Goal: Task Accomplishment & Management: Complete application form

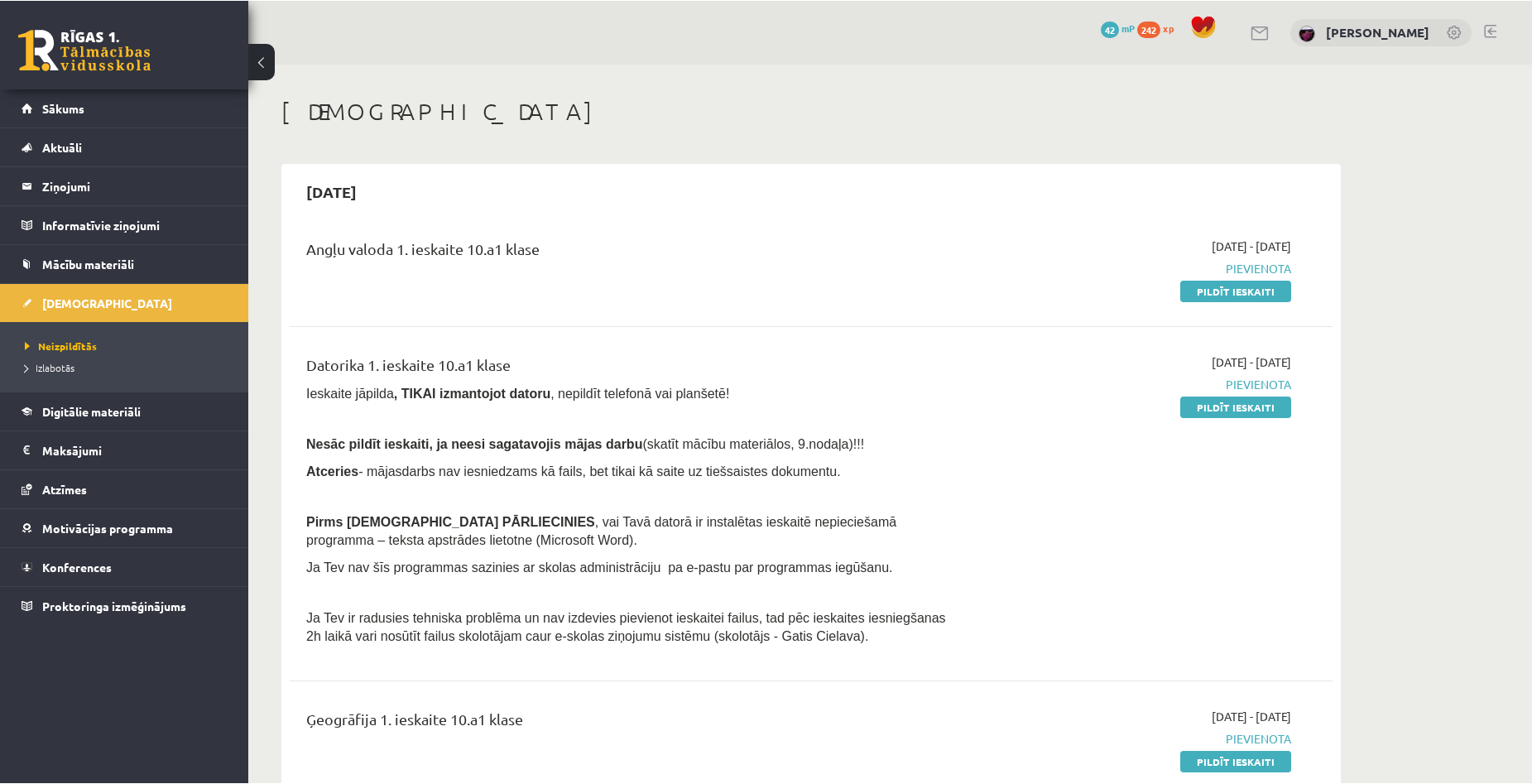
scroll to position [83, 0]
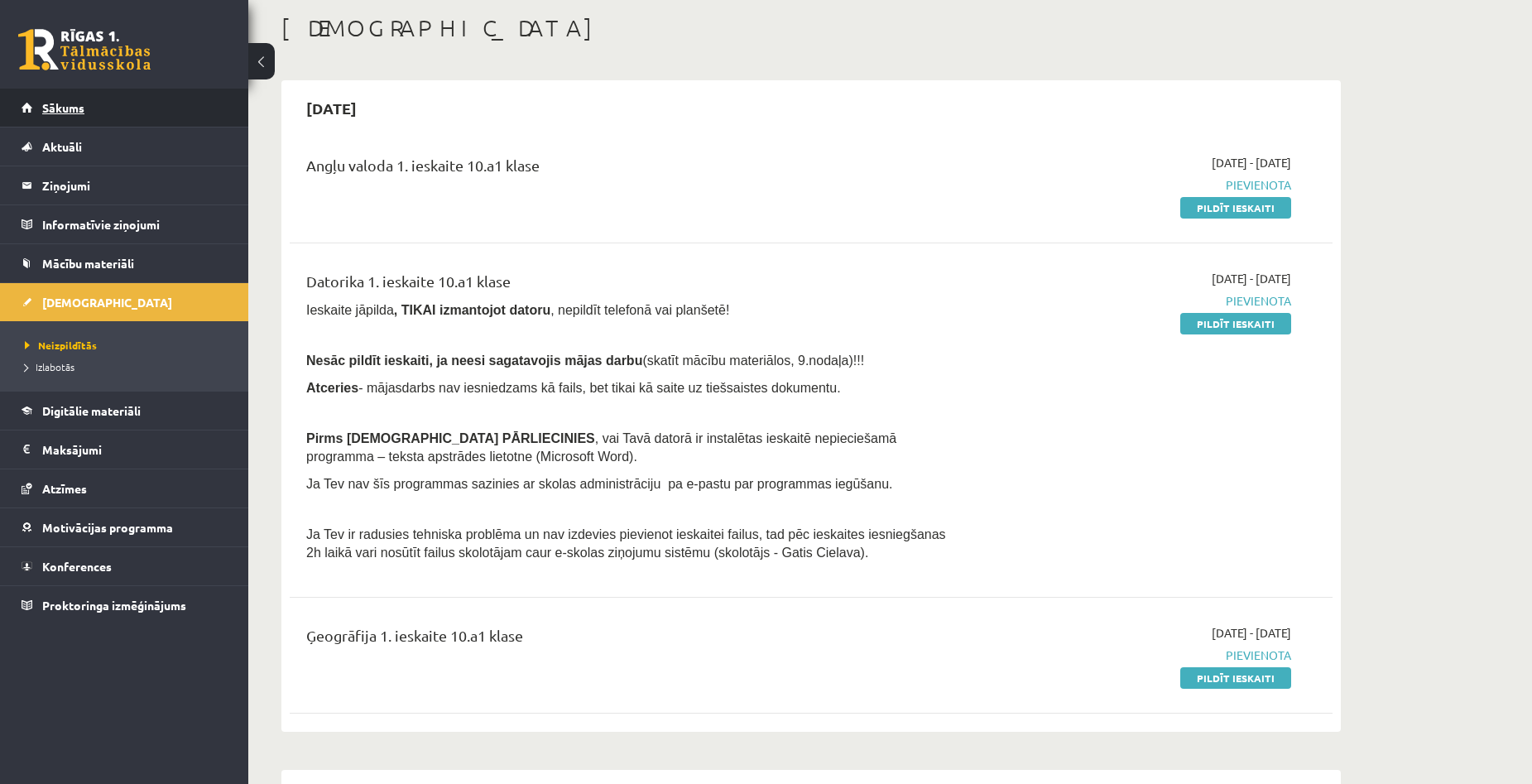
click at [46, 105] on span "Sākums" at bounding box center [63, 107] width 42 height 15
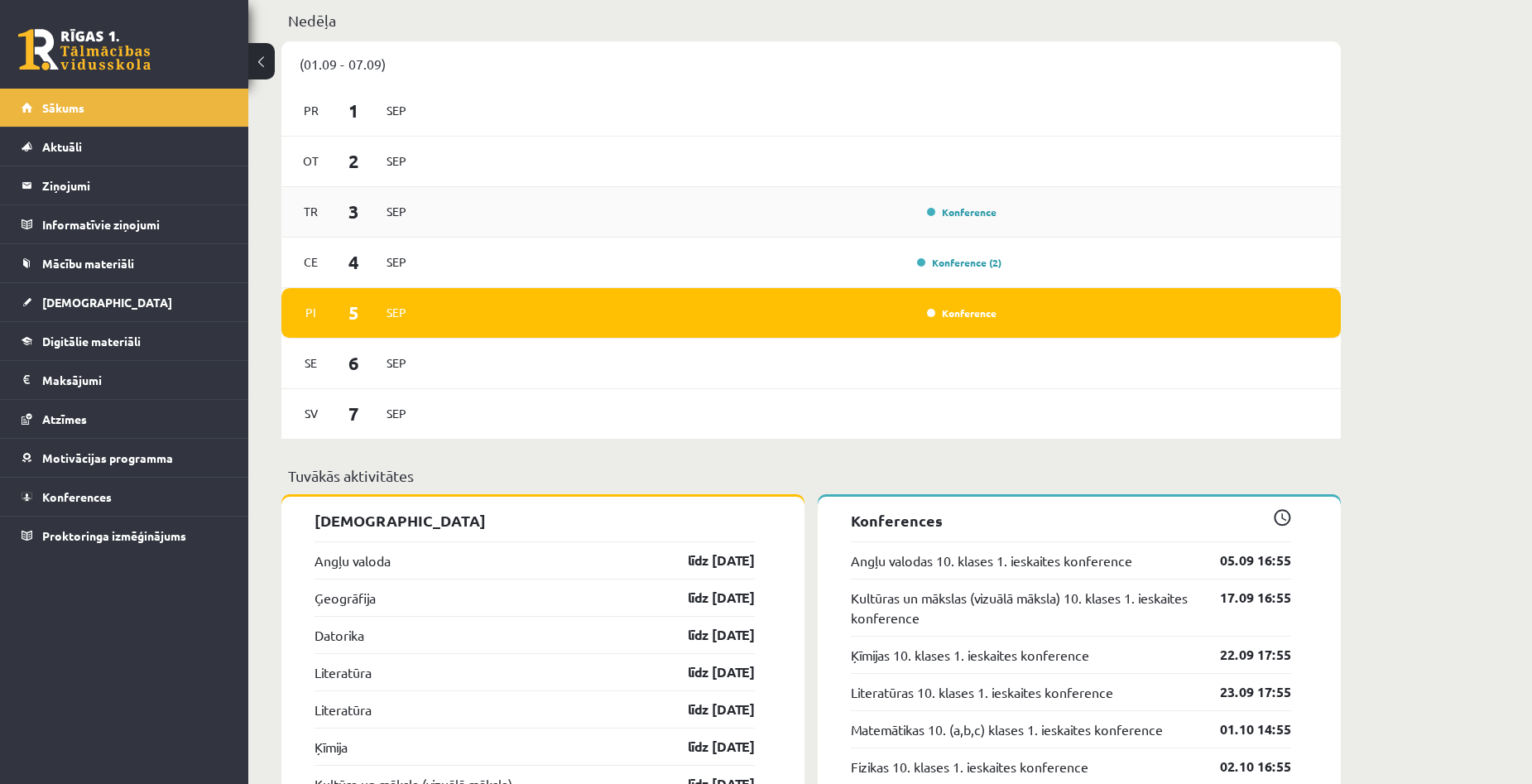
scroll to position [1158, 0]
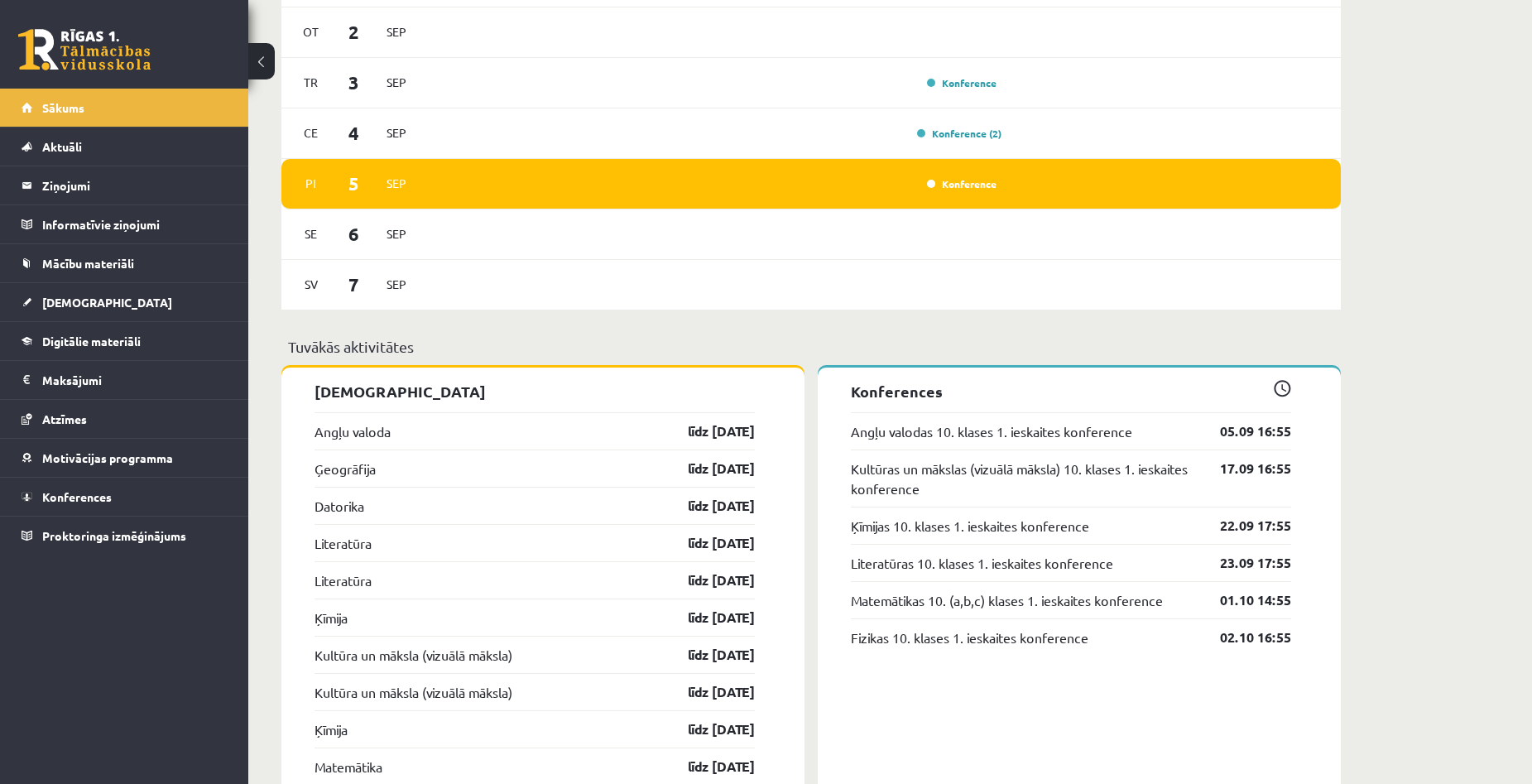
click at [1529, 324] on div "Sveiks, Aivars! Laipni lūgts savā Rīgas 1. Tālmācības vidusskolas skolnieka pro…" at bounding box center [890, 752] width 1284 height 3695
click at [95, 250] on link "Mācību materiāli" at bounding box center [124, 263] width 206 height 39
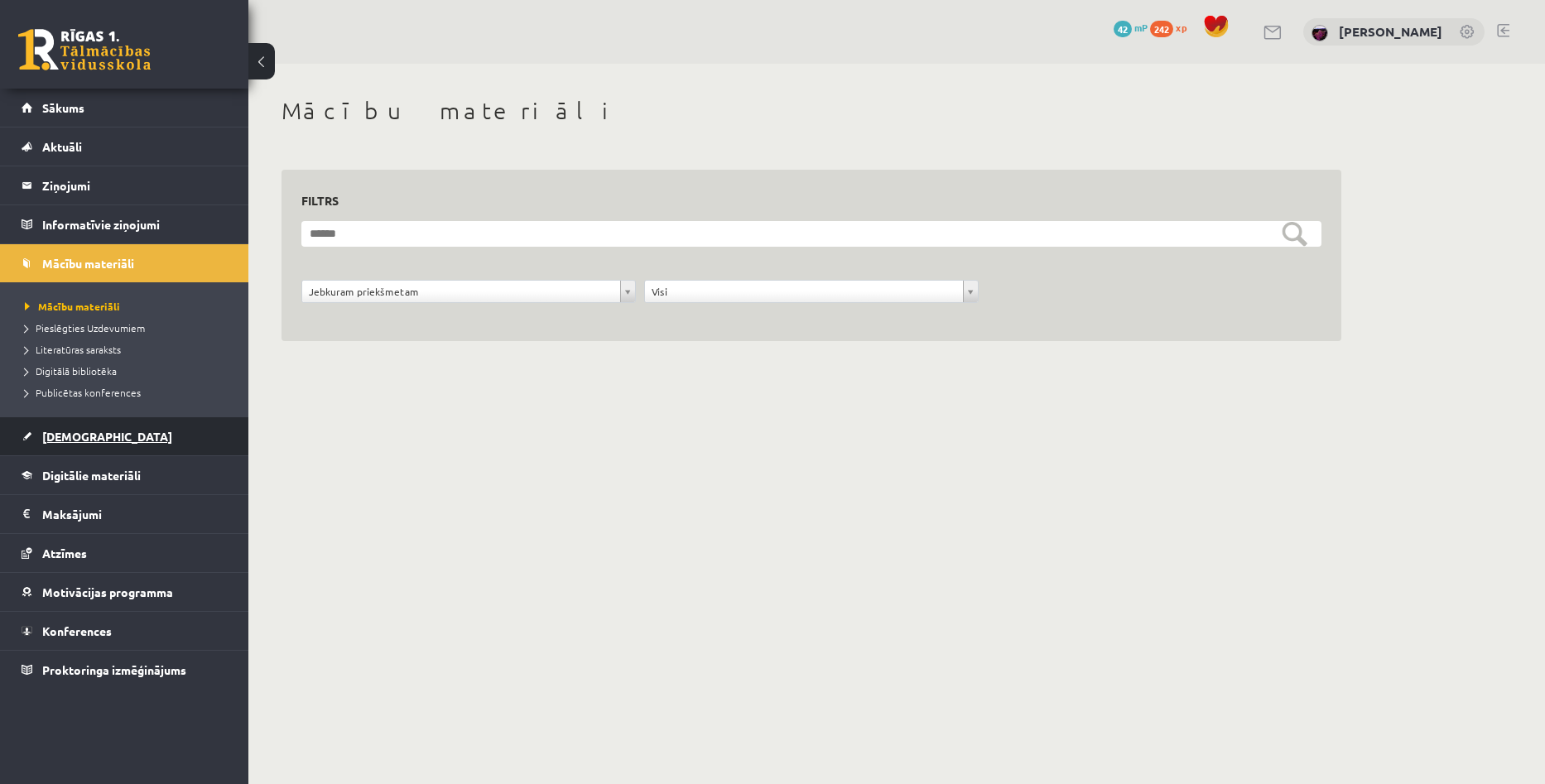
click at [76, 441] on span "[DEMOGRAPHIC_DATA]" at bounding box center [108, 435] width 130 height 15
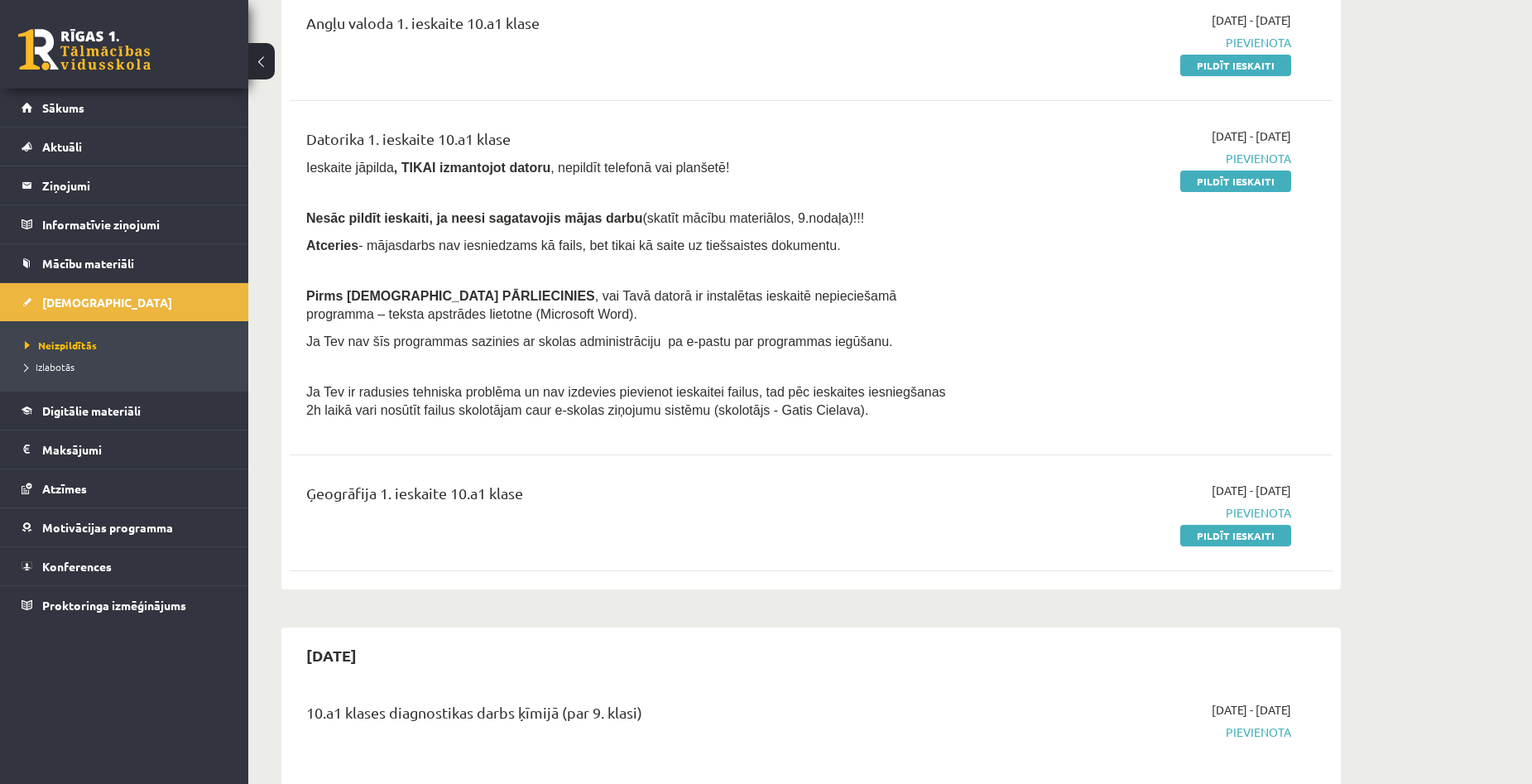
scroll to position [248, 0]
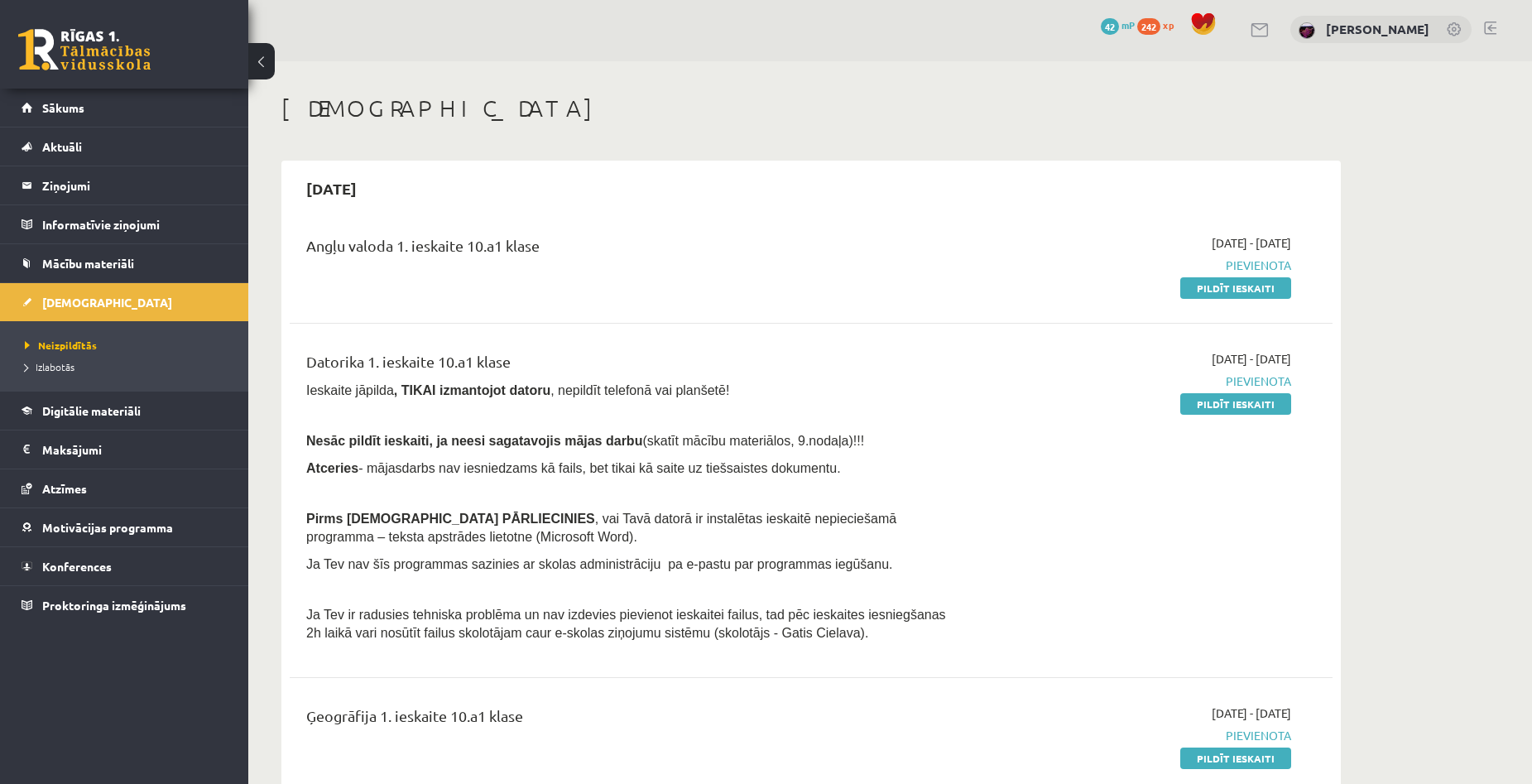
scroll to position [0, 0]
click at [1238, 288] on link "Pildīt ieskaiti" at bounding box center [1236, 290] width 111 height 22
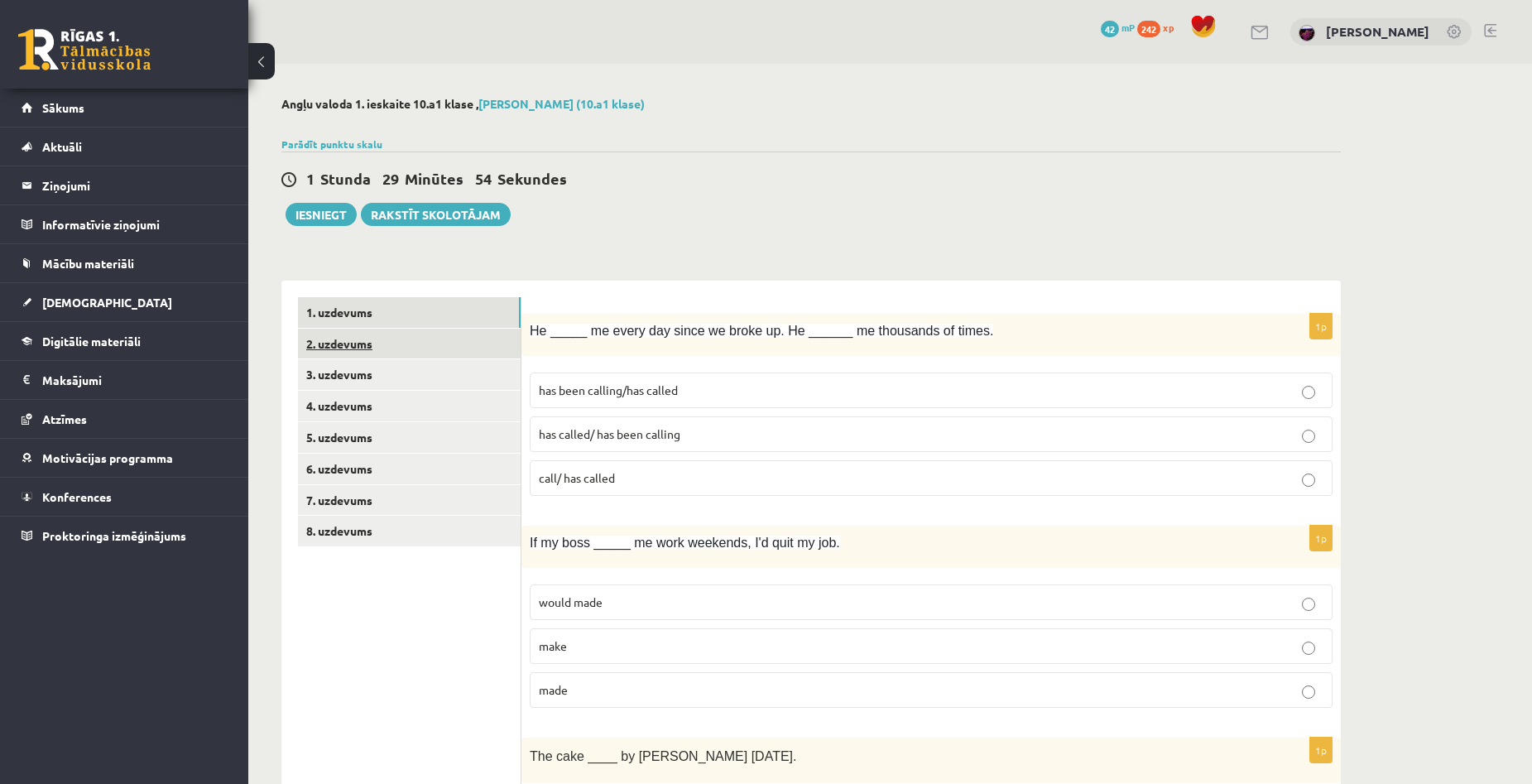
click at [370, 340] on link "2. uzdevums" at bounding box center [409, 344] width 222 height 31
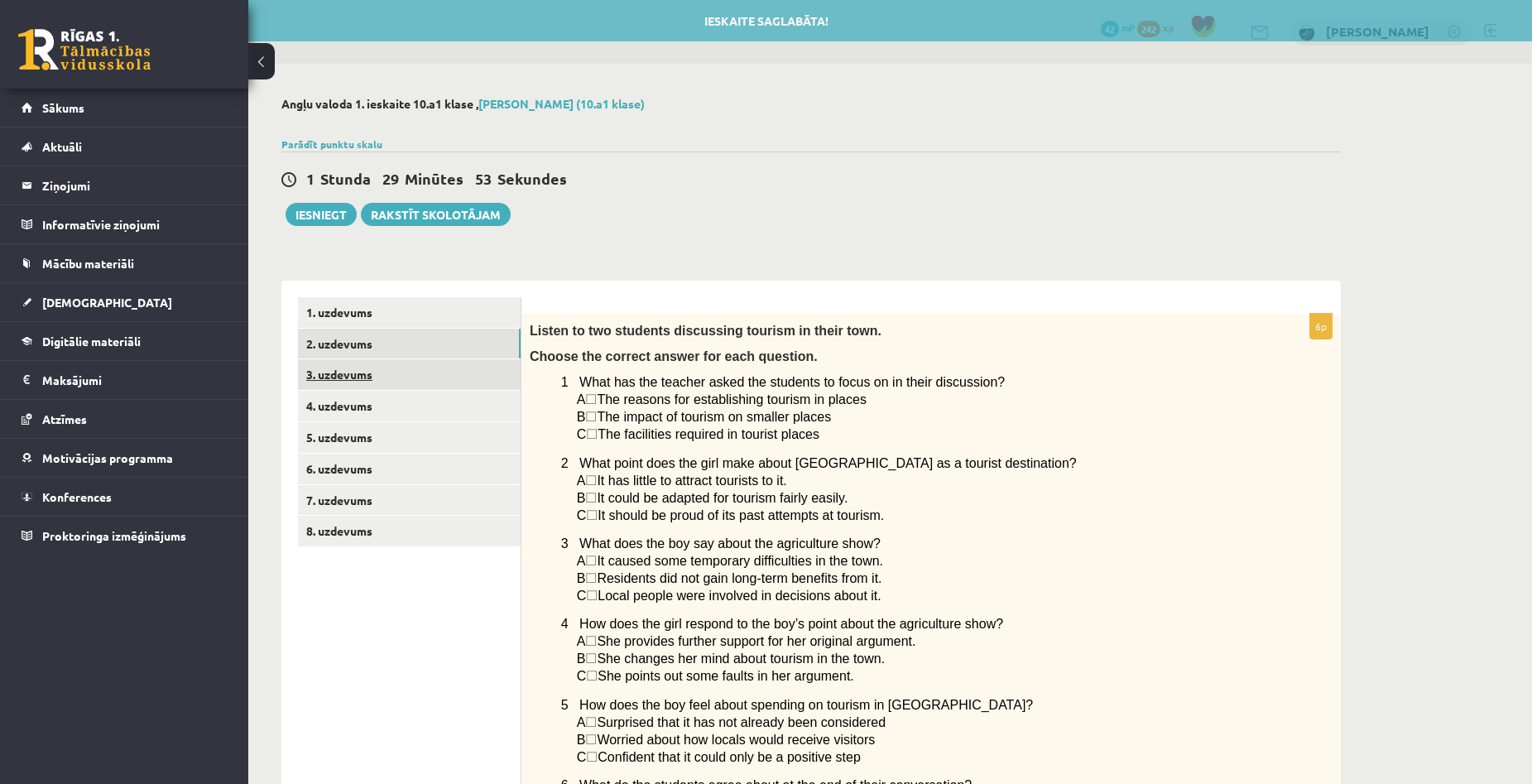
click at [366, 364] on link "3. uzdevums" at bounding box center [409, 374] width 222 height 31
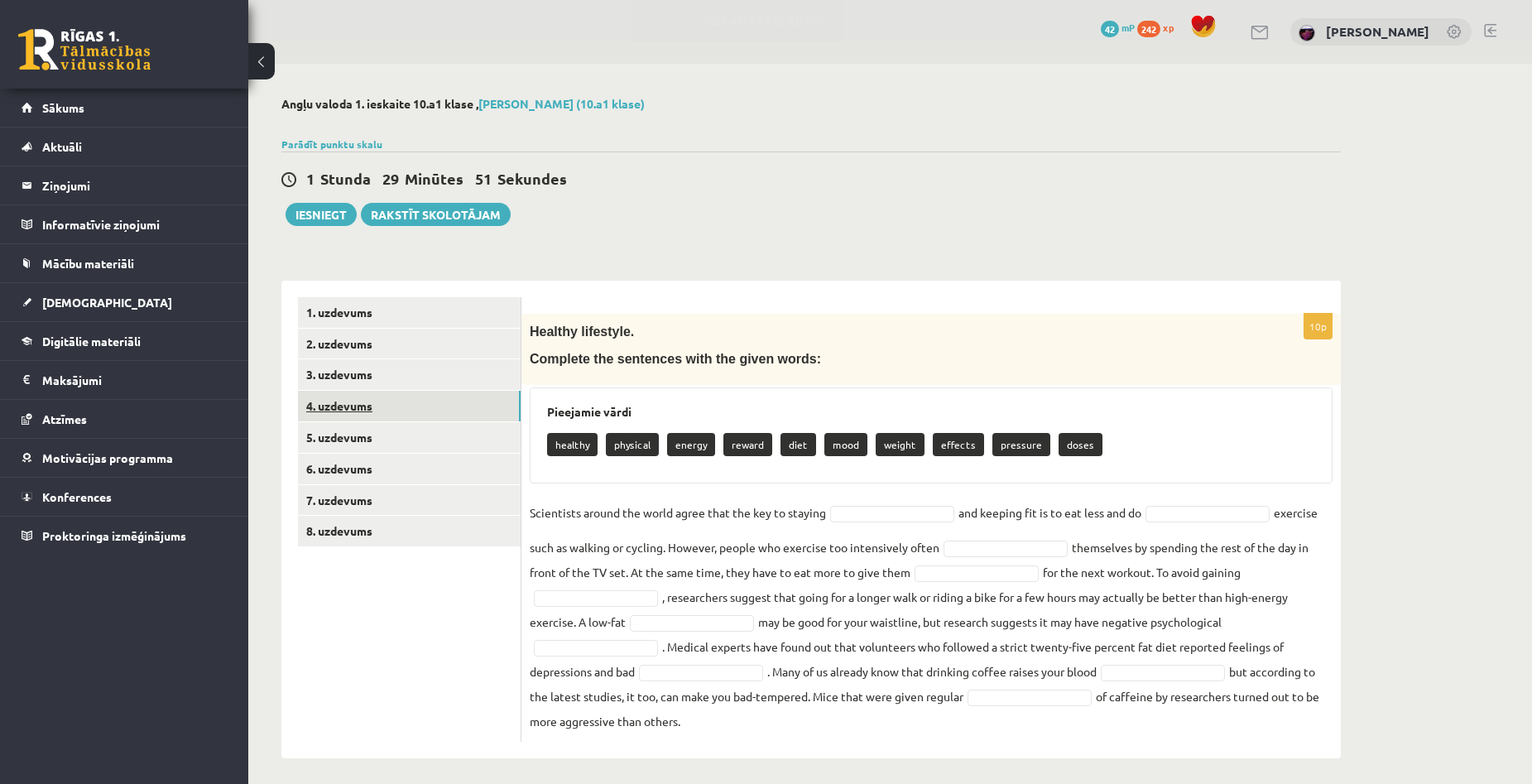
click at [365, 396] on link "4. uzdevums" at bounding box center [409, 406] width 222 height 31
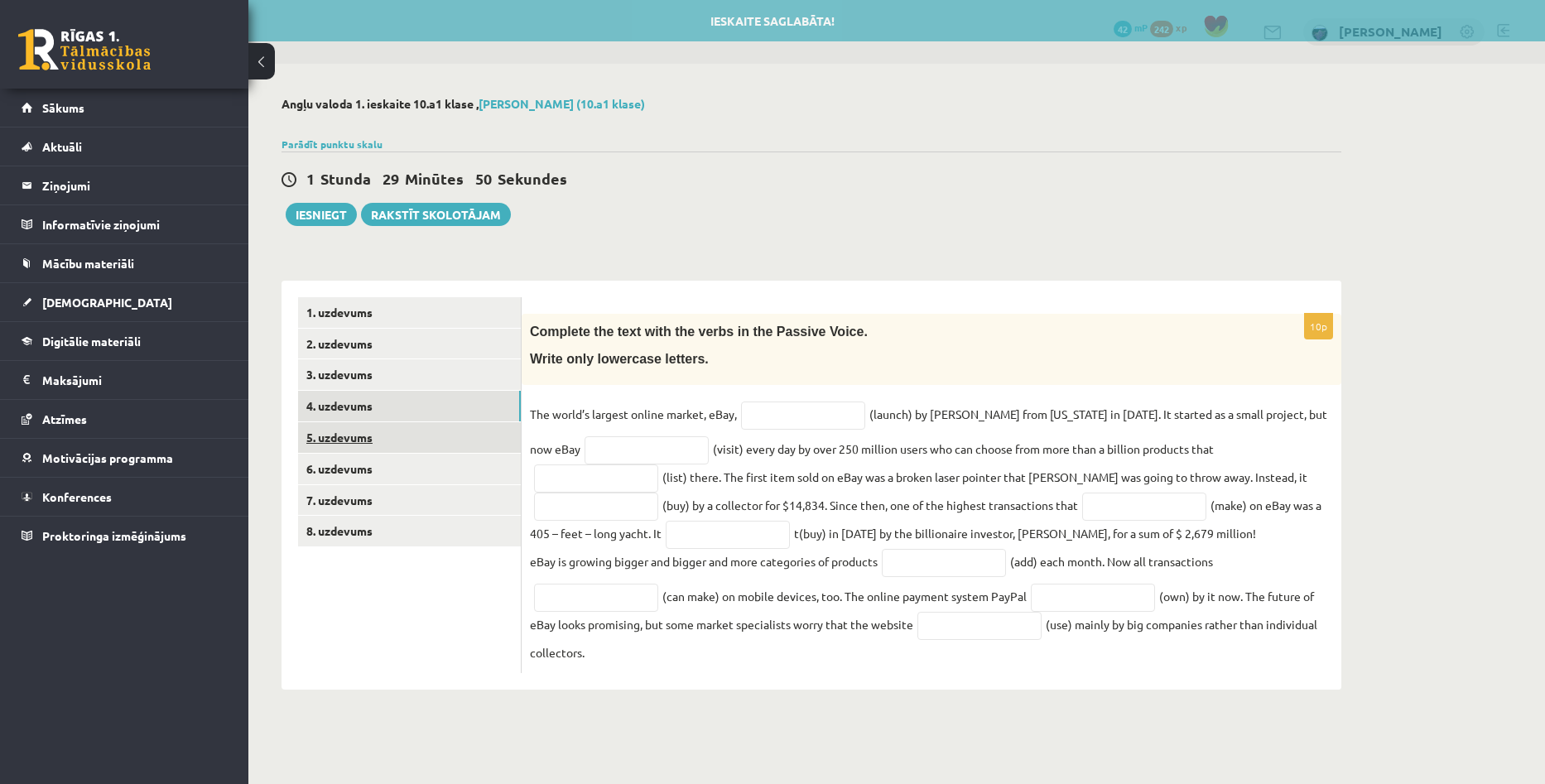
click at [363, 428] on link "5. uzdevums" at bounding box center [409, 436] width 222 height 31
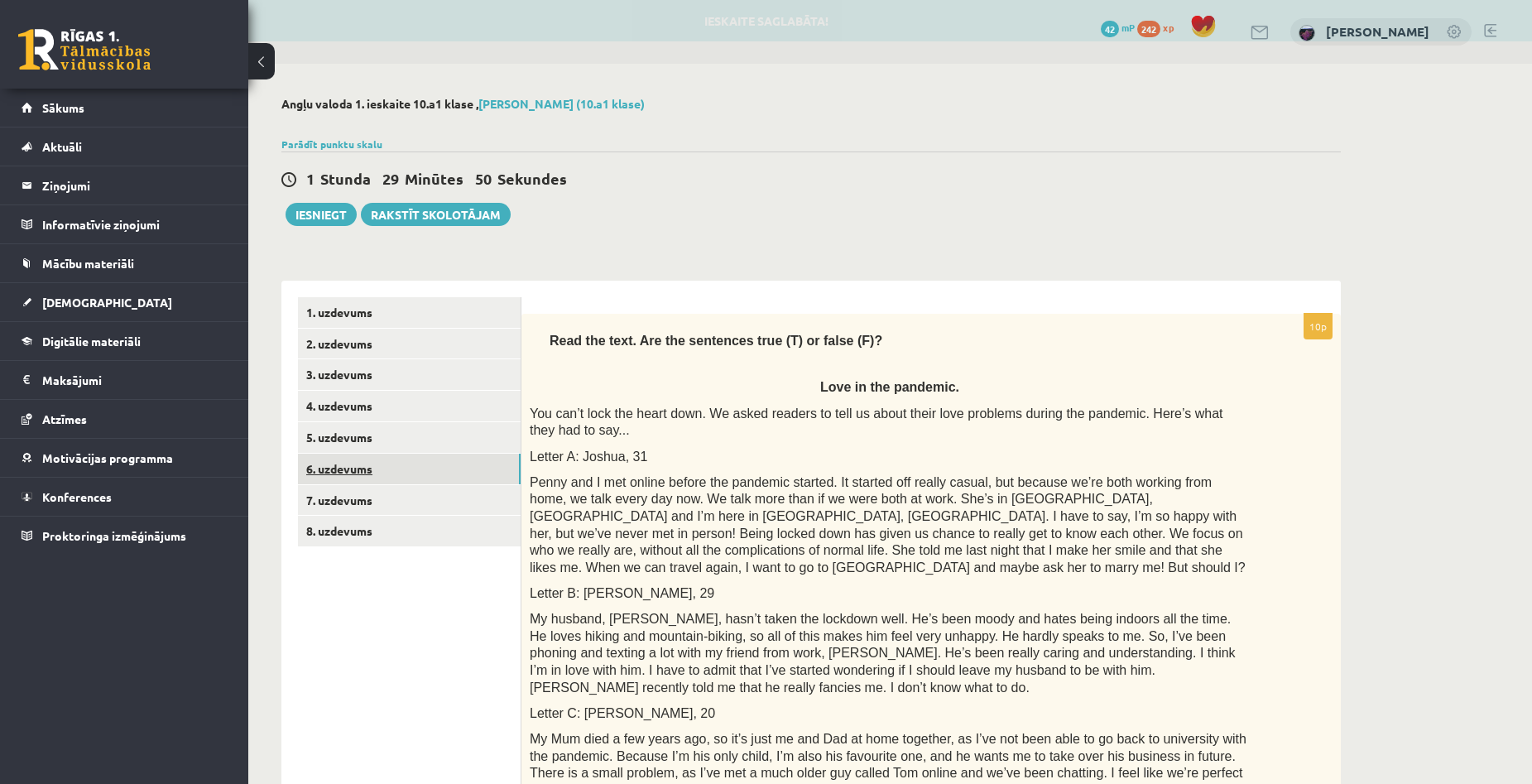
click at [354, 465] on link "6. uzdevums" at bounding box center [409, 468] width 222 height 31
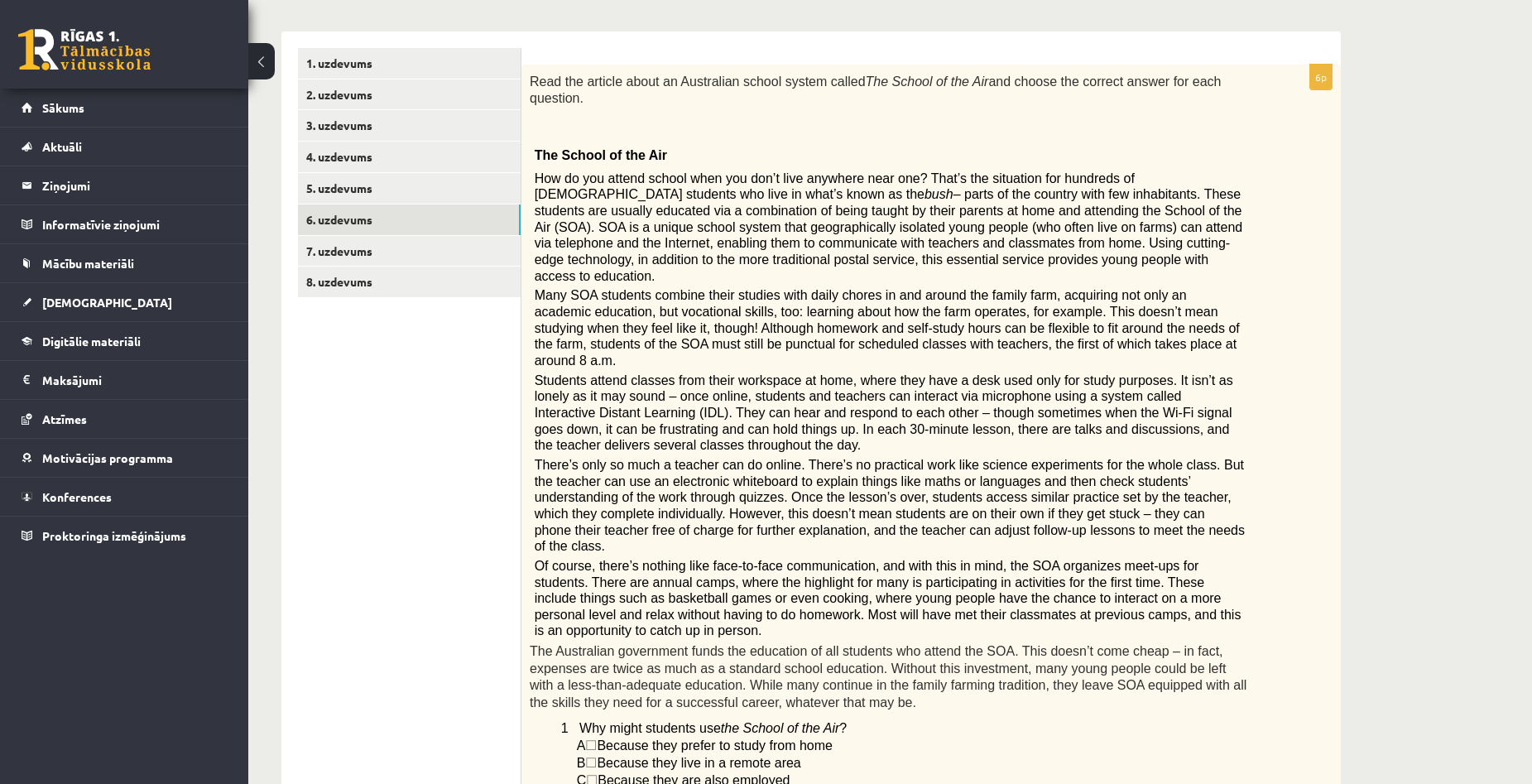
scroll to position [248, 0]
drag, startPoint x: 1351, startPoint y: 361, endPoint x: 1244, endPoint y: 340, distance: 109.0
click at [1351, 361] on div "Angļu valoda 1. ieskaite 10.a1 klase , Aivars Brālis (10.a1 klase) Parādīt punk…" at bounding box center [811, 704] width 1126 height 1777
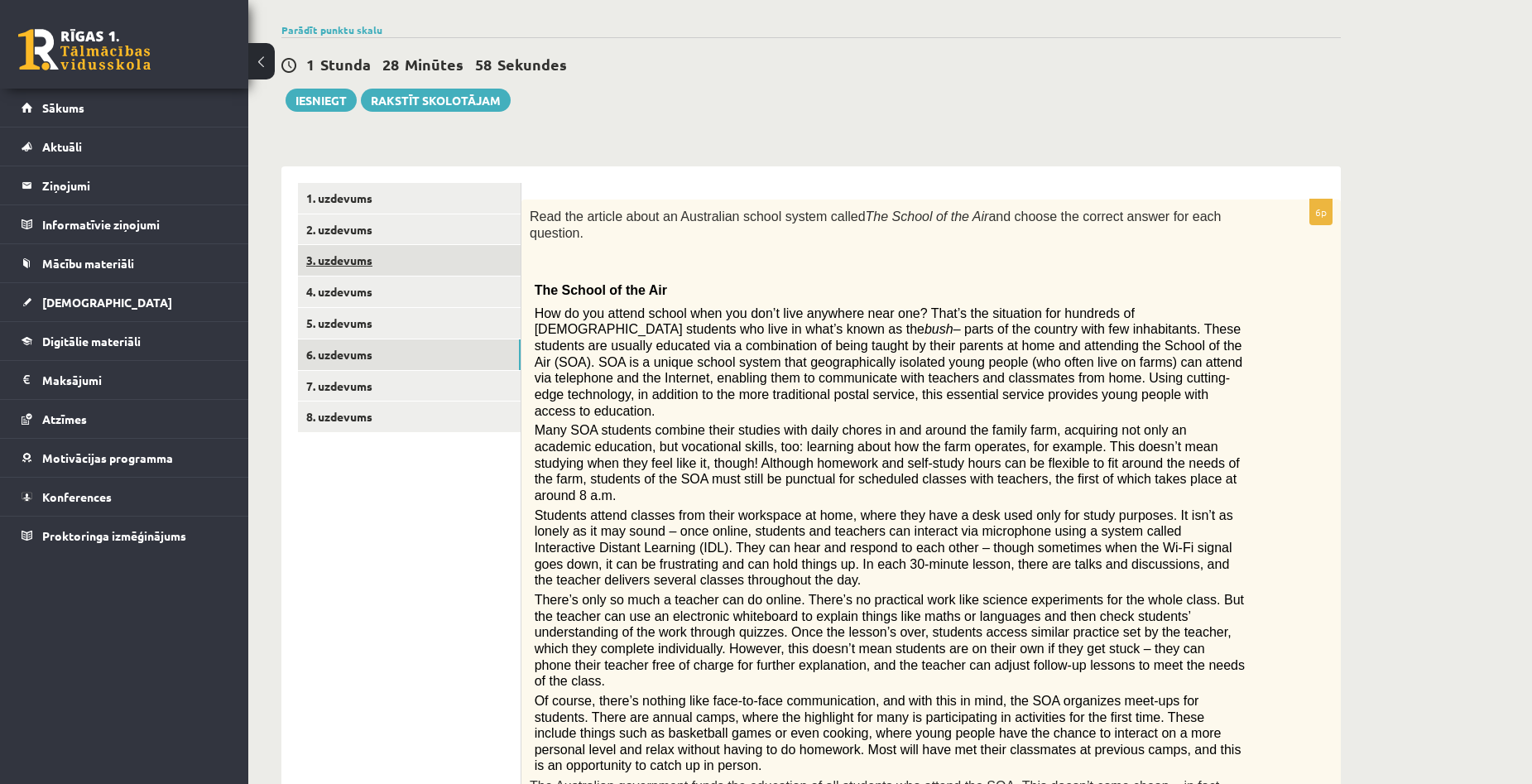
scroll to position [83, 0]
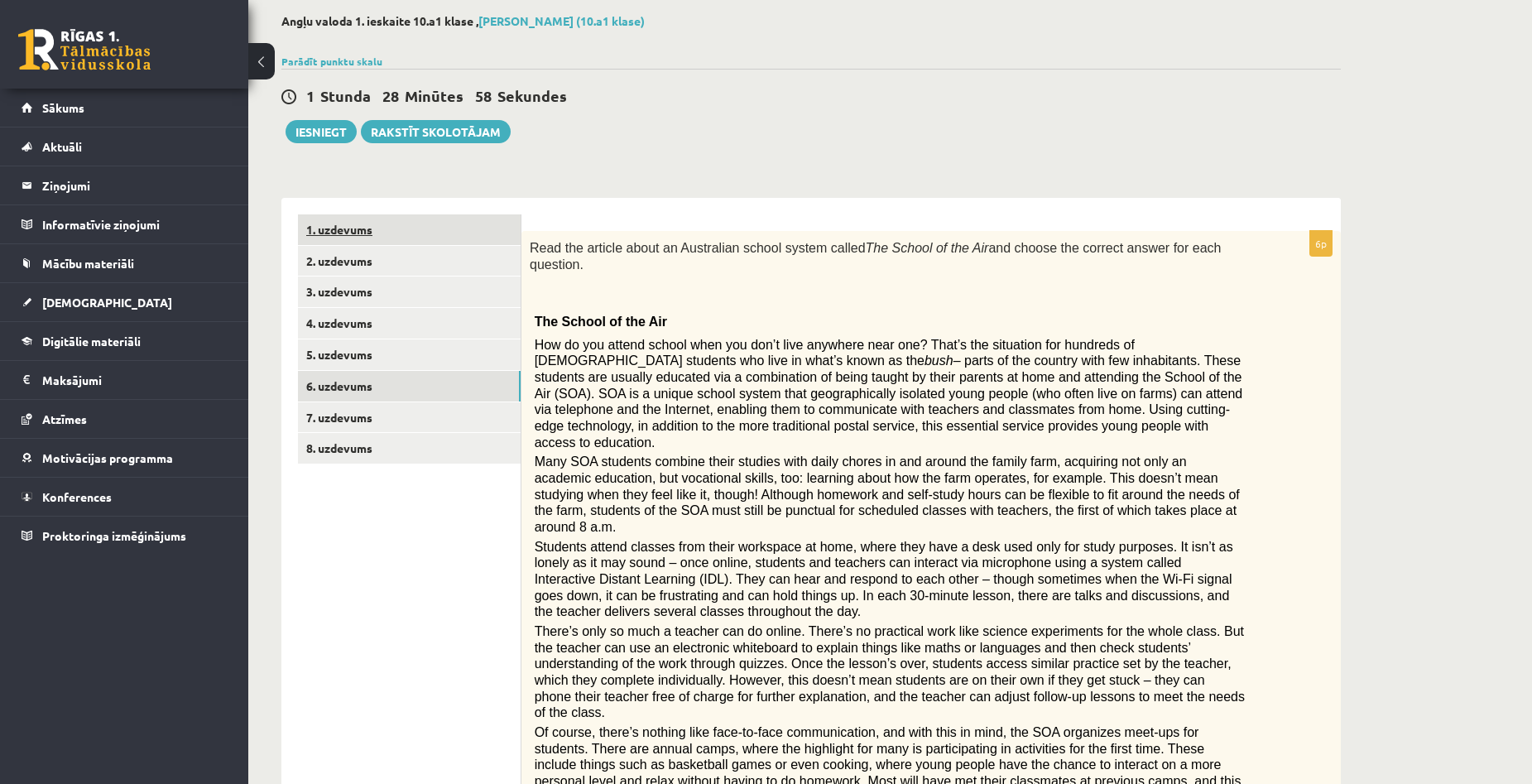
click at [356, 235] on link "1. uzdevums" at bounding box center [409, 229] width 222 height 31
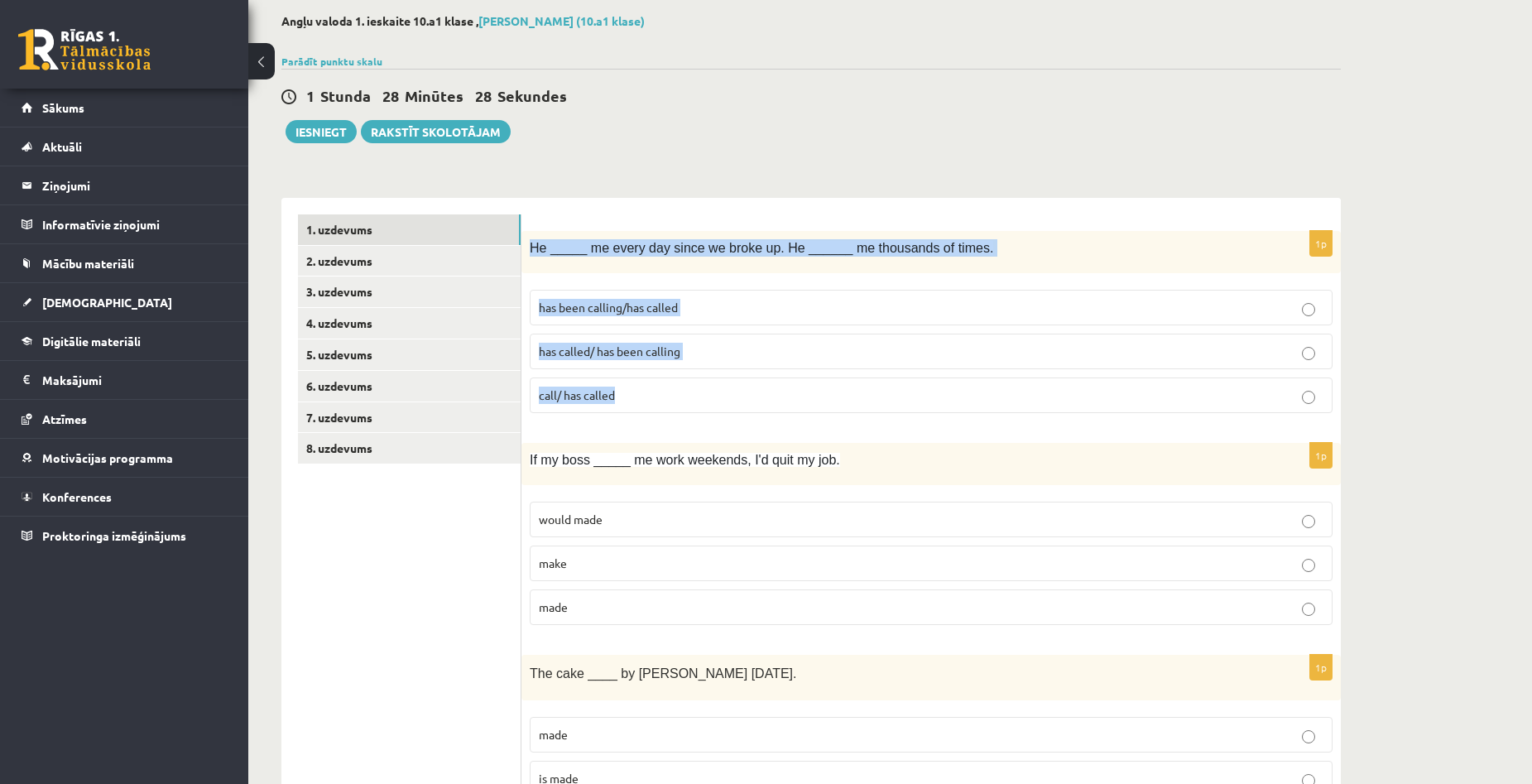
drag, startPoint x: 528, startPoint y: 246, endPoint x: 661, endPoint y: 382, distance: 190.2
click at [661, 382] on div "1p He _____ me every day since we broke up. He ______ me thousands of times. ha…" at bounding box center [931, 329] width 820 height 196
copy div "He _____ me every day since we broke up. He ______ me thousands of times. has b…"
click at [706, 299] on p "has been calling/has called" at bounding box center [931, 308] width 784 height 18
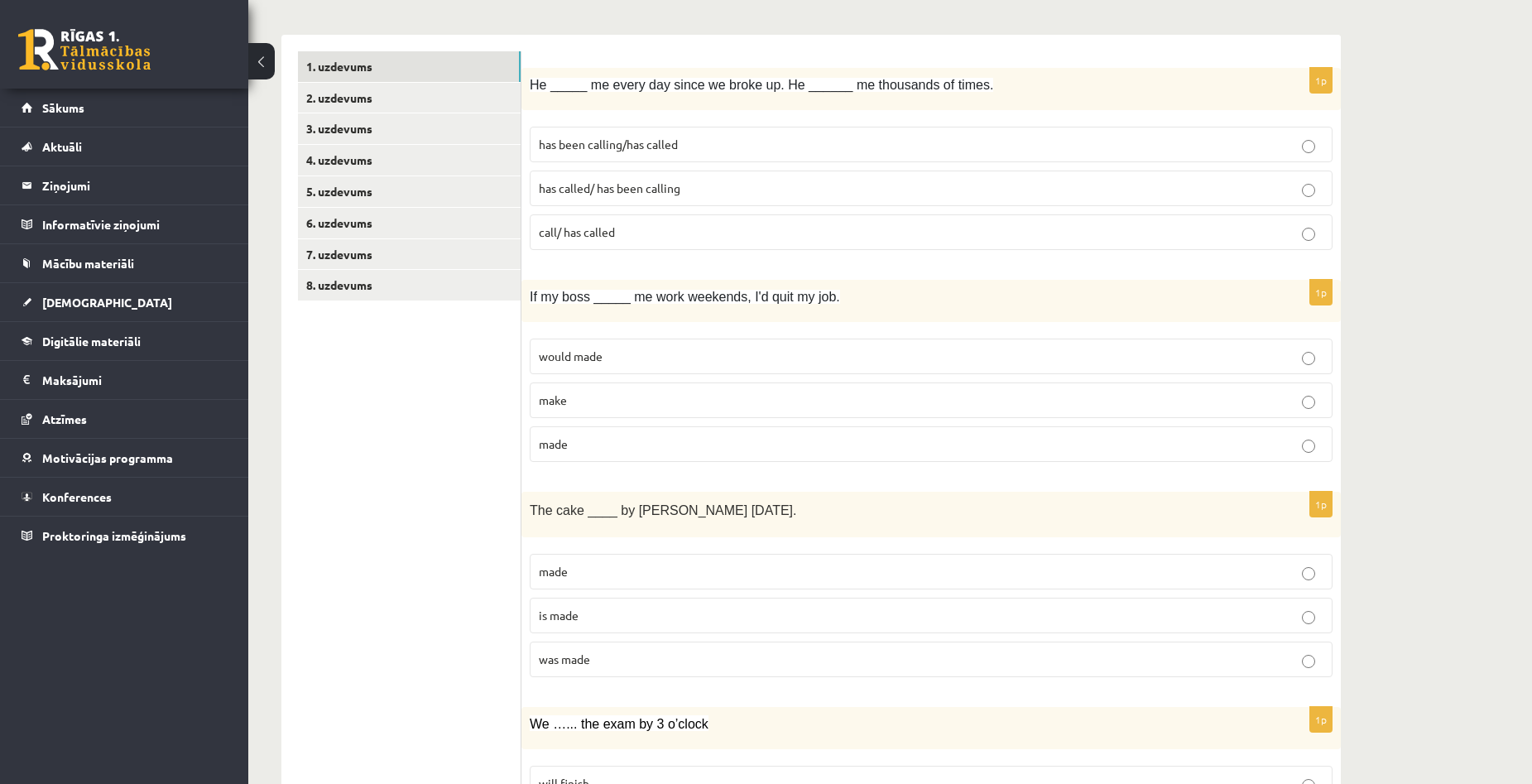
scroll to position [248, 0]
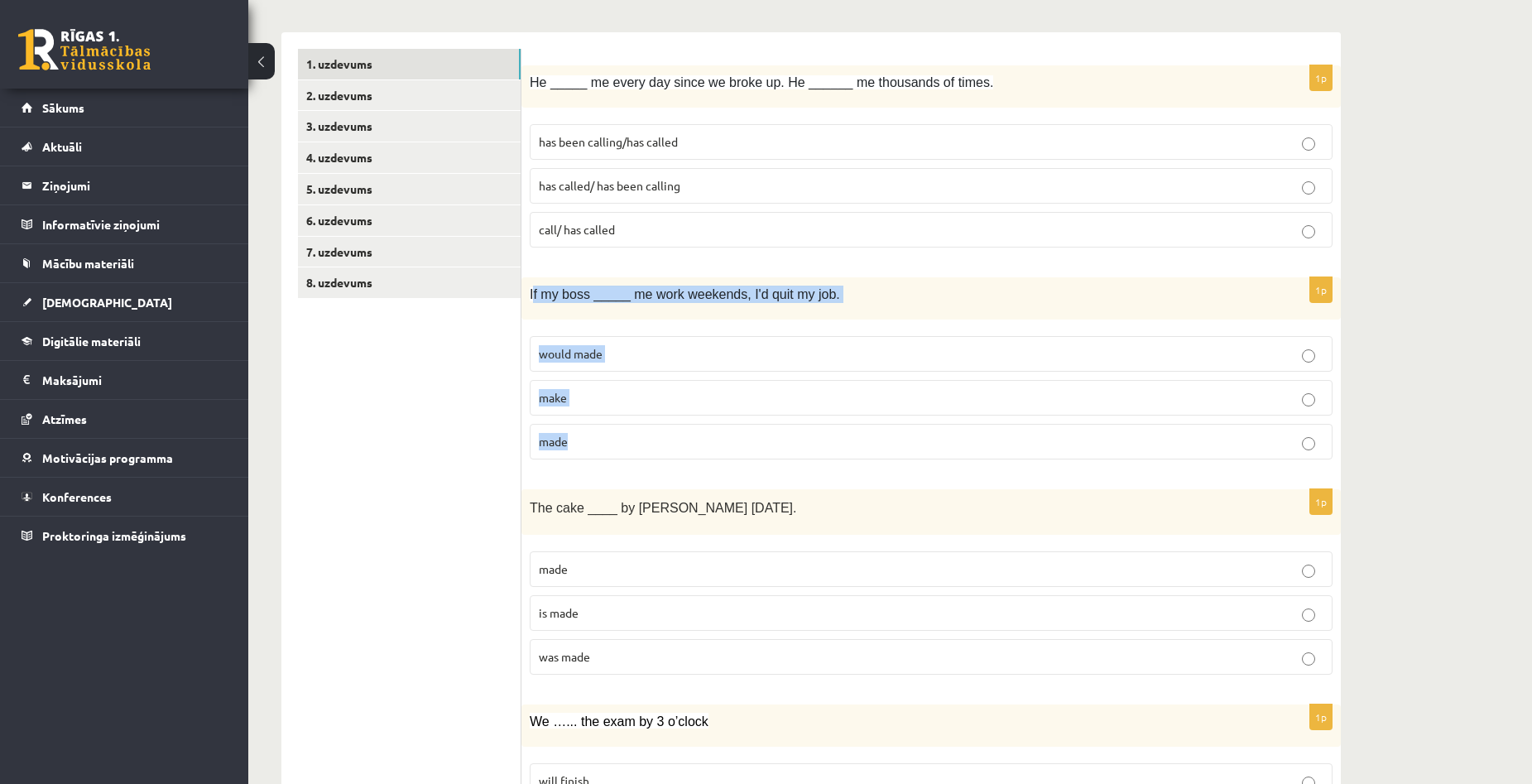
drag, startPoint x: 534, startPoint y: 289, endPoint x: 726, endPoint y: 431, distance: 238.8
click at [726, 431] on div "1p If my boss _____ me work weekends, I'd quit my job. would made make made" at bounding box center [931, 375] width 820 height 196
copy div "f my boss _____ me work weekends, I'd quit my job. would made make made"
click at [683, 346] on p "would made" at bounding box center [931, 353] width 784 height 18
click at [610, 431] on label "made" at bounding box center [930, 441] width 803 height 36
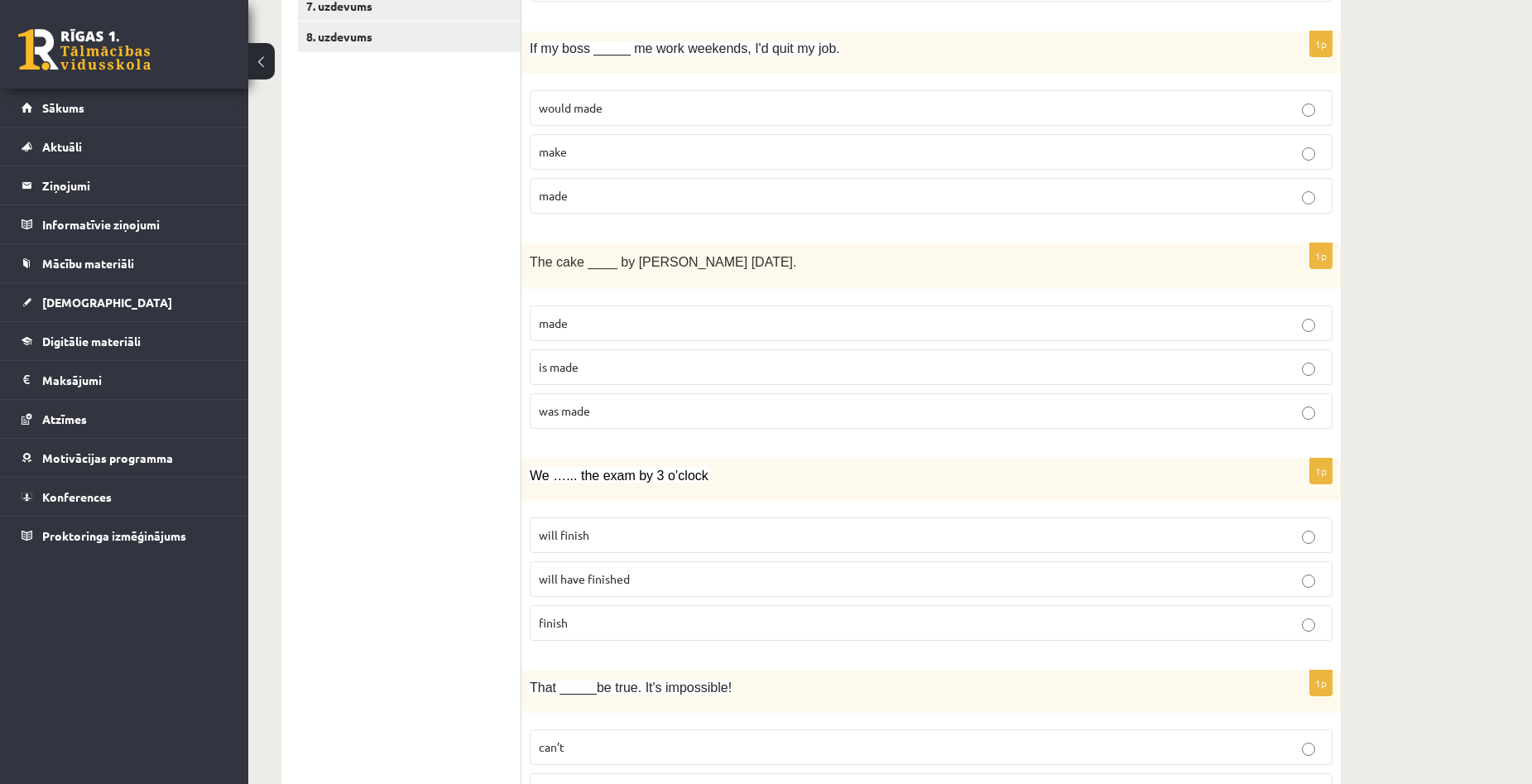
scroll to position [497, 0]
drag, startPoint x: 530, startPoint y: 259, endPoint x: 761, endPoint y: 260, distance: 231.0
click at [761, 260] on p "The cake ____ by Mary yesterday." at bounding box center [889, 258] width 720 height 19
click at [670, 405] on p "was made" at bounding box center [931, 409] width 784 height 18
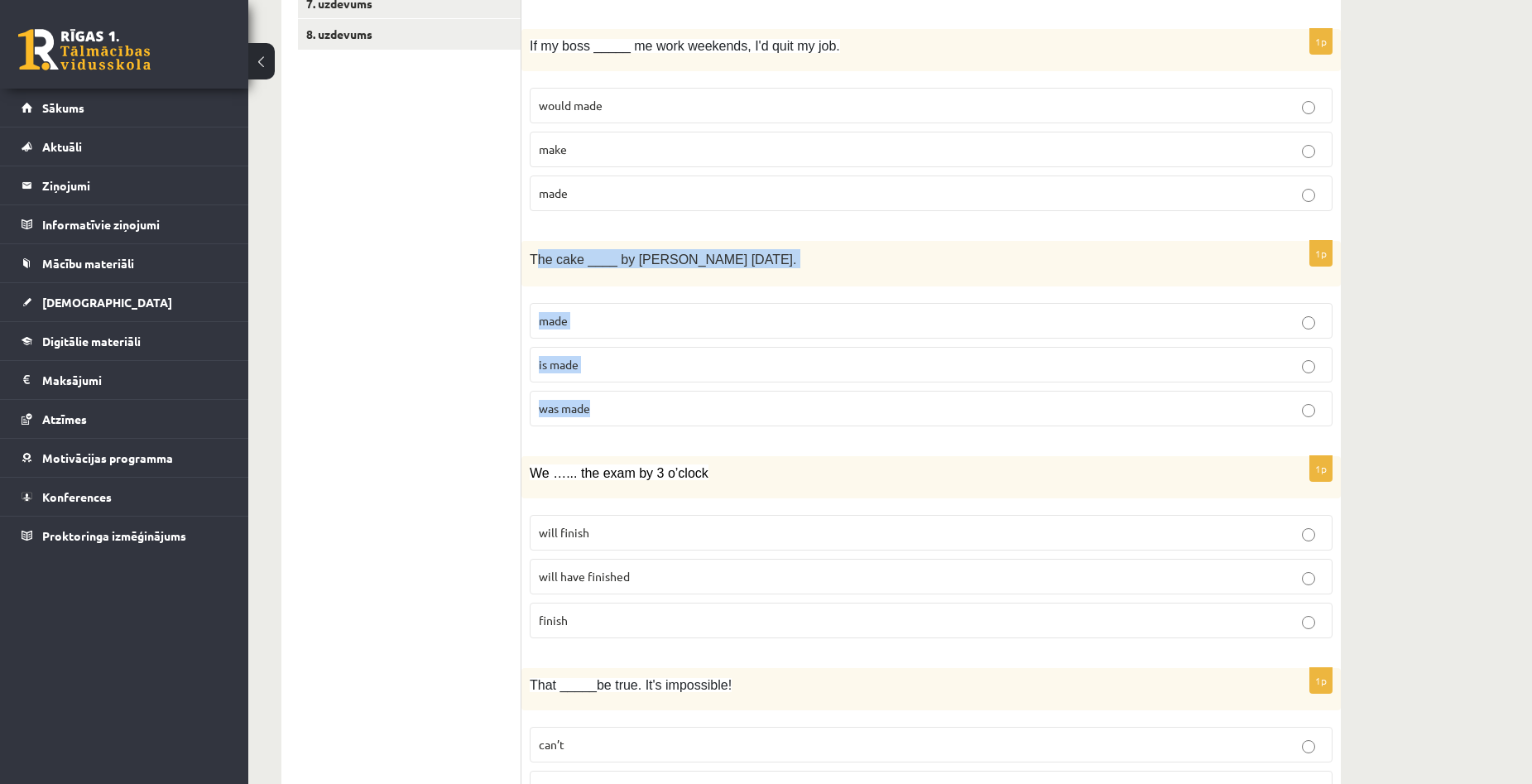
copy div "he cake ____ by Mary yesterday. made is made was made"
drag, startPoint x: 537, startPoint y: 264, endPoint x: 762, endPoint y: 410, distance: 268.2
click at [762, 410] on div "1p The cake ____ by Mary yesterday. made is made was made" at bounding box center [931, 340] width 820 height 198
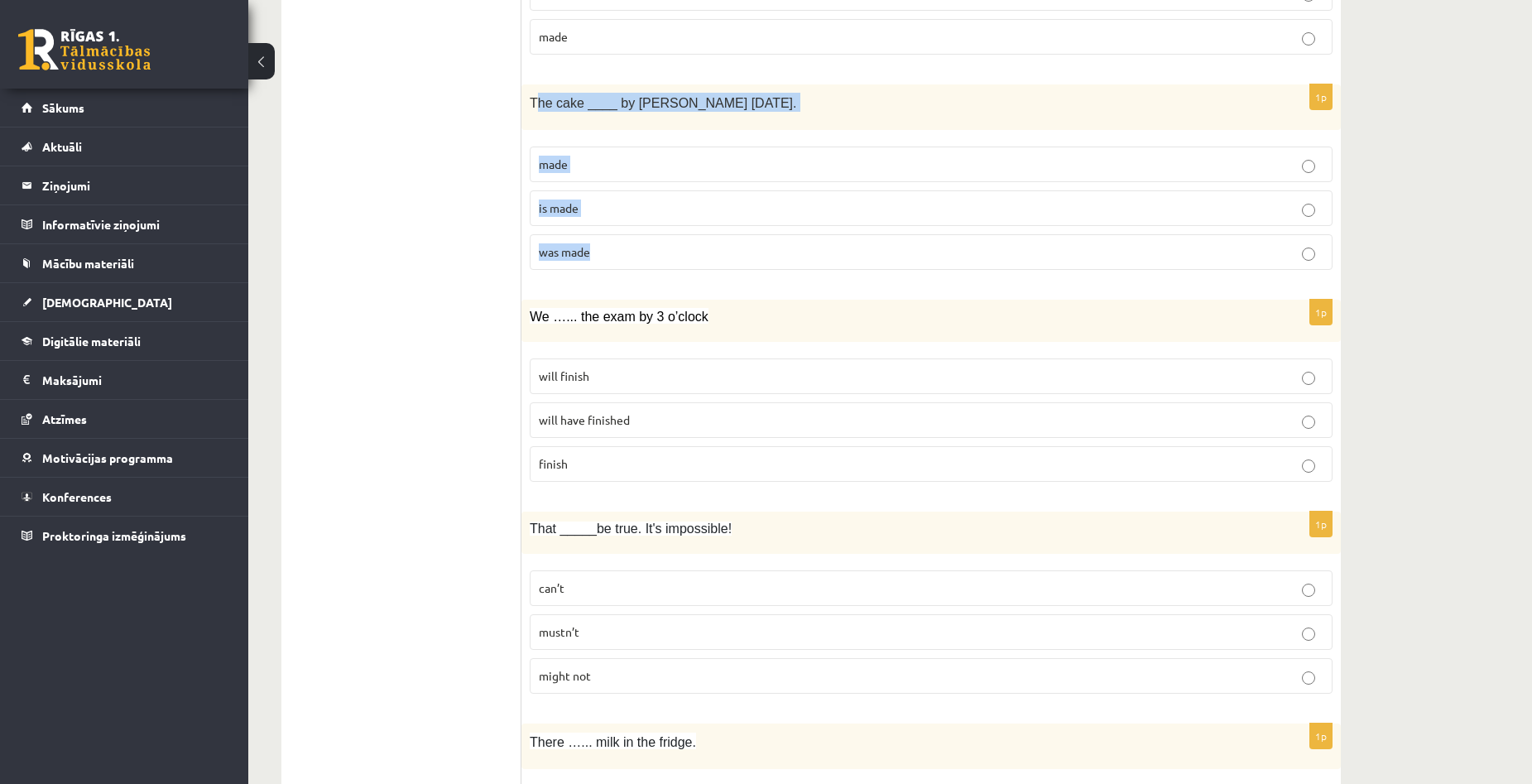
scroll to position [662, 0]
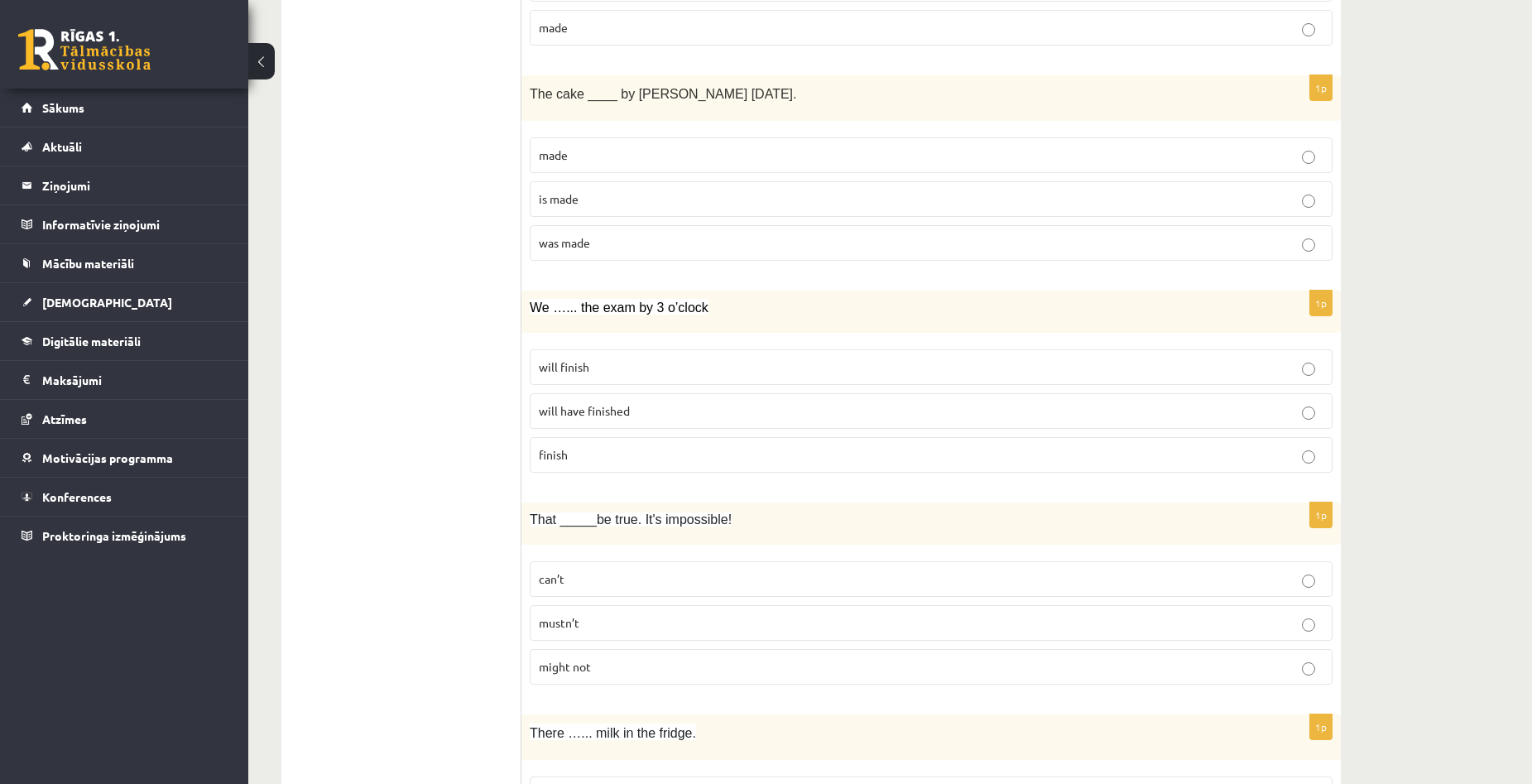
drag, startPoint x: 530, startPoint y: 307, endPoint x: 692, endPoint y: 480, distance: 237.0
click at [692, 480] on div "1p We …... the exam by 3 o’clock will finish will have finished finish" at bounding box center [931, 388] width 820 height 196
copy div "We …... the exam by 3 o’clock will finish will have finished finish"
click at [690, 375] on p "will finish" at bounding box center [931, 367] width 784 height 18
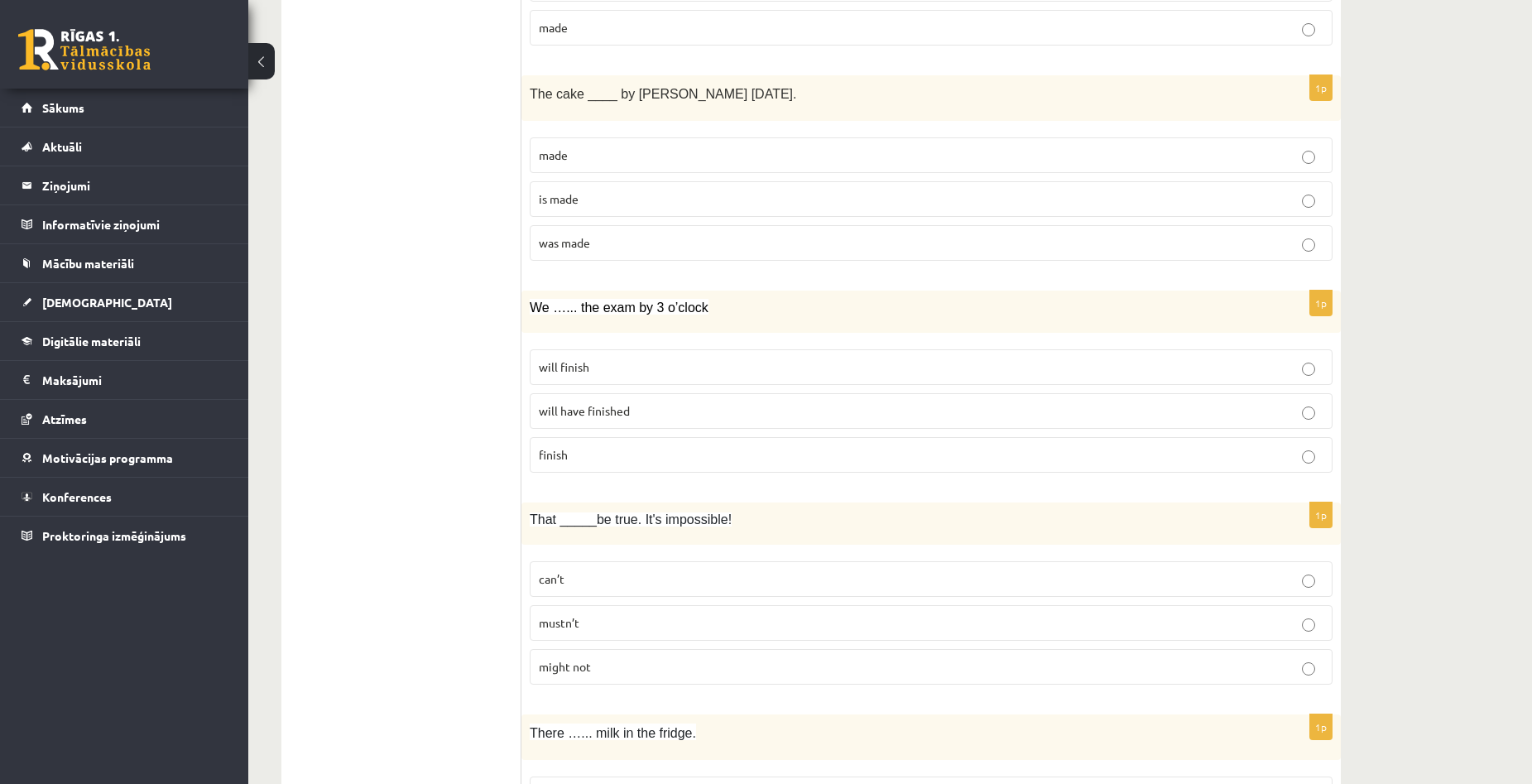
click at [813, 424] on label "will have finished" at bounding box center [930, 411] width 803 height 36
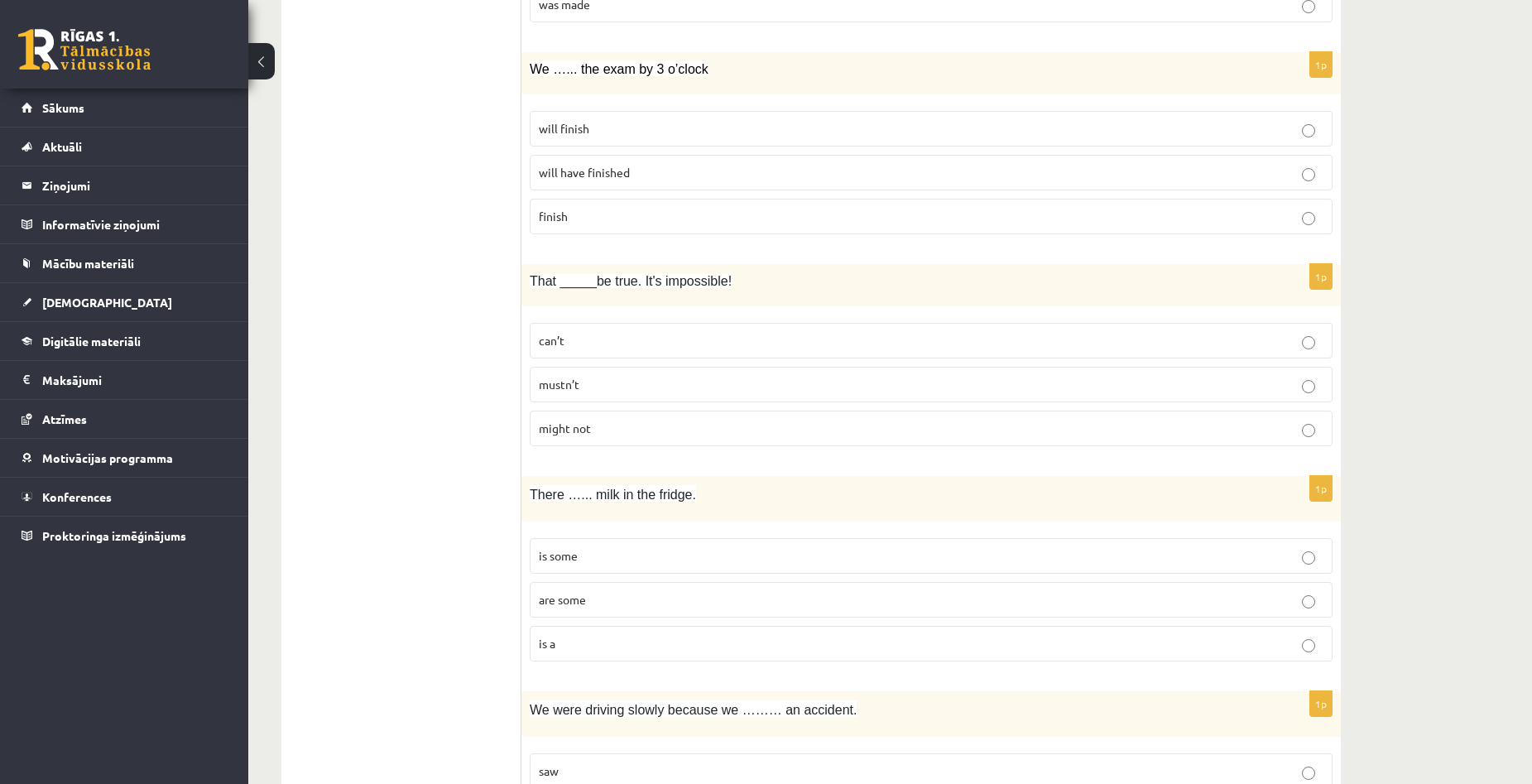
scroll to position [910, 0]
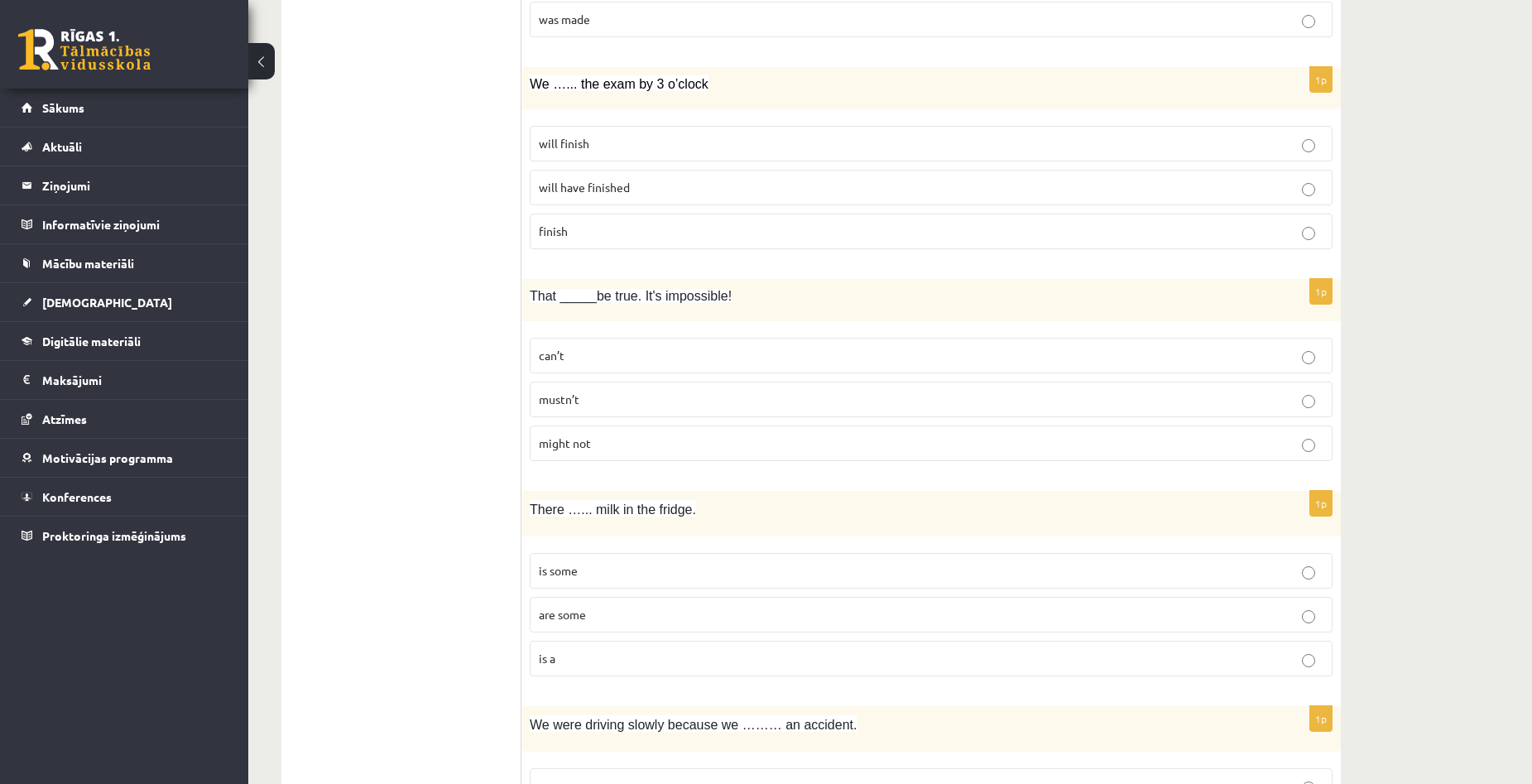
scroll to position [827, 0]
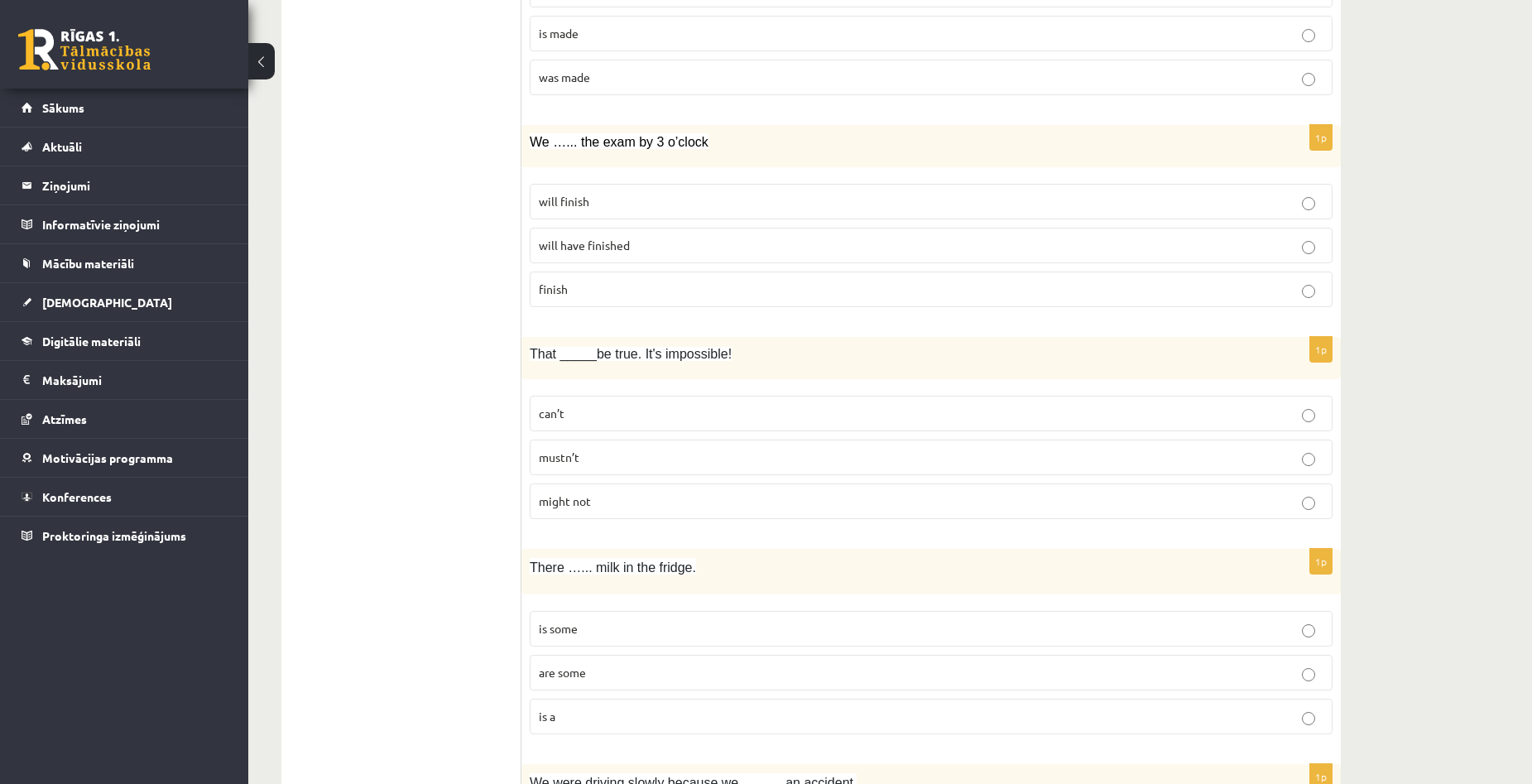
click at [739, 404] on label "can’t" at bounding box center [930, 414] width 803 height 36
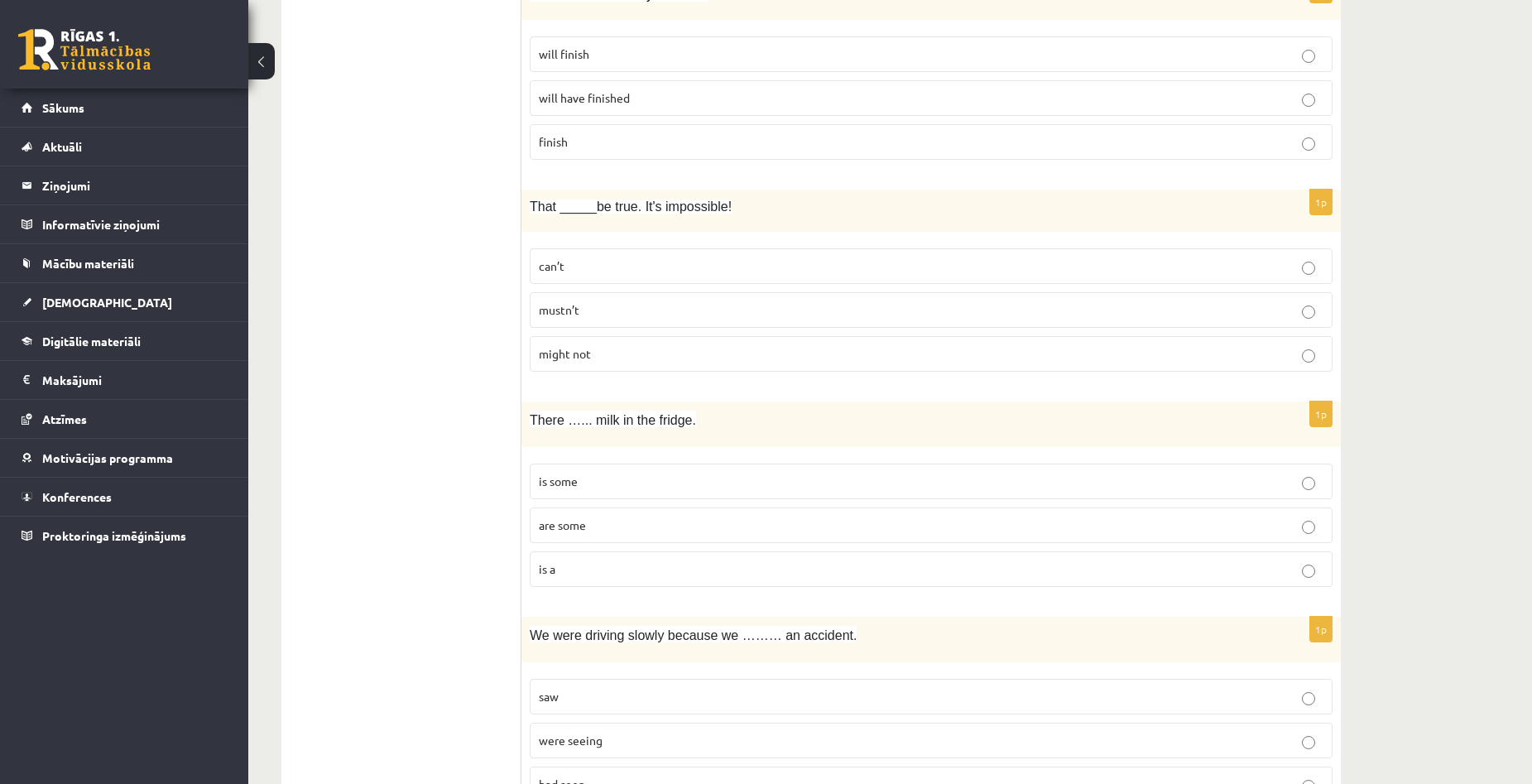
scroll to position [993, 0]
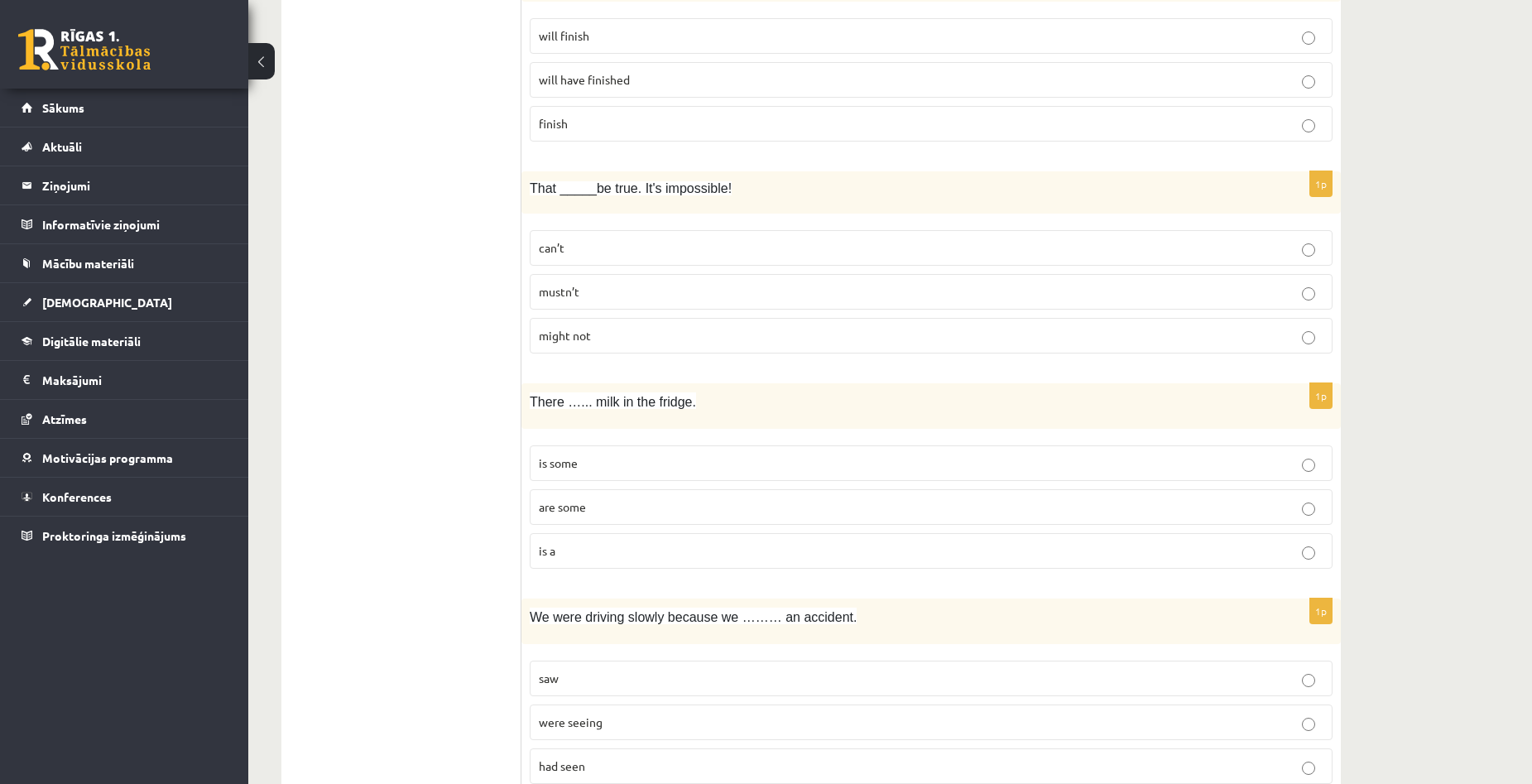
click at [716, 466] on p "is some" at bounding box center [931, 463] width 784 height 18
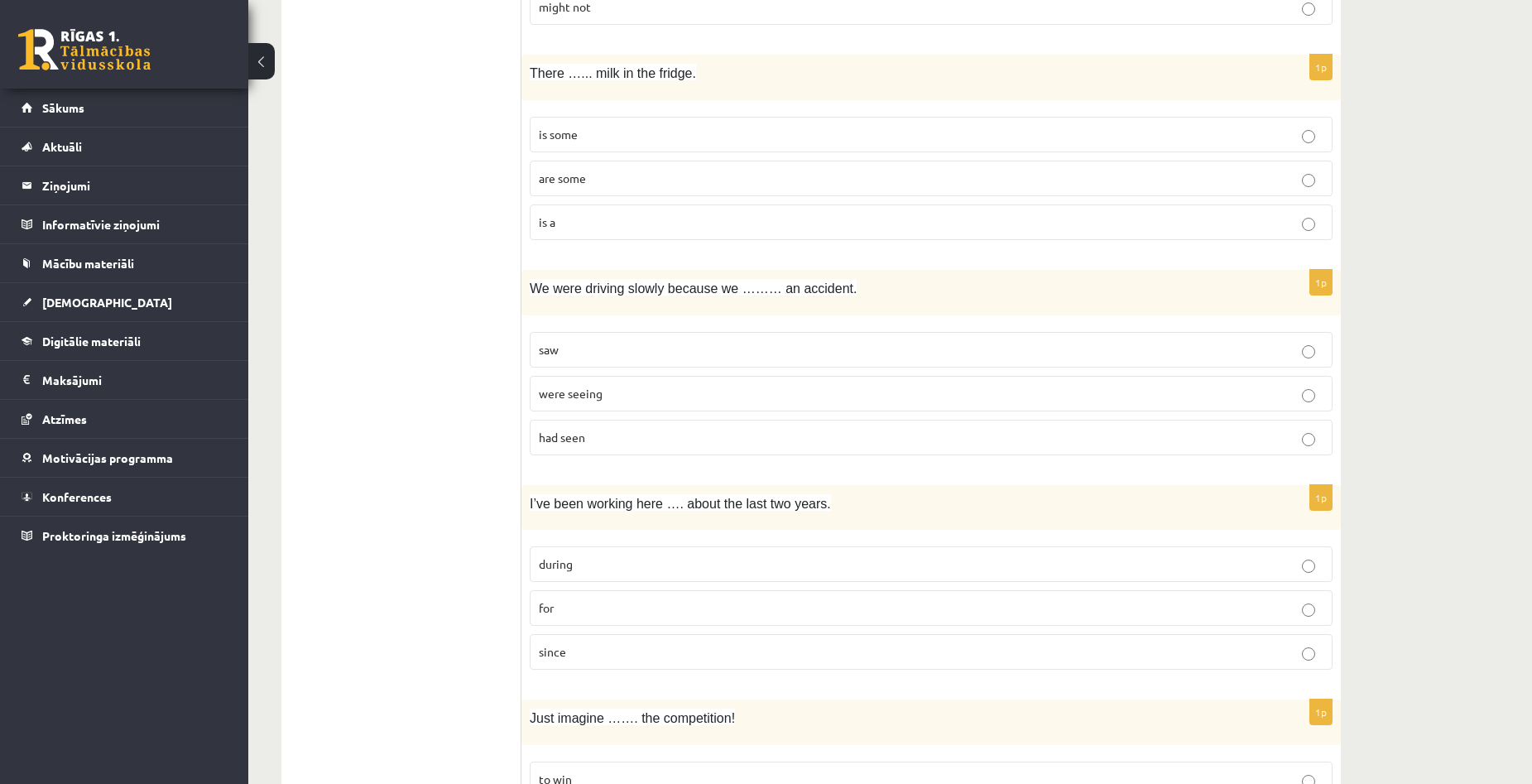
scroll to position [1324, 0]
click at [629, 610] on p "for" at bounding box center [931, 605] width 784 height 18
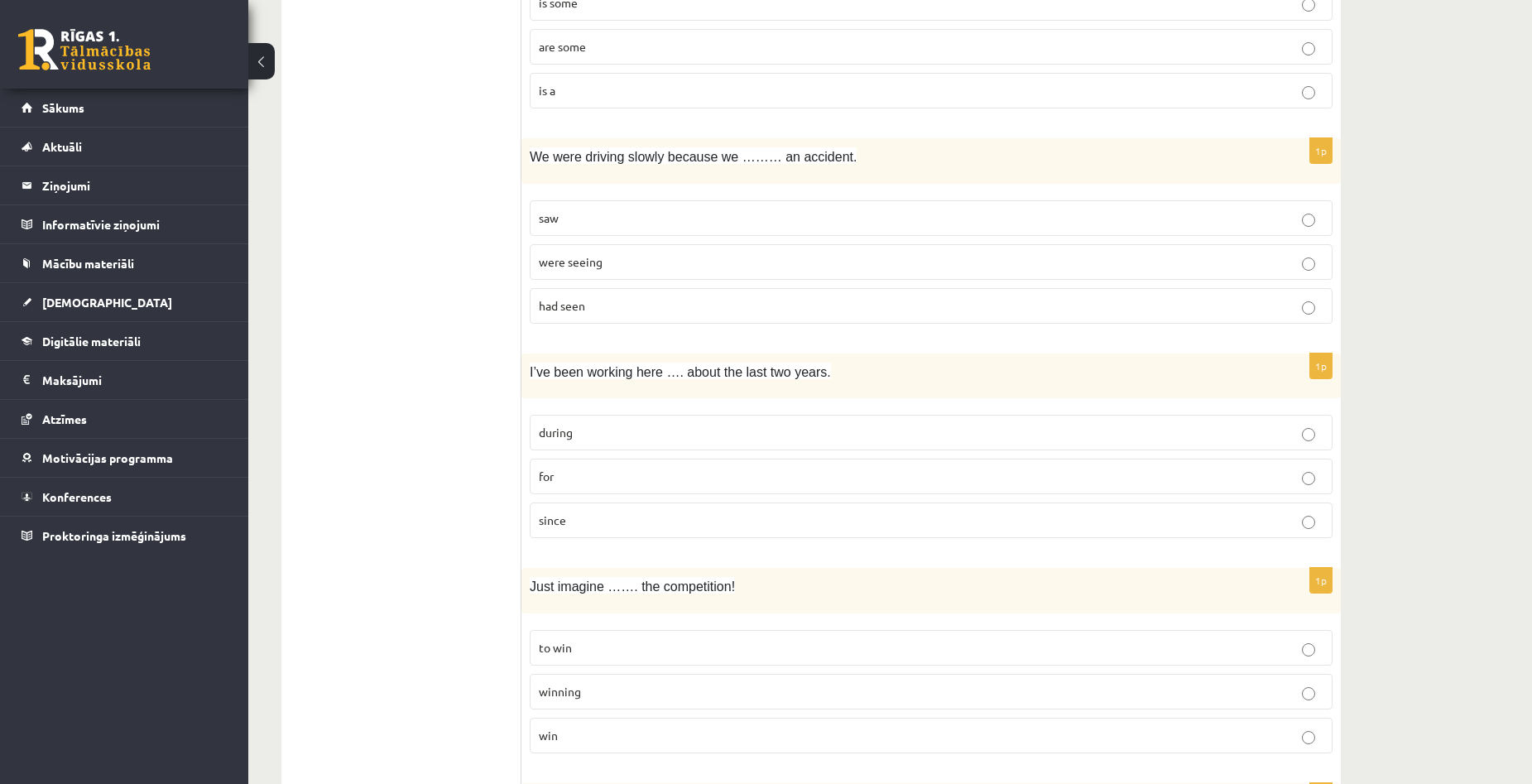
scroll to position [1489, 0]
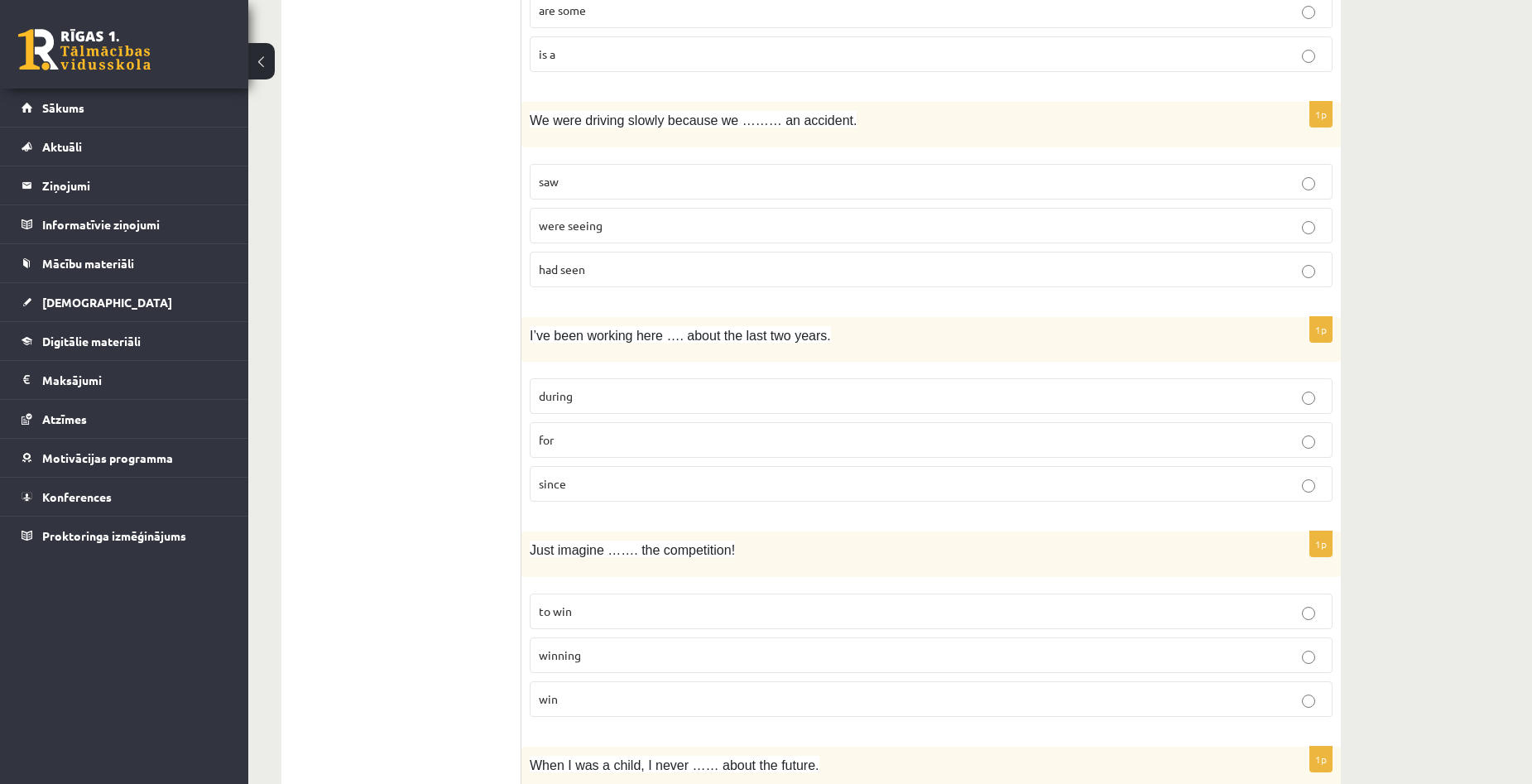
click at [667, 656] on p "winning" at bounding box center [931, 655] width 784 height 18
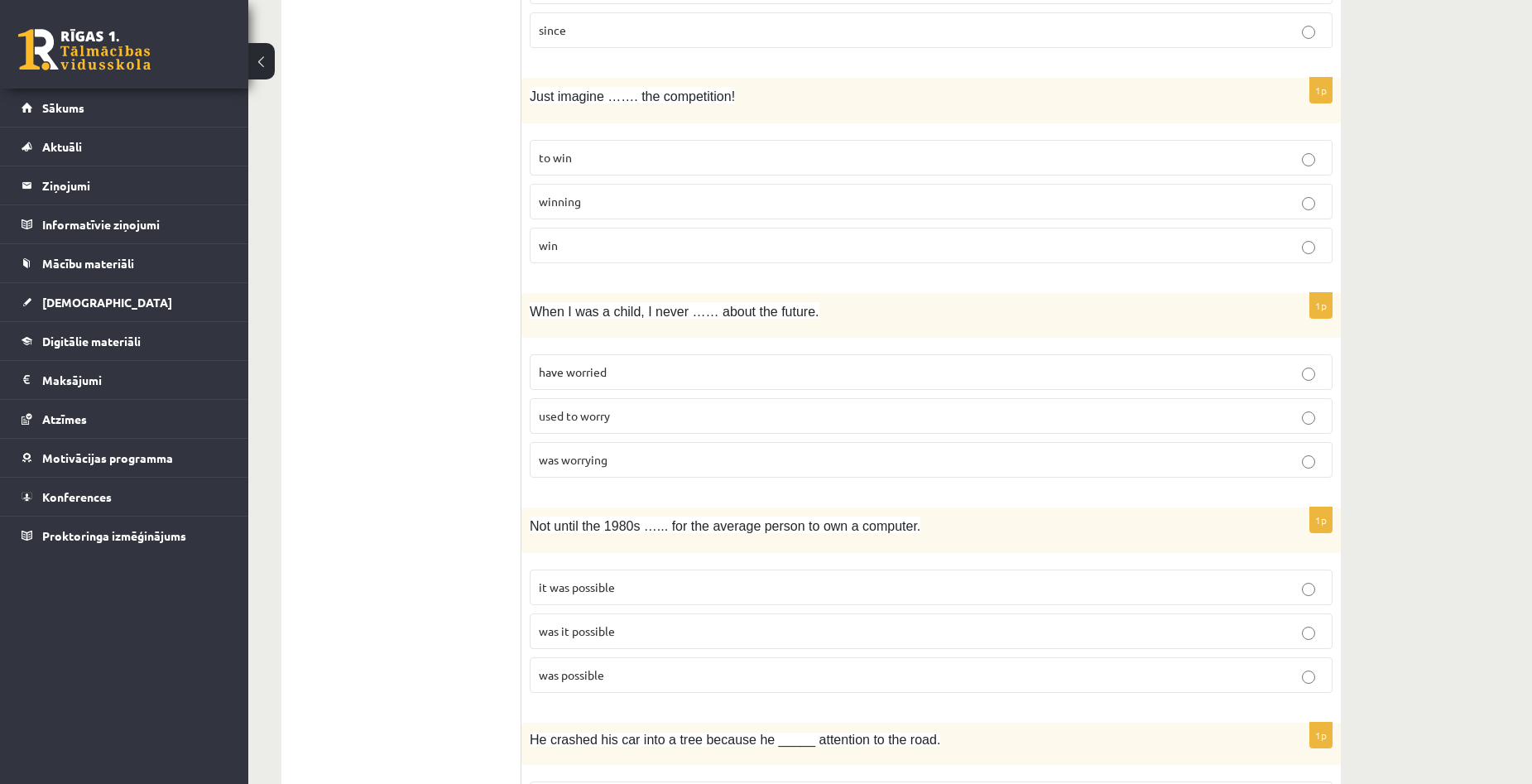
scroll to position [1986, 0]
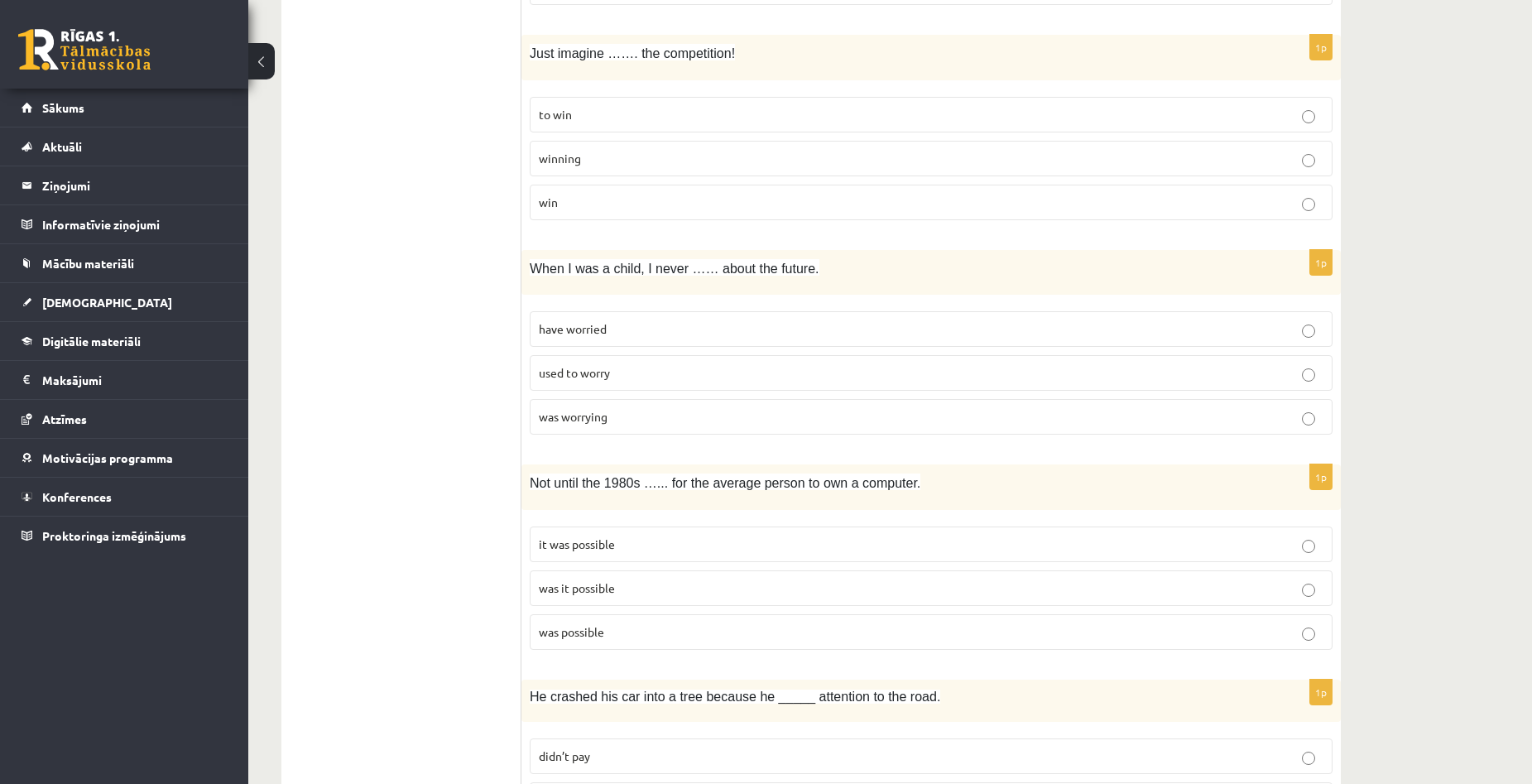
click at [636, 587] on p "was it possible" at bounding box center [931, 588] width 784 height 18
click at [627, 550] on p "it was possible" at bounding box center [931, 544] width 784 height 18
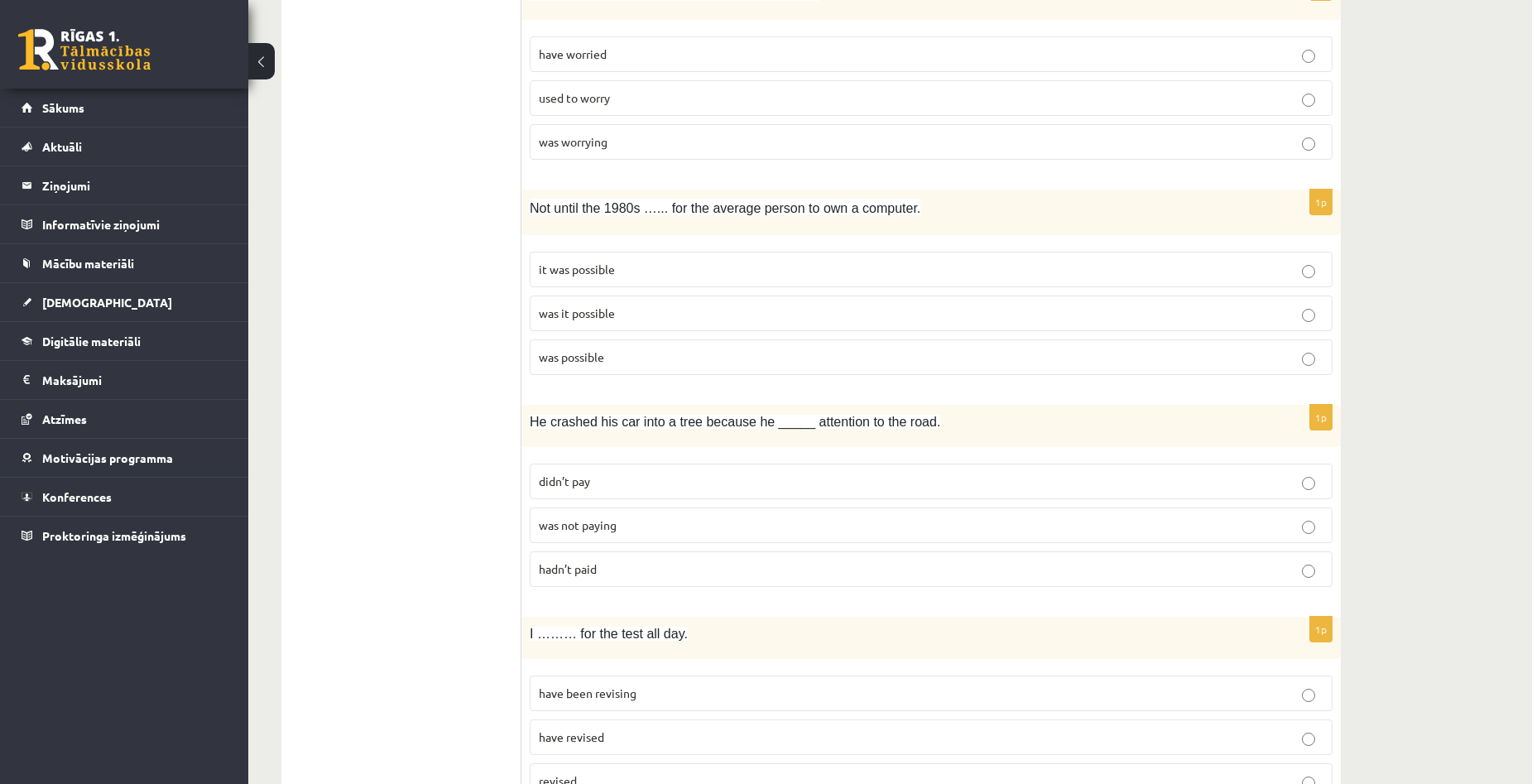
scroll to position [2316, 0]
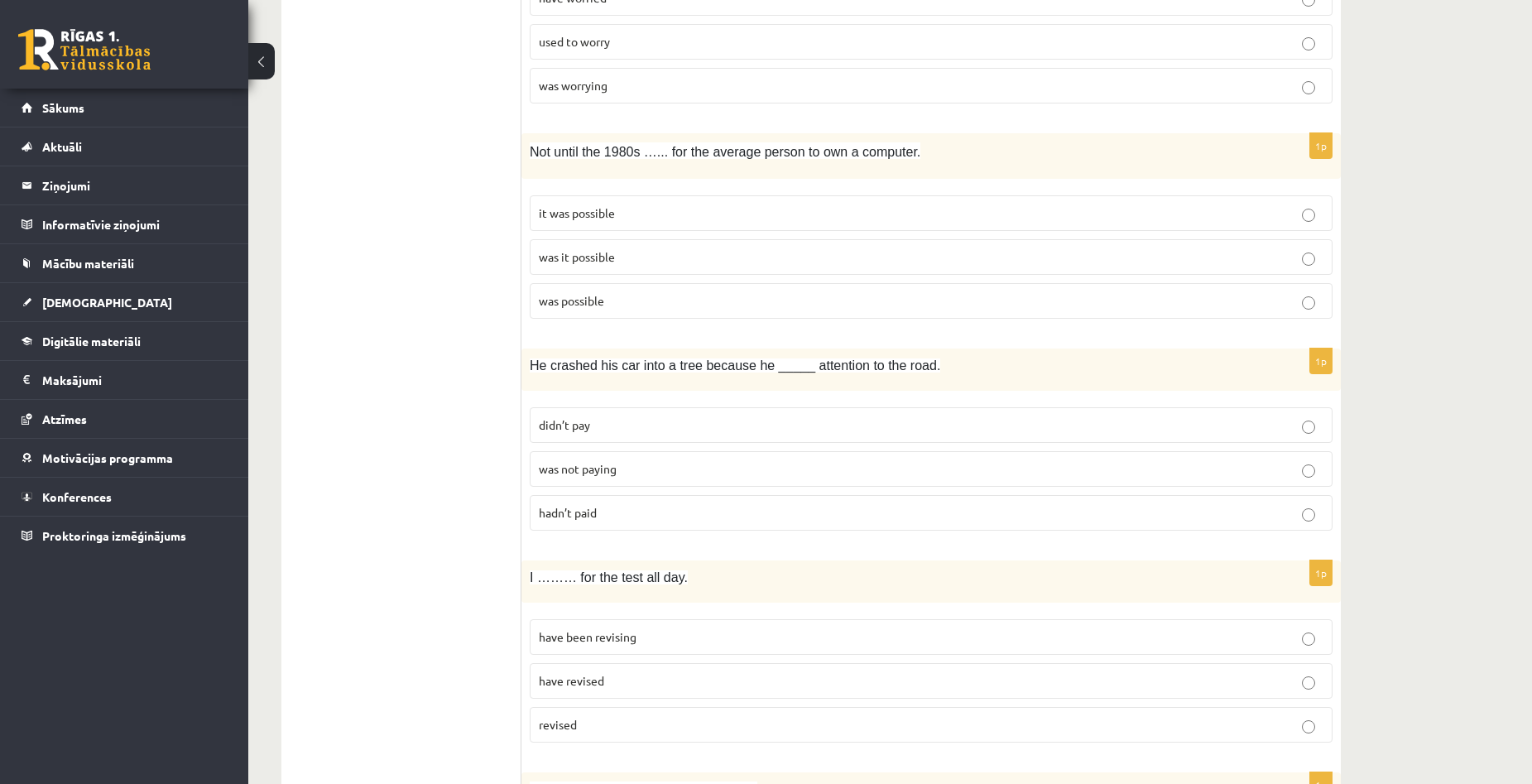
click at [663, 477] on p "was not paying" at bounding box center [931, 469] width 784 height 18
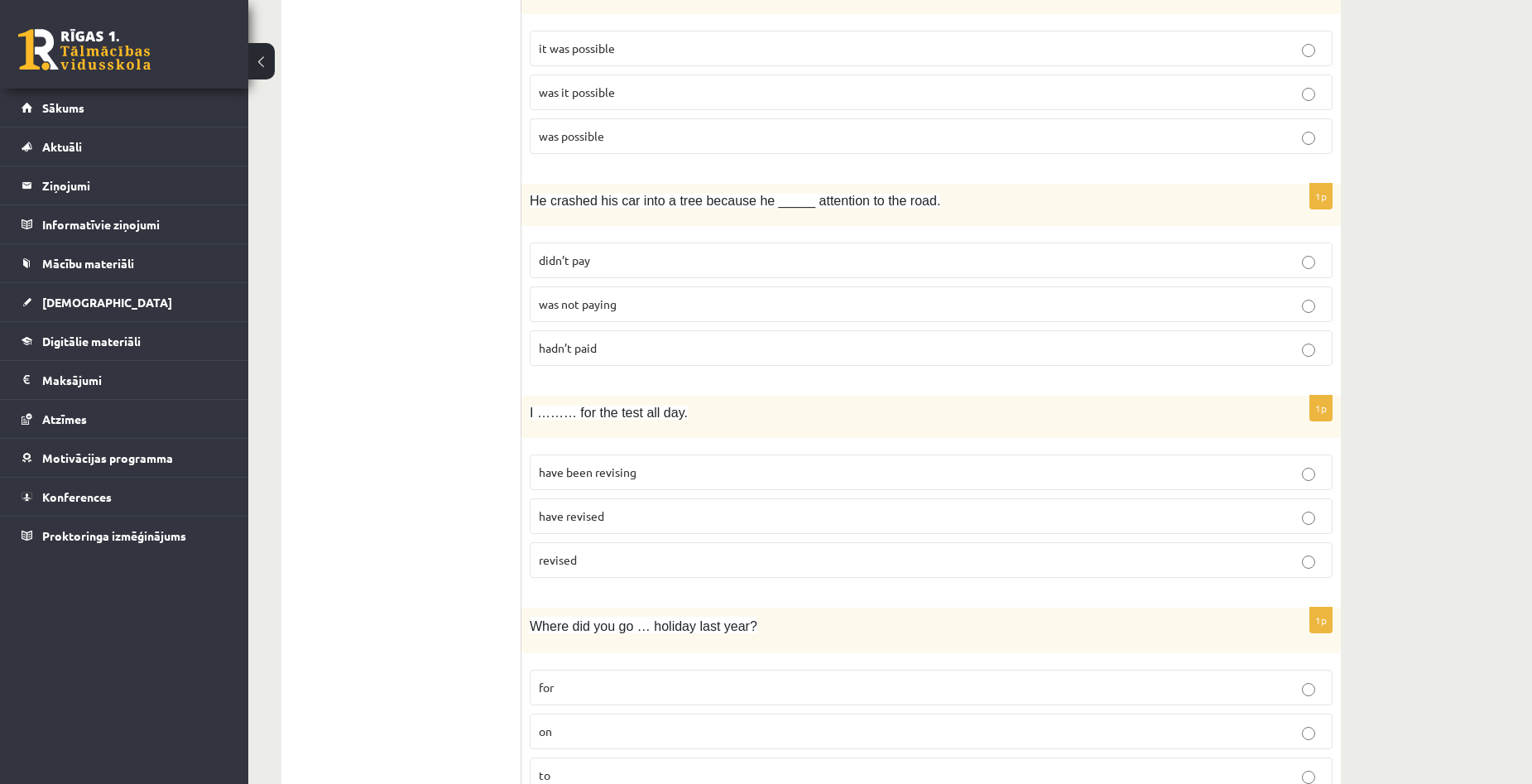
scroll to position [2482, 0]
click at [663, 477] on p "have been revising" at bounding box center [931, 471] width 784 height 18
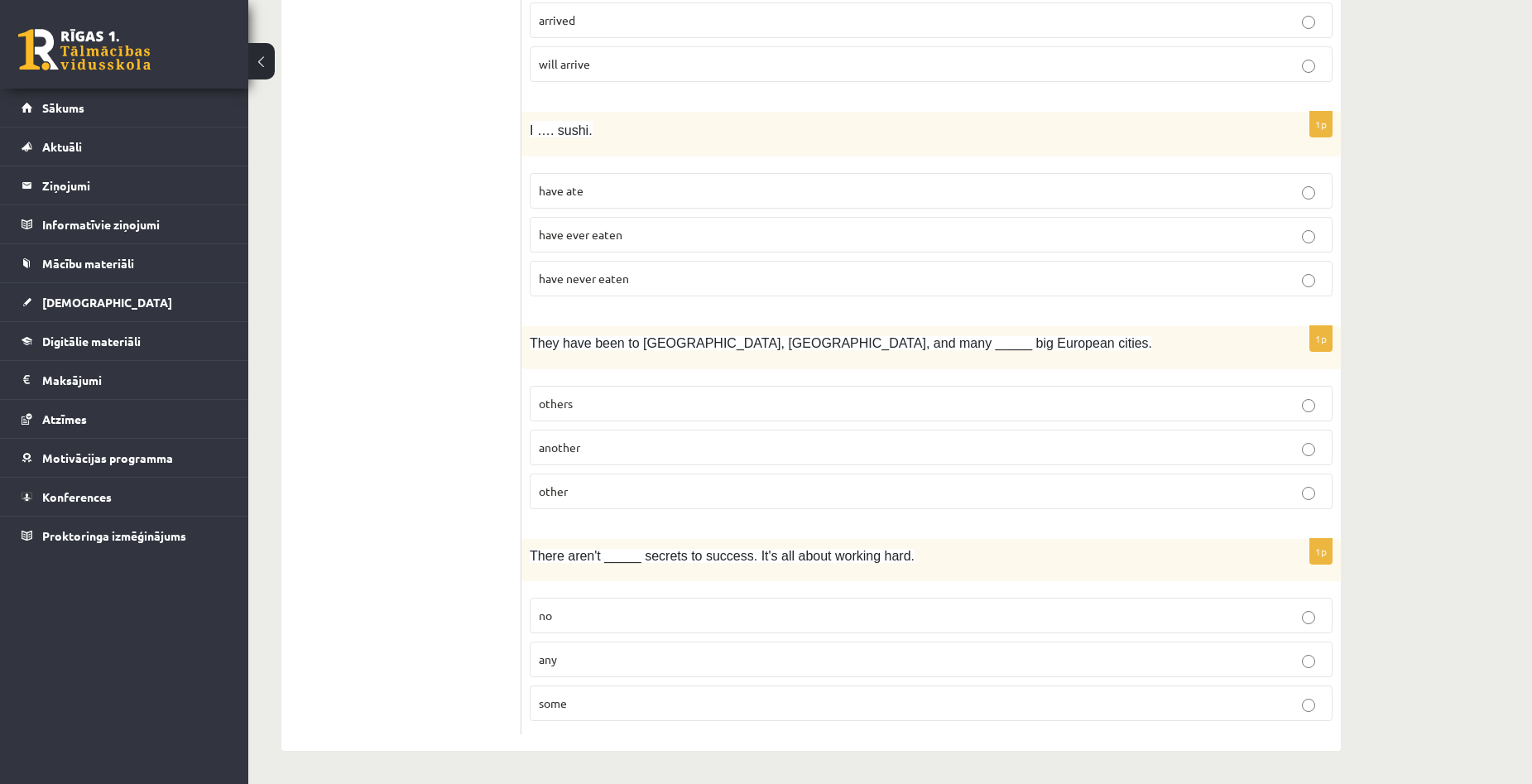
scroll to position [3837, 0]
click at [630, 660] on p "any" at bounding box center [931, 660] width 784 height 18
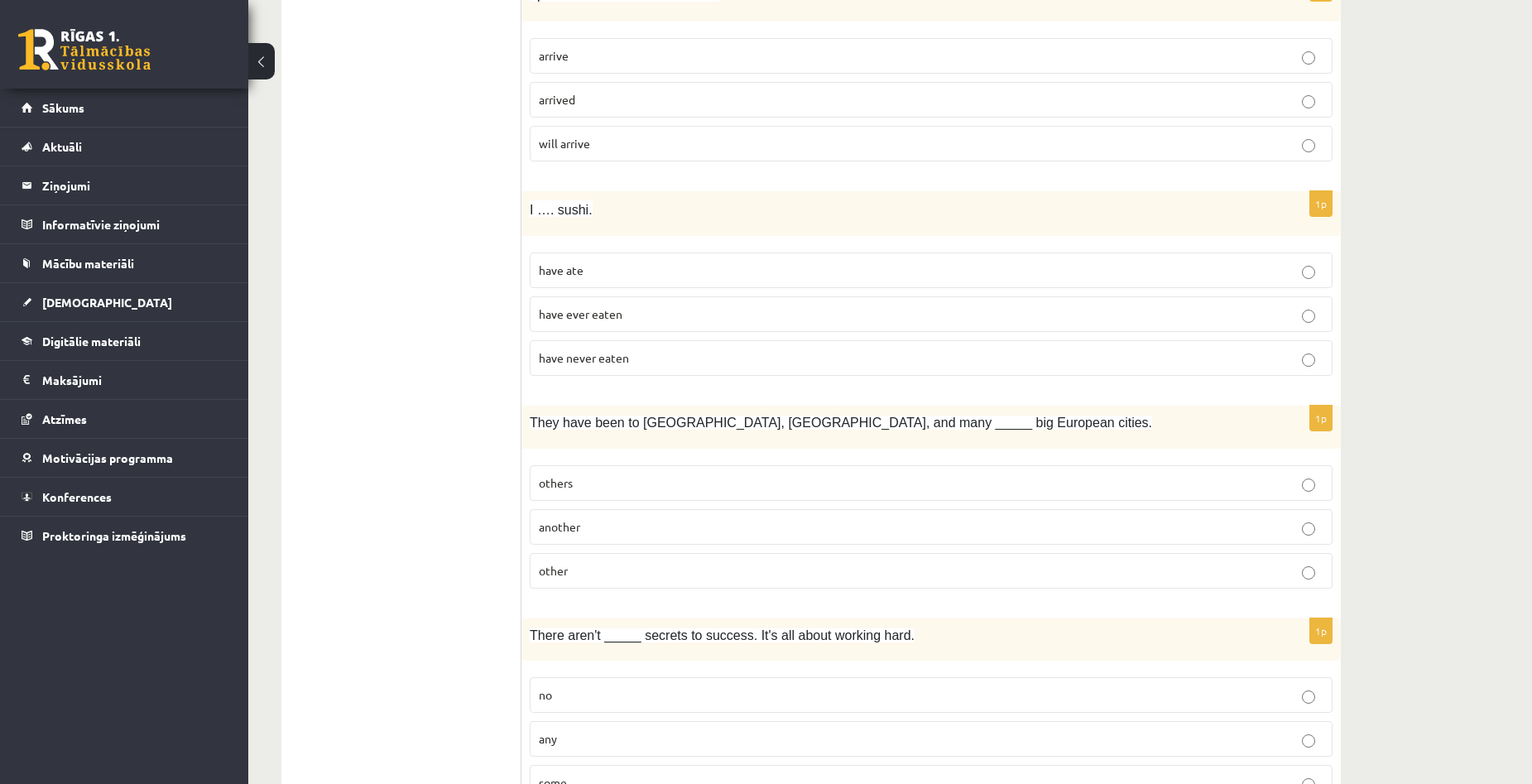
scroll to position [3755, 0]
click at [651, 483] on p "others" at bounding box center [931, 486] width 784 height 18
click at [655, 577] on p "other" at bounding box center [931, 573] width 784 height 18
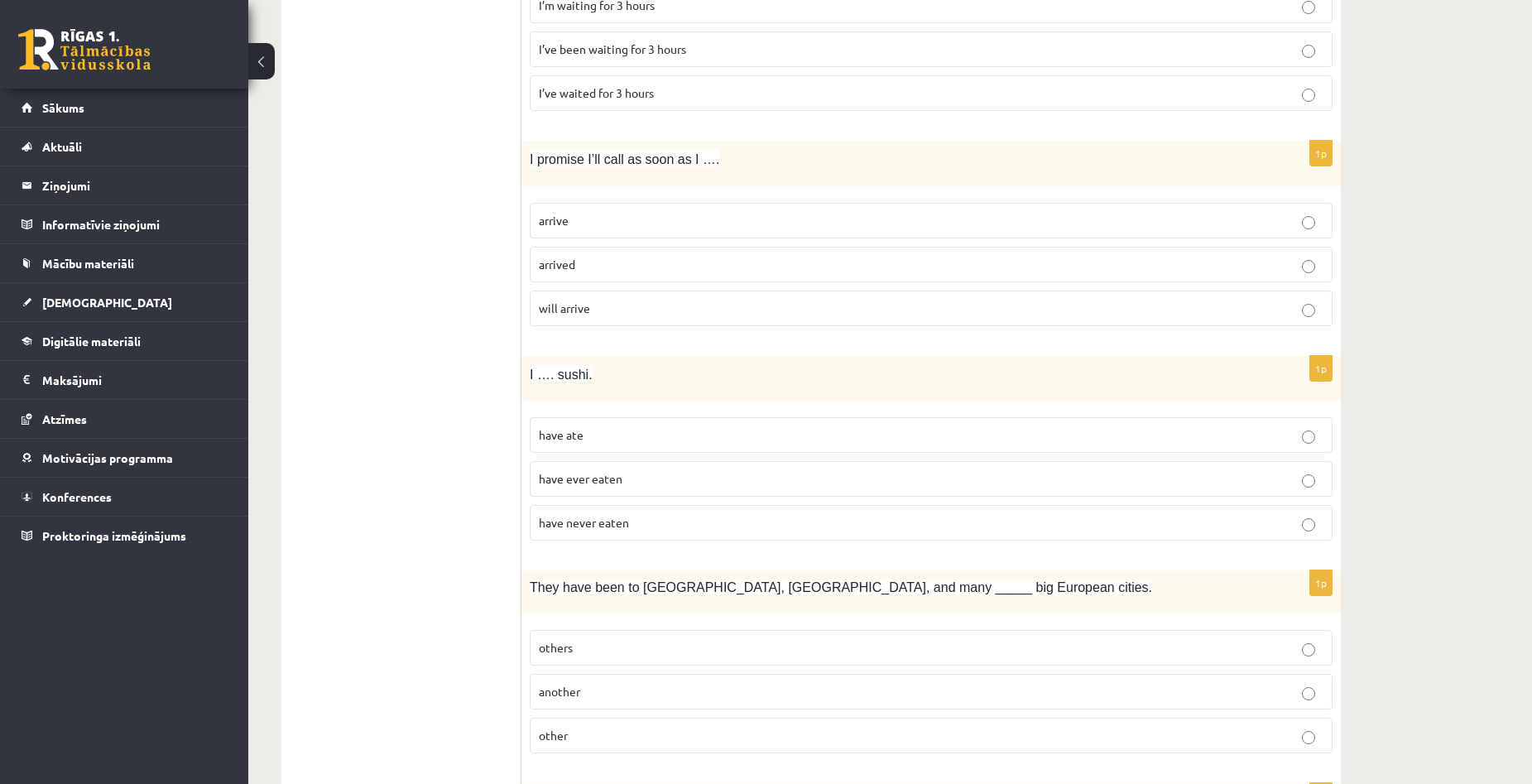
scroll to position [3589, 0]
click at [688, 525] on p "have never eaten" at bounding box center [931, 526] width 784 height 18
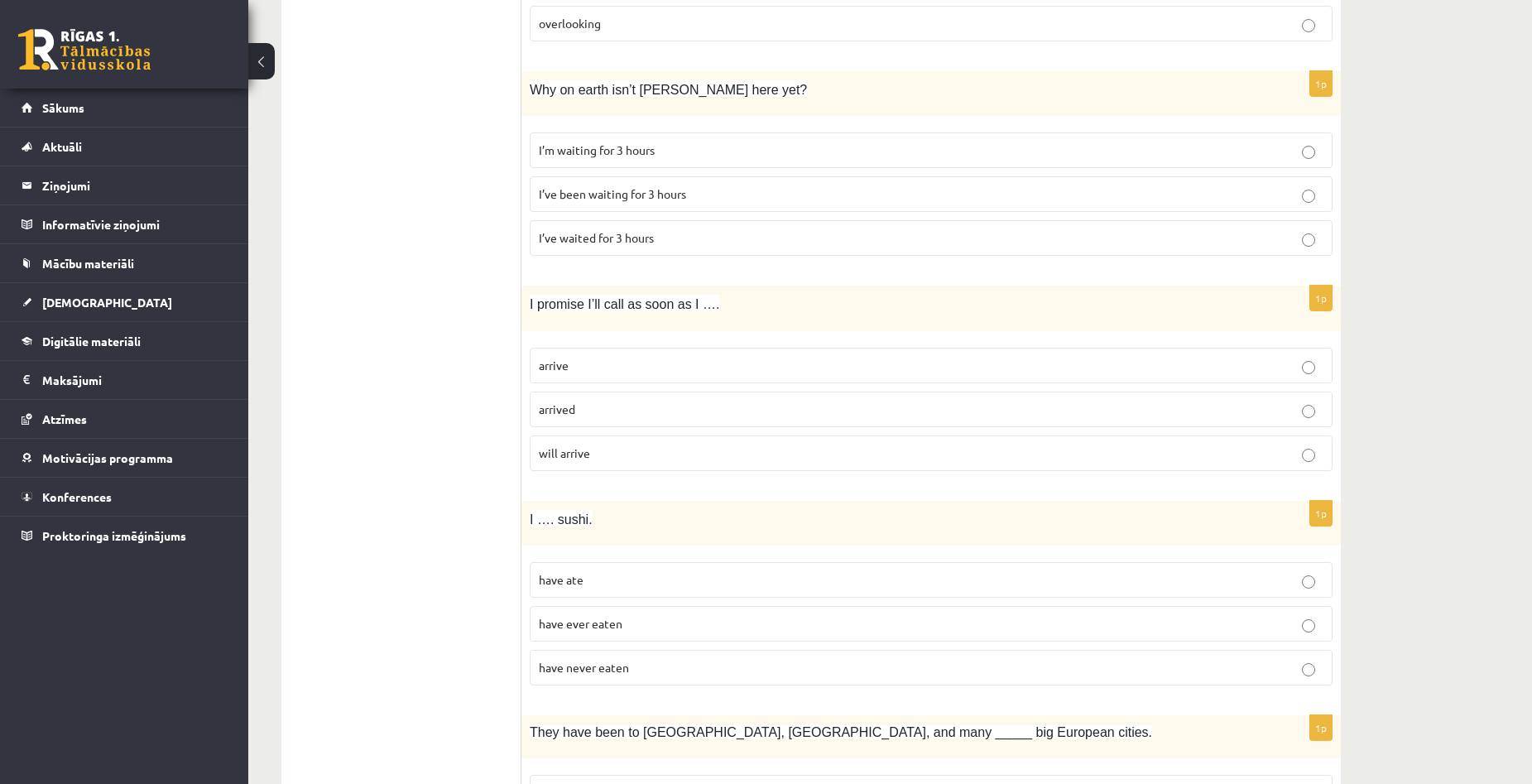
scroll to position [3423, 0]
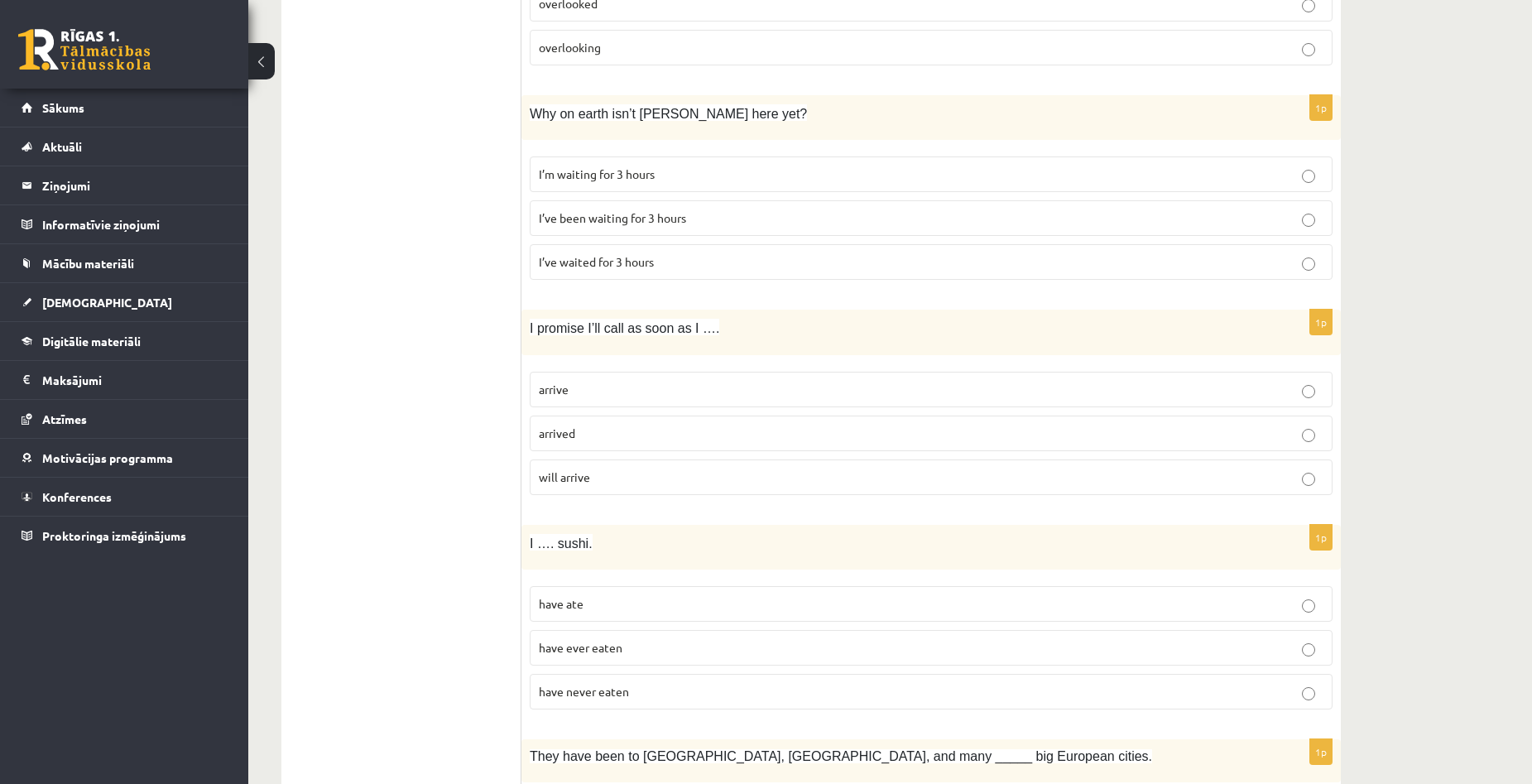
click at [624, 396] on p "arrive" at bounding box center [931, 389] width 784 height 18
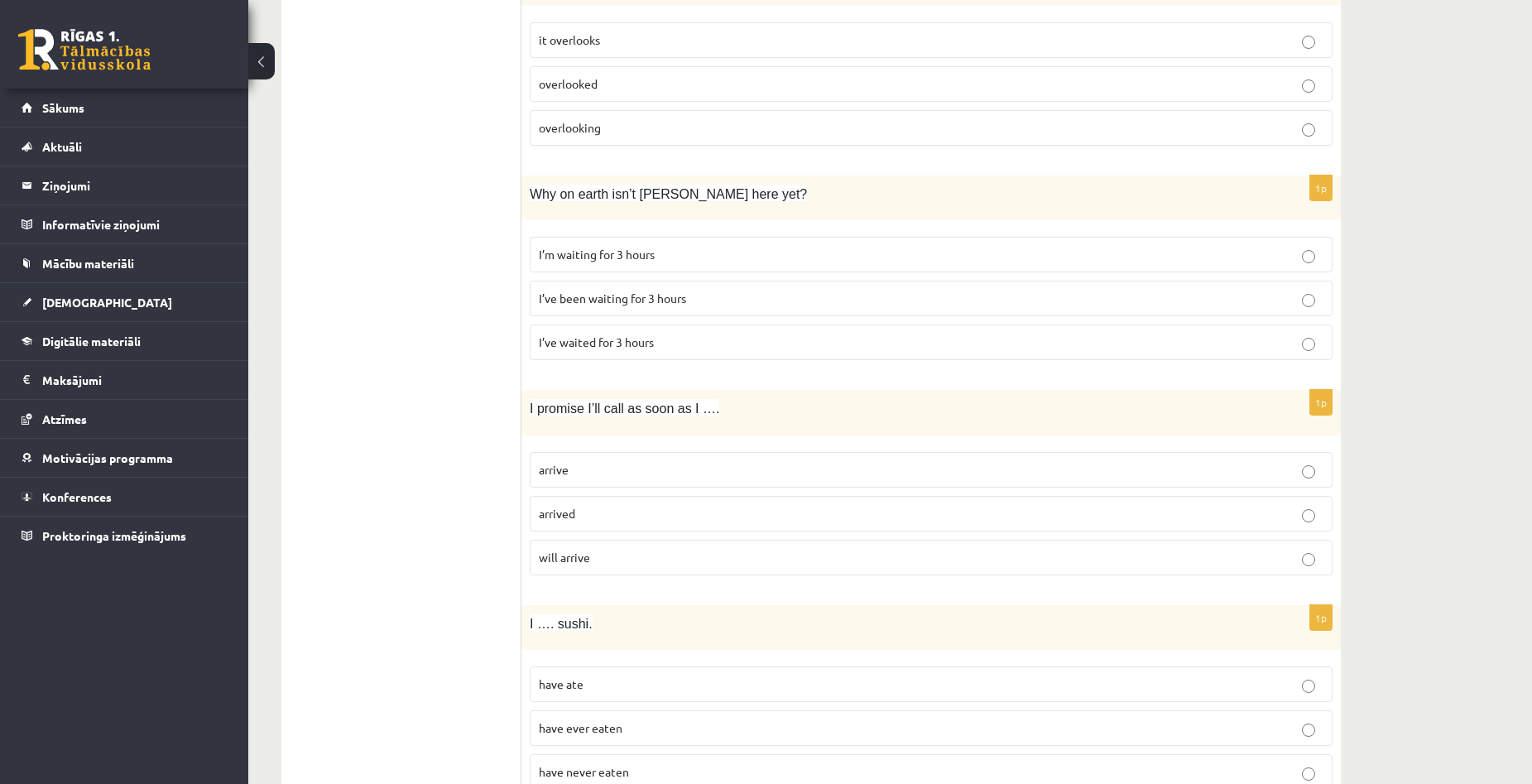
scroll to position [3341, 0]
click at [646, 564] on p "will arrive" at bounding box center [931, 560] width 784 height 18
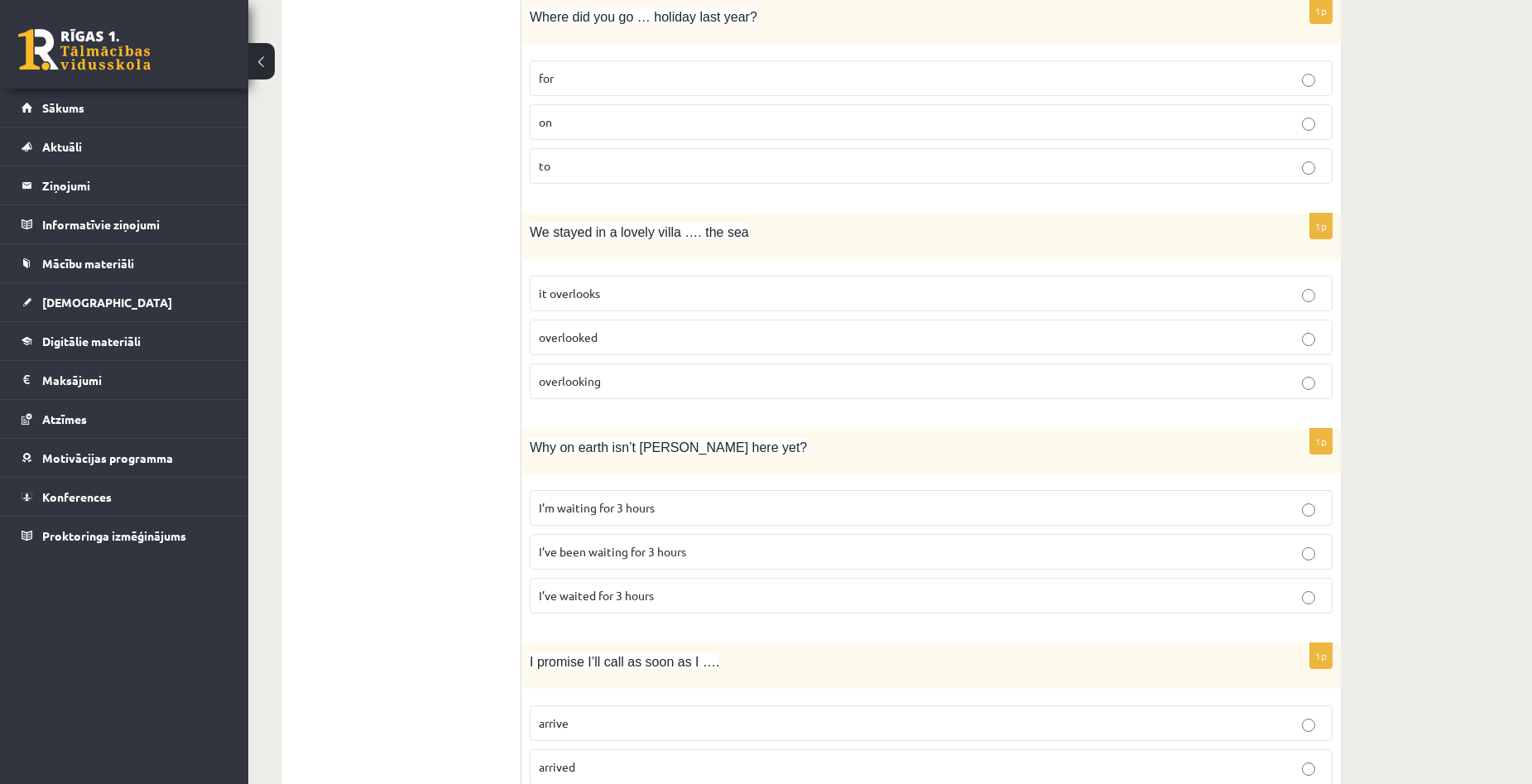
scroll to position [3093, 0]
click at [661, 542] on p "I’ve been waiting for 3 hours" at bounding box center [931, 549] width 784 height 18
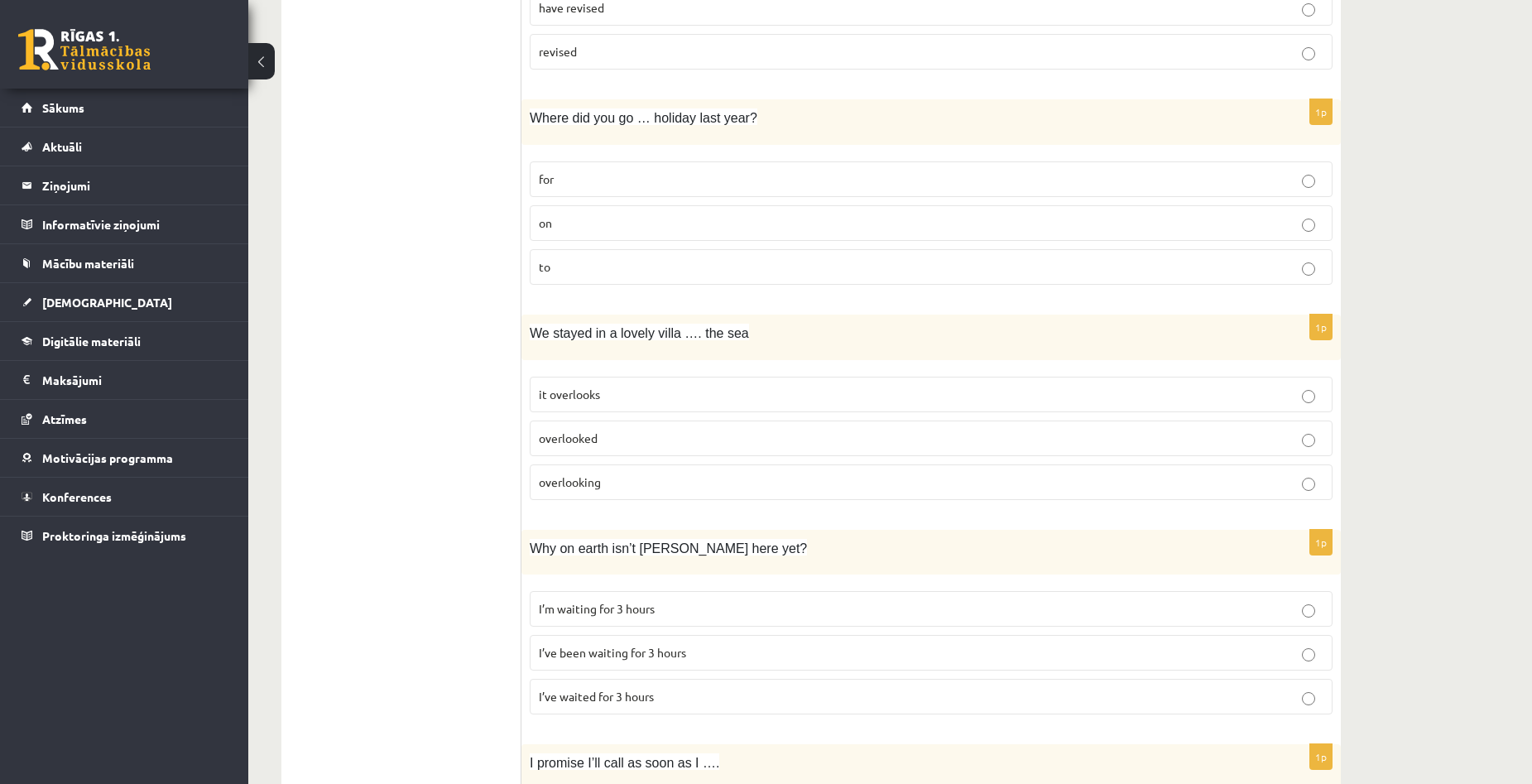
scroll to position [2928, 0]
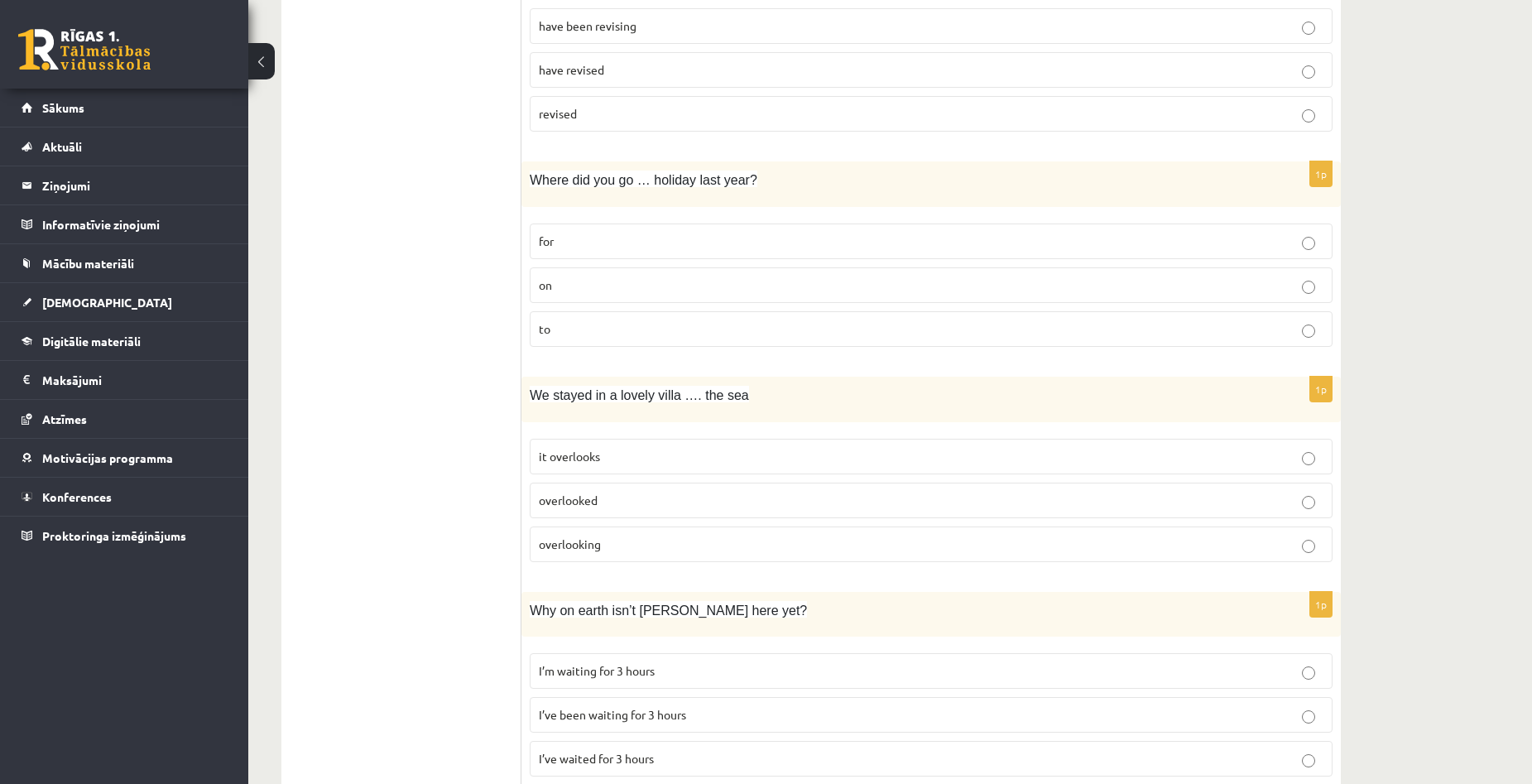
click at [600, 502] on p "overlooked" at bounding box center [931, 501] width 784 height 18
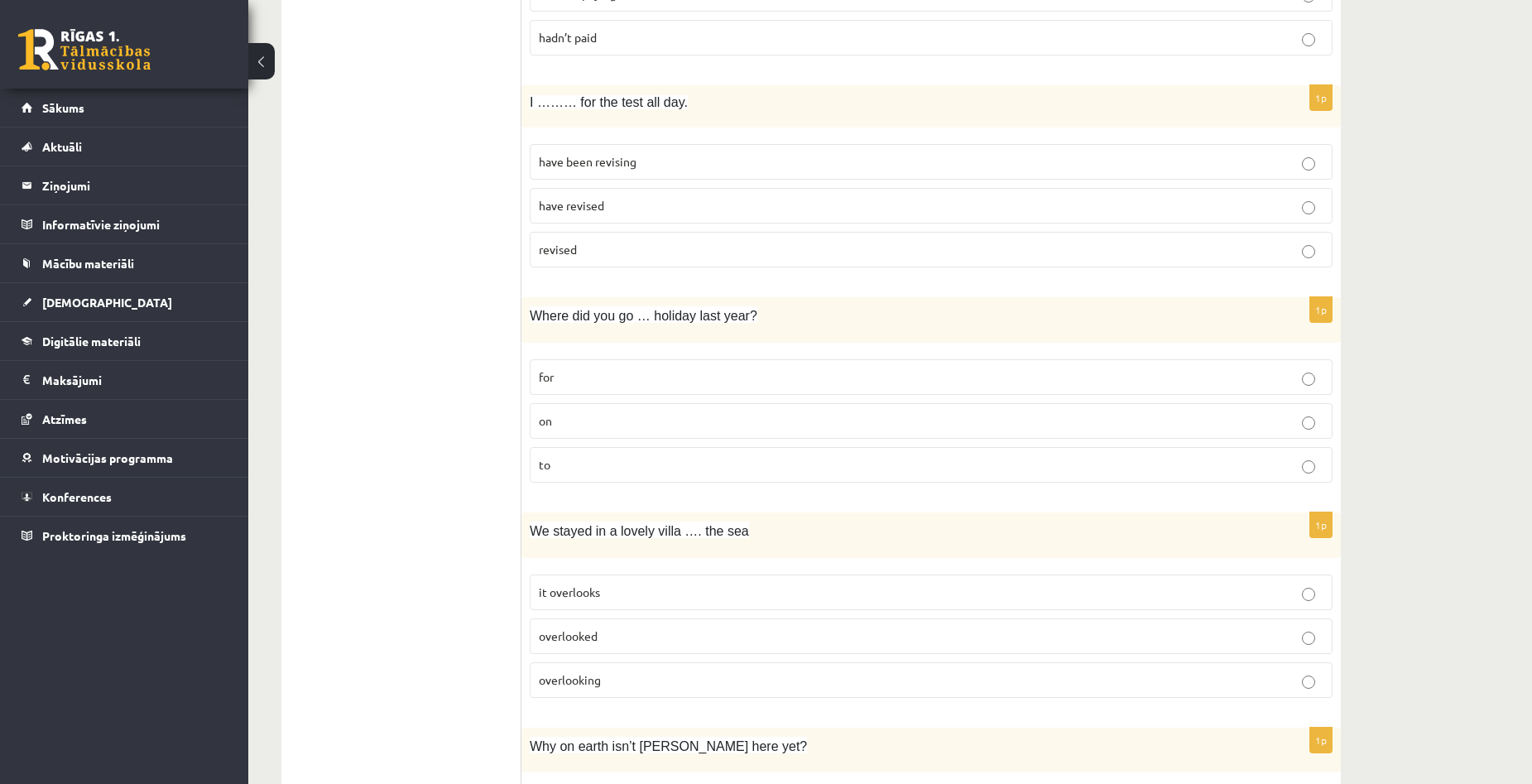
scroll to position [2762, 0]
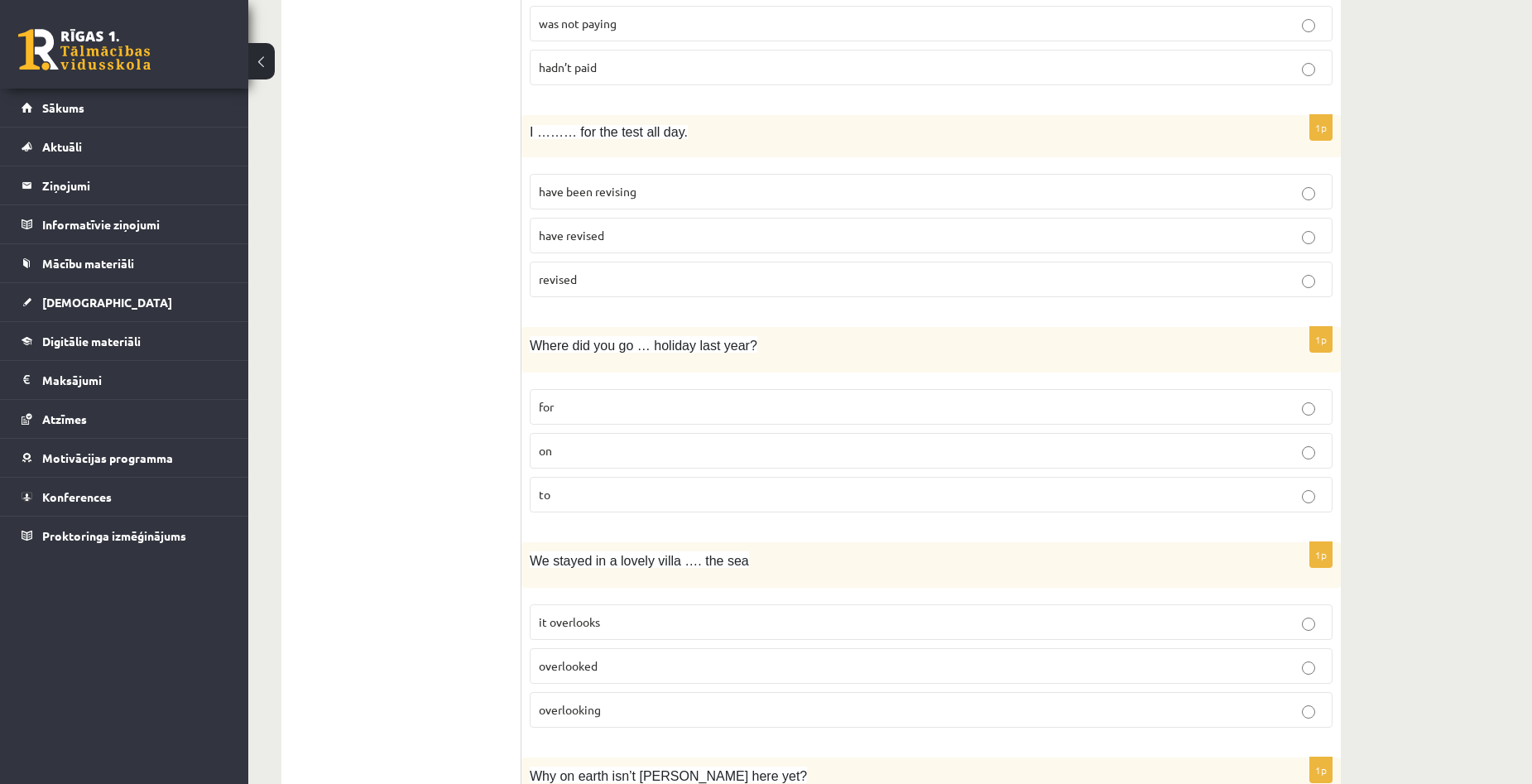
click at [603, 441] on label "on" at bounding box center [930, 450] width 803 height 36
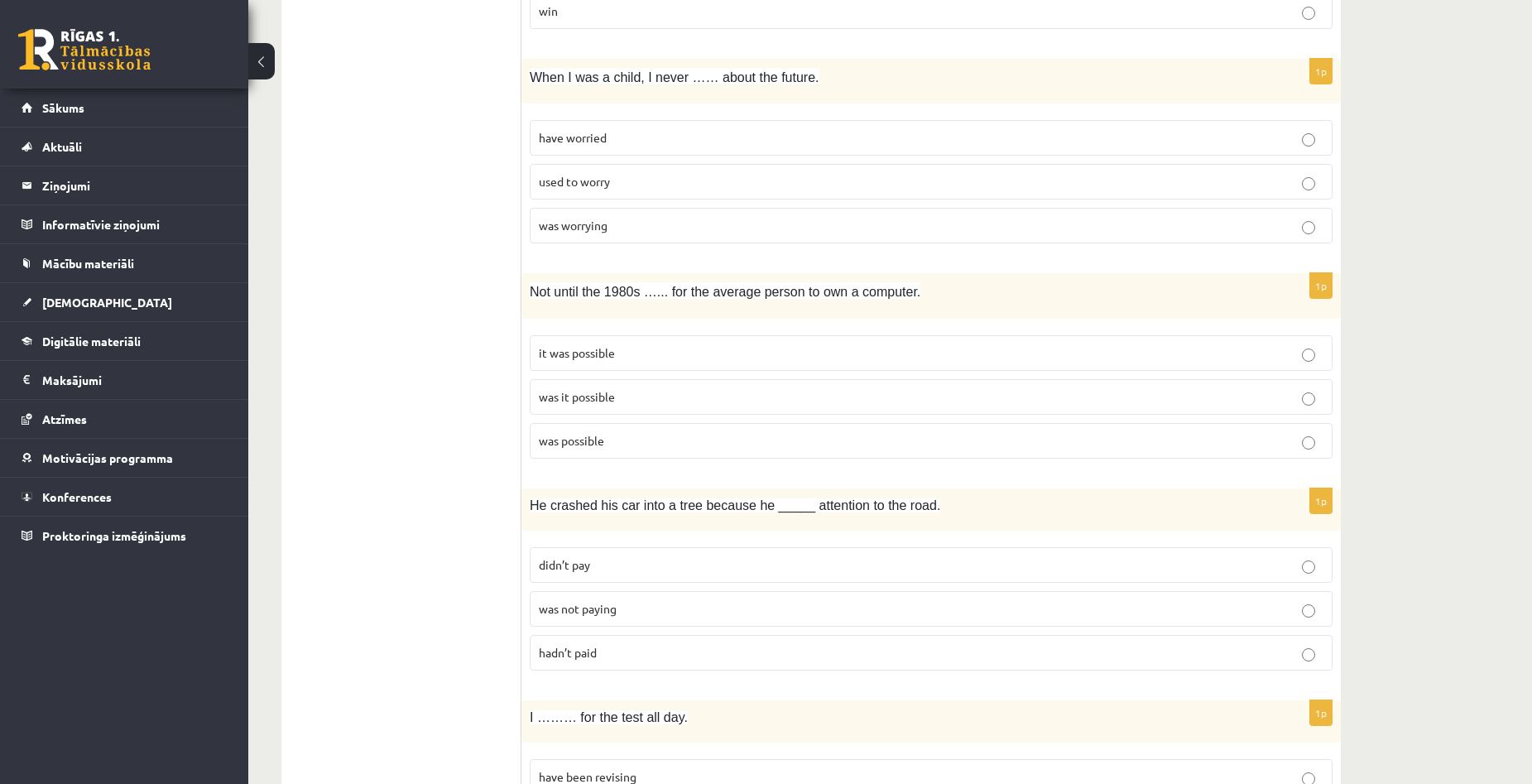
scroll to position [2100, 0]
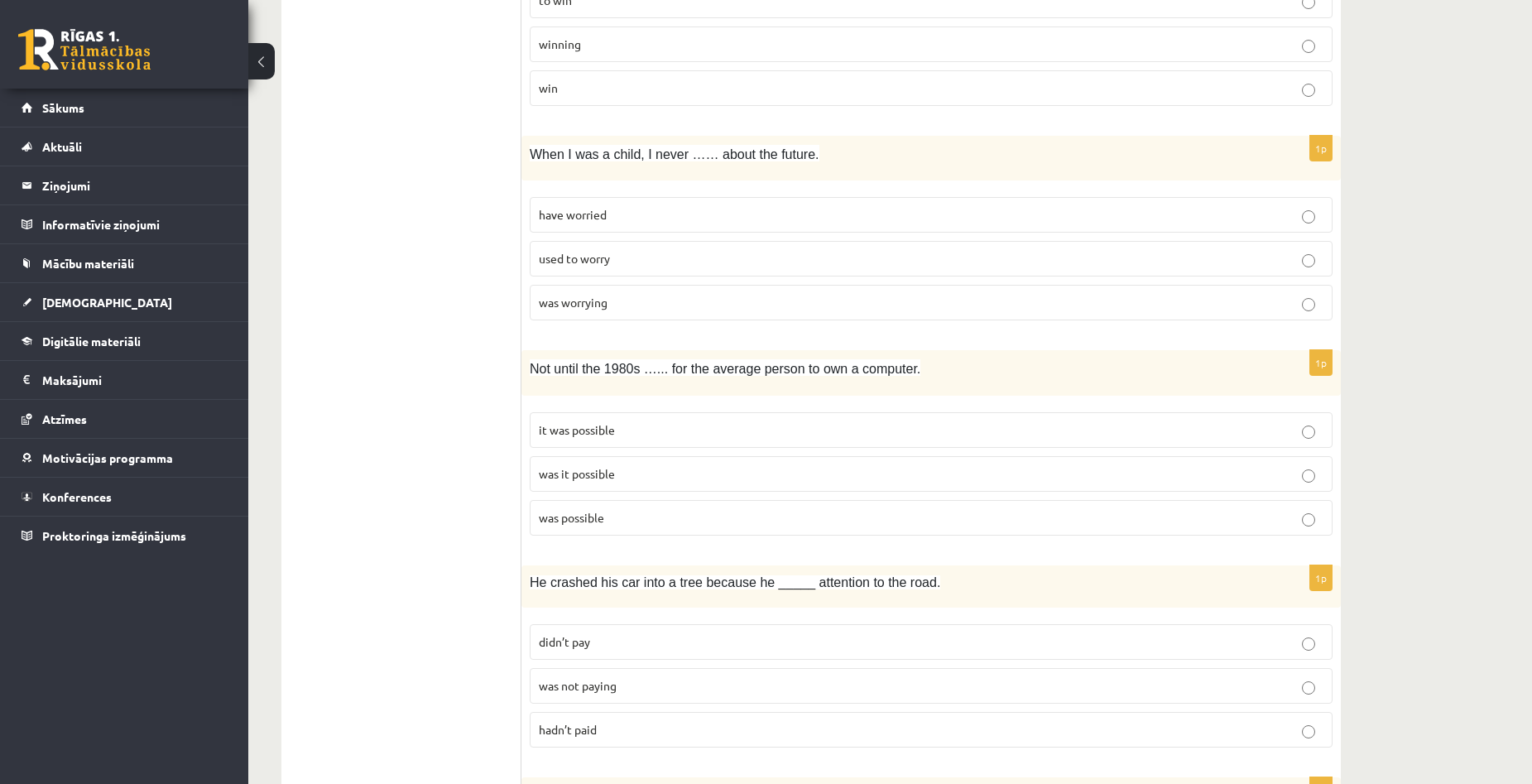
click at [619, 435] on p "it was possible" at bounding box center [931, 431] width 784 height 18
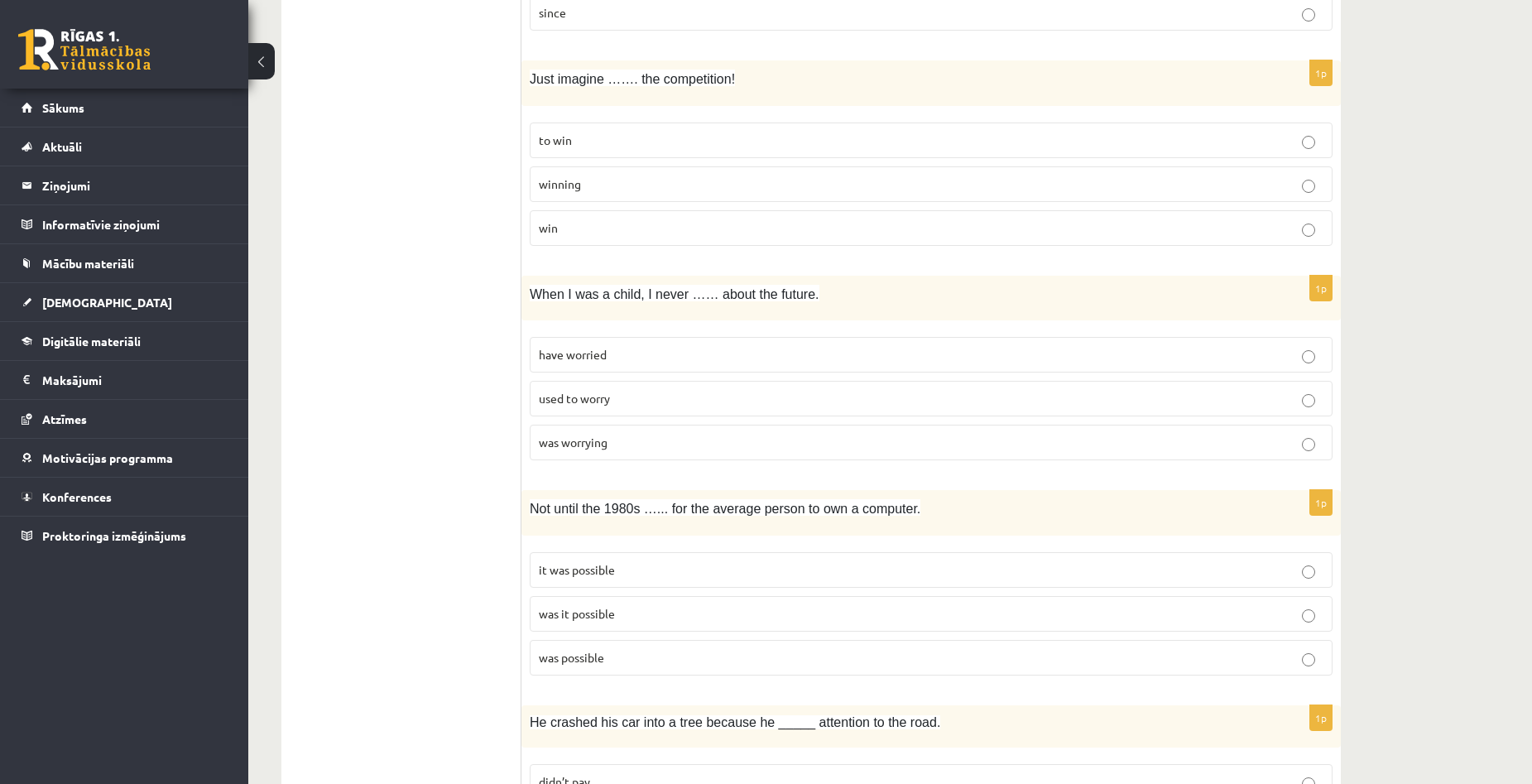
scroll to position [1934, 0]
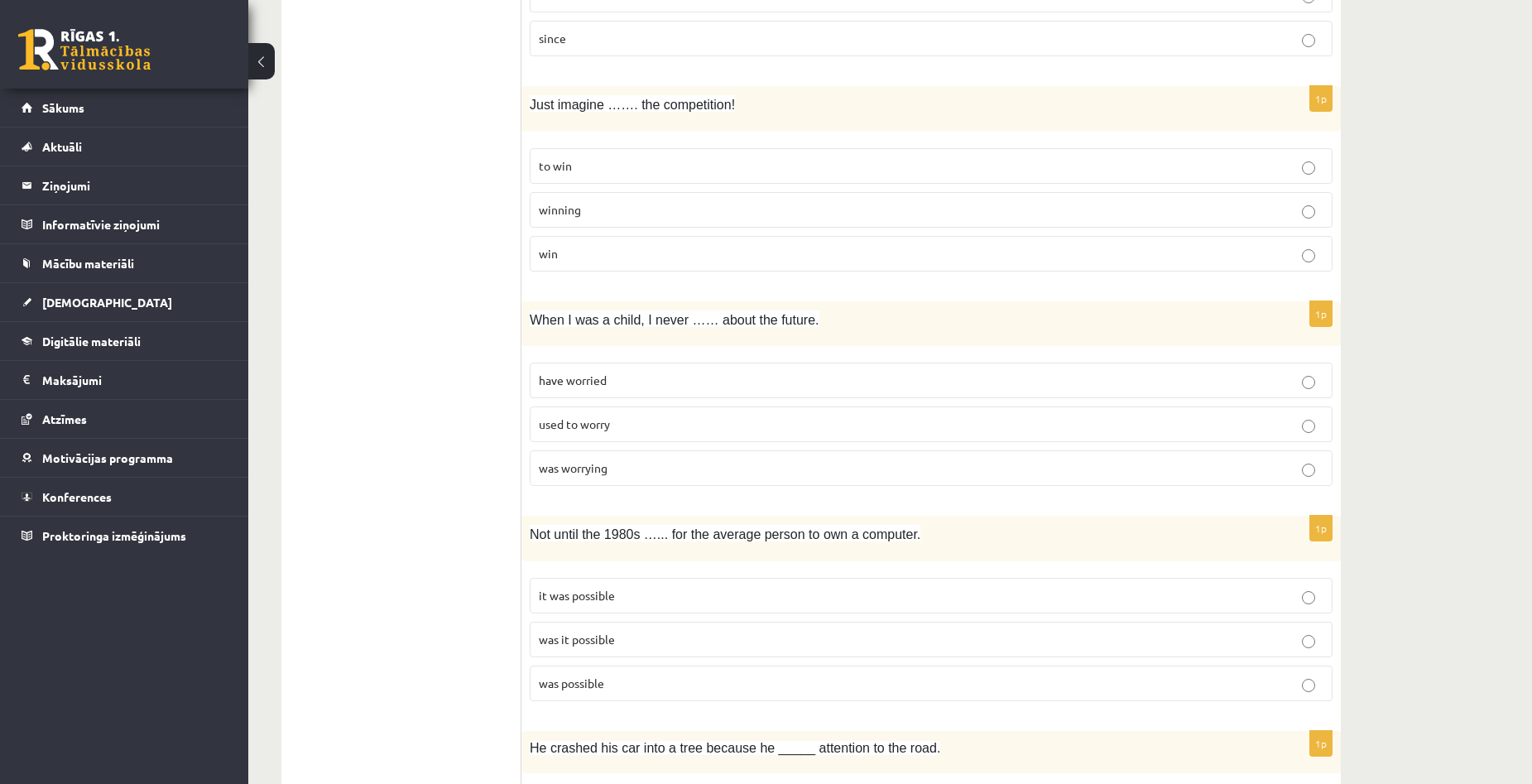
click at [671, 467] on p "was worrying" at bounding box center [931, 468] width 784 height 18
click at [644, 384] on p "have worried" at bounding box center [931, 380] width 784 height 18
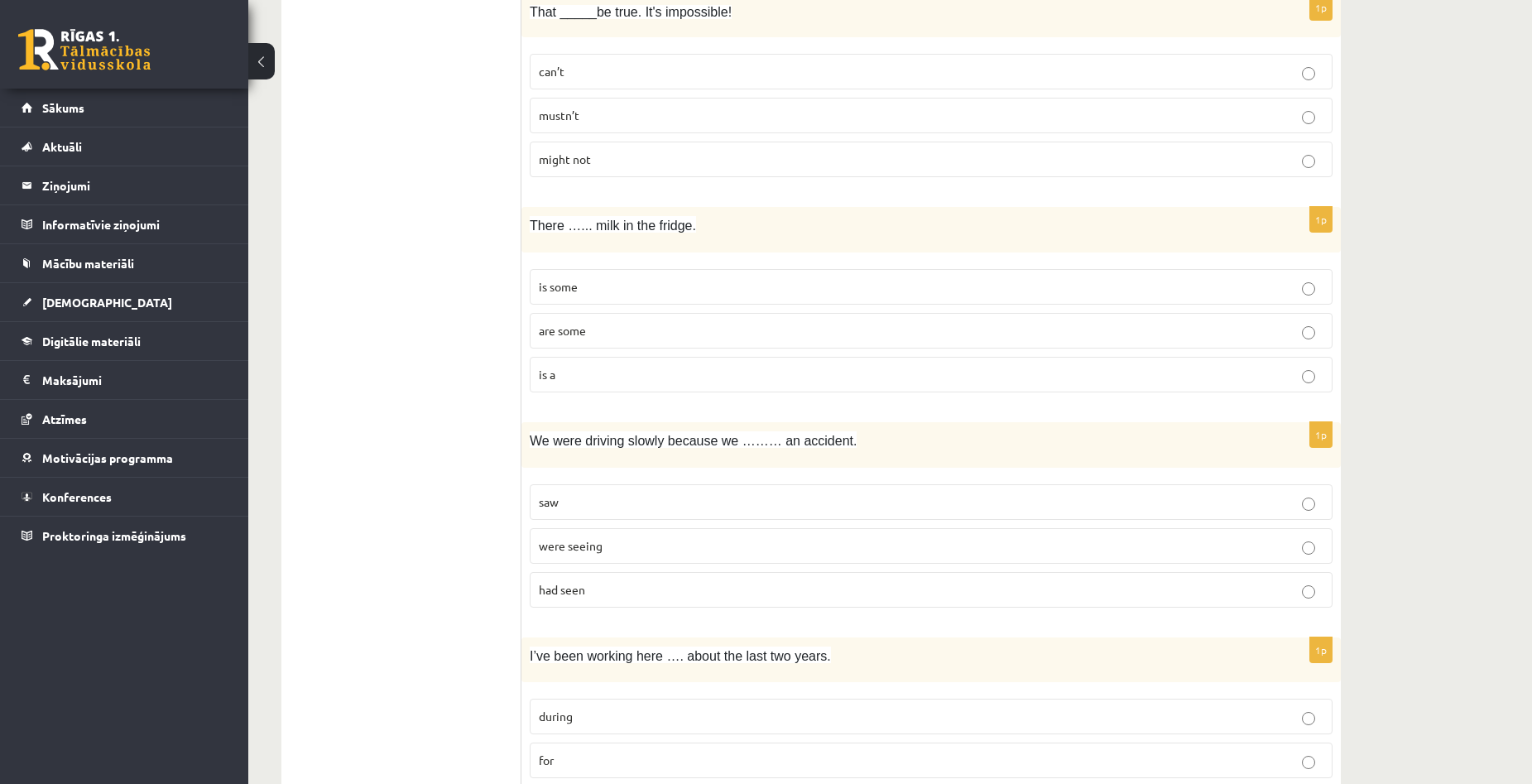
scroll to position [1107, 0]
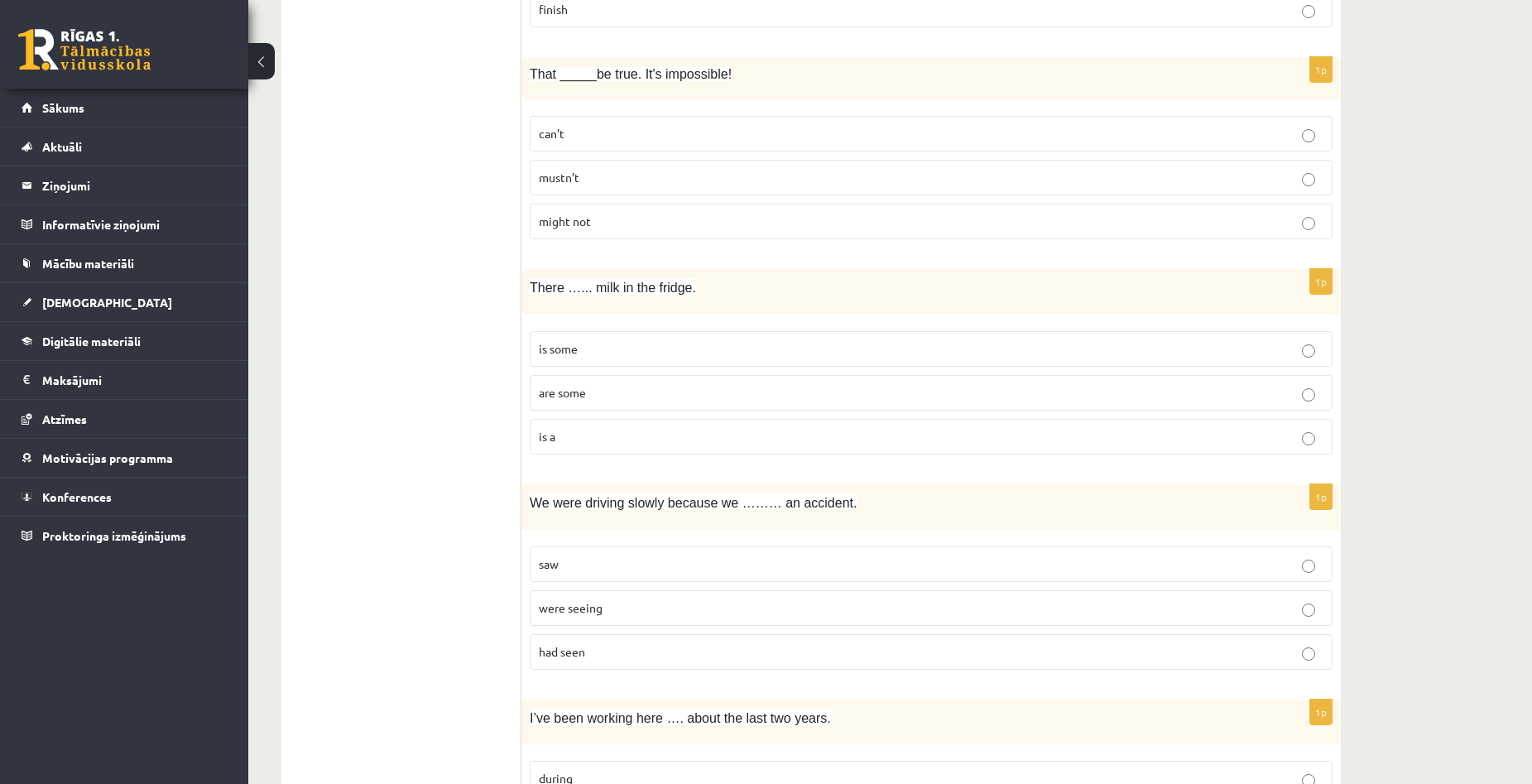
click at [638, 648] on p "had seen" at bounding box center [931, 652] width 784 height 18
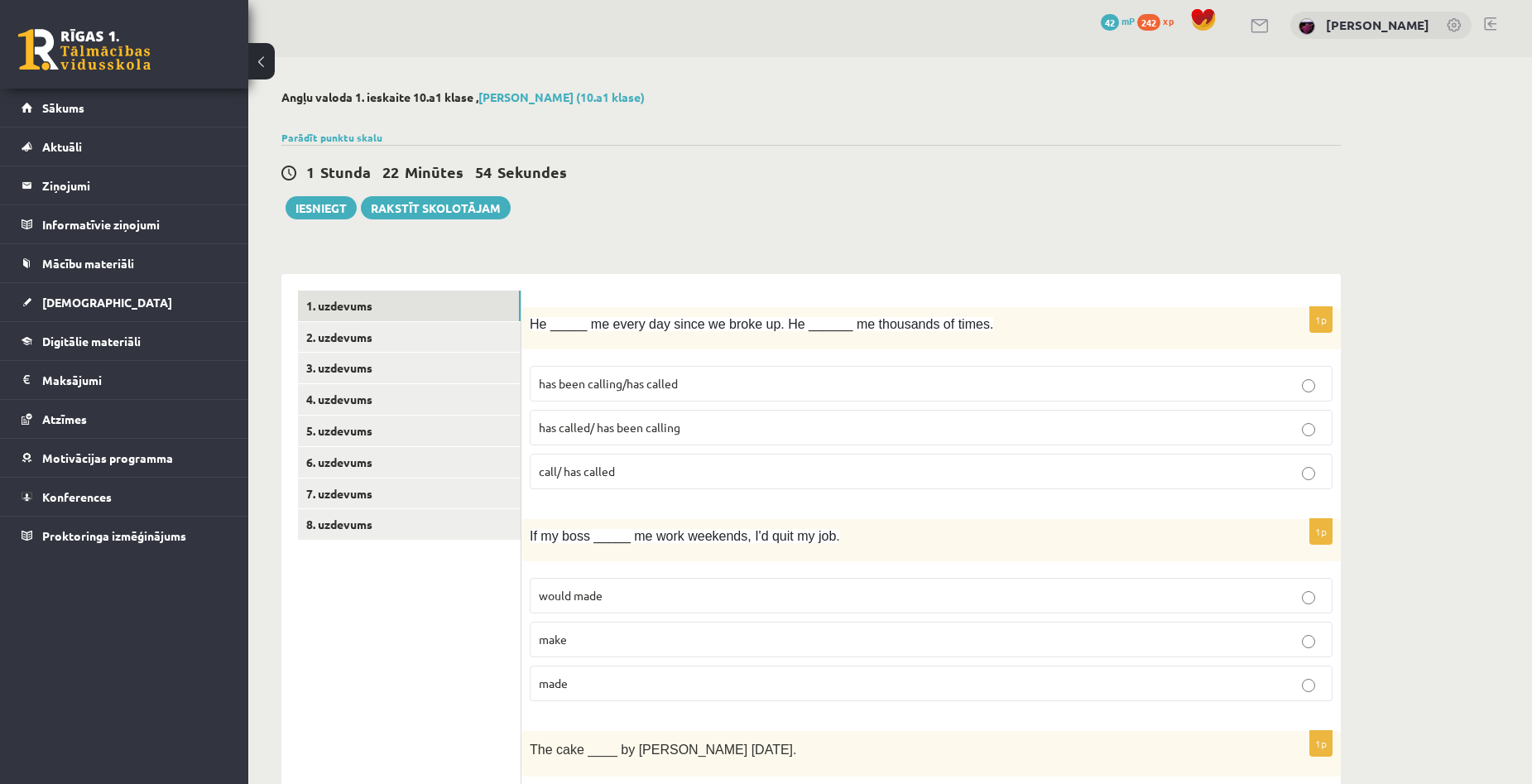
scroll to position [0, 0]
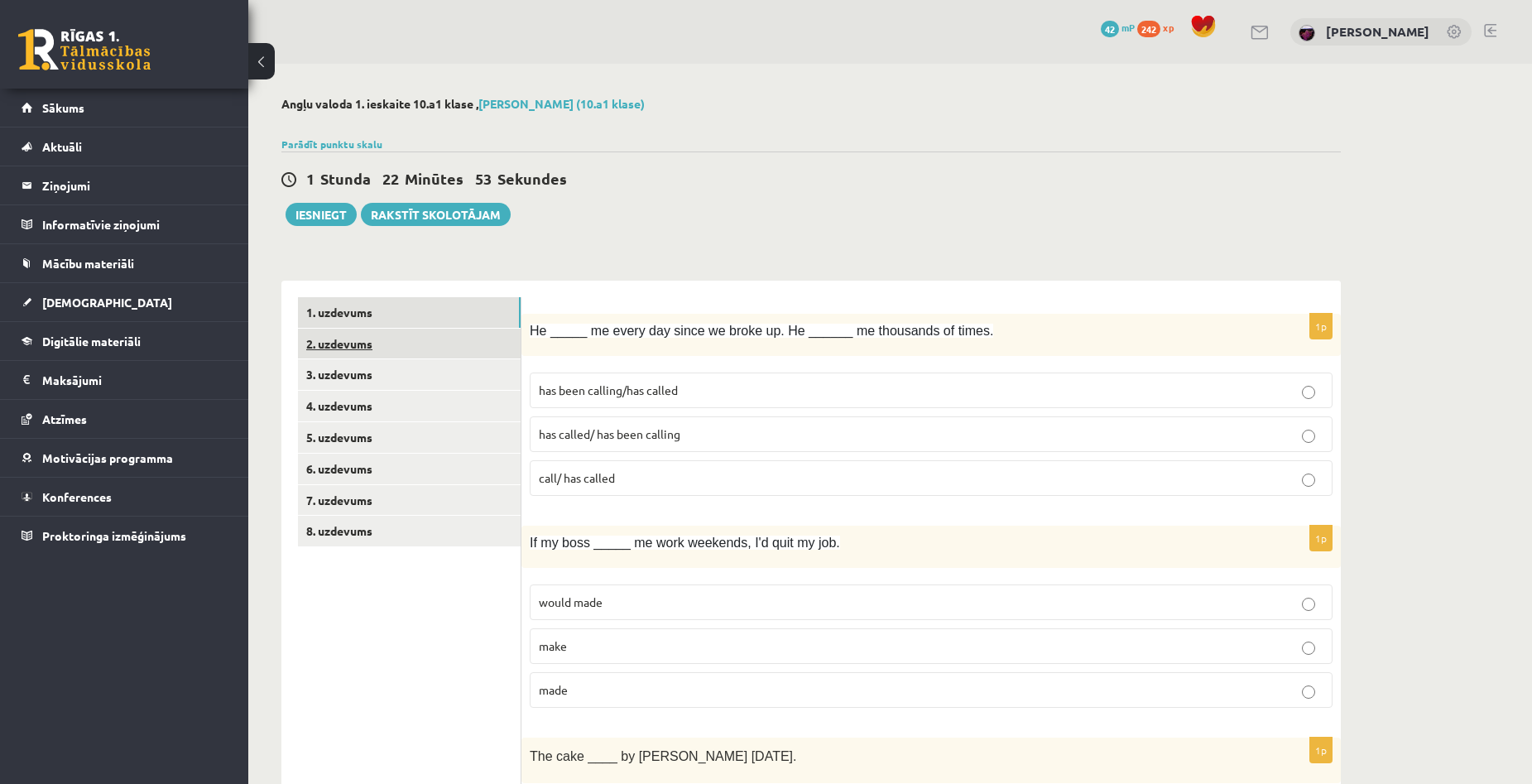
click at [331, 355] on link "2. uzdevums" at bounding box center [409, 344] width 222 height 31
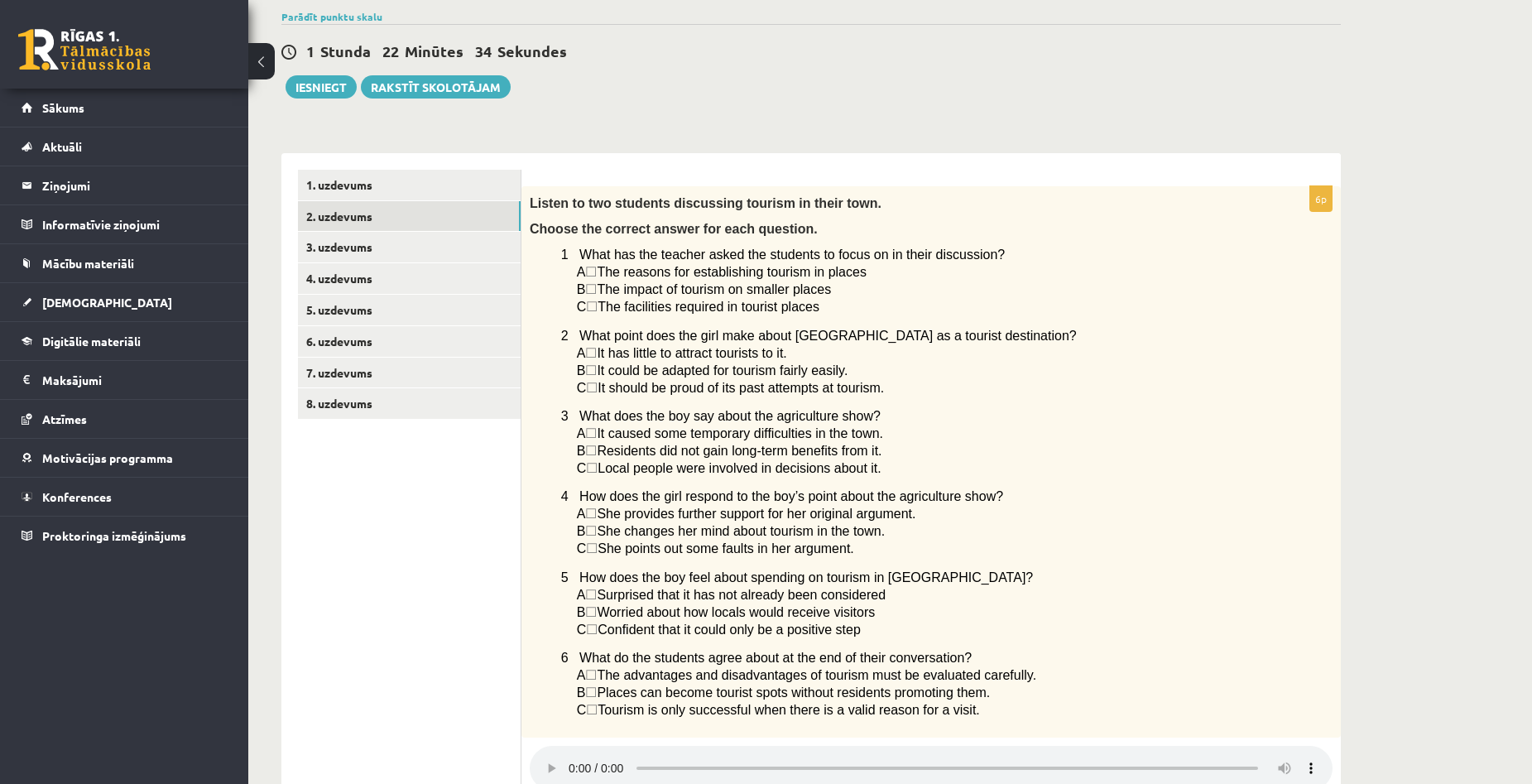
scroll to position [535, 0]
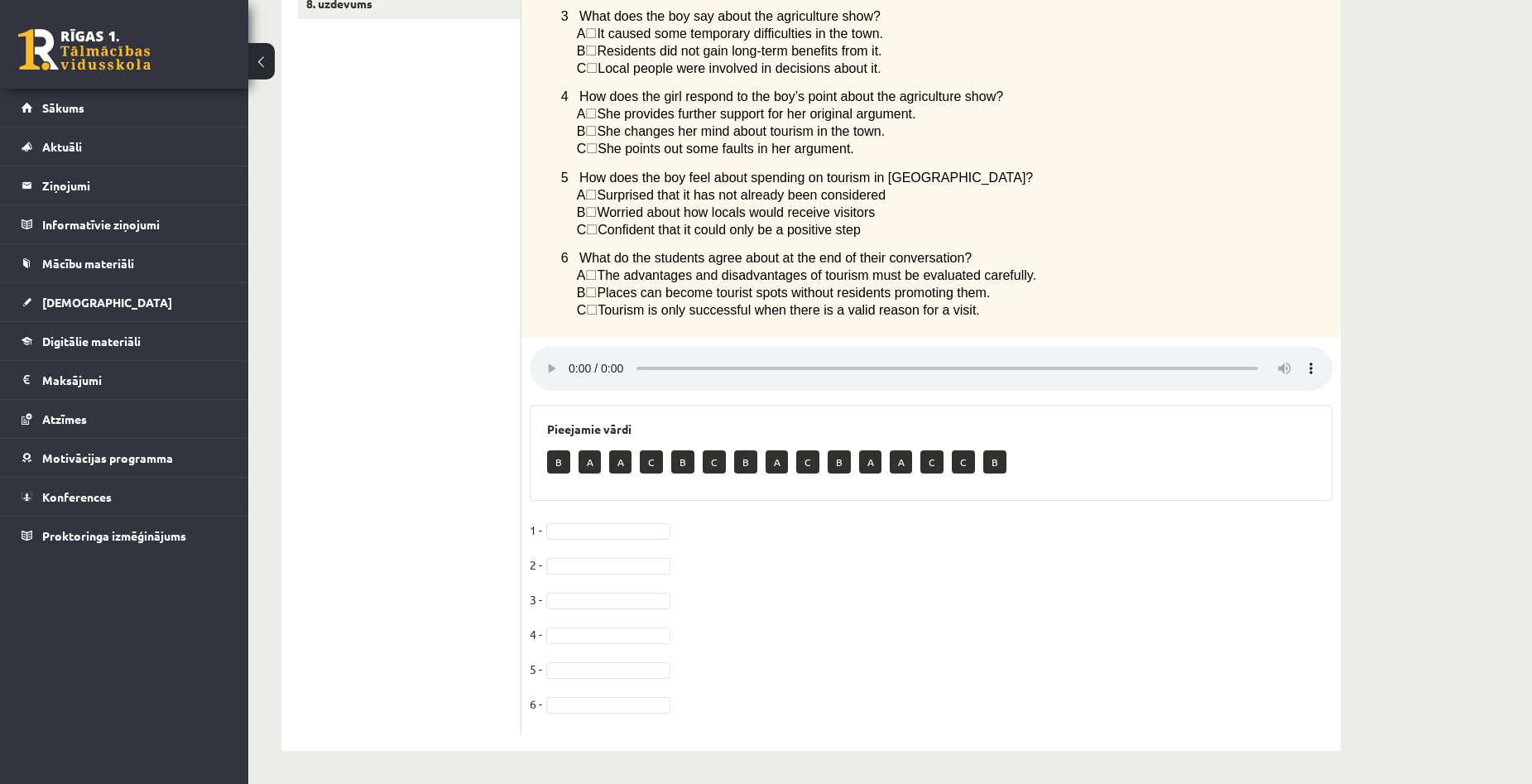
click at [1410, 406] on div "Angļu valoda 1. ieskaite 10.a1 klase , Aivars Brālis (10.a1 klase) Parādīt punk…" at bounding box center [890, 160] width 1284 height 1247
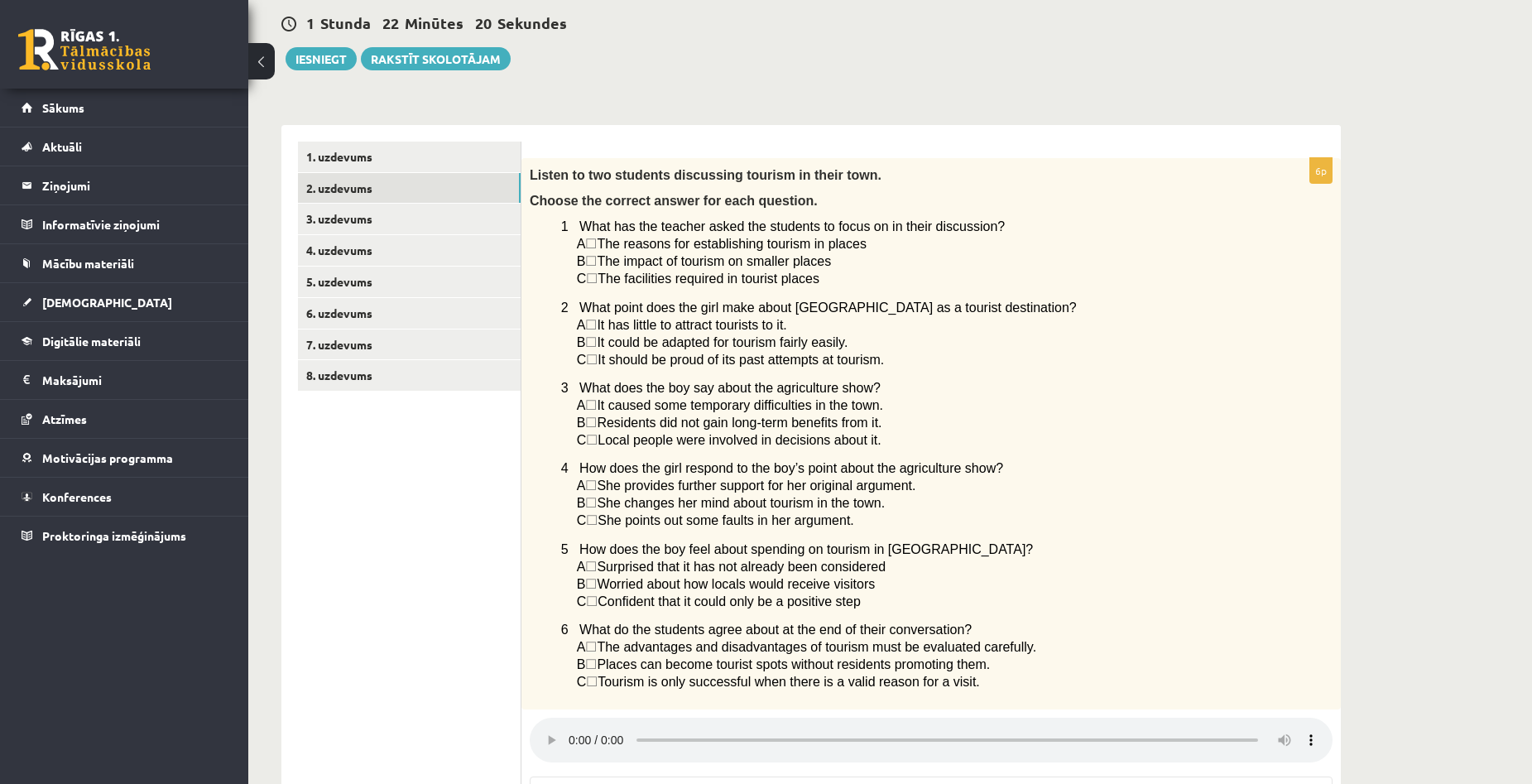
scroll to position [166, 0]
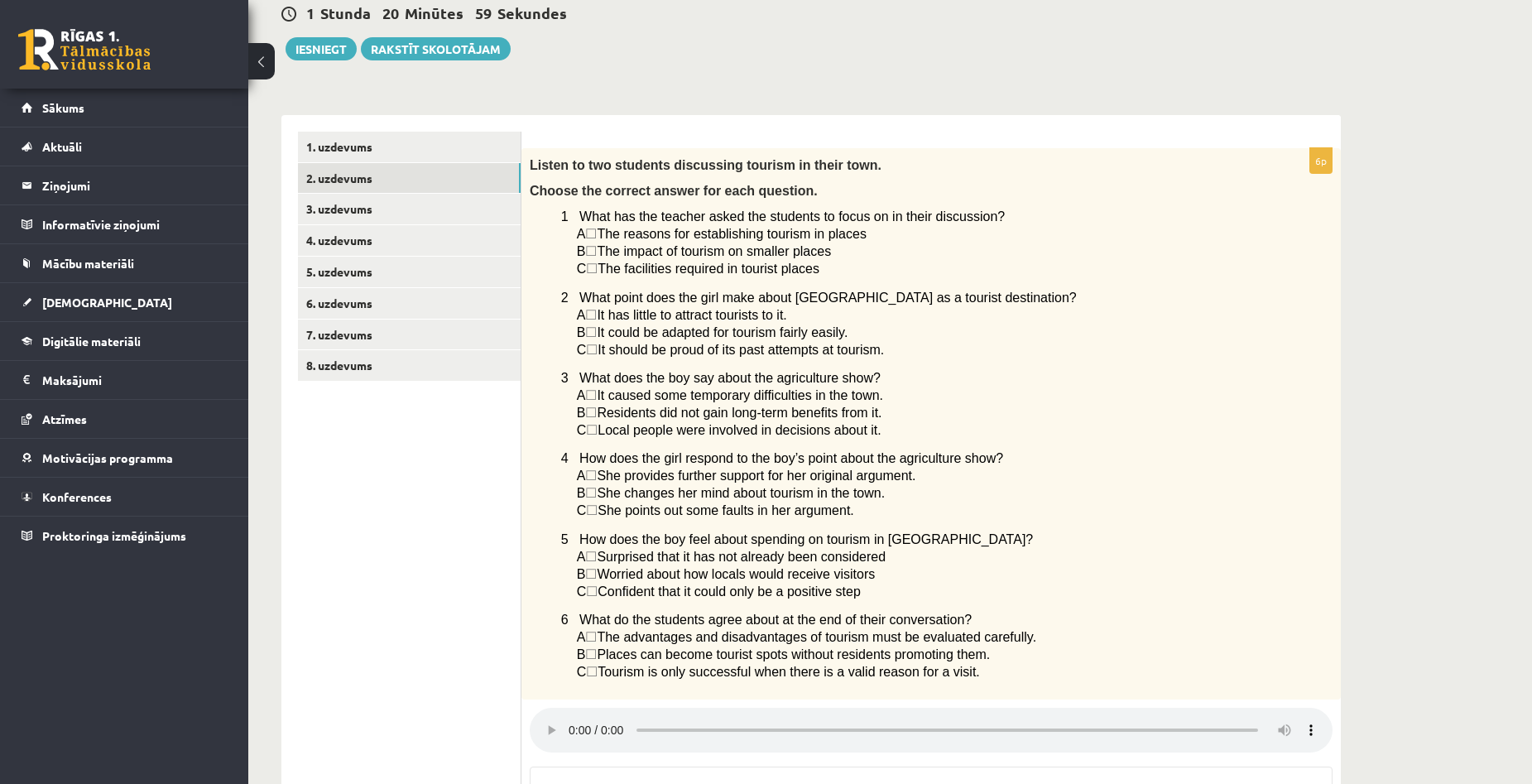
click at [1401, 369] on div "Angļu valoda 1. ieskaite 10.a1 klase , Aivars Brālis (10.a1 klase) Parādīt punk…" at bounding box center [890, 521] width 1284 height 1247
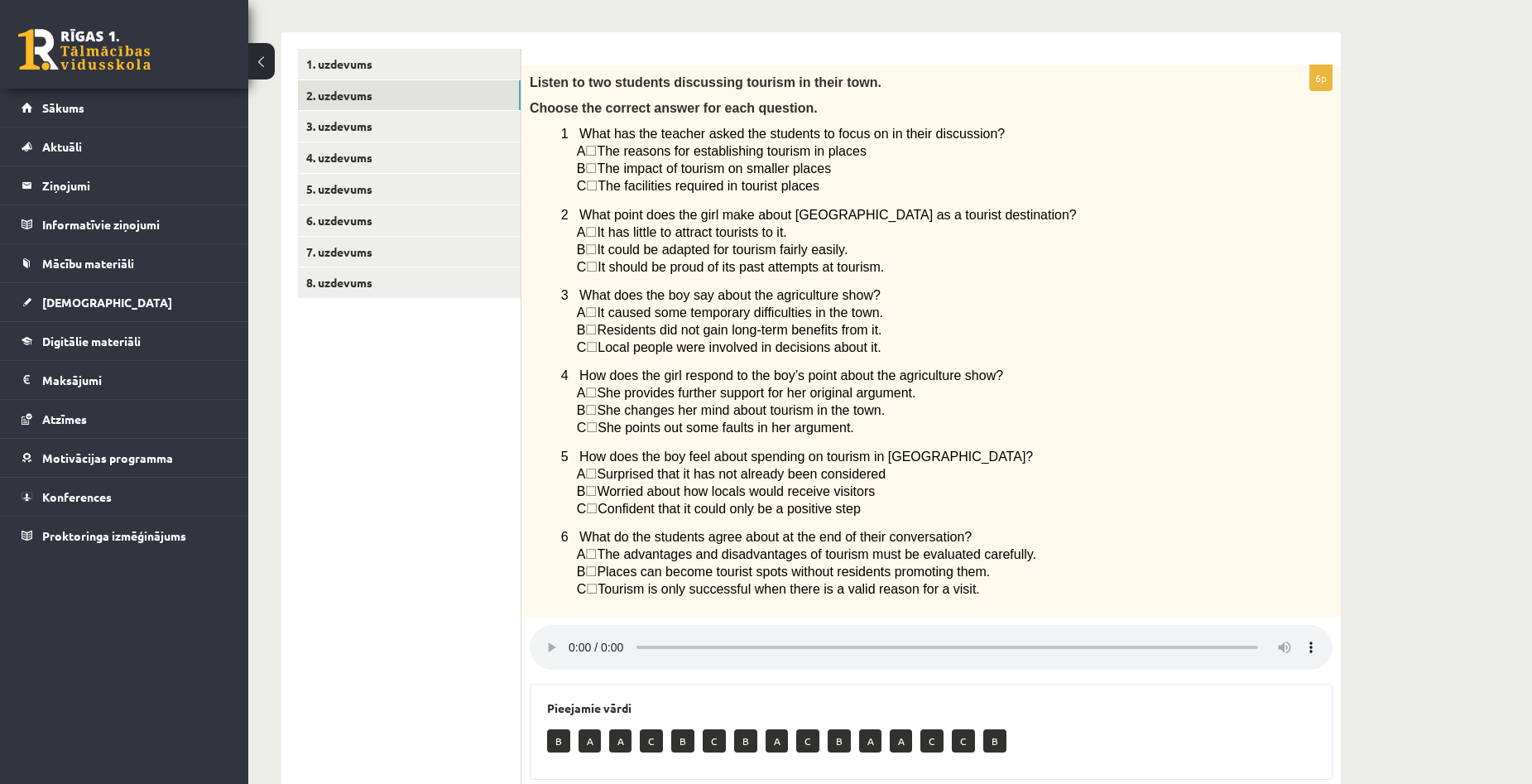
scroll to position [535, 0]
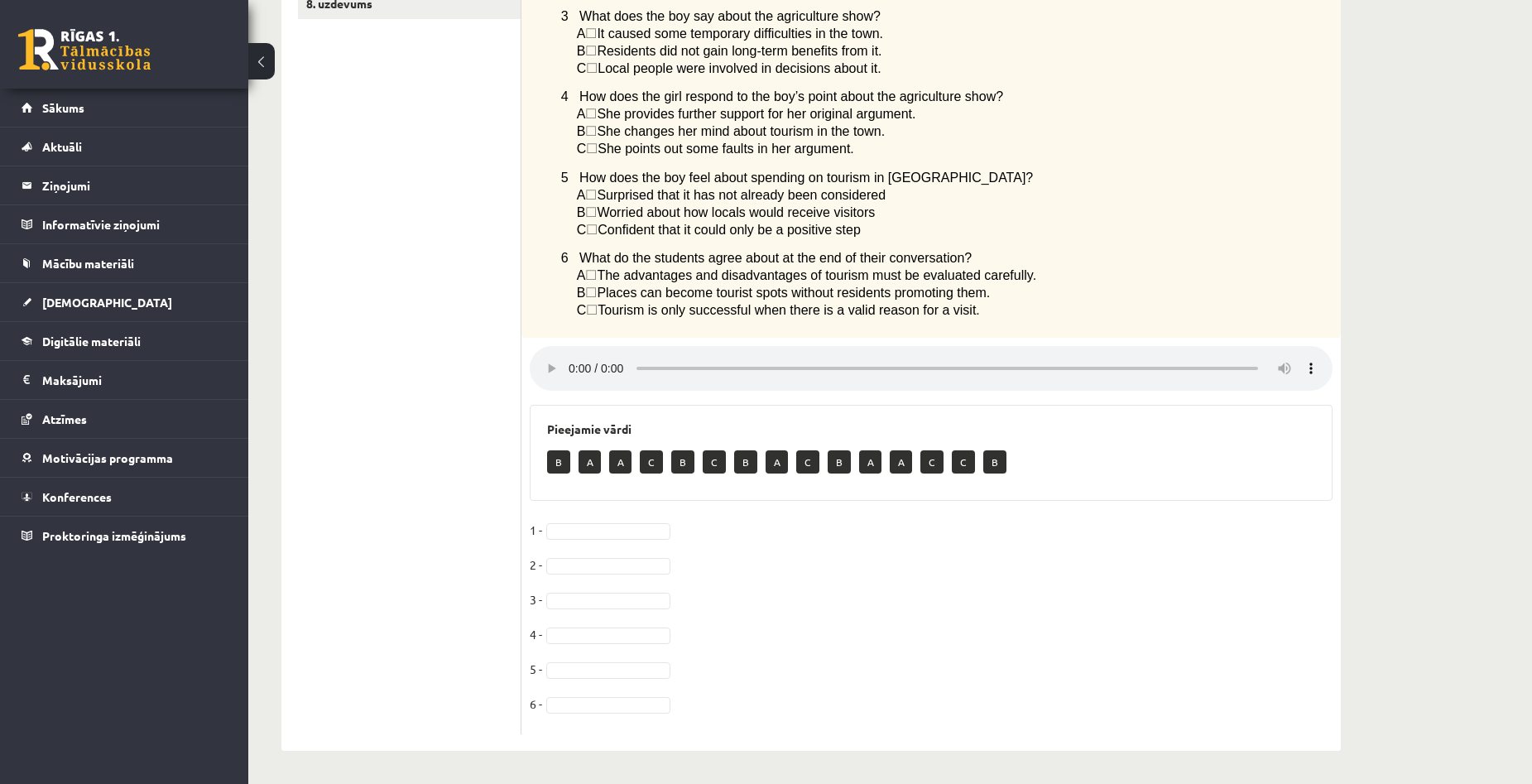
click at [556, 466] on p "B" at bounding box center [558, 461] width 23 height 23
drag, startPoint x: 590, startPoint y: 459, endPoint x: 1038, endPoint y: 459, distance: 448.0
click at [1038, 459] on div "B A A C B C B A C B A A C C B" at bounding box center [931, 463] width 768 height 39
click at [1092, 455] on div "B A A C B C B A C B A A C C B" at bounding box center [931, 463] width 768 height 39
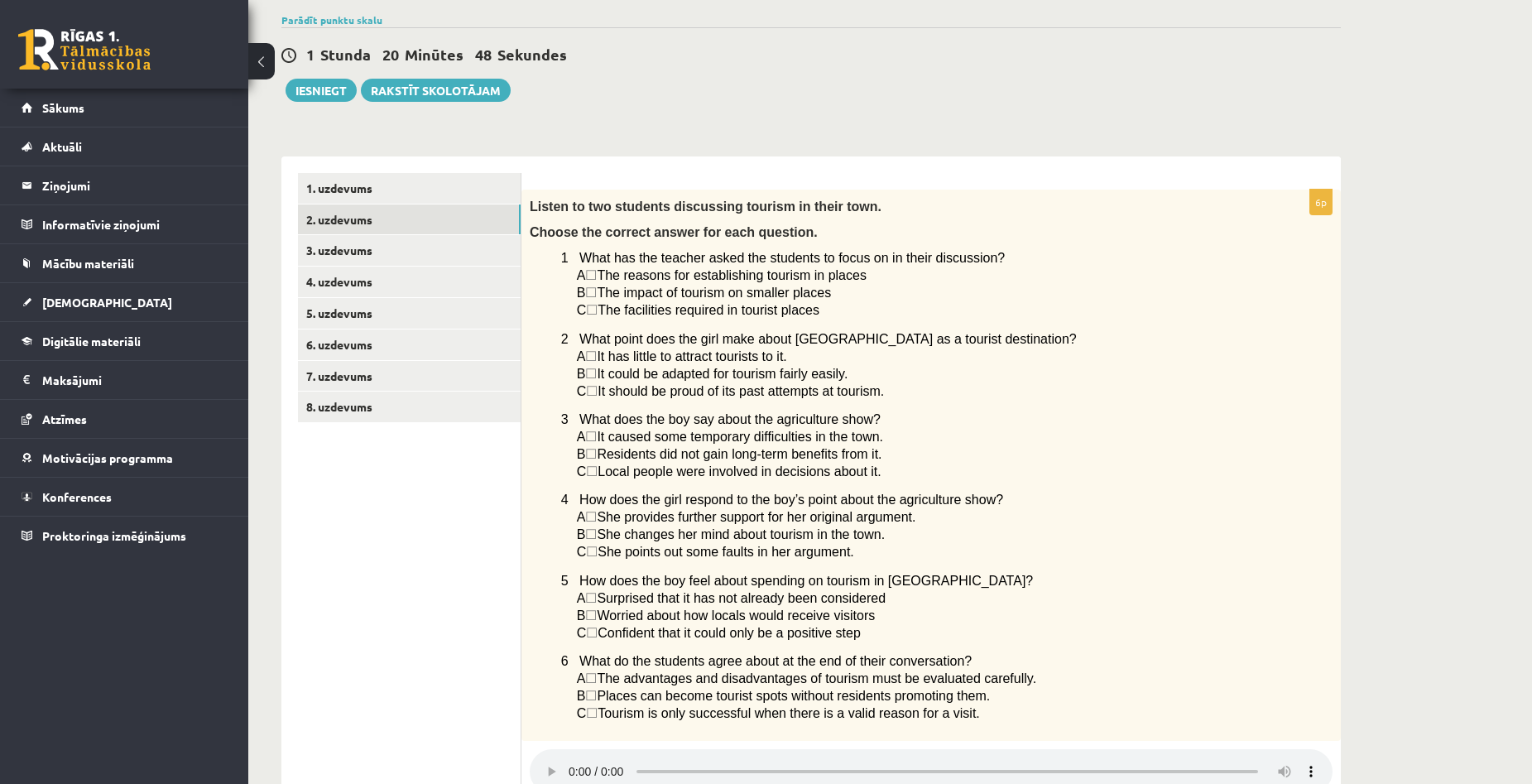
scroll to position [121, 0]
click at [1357, 412] on div "Angļu valoda 1. ieskaite 10.a1 klase , Aivars Brālis (10.a1 klase) Parādīt punk…" at bounding box center [811, 565] width 1126 height 1247
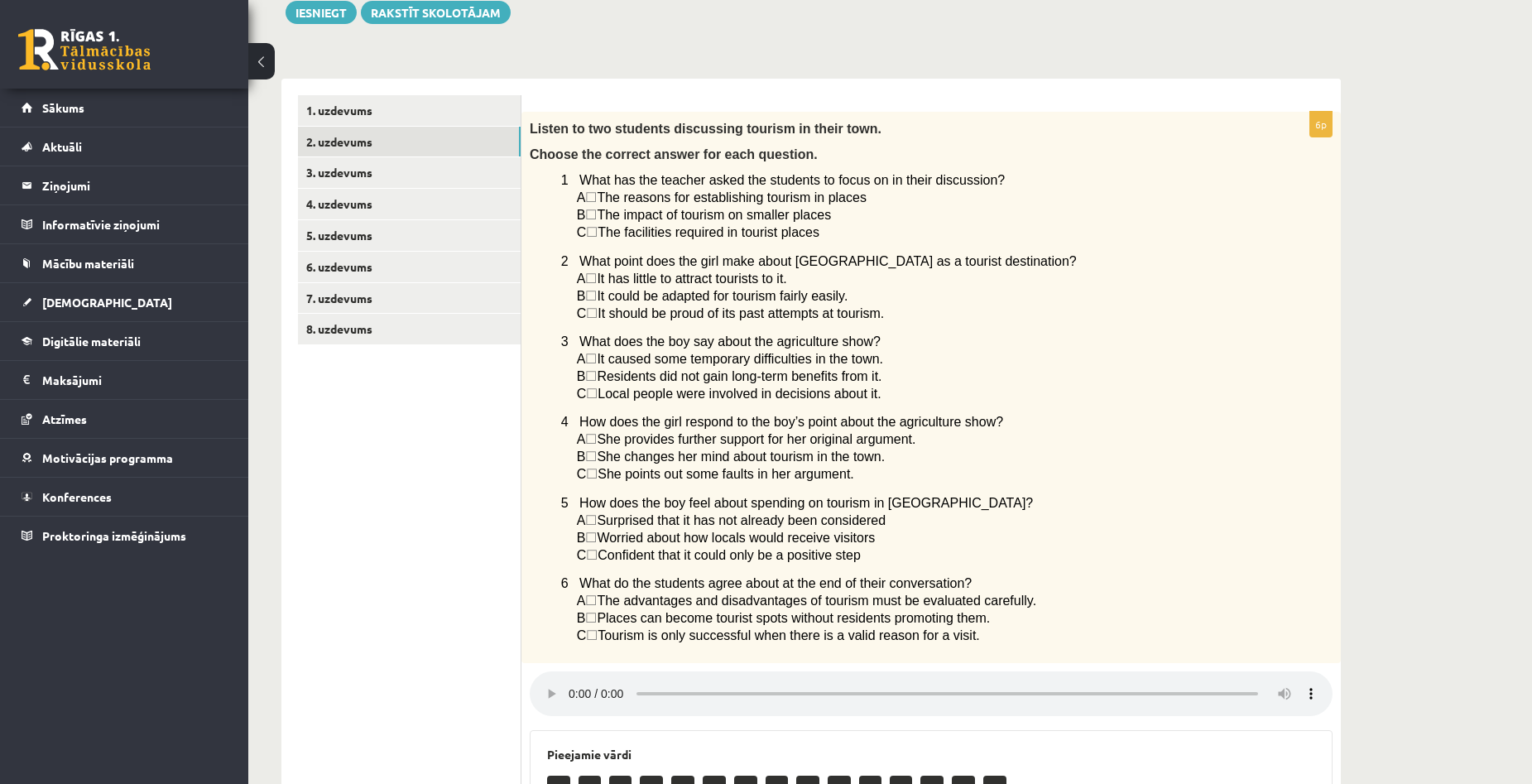
scroll to position [204, 0]
click at [597, 214] on span "☐" at bounding box center [591, 212] width 12 height 14
click at [596, 209] on span "☐" at bounding box center [591, 212] width 12 height 14
click at [829, 238] on p "C ☐  The facilities required in tourist places" at bounding box center [913, 230] width 673 height 18
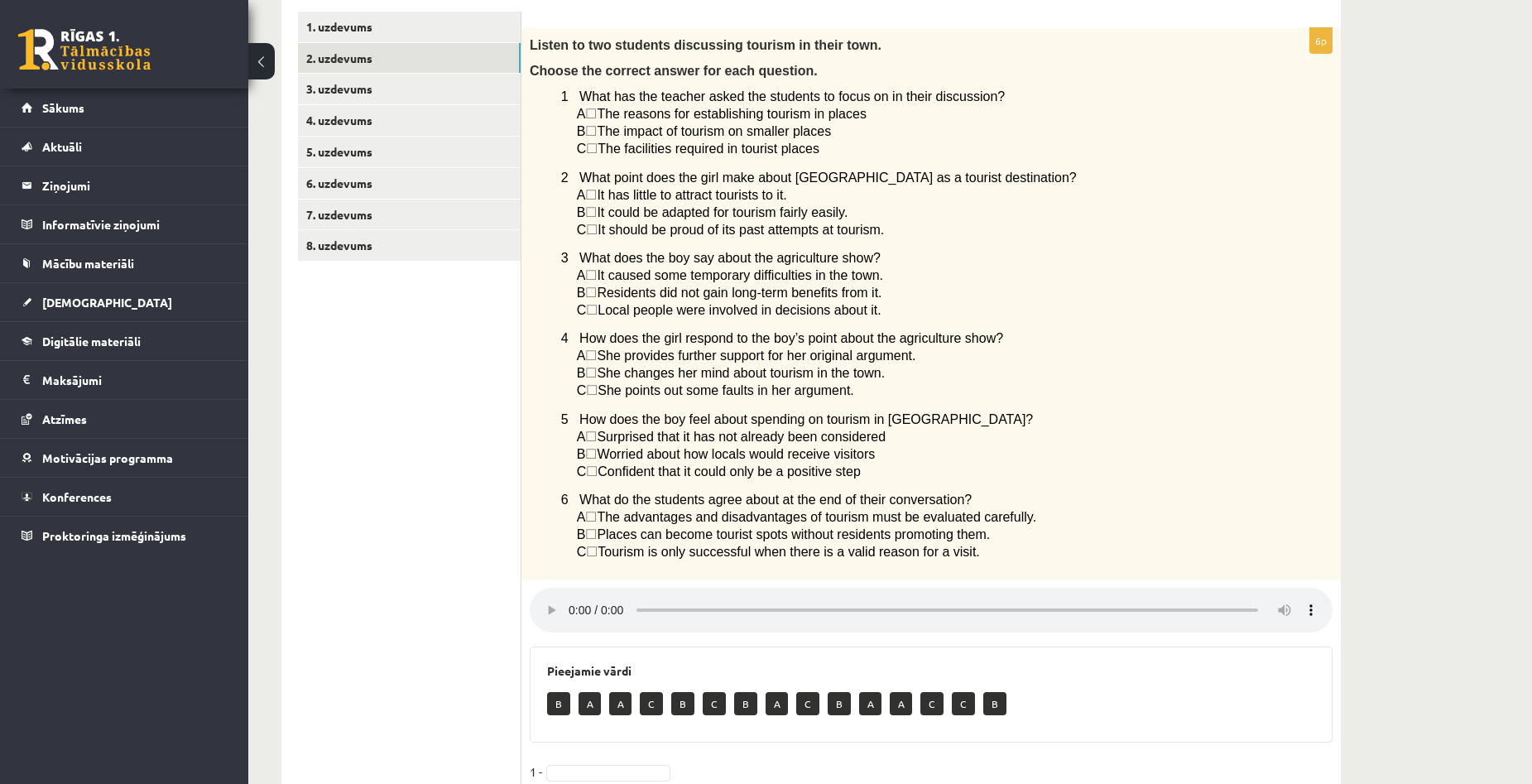
scroll to position [535, 0]
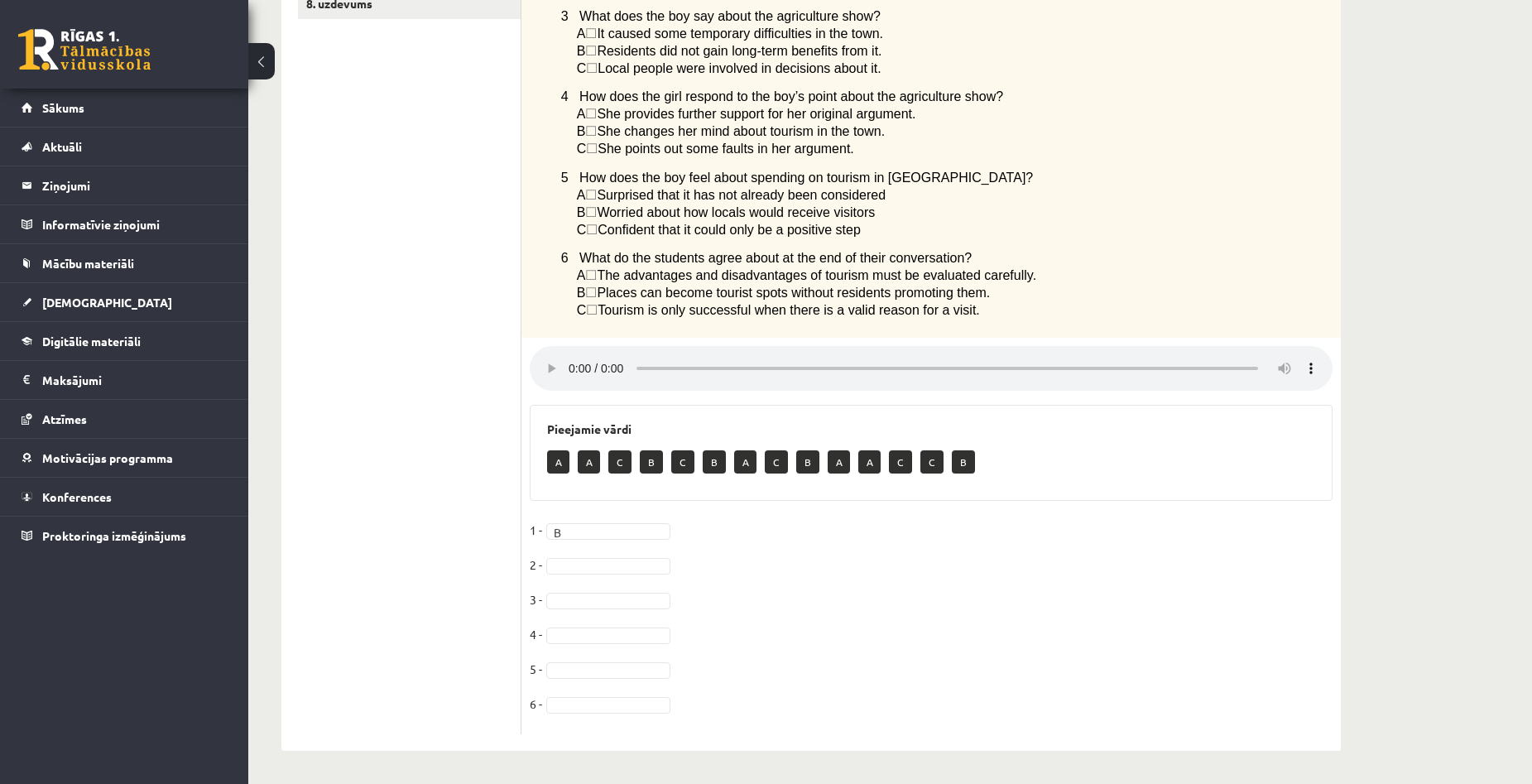
click at [1337, 361] on div "6p Listen to two students discussing tourism in their town. Choose the correct …" at bounding box center [931, 260] width 820 height 947
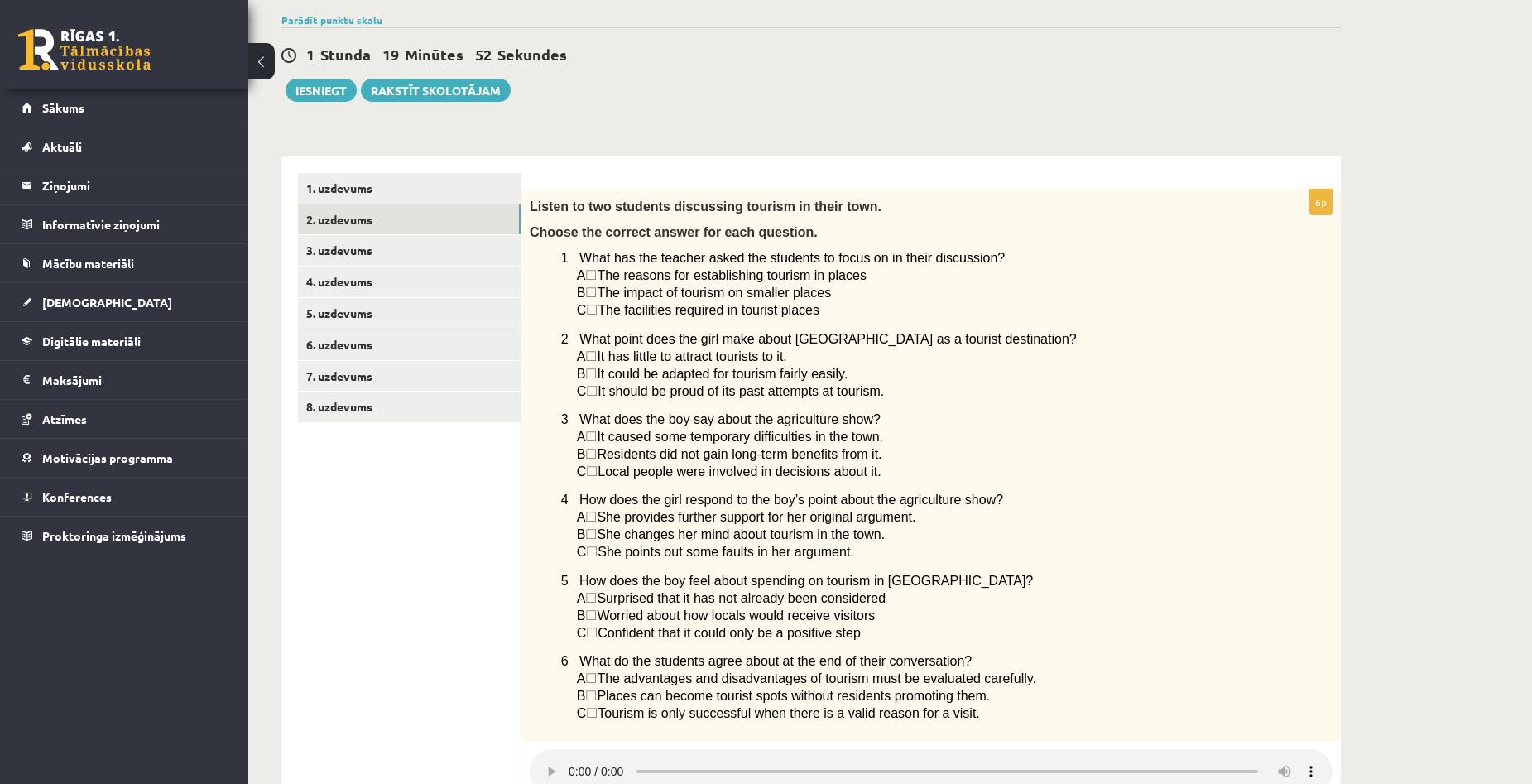
scroll to position [121, 0]
click at [1347, 462] on div "Angļu valoda 1. ieskaite 10.a1 klase , Aivars Brālis (10.a1 klase) Parādīt punk…" at bounding box center [811, 565] width 1126 height 1247
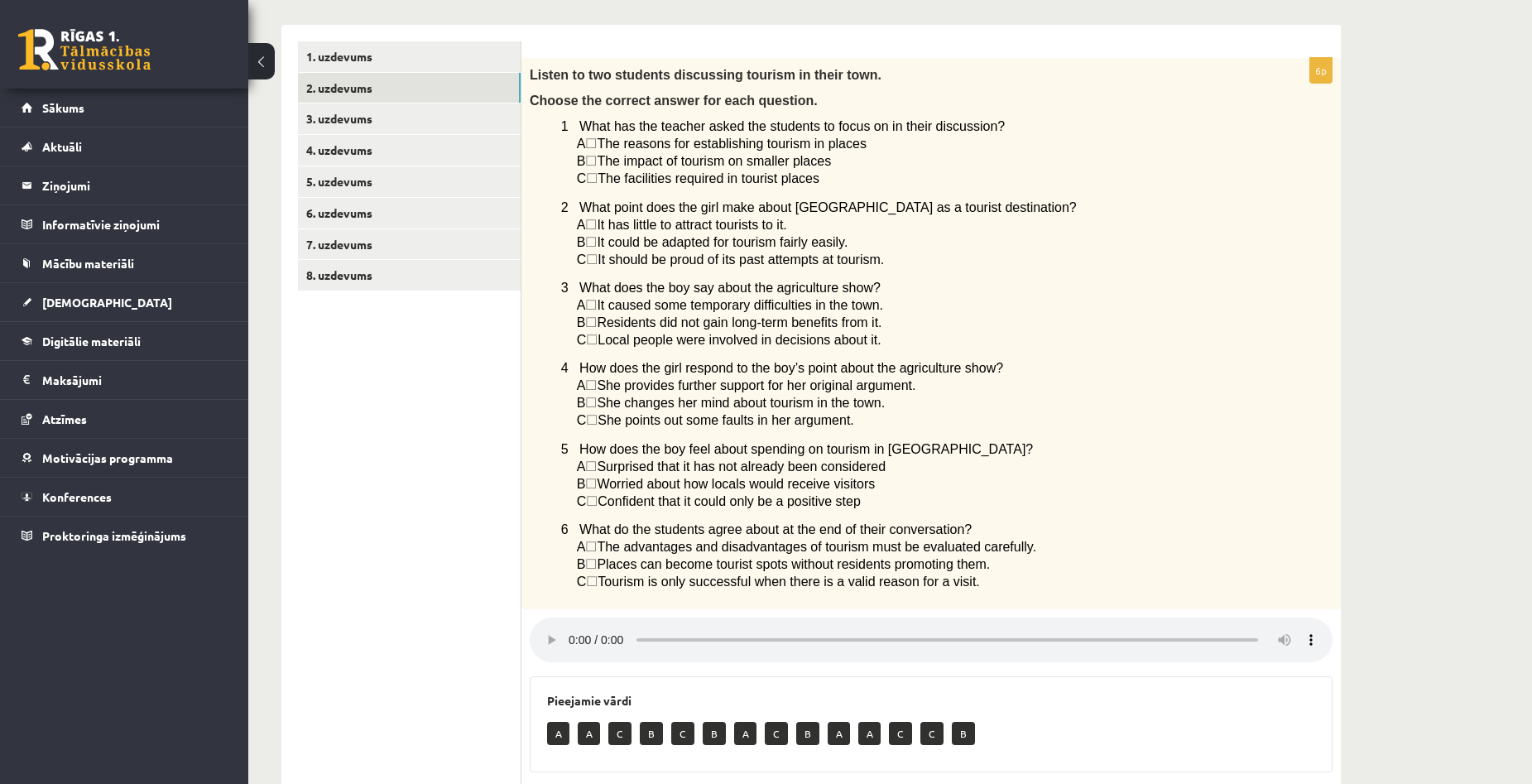
scroll to position [204, 0]
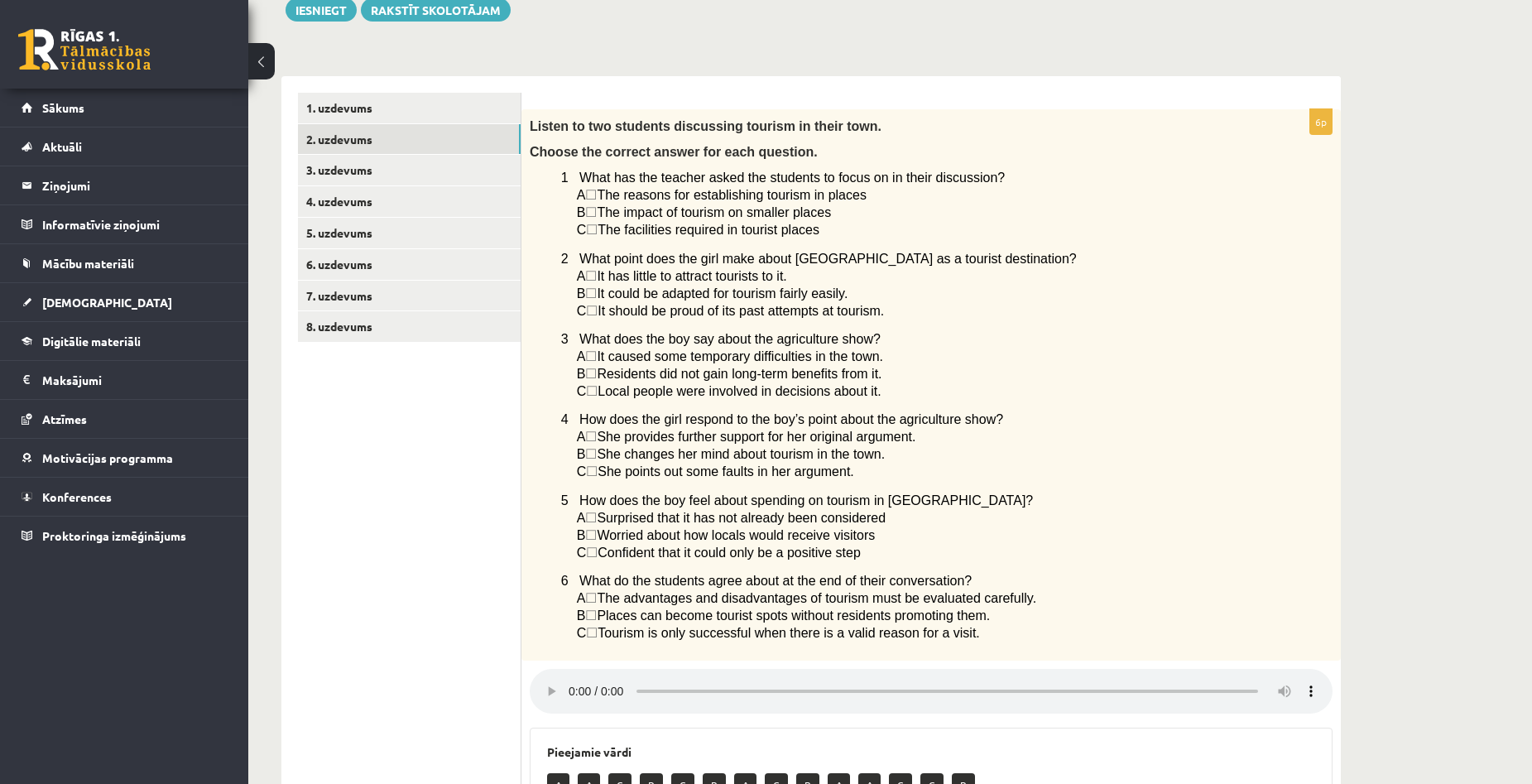
drag, startPoint x: 841, startPoint y: 286, endPoint x: 1184, endPoint y: 249, distance: 345.0
click at [1184, 249] on div "Listen to two students discussing tourism in their town. Choose the correct ans…" at bounding box center [931, 385] width 820 height 551
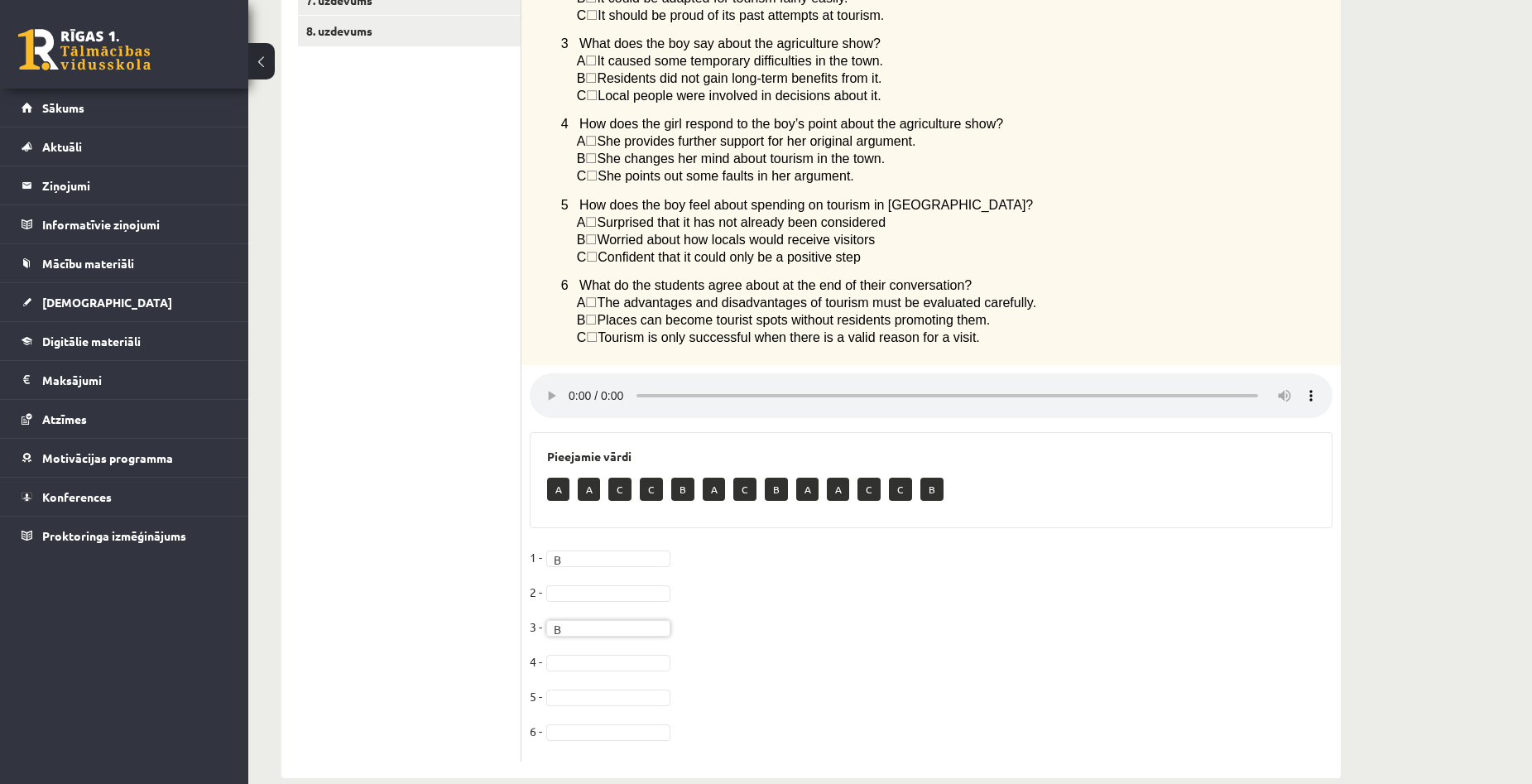
scroll to position [535, 0]
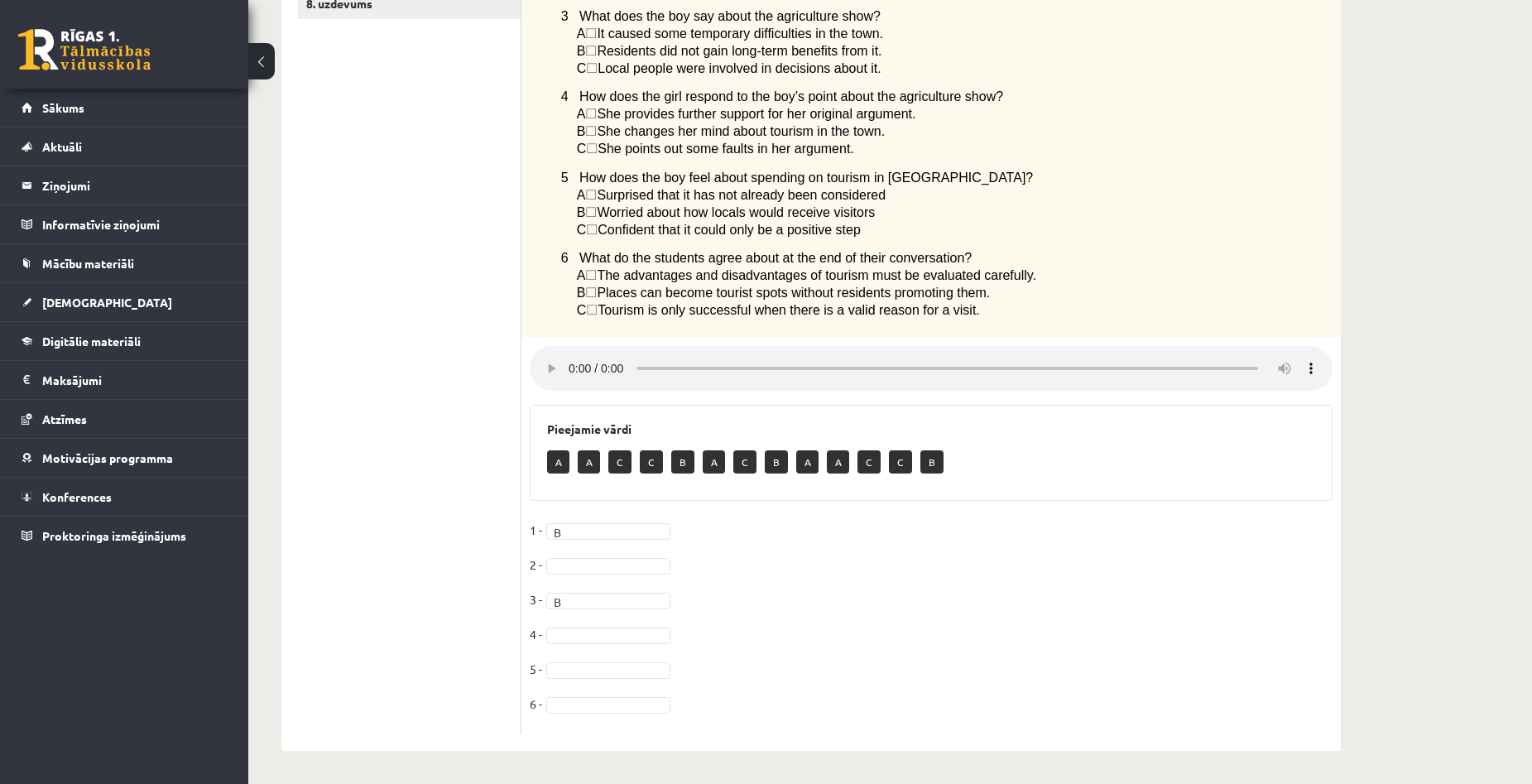
click at [1404, 549] on div "Angļu valoda 1. ieskaite 10.a1 klase , Aivars Brālis (10.a1 klase) Parādīt punk…" at bounding box center [890, 160] width 1284 height 1247
click at [1377, 369] on div "Angļu valoda 1. ieskaite 10.a1 klase , Aivars Brālis (10.a1 klase) Parādīt punk…" at bounding box center [890, 160] width 1284 height 1247
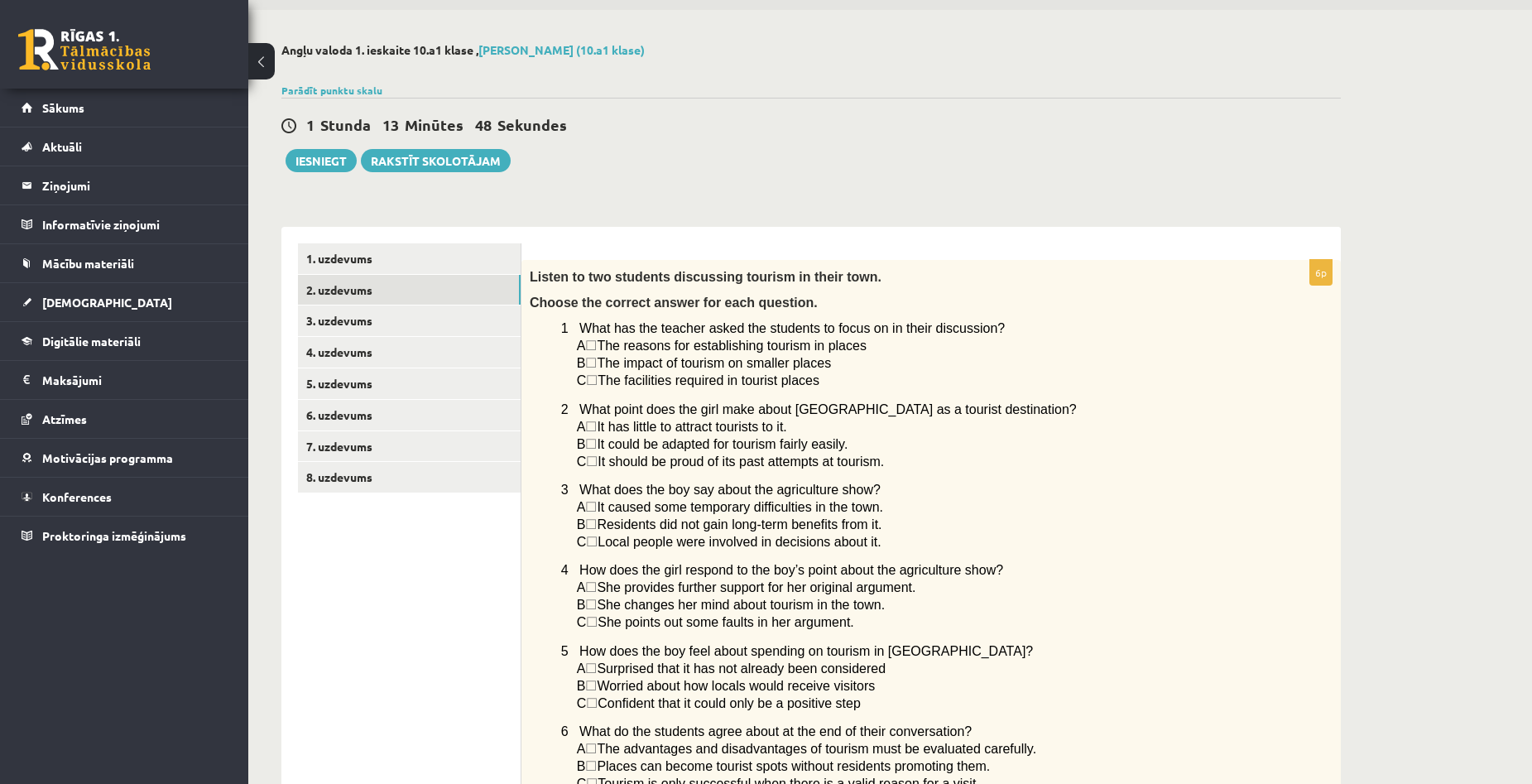
scroll to position [39, 0]
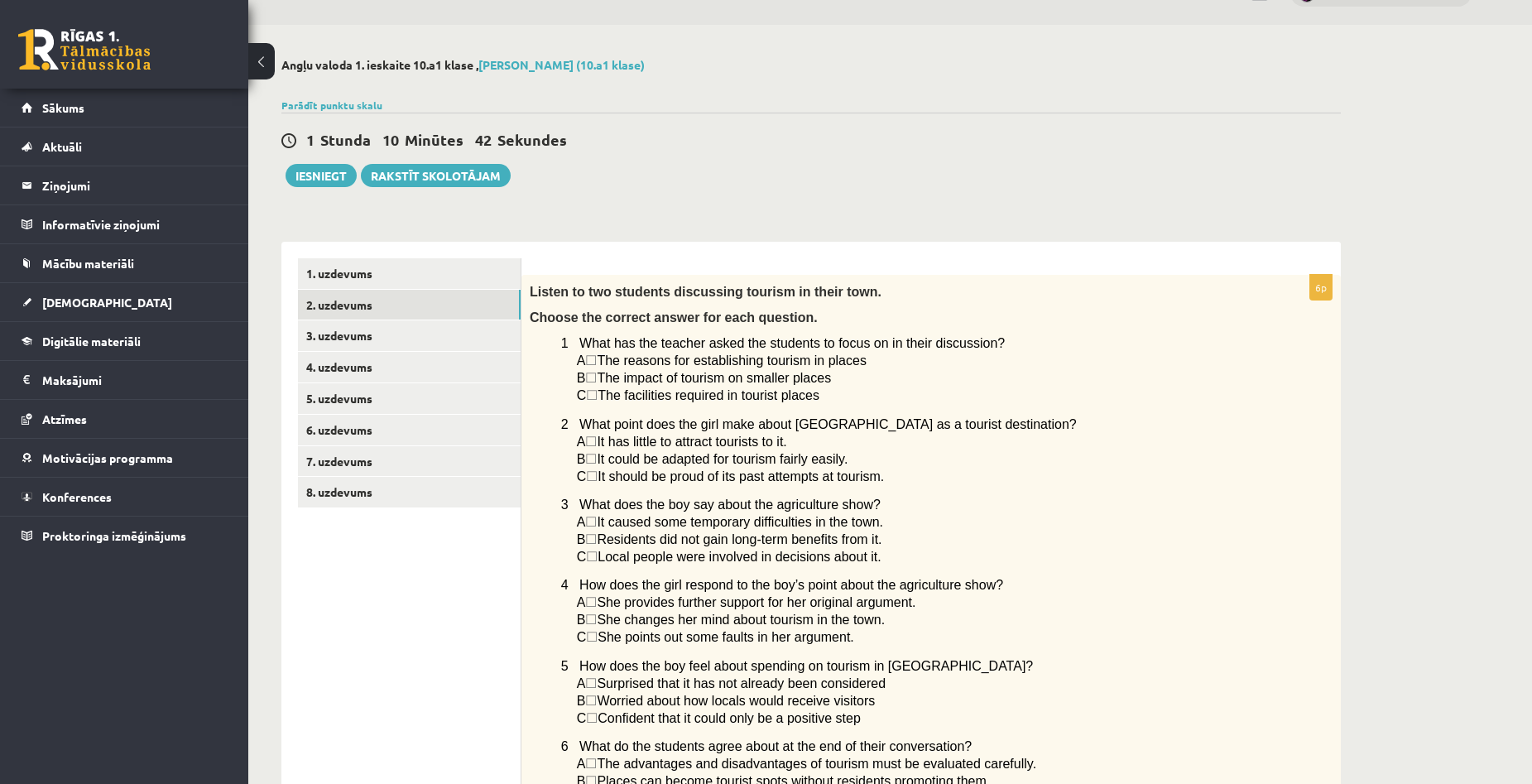
click at [1395, 361] on div "Angļu valoda 1. ieskaite 10.a1 klase , Aivars Brālis (10.a1 klase) Parādīt punk…" at bounding box center [890, 648] width 1284 height 1247
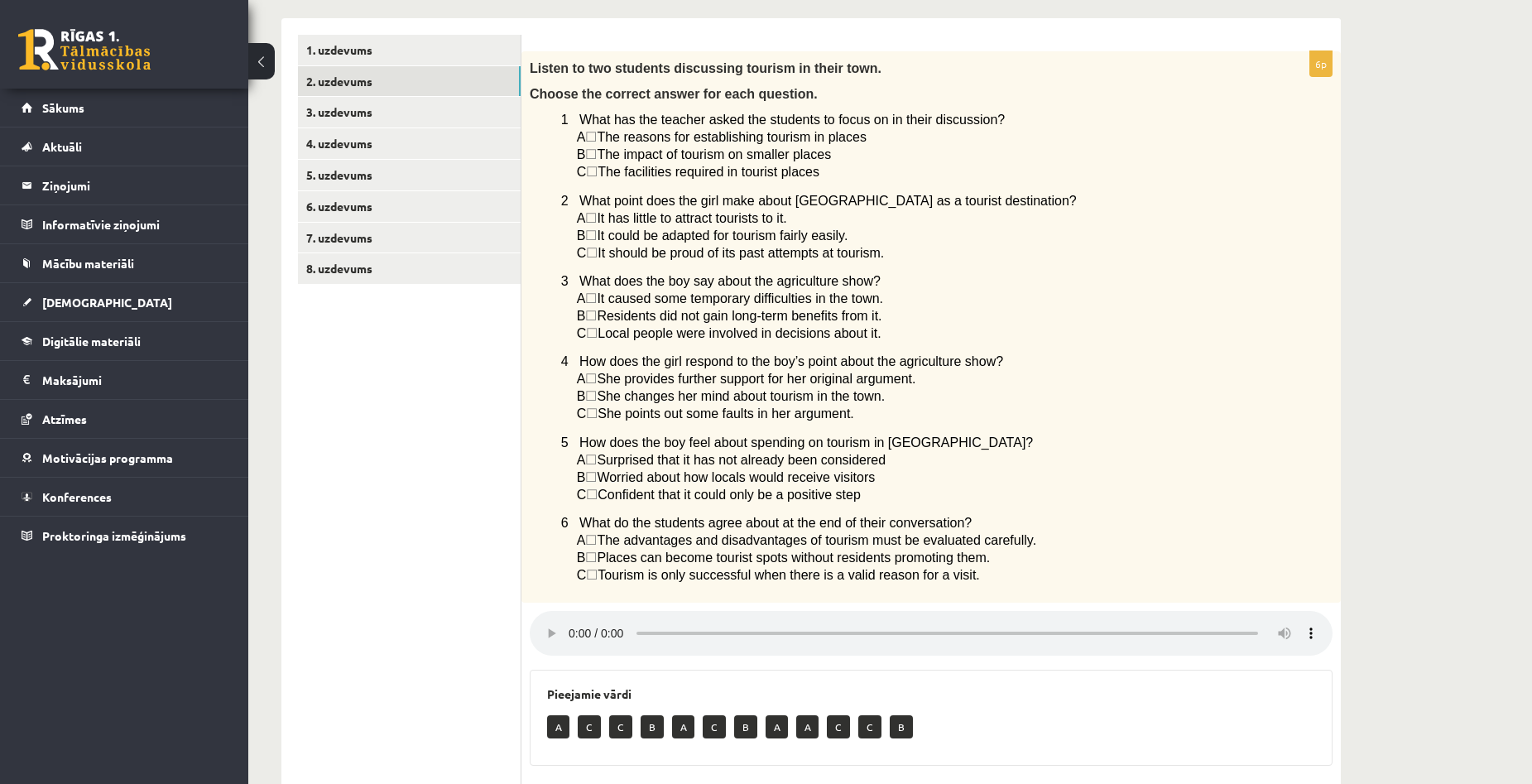
scroll to position [204, 0]
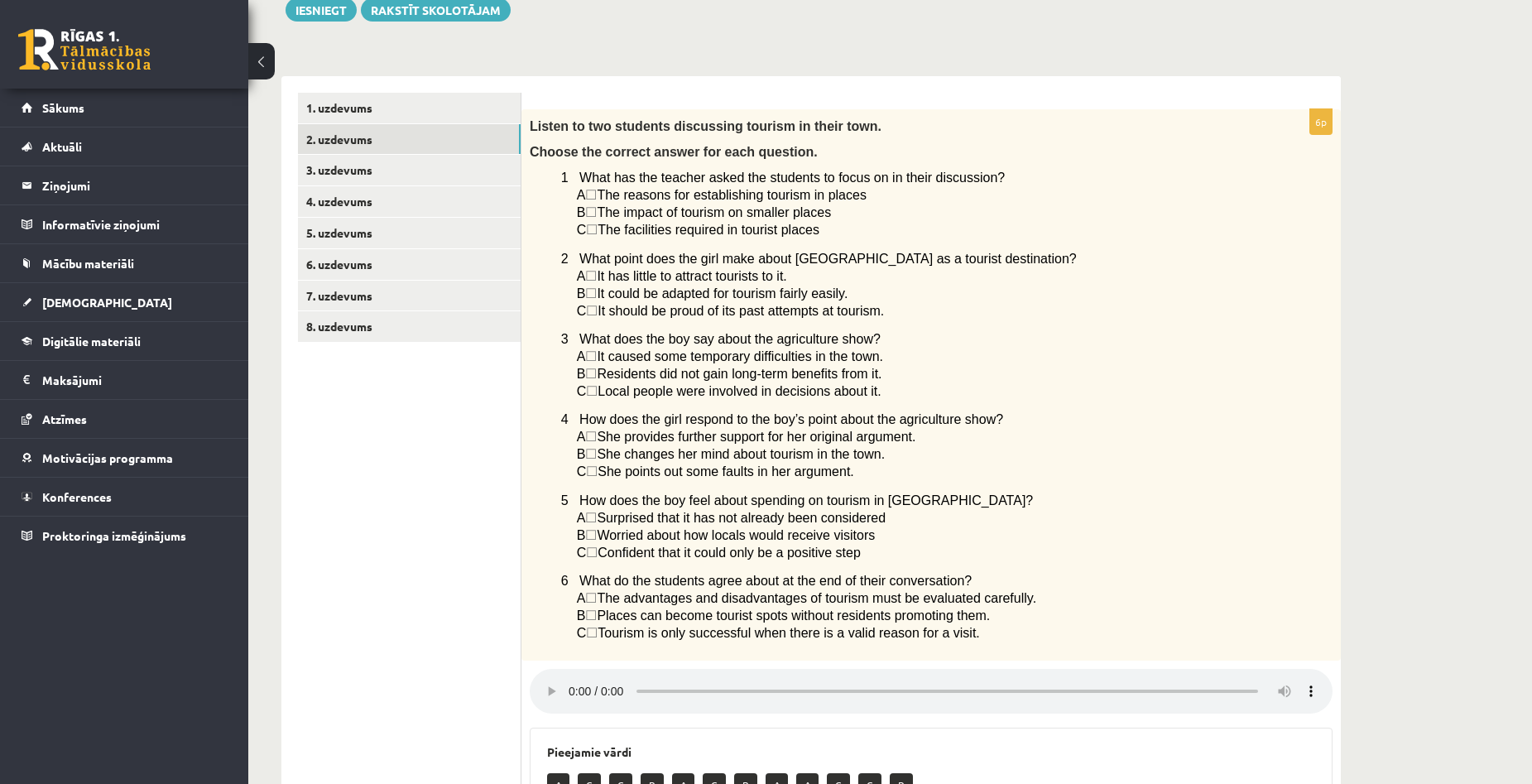
click at [1370, 657] on div "Angļu valoda 1. ieskaite 10.a1 klase , Aivars Brālis (10.a1 klase) Parādīt punk…" at bounding box center [811, 483] width 1126 height 1247
click at [1343, 436] on div "Angļu valoda 1. ieskaite 10.a1 klase , Aivars Brālis (10.a1 klase) Parādīt punk…" at bounding box center [811, 483] width 1126 height 1247
click at [1408, 443] on div "Angļu valoda 1. ieskaite 10.a1 klase , Aivars Brālis (10.a1 klase) Parādīt punk…" at bounding box center [890, 483] width 1284 height 1247
drag, startPoint x: 1382, startPoint y: 458, endPoint x: 1374, endPoint y: 455, distance: 8.5
click at [1382, 458] on div "Angļu valoda 1. ieskaite 10.a1 klase , Aivars Brālis (10.a1 klase) Parādīt punk…" at bounding box center [890, 483] width 1284 height 1247
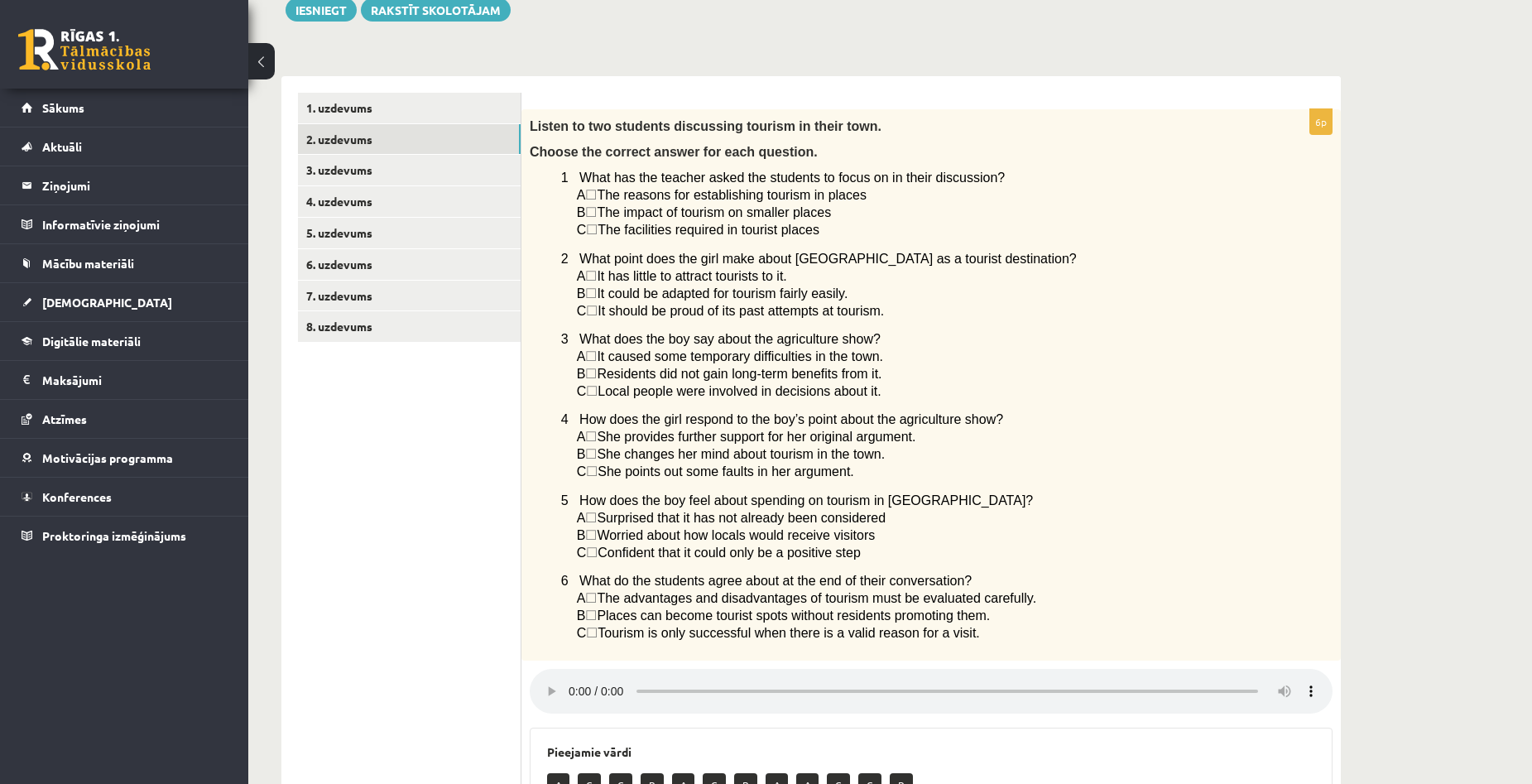
click at [1374, 389] on div "Angļu valoda 1. ieskaite 10.a1 klase , Aivars Brālis (10.a1 klase) Parādīt punk…" at bounding box center [890, 483] width 1284 height 1247
click at [1329, 399] on div "Listen to two students discussing tourism in their town. Choose the correct ans…" at bounding box center [931, 385] width 820 height 551
click at [1419, 415] on div "Angļu valoda 1. ieskaite 10.a1 klase , Aivars Brālis (10.a1 klase) Parādīt punk…" at bounding box center [890, 483] width 1284 height 1247
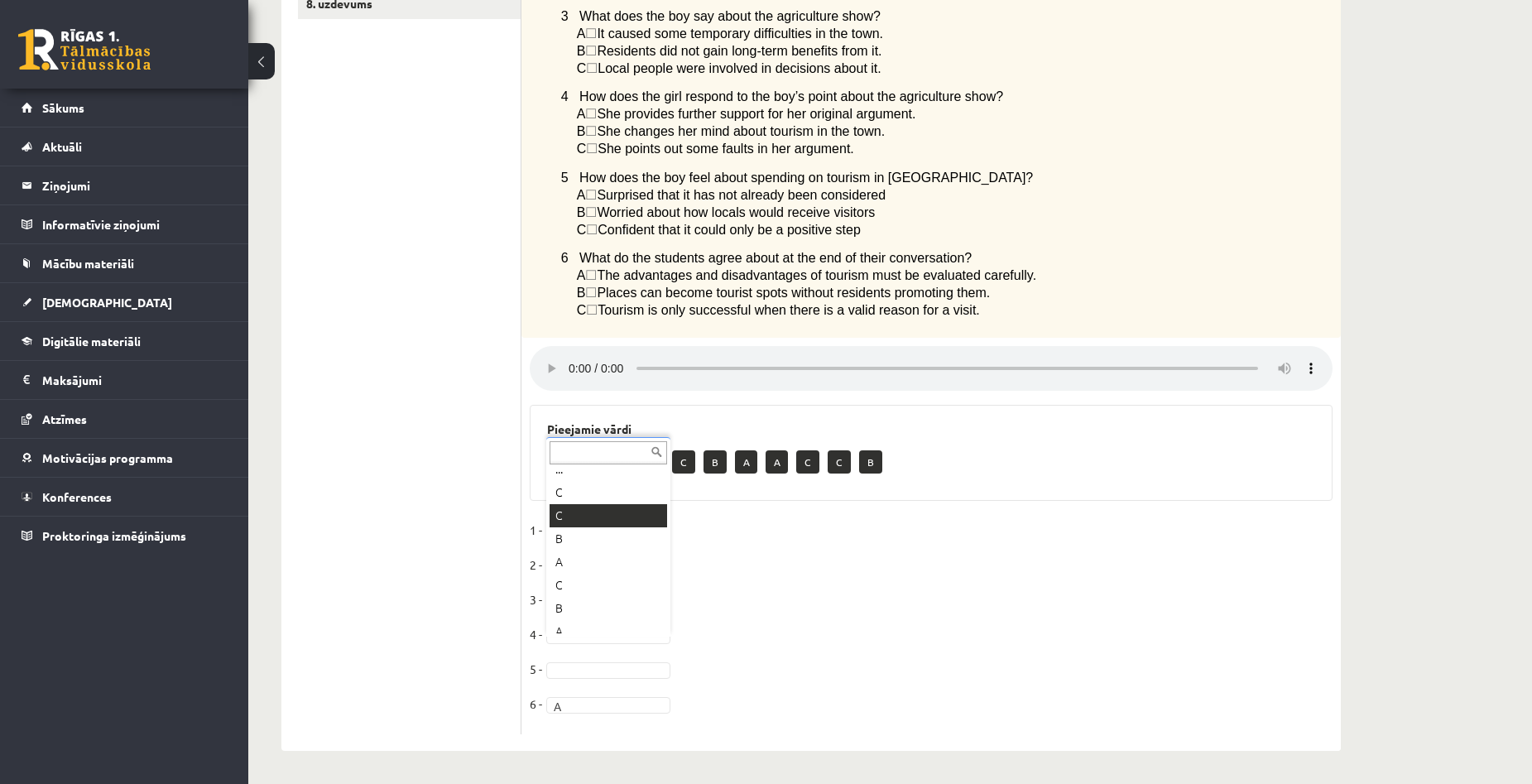
scroll to position [0, 0]
click at [1387, 491] on div "Angļu valoda 1. ieskaite 10.a1 klase , Aivars Brālis (10.a1 klase) Parādīt punk…" at bounding box center [890, 160] width 1284 height 1247
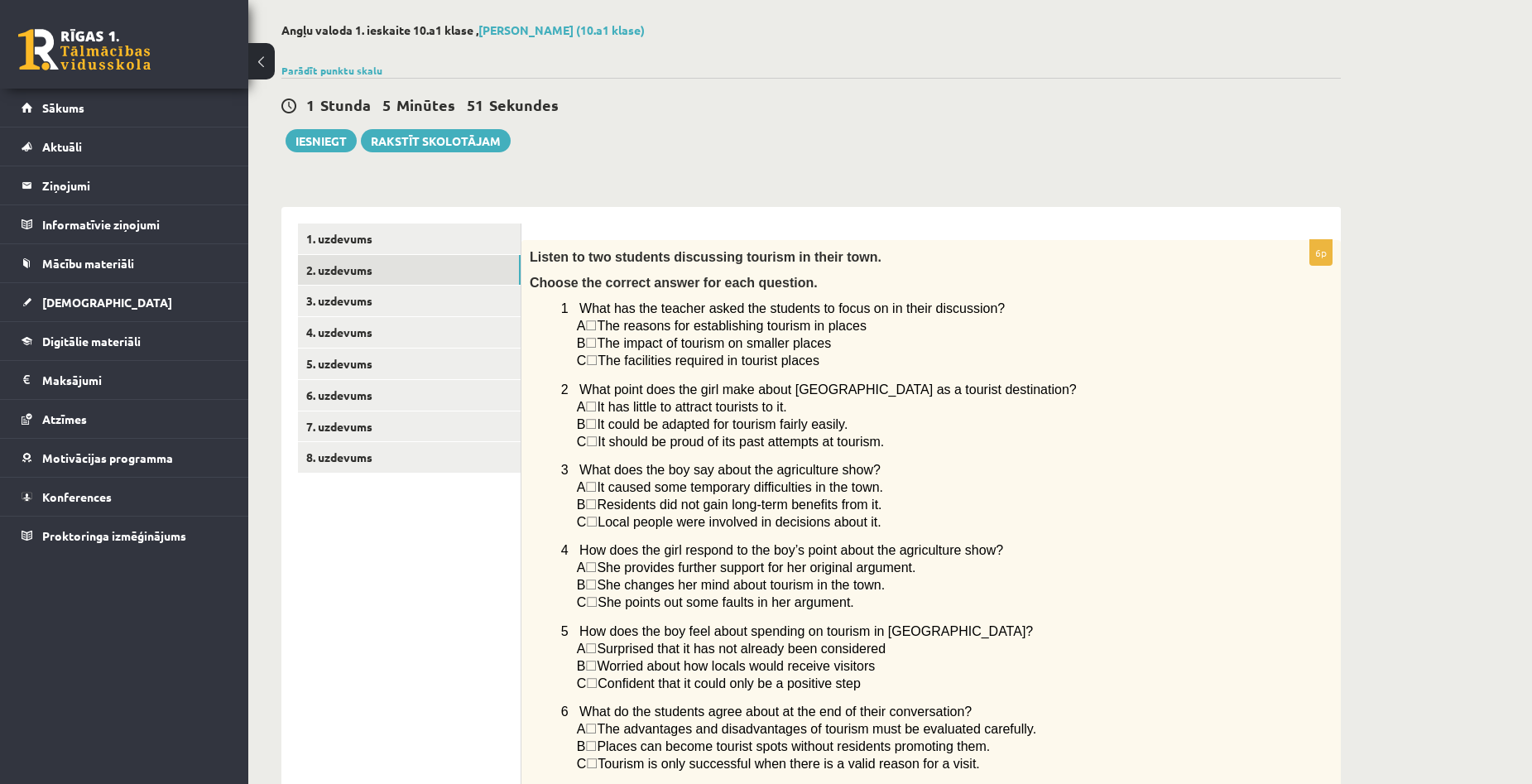
scroll to position [39, 0]
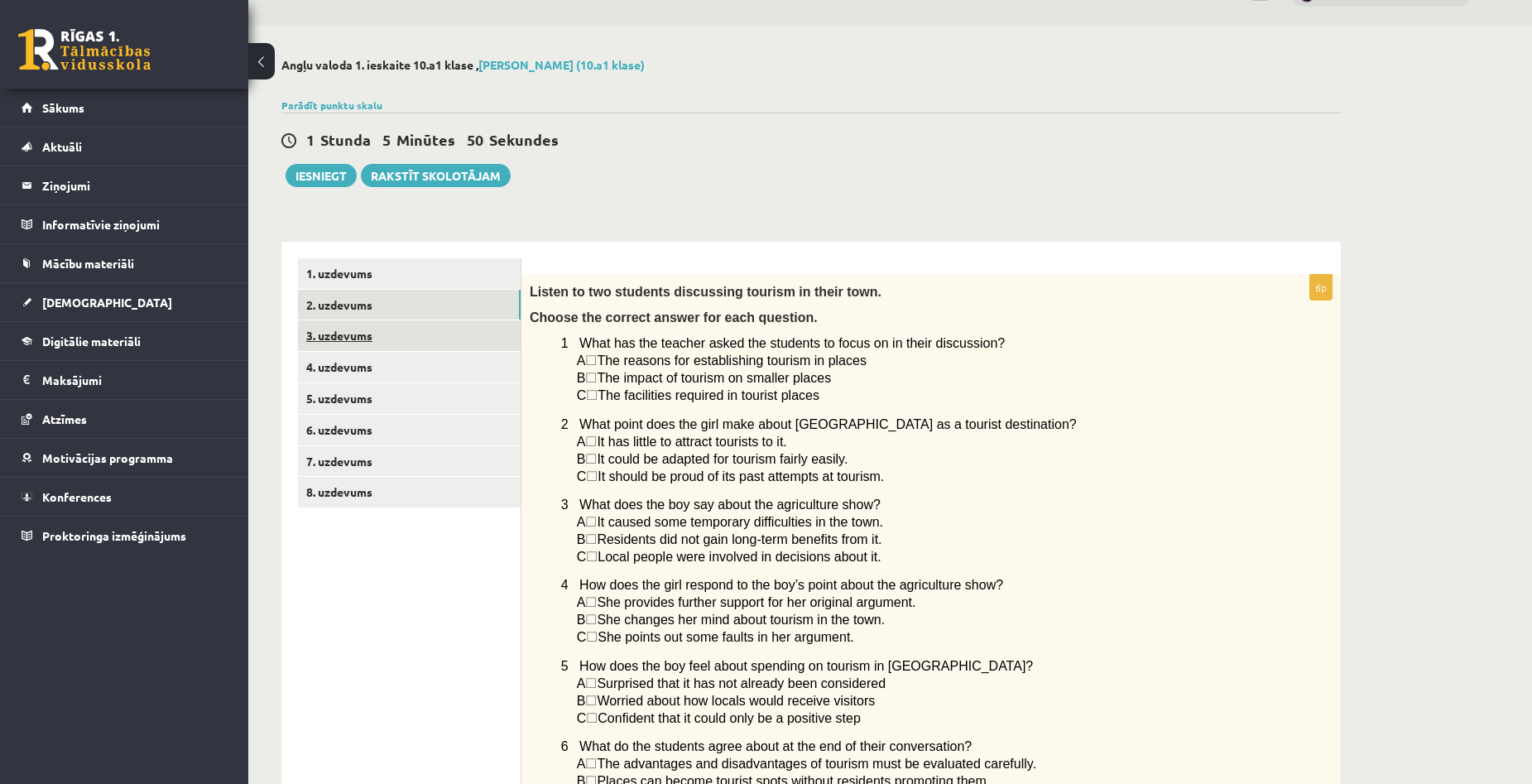
click at [345, 344] on link "3. uzdevums" at bounding box center [409, 335] width 222 height 31
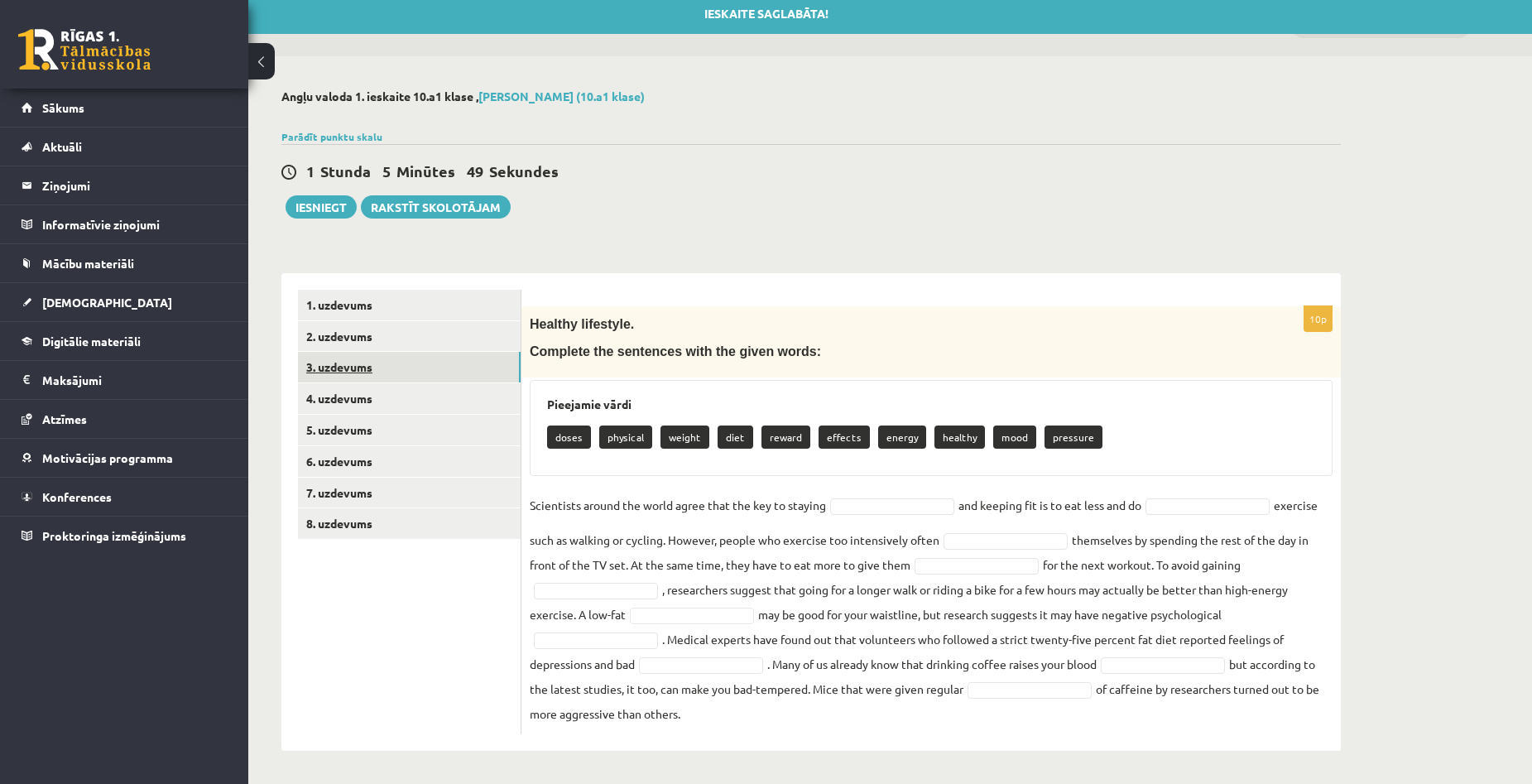
scroll to position [8, 0]
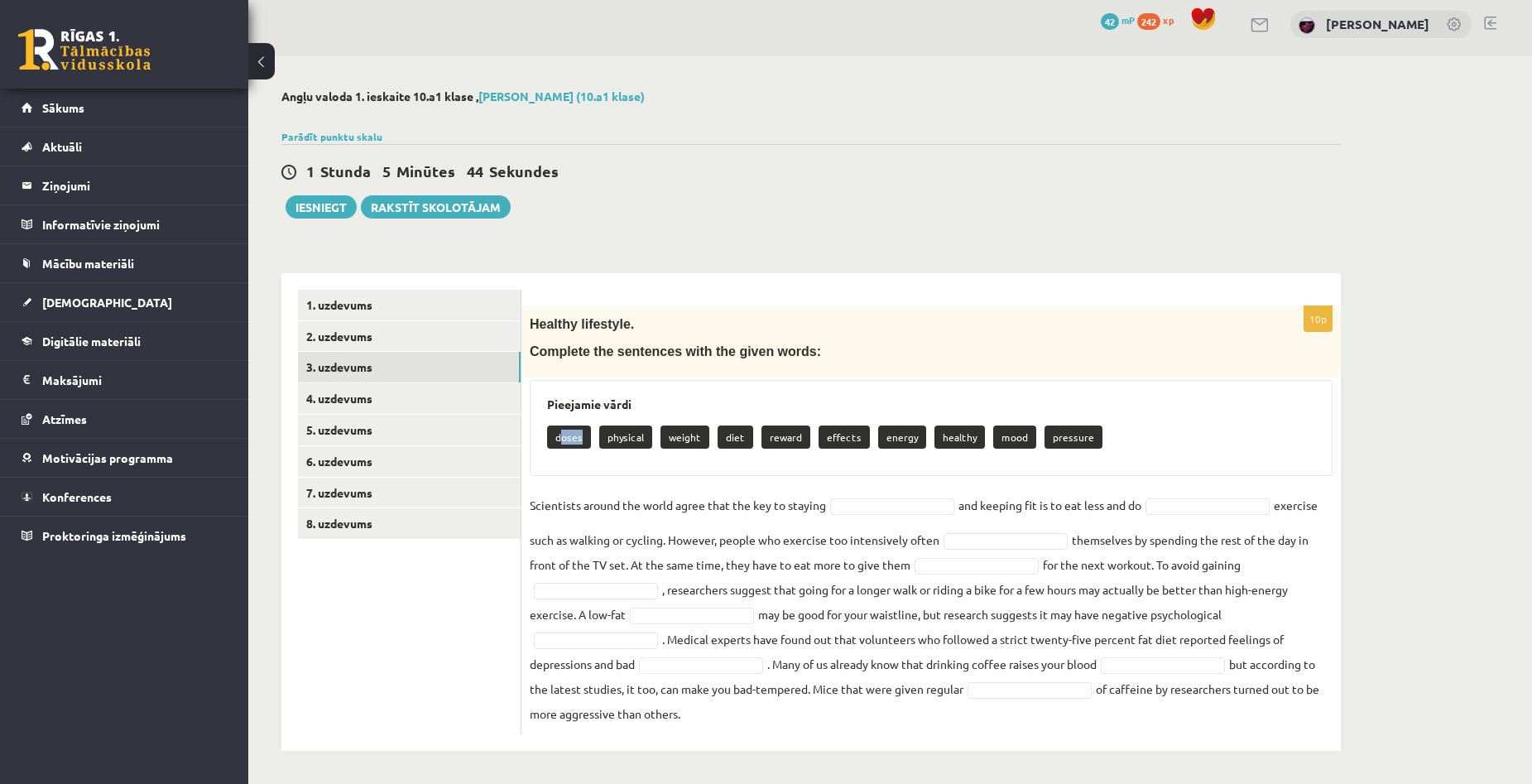
drag, startPoint x: 562, startPoint y: 442, endPoint x: 580, endPoint y: 440, distance: 18.1
click at [580, 440] on p "doses" at bounding box center [569, 436] width 43 height 23
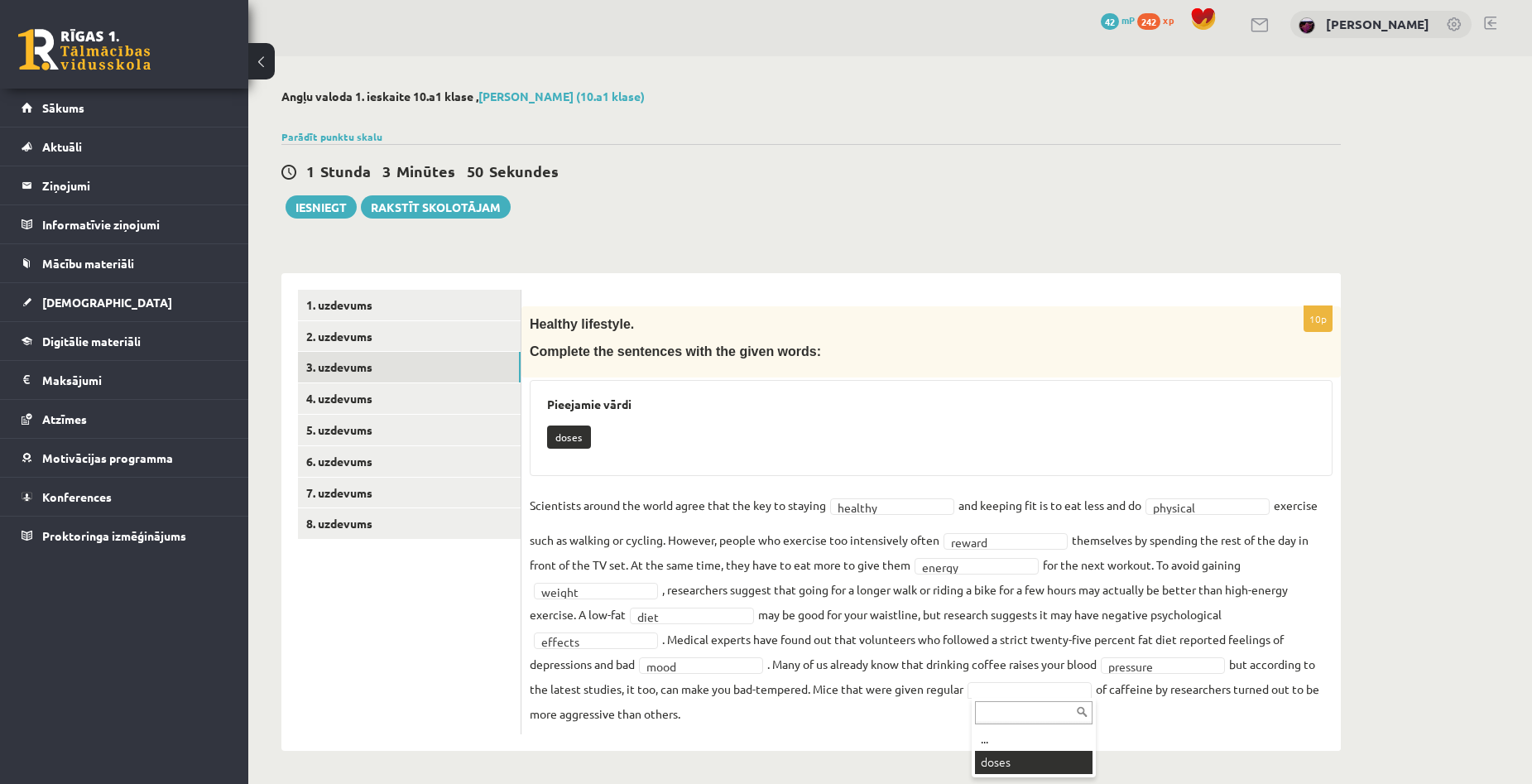
scroll to position [0, 0]
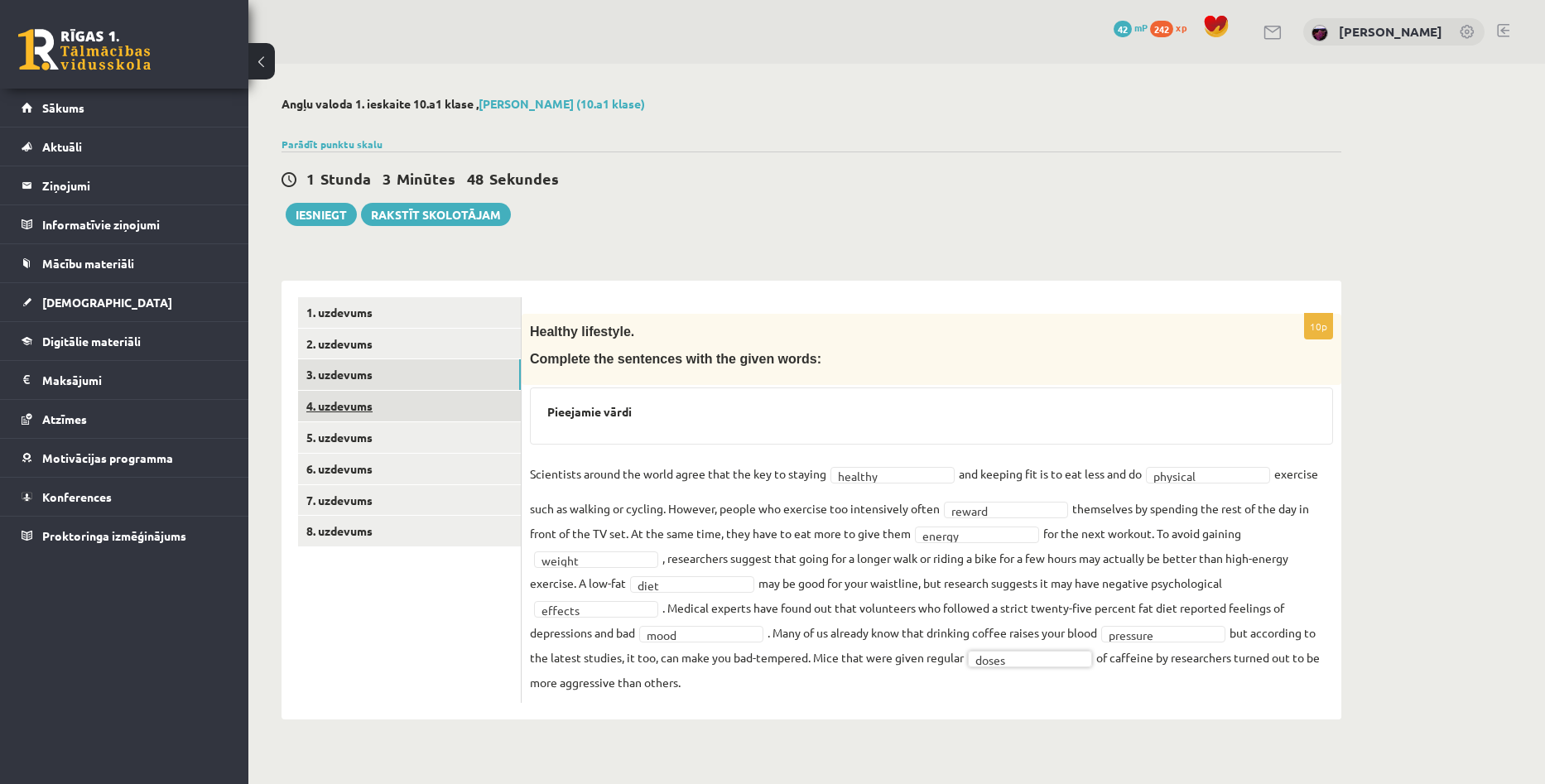
click at [354, 416] on link "4. uzdevums" at bounding box center [409, 406] width 222 height 31
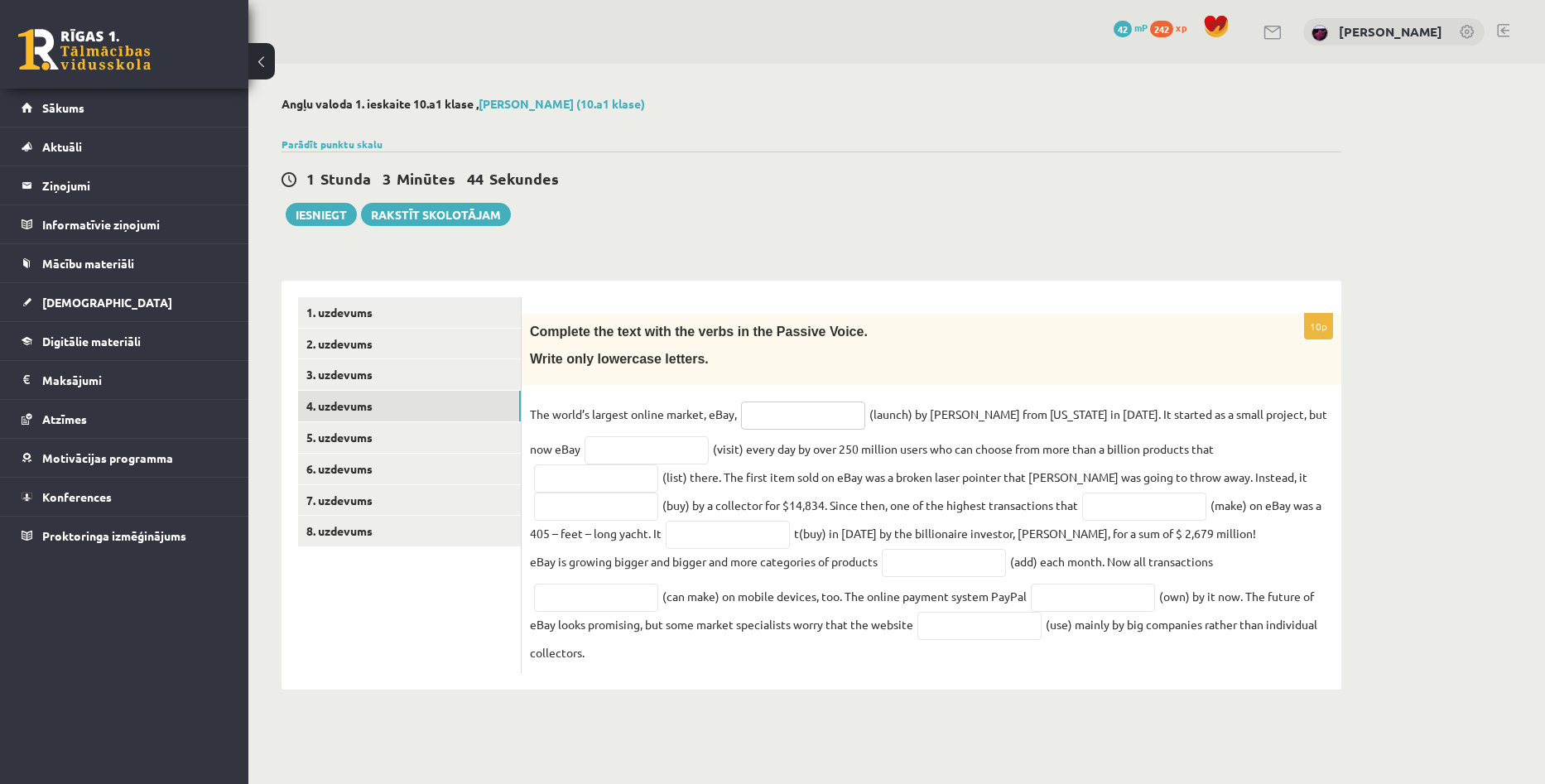
click at [767, 418] on input "text" at bounding box center [803, 415] width 124 height 28
click at [1381, 440] on div "Angļu valoda 1. ieskaite 10.a1 klase , Aivars Brālis (10.a1 klase) Parādīt punk…" at bounding box center [896, 393] width 1296 height 659
click at [1514, 373] on div "Angļu valoda 1. ieskaite 10.a1 klase , Aivars Brālis (10.a1 klase) Parādīt punk…" at bounding box center [896, 393] width 1296 height 659
click at [766, 423] on input "text" at bounding box center [803, 415] width 124 height 28
type input "********"
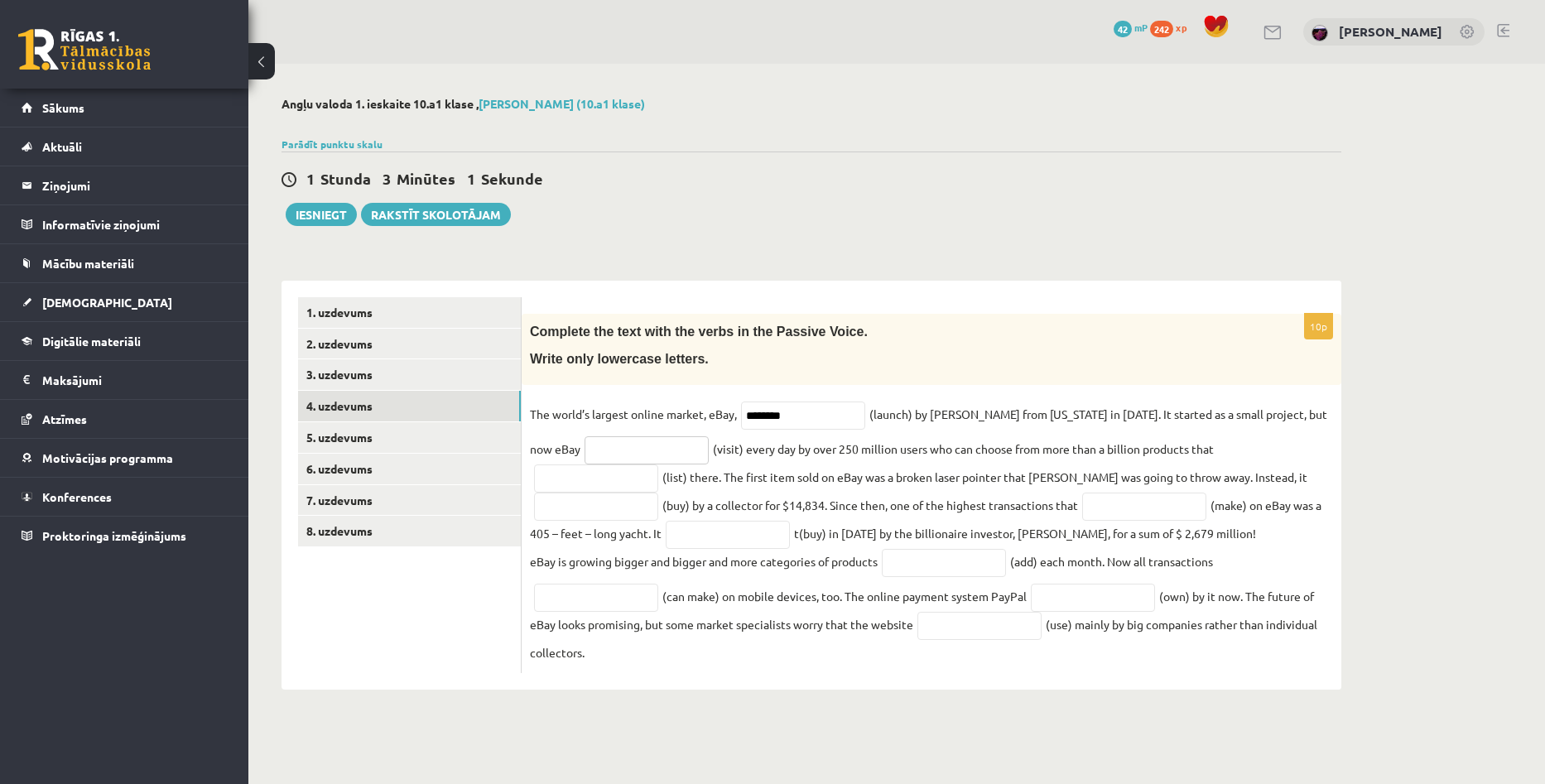
click at [626, 457] on input "text" at bounding box center [647, 450] width 124 height 28
click at [658, 464] on input "text" at bounding box center [596, 478] width 124 height 28
type input "******"
click at [658, 493] on input "text" at bounding box center [596, 507] width 124 height 28
type input "**********"
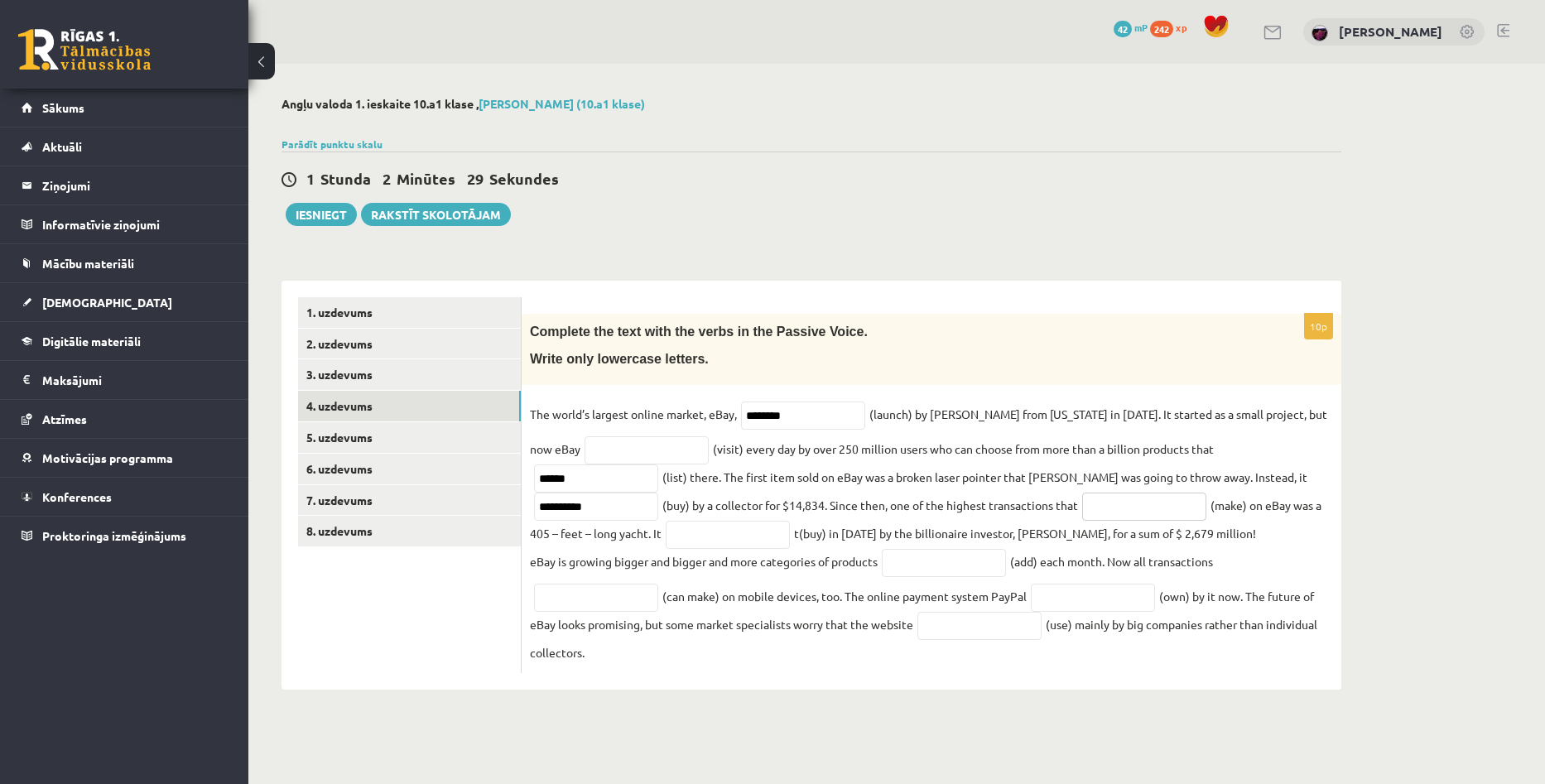
click at [1082, 513] on input "text" at bounding box center [1144, 507] width 124 height 28
type input "****"
click at [666, 528] on input "text" at bounding box center [728, 534] width 124 height 28
type input "**********"
click at [978, 564] on input "text" at bounding box center [943, 563] width 124 height 28
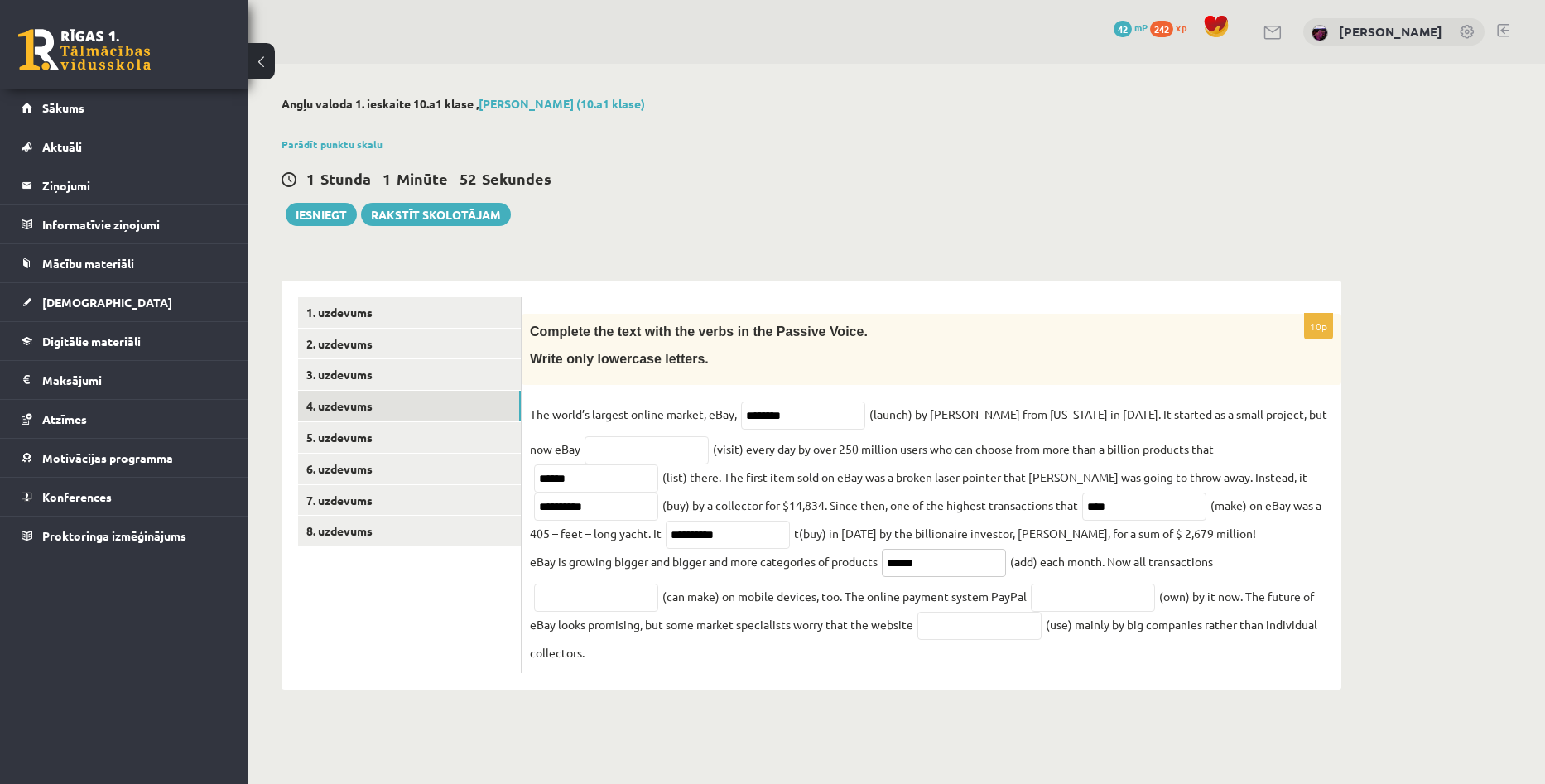
type input "******"
click at [585, 594] on input "text" at bounding box center [596, 597] width 124 height 28
click at [366, 438] on link "5. uzdevums" at bounding box center [409, 436] width 222 height 31
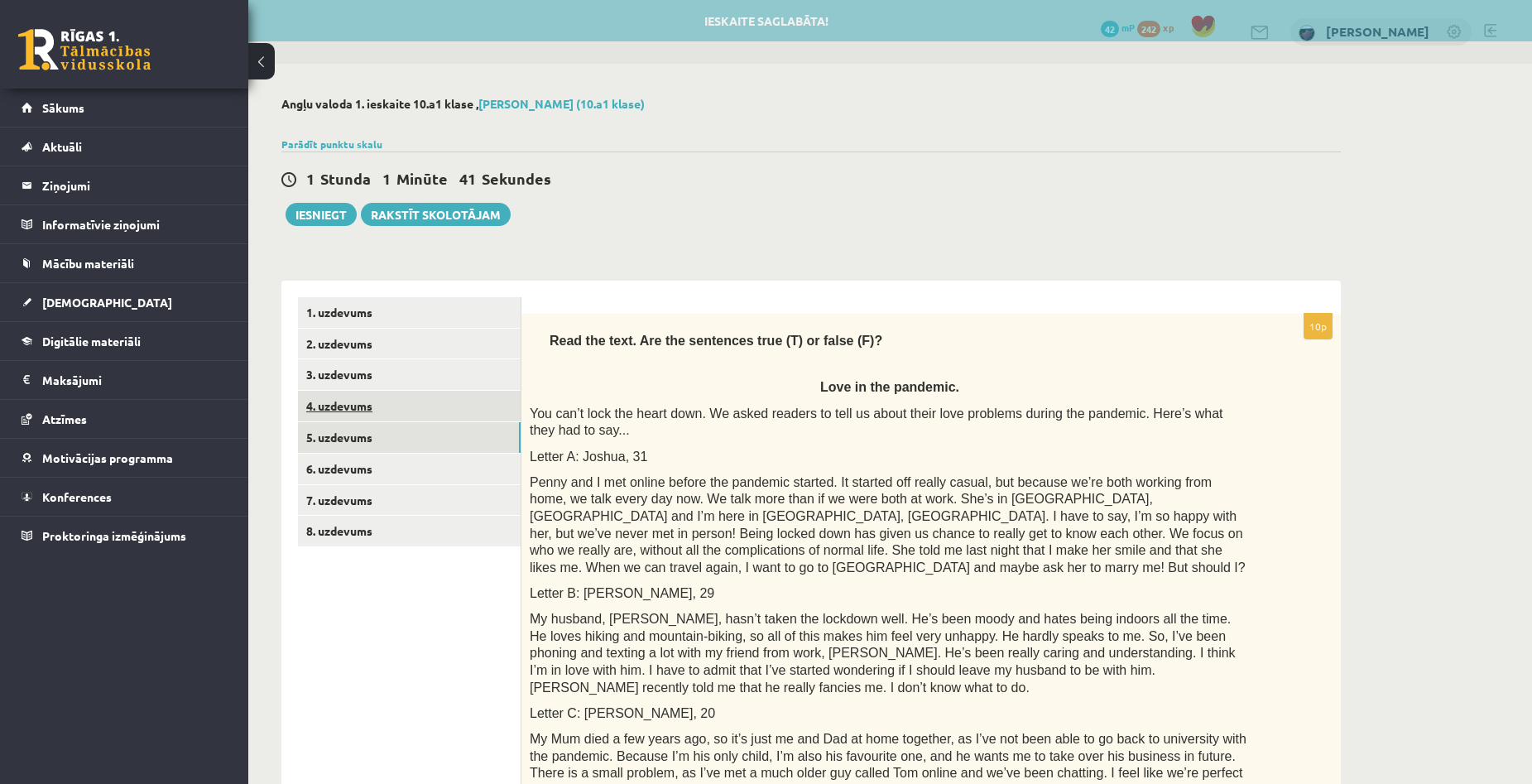
click at [342, 407] on link "4. uzdevums" at bounding box center [409, 406] width 222 height 31
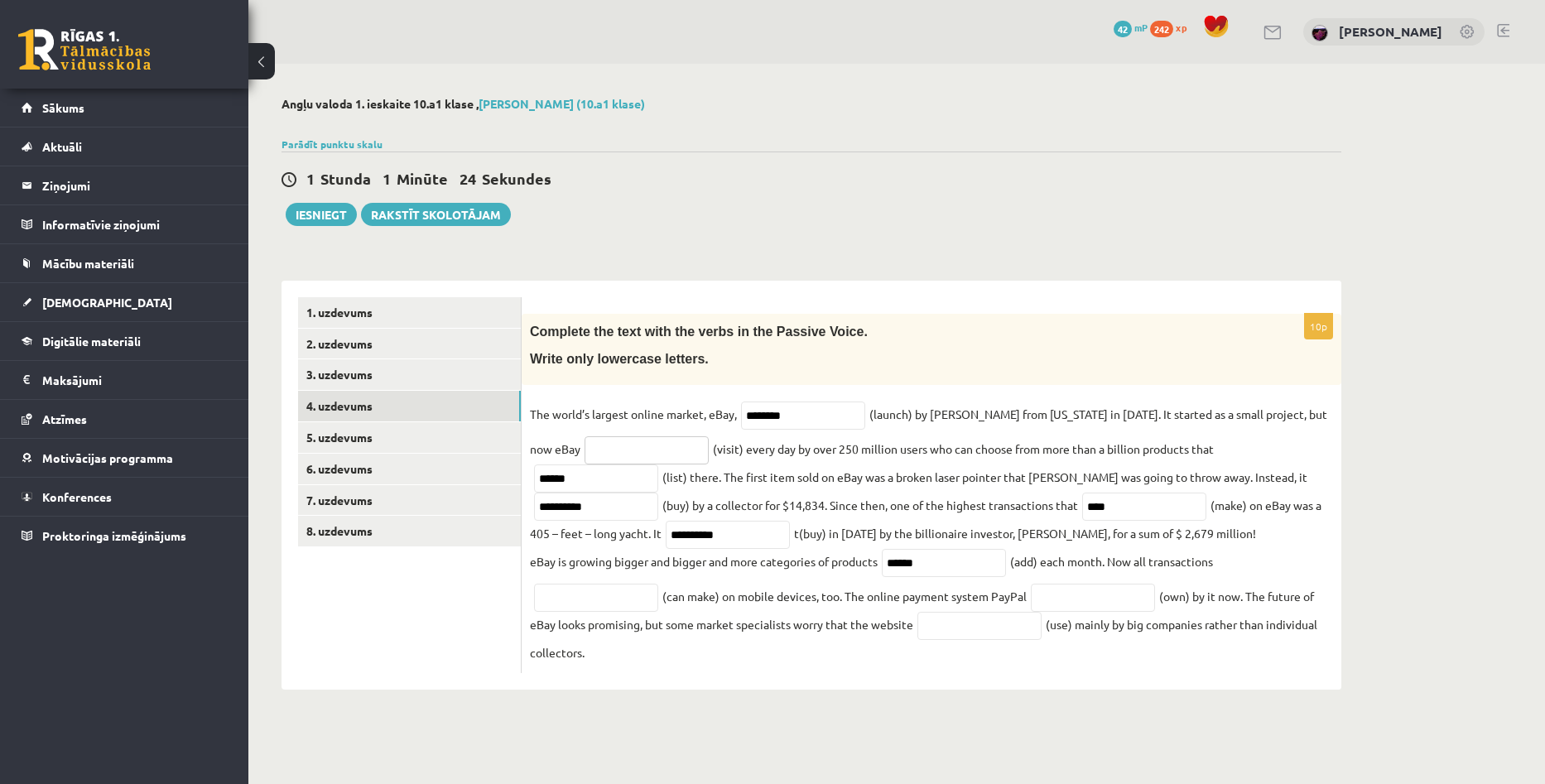
click at [606, 457] on input "text" at bounding box center [647, 450] width 124 height 28
type input "*******"
click at [1096, 594] on input "text" at bounding box center [1093, 597] width 124 height 28
type input "*****"
click at [956, 634] on input "text" at bounding box center [979, 625] width 124 height 28
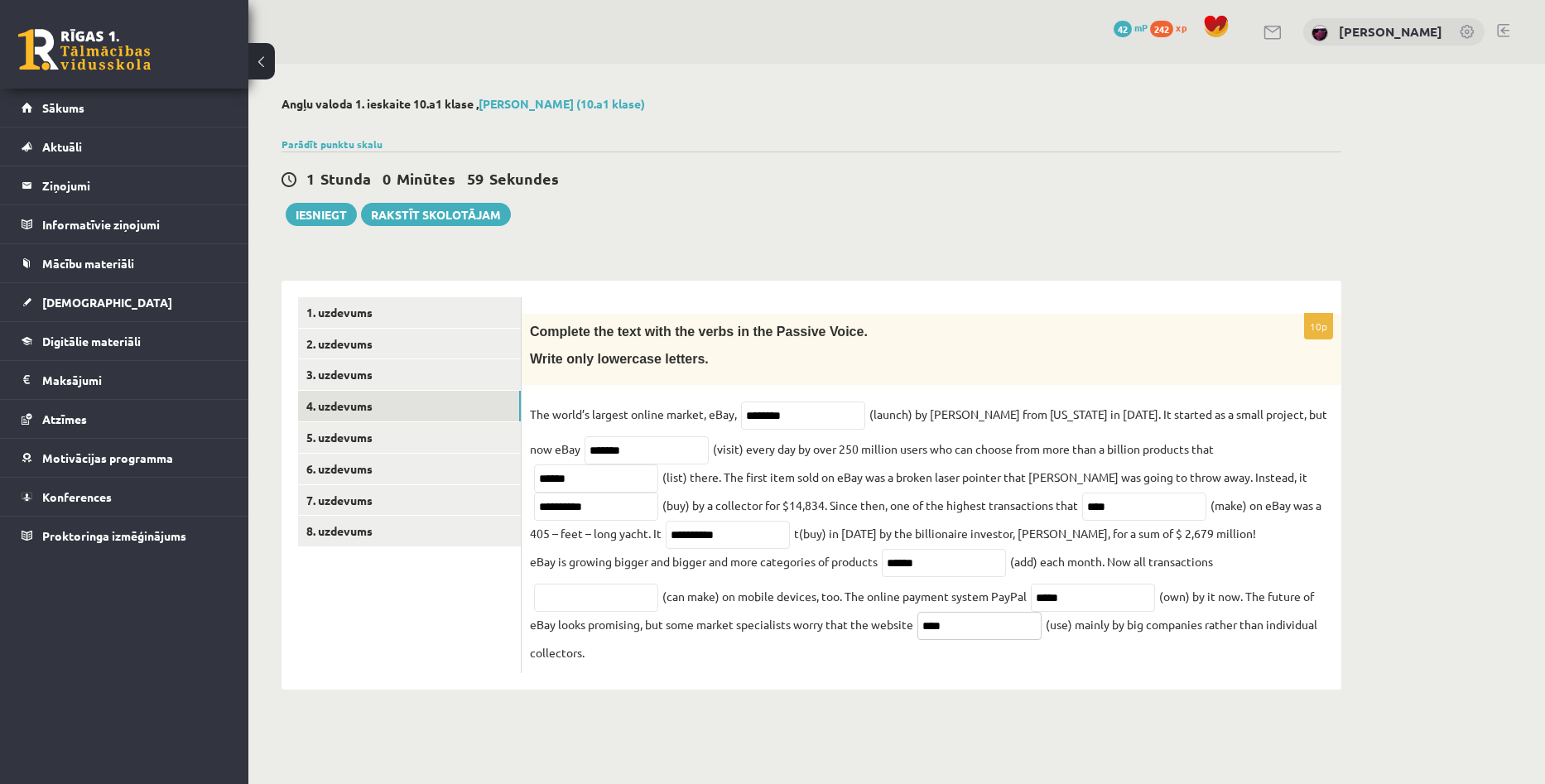
type input "****"
click at [574, 594] on input "text" at bounding box center [596, 597] width 124 height 28
type input "**********"
click at [357, 440] on link "5. uzdevums" at bounding box center [409, 436] width 222 height 31
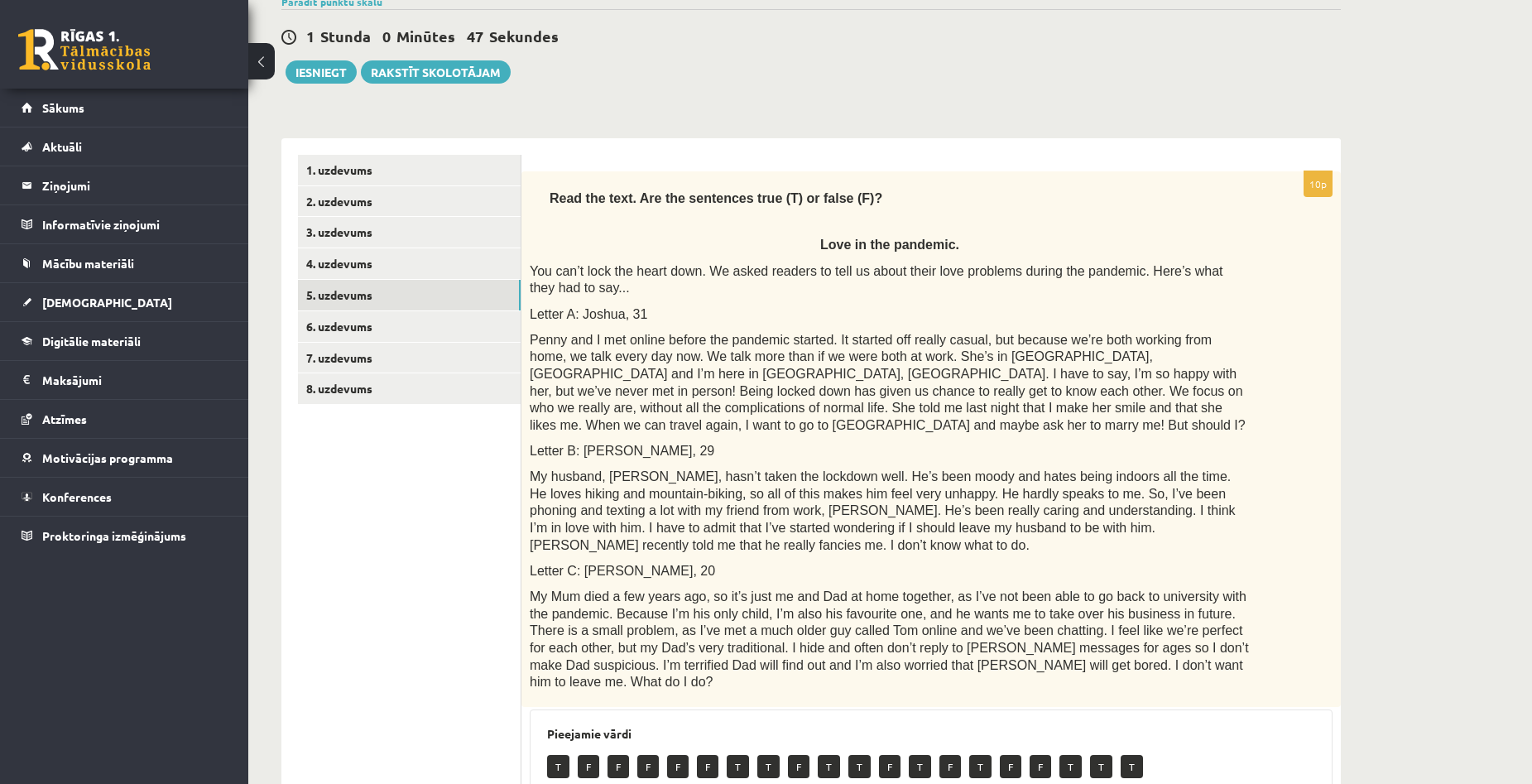
scroll to position [121, 0]
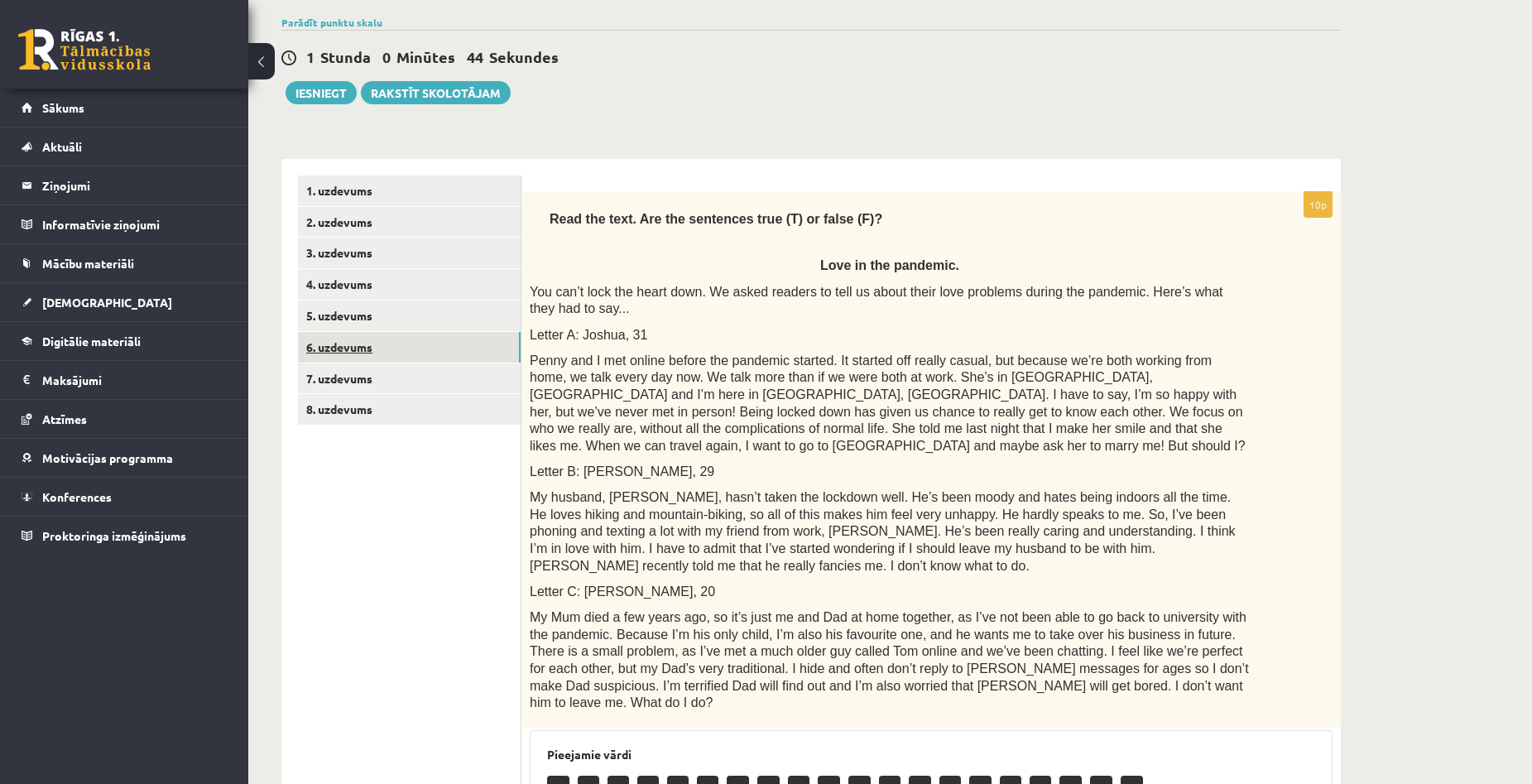
click at [361, 345] on link "6. uzdevums" at bounding box center [409, 347] width 222 height 31
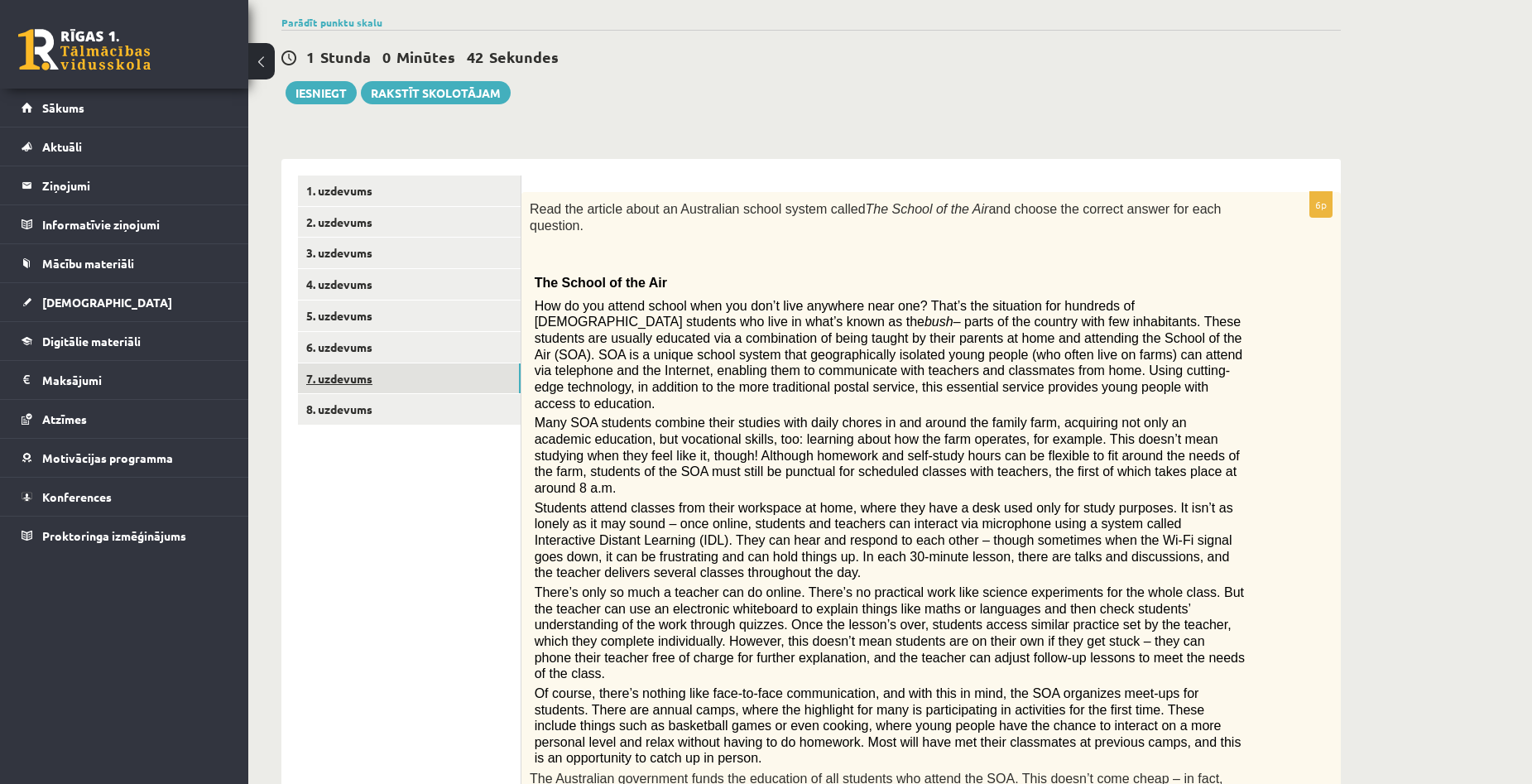
click at [349, 382] on link "7. uzdevums" at bounding box center [409, 378] width 222 height 31
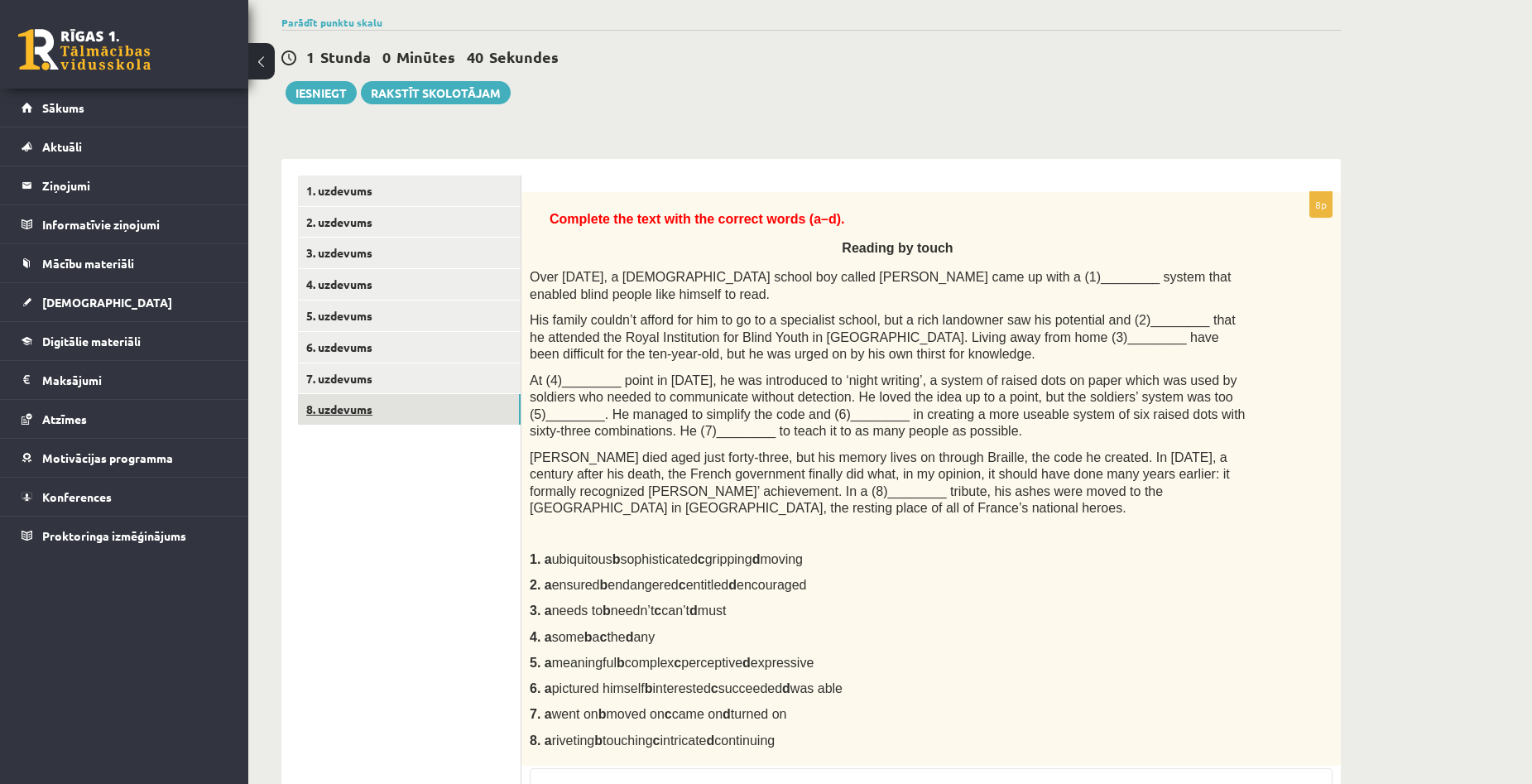
click at [343, 412] on link "8. uzdevums" at bounding box center [409, 409] width 222 height 31
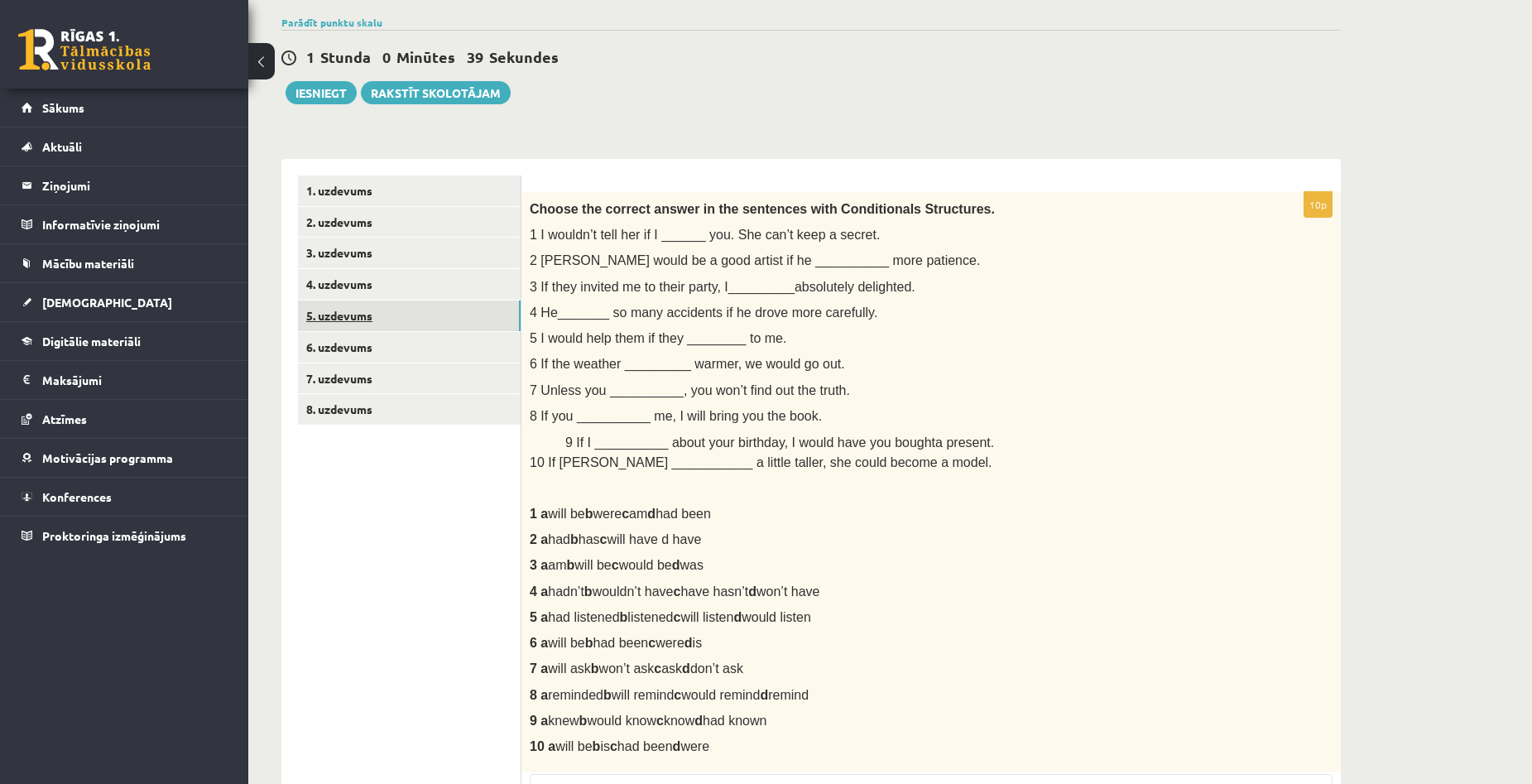
click at [337, 325] on link "5. uzdevums" at bounding box center [409, 315] width 222 height 31
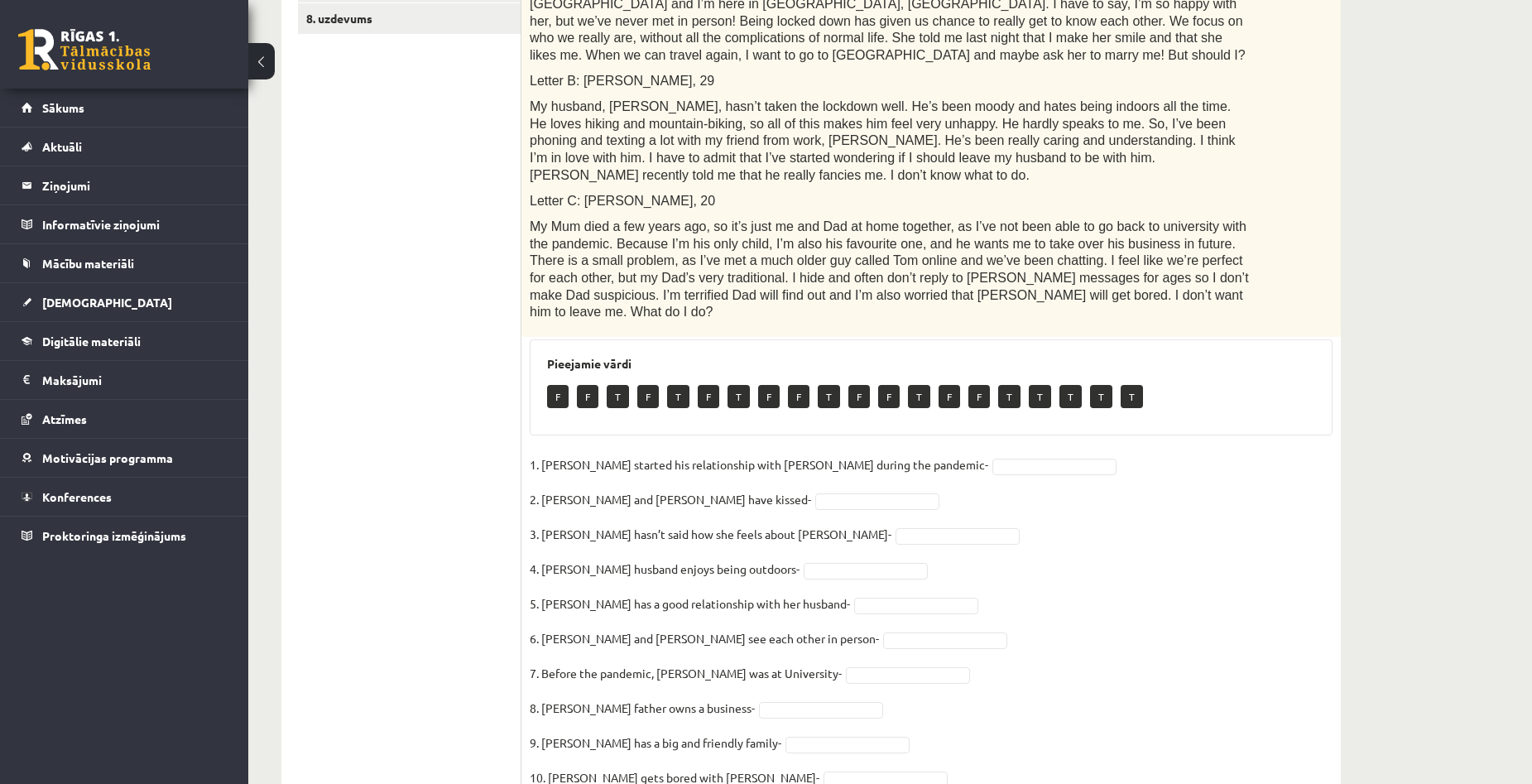
scroll to position [535, 0]
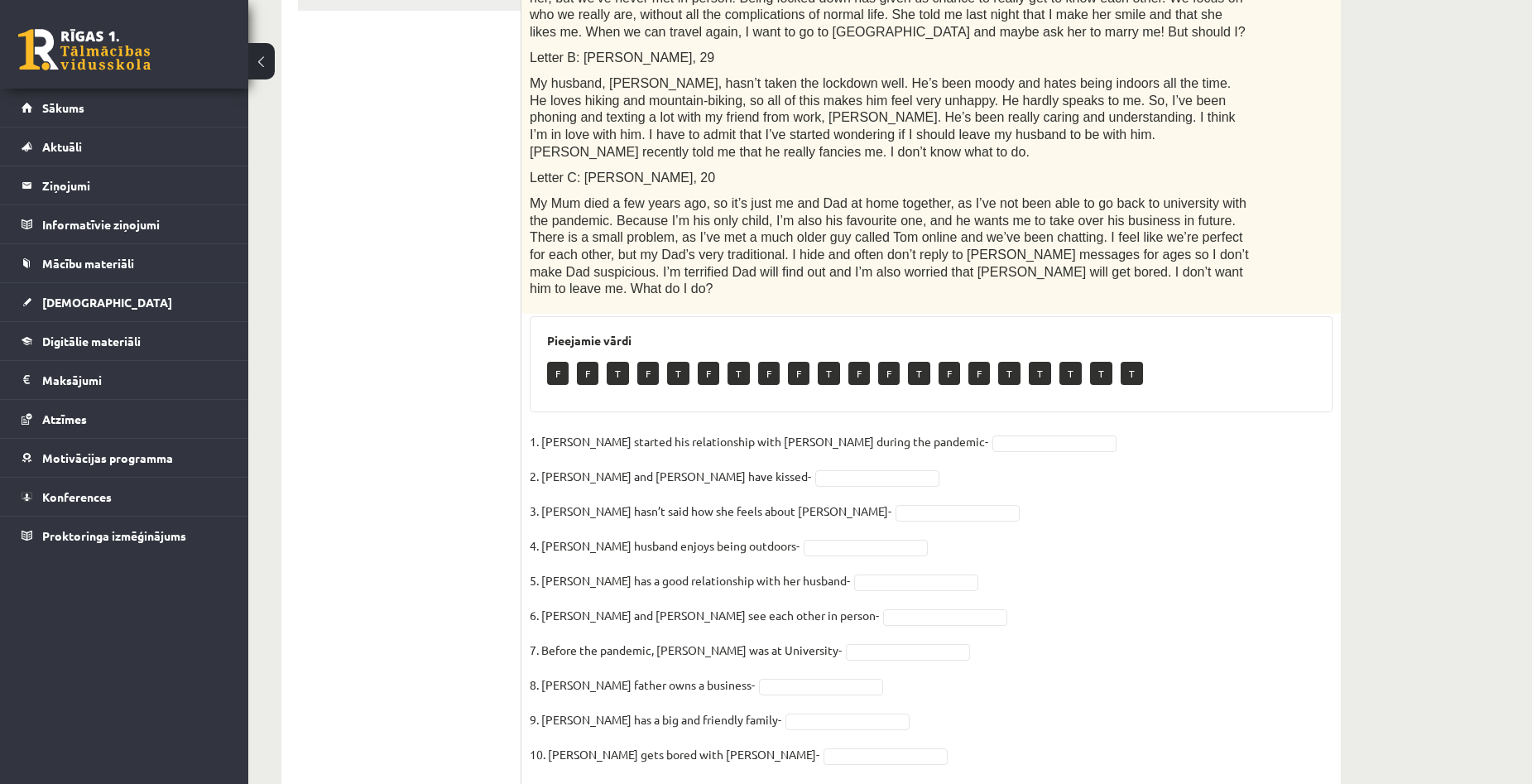
click at [1359, 348] on div "Angļu valoda 1. ieskaite 10.a1 klase , Aivars Brālis (10.a1 klase) Parādīt punk…" at bounding box center [811, 181] width 1126 height 1305
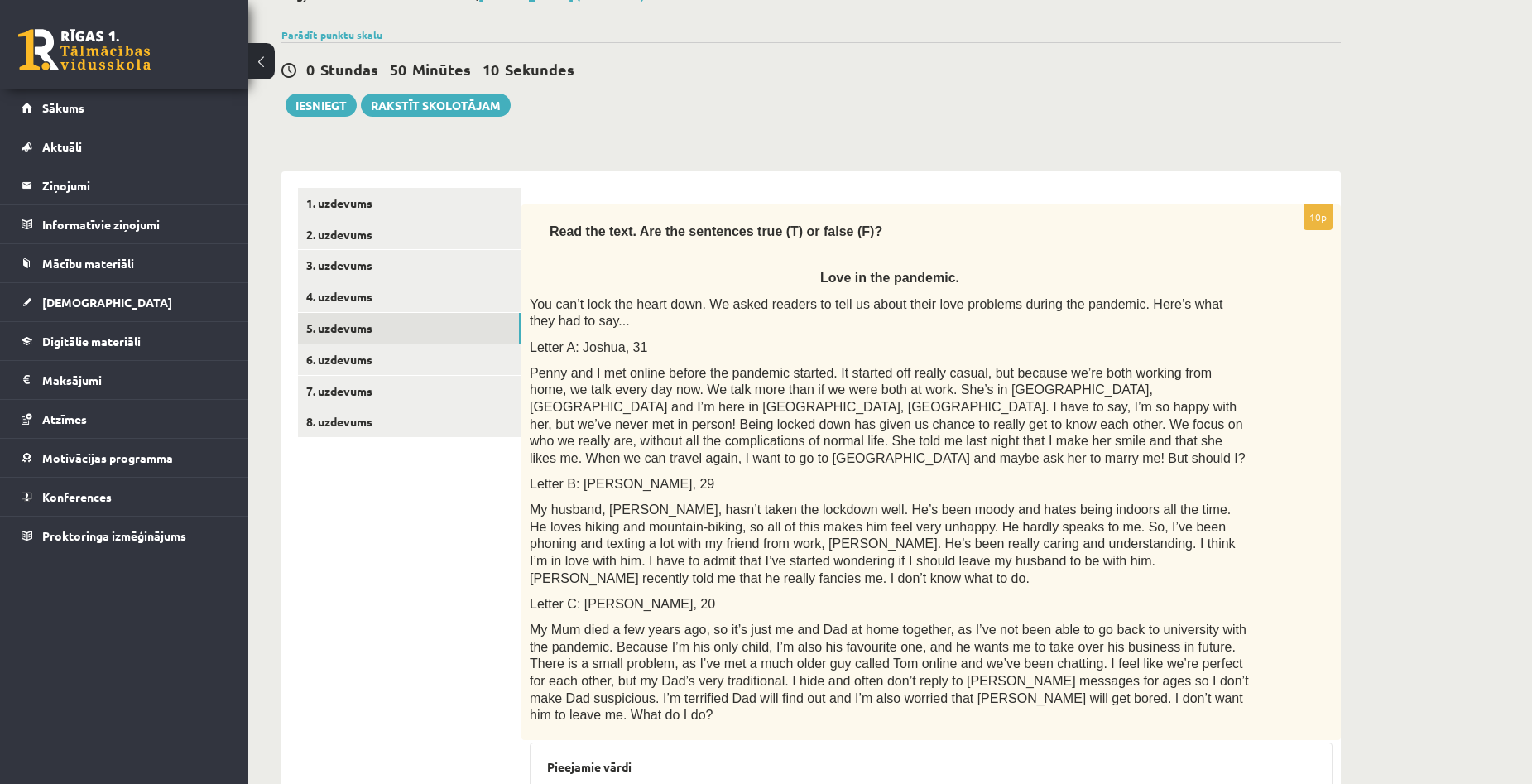
scroll to position [39, 0]
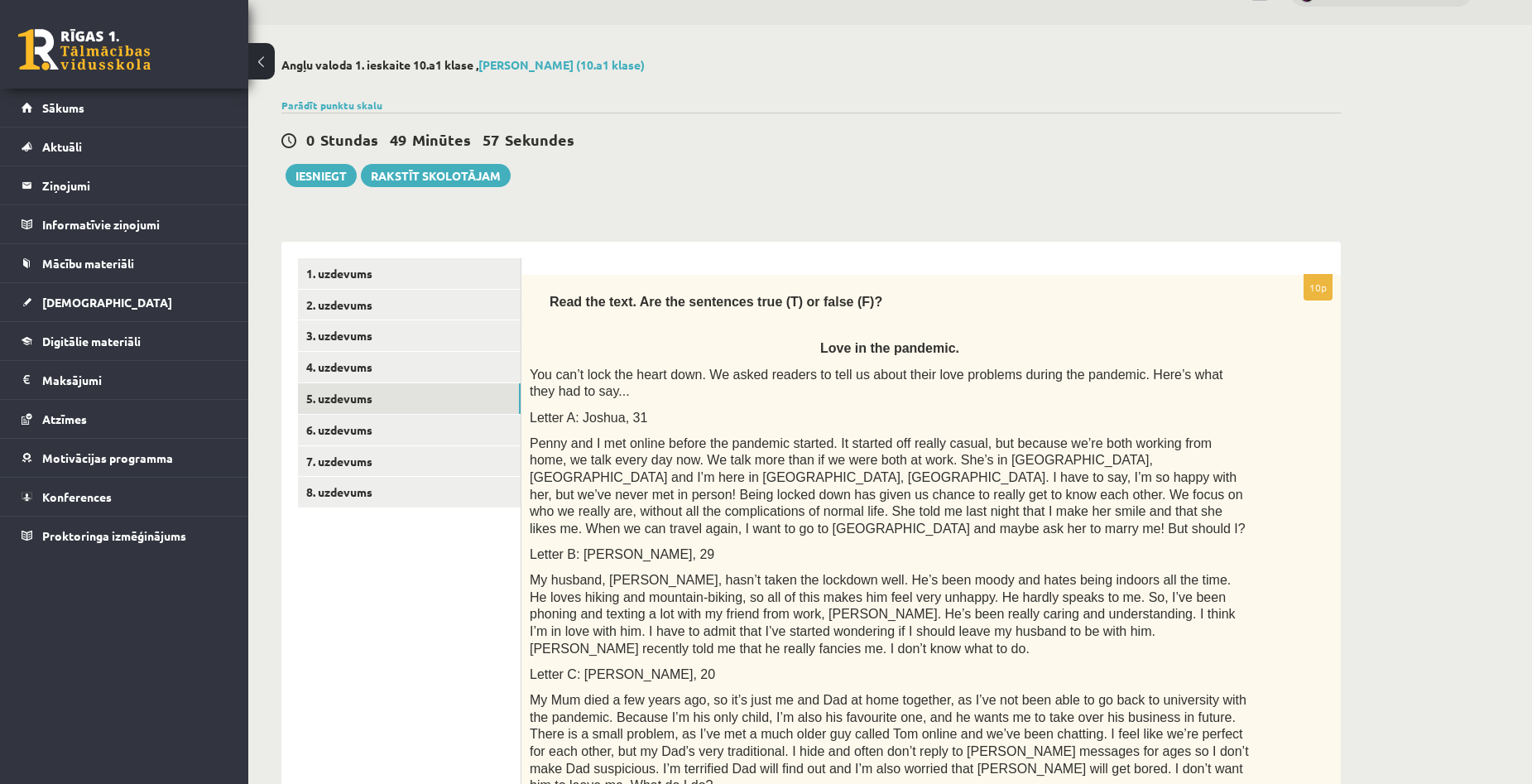
click at [1357, 407] on div "Angļu valoda 1. ieskaite 10.a1 klase , Aivars Brālis (10.a1 klase) Parādīt punk…" at bounding box center [811, 677] width 1126 height 1305
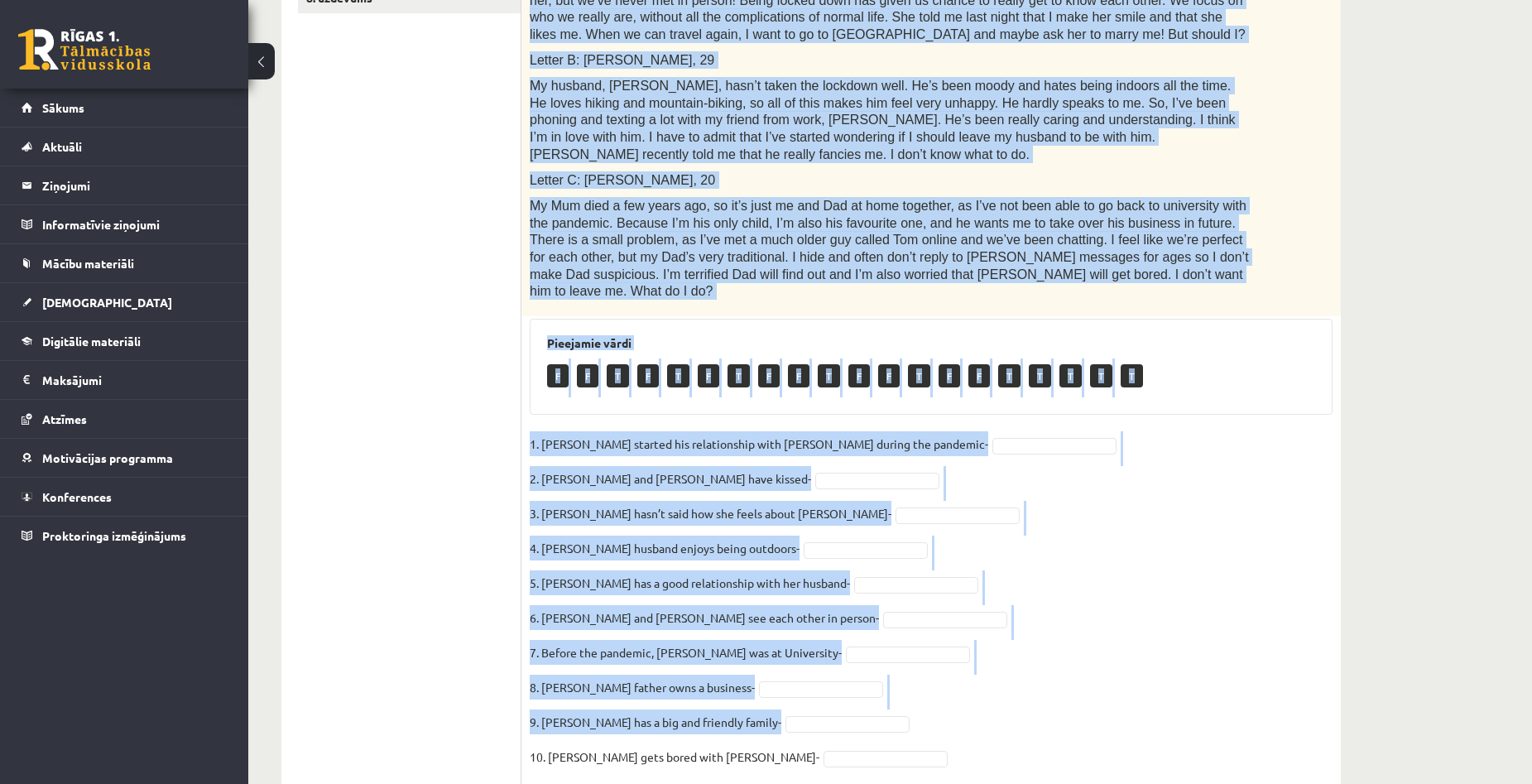
scroll to position [535, 0]
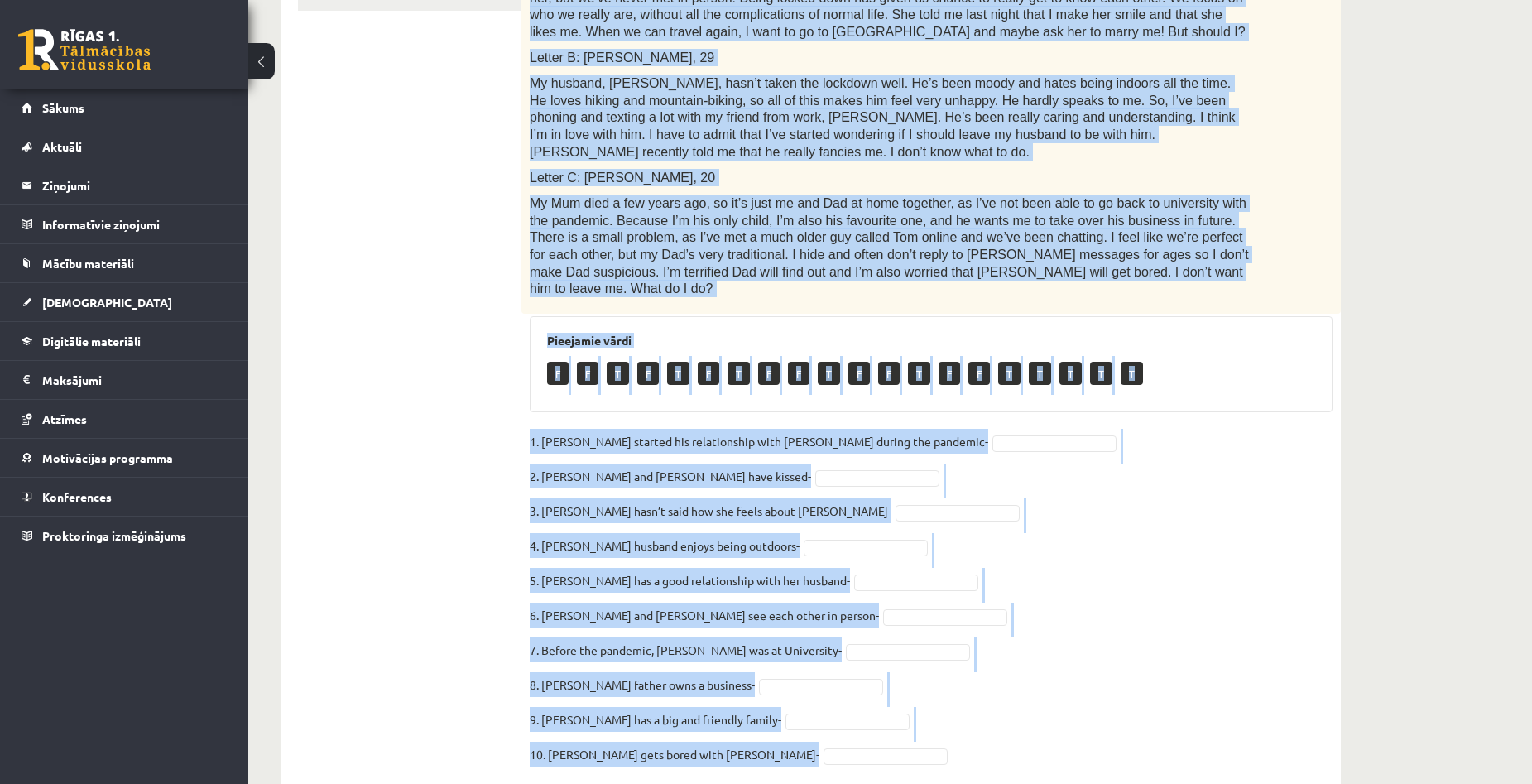
copy div "You can’t lock the heart down. We asked readers to tell us about their love pro…"
drag, startPoint x: 529, startPoint y: 122, endPoint x: 869, endPoint y: 693, distance: 664.6
click at [869, 693] on div "10p Read the text. Are the sentences true (T) or false (F)? Love in the pandemi…" at bounding box center [931, 280] width 820 height 1006
click at [1098, 481] on fieldset "1. Joshua started his relationship with Penny during the pandemic- 2. Joshua an…" at bounding box center [930, 602] width 803 height 348
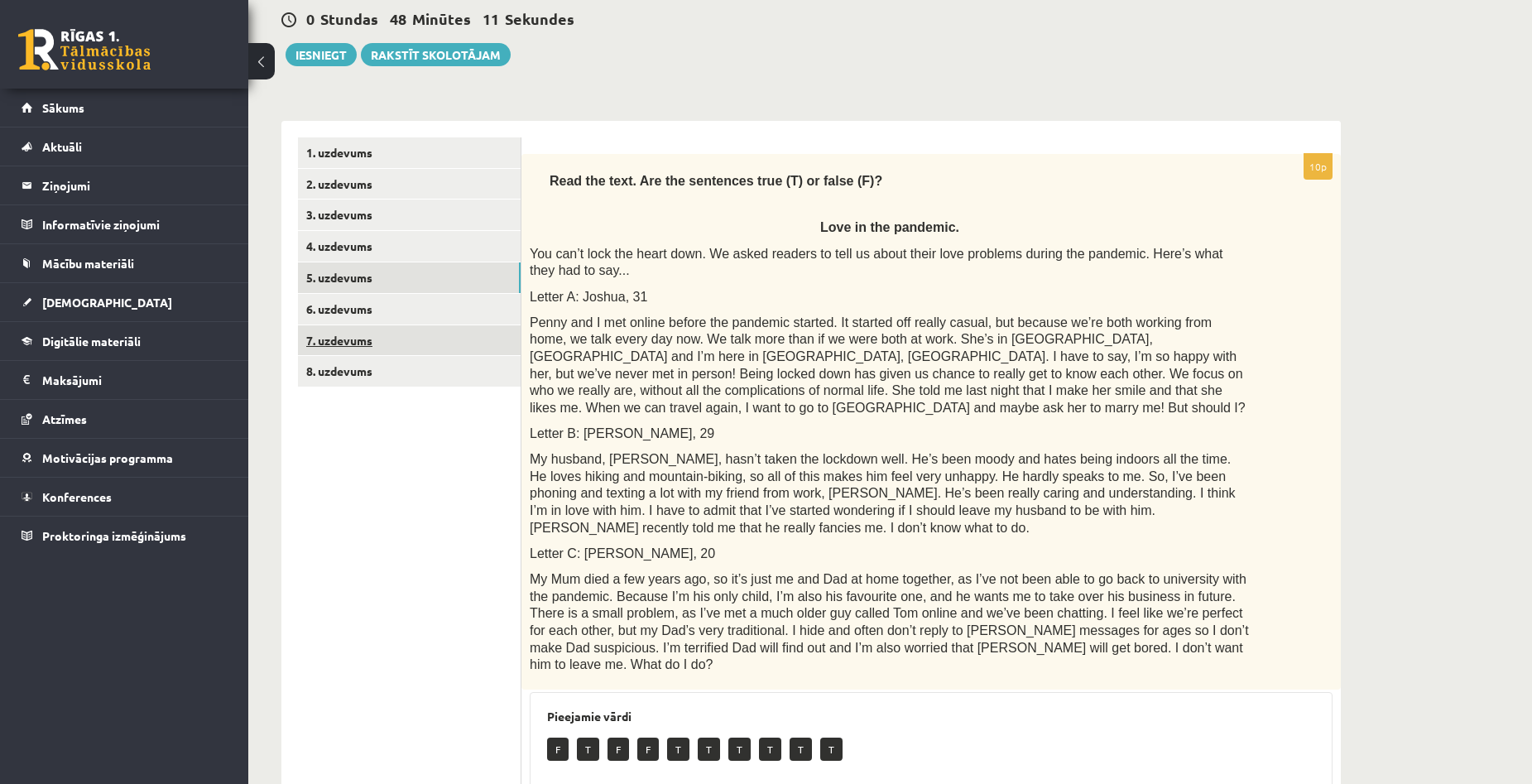
scroll to position [121, 0]
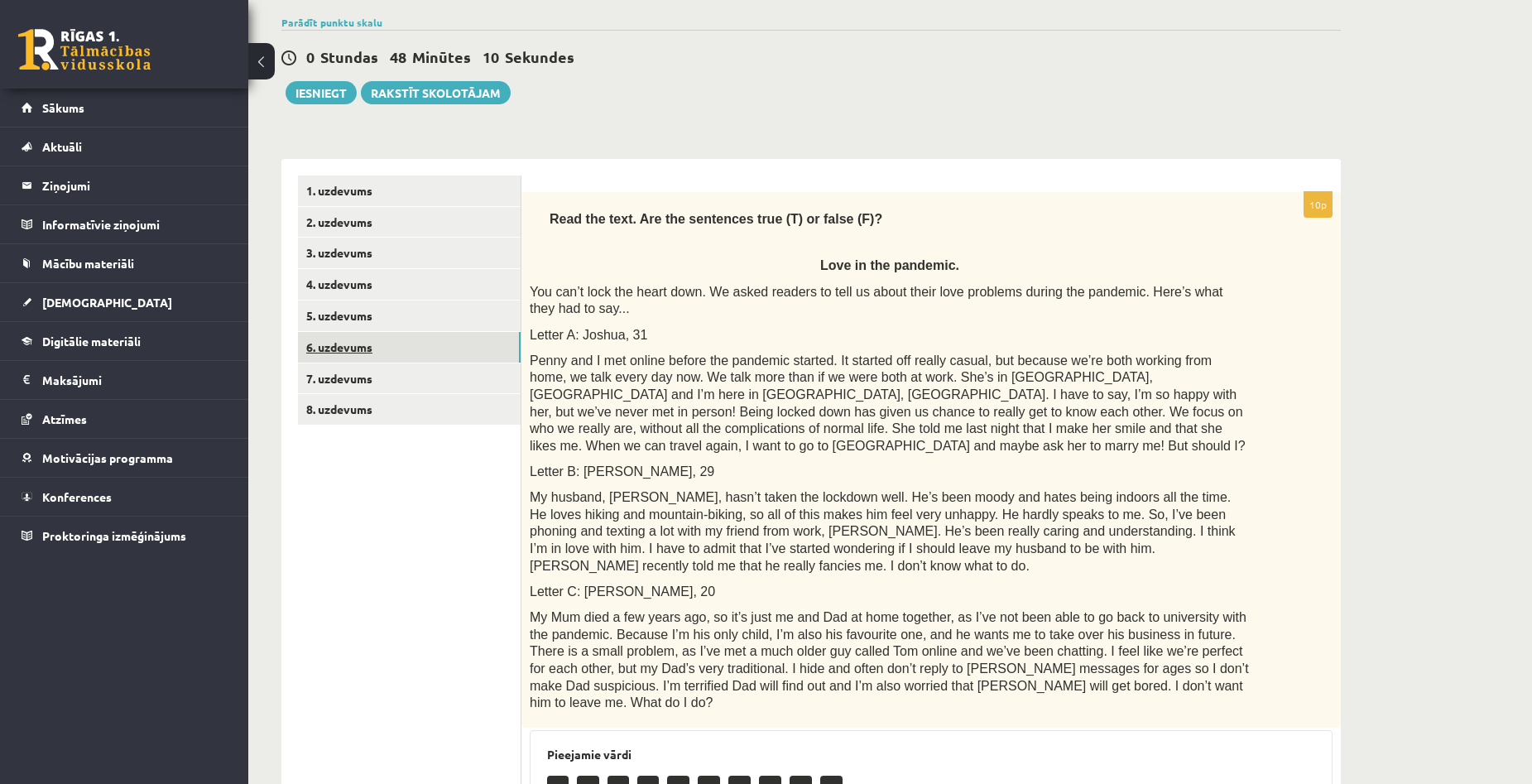
click at [358, 352] on link "6. uzdevums" at bounding box center [409, 347] width 222 height 31
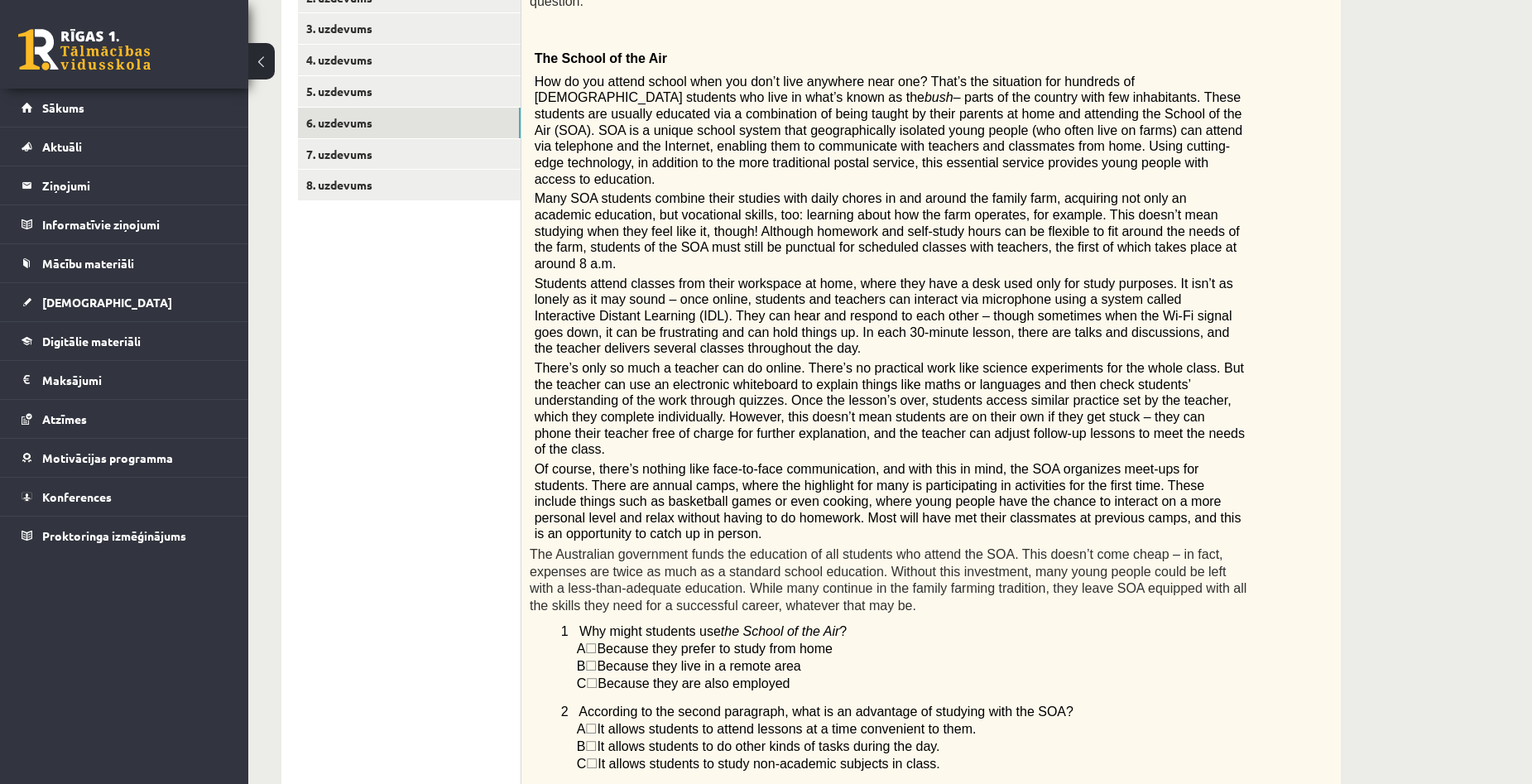
scroll to position [370, 0]
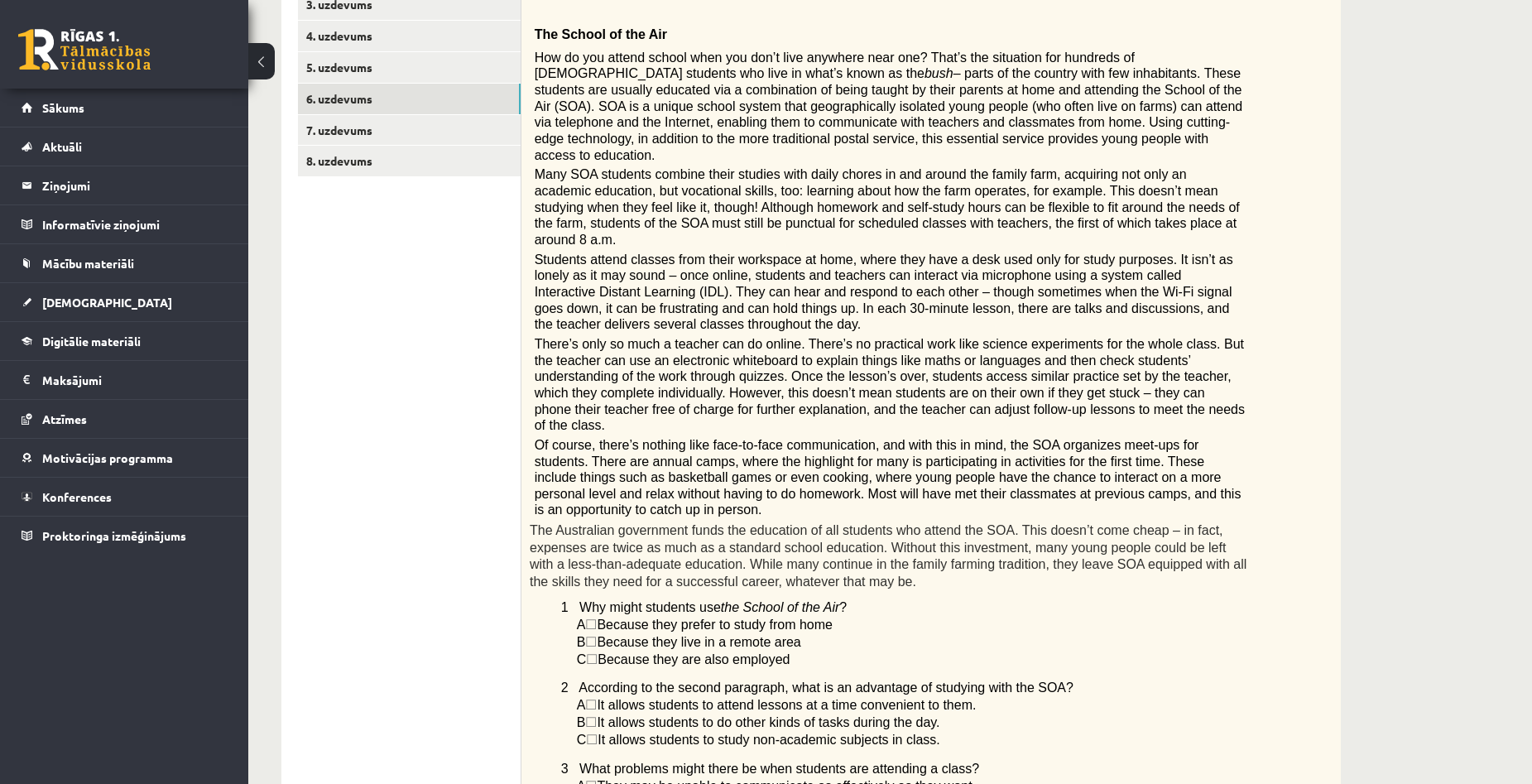
click at [1343, 381] on div "Angļu valoda 1. ieskaite 10.a1 klase , Aivars Brālis (10.a1 klase) Parādīt punk…" at bounding box center [811, 583] width 1126 height 1777
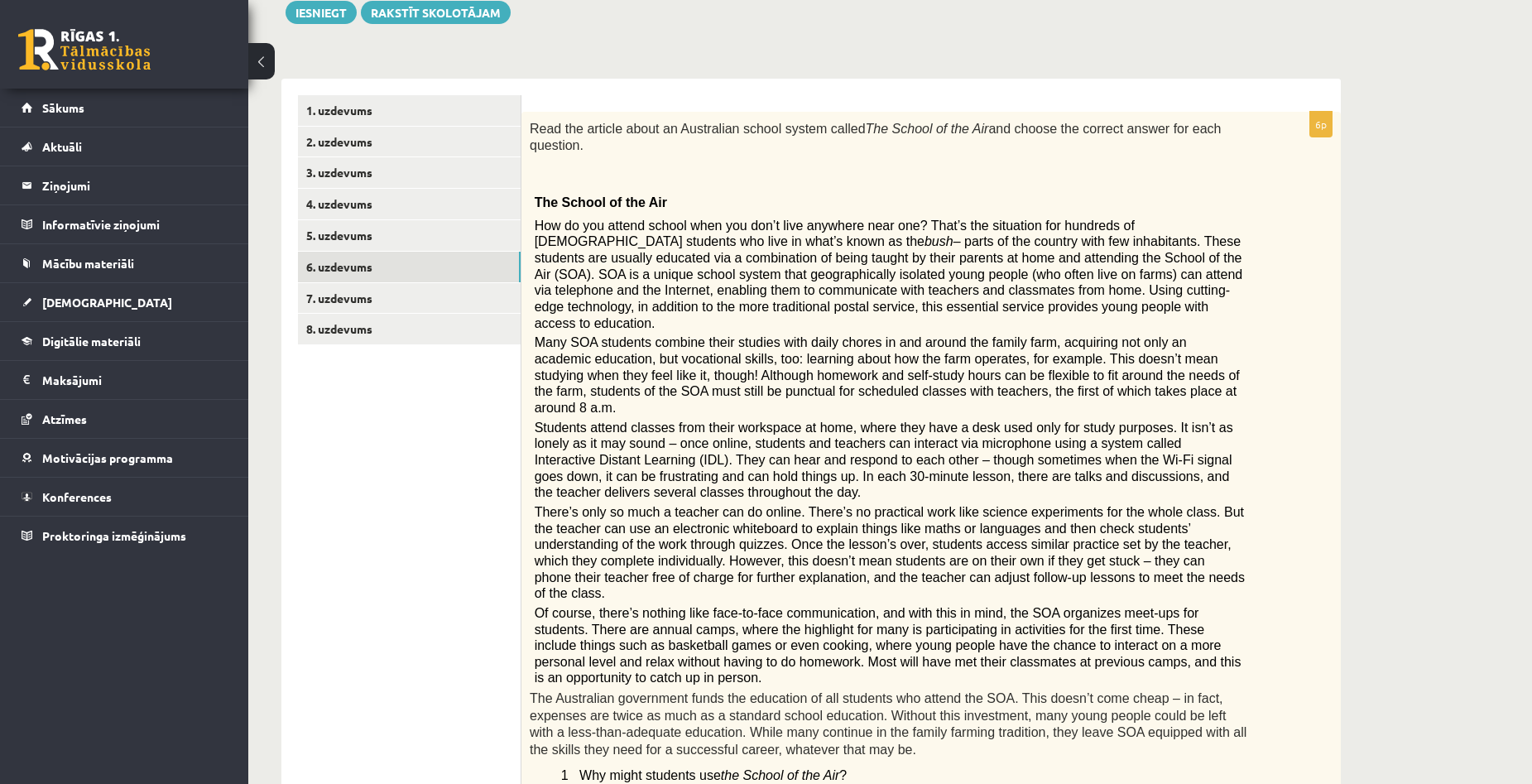
scroll to position [204, 0]
click at [1393, 344] on div "Angļu valoda 1. ieskaite 10.a1 klase , Aivars Brālis (10.a1 klase) Parādīt punk…" at bounding box center [890, 748] width 1284 height 1777
click at [1395, 317] on div "Angļu valoda 1. ieskaite 10.a1 klase , Aivars Brālis (10.a1 klase) Parādīt punk…" at bounding box center [890, 748] width 1284 height 1777
click at [1484, 410] on div "Angļu valoda 1. ieskaite 10.a1 klase , Aivars Brālis (10.a1 klase) Parādīt punk…" at bounding box center [890, 748] width 1284 height 1777
drag, startPoint x: 852, startPoint y: 259, endPoint x: 870, endPoint y: 258, distance: 18.0
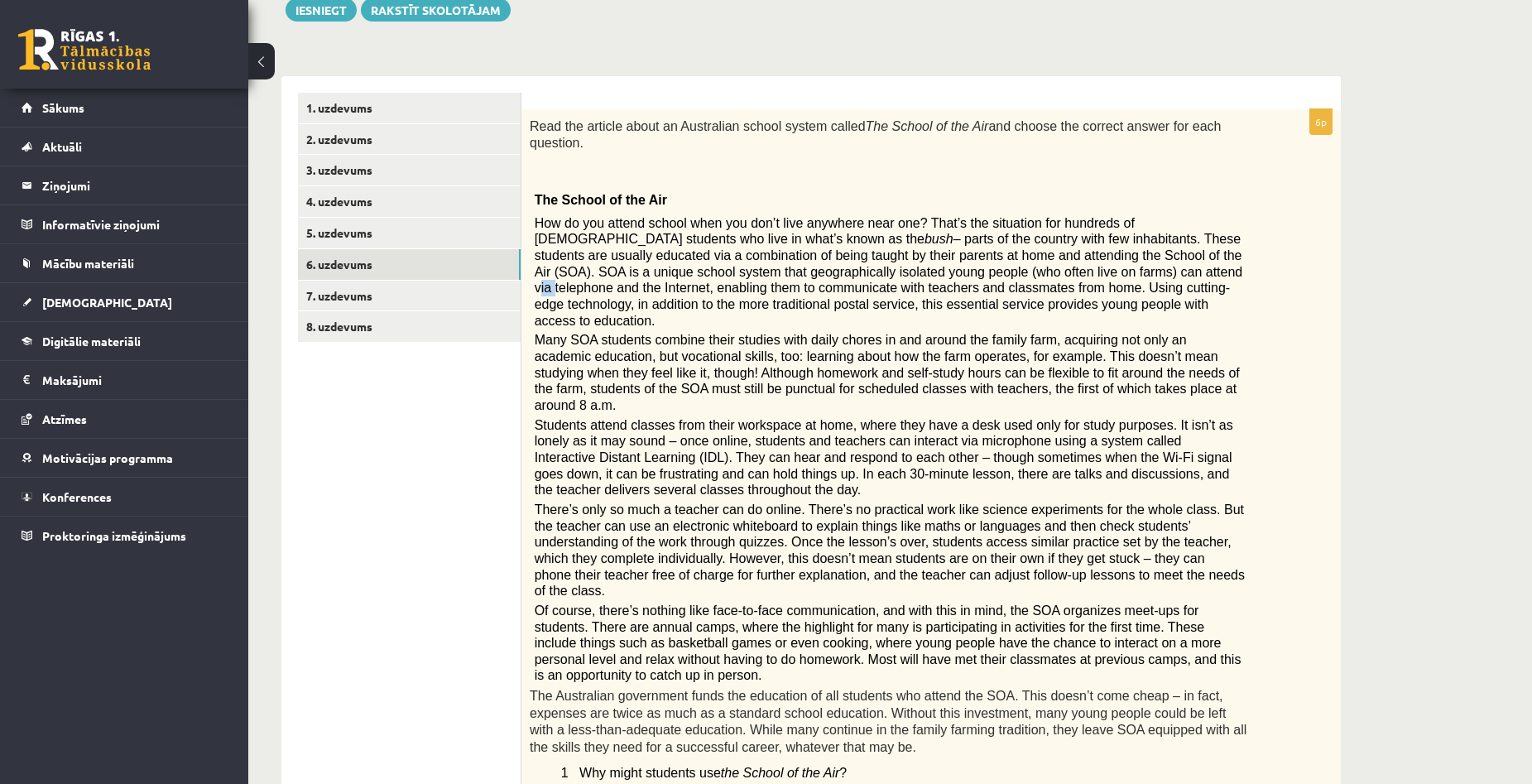
click at [870, 258] on span "– parts of the country with few inhabitants. These students are usually educate…" at bounding box center [888, 279] width 708 height 95
click at [885, 260] on span "– parts of the country with few inhabitants. These students are usually educate…" at bounding box center [888, 279] width 708 height 95
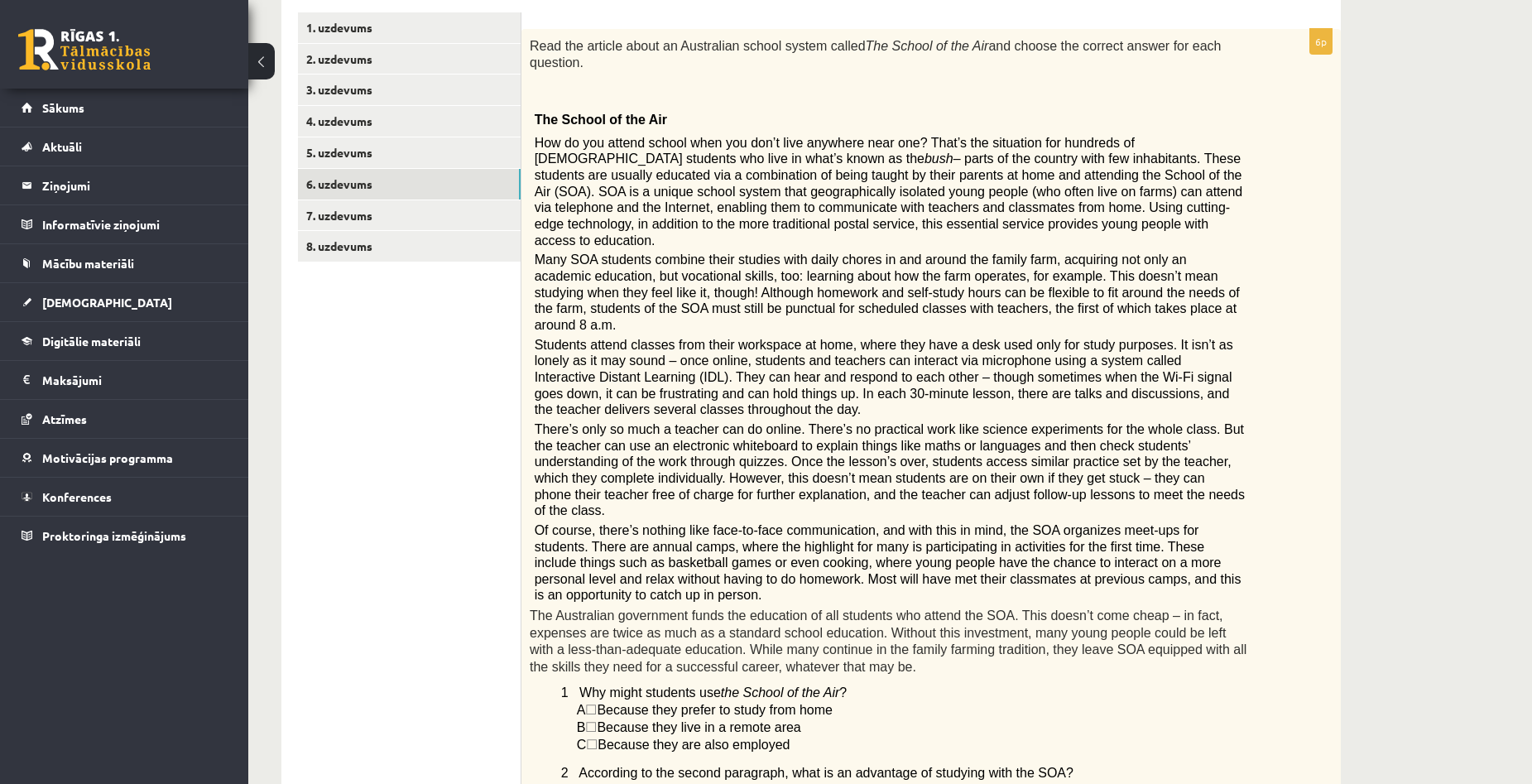
scroll to position [287, 0]
drag, startPoint x: 729, startPoint y: 239, endPoint x: 995, endPoint y: 237, distance: 266.0
click at [995, 250] on span "Many SOA students combine their studies with daily chores in and around the fam…" at bounding box center [887, 289] width 705 height 79
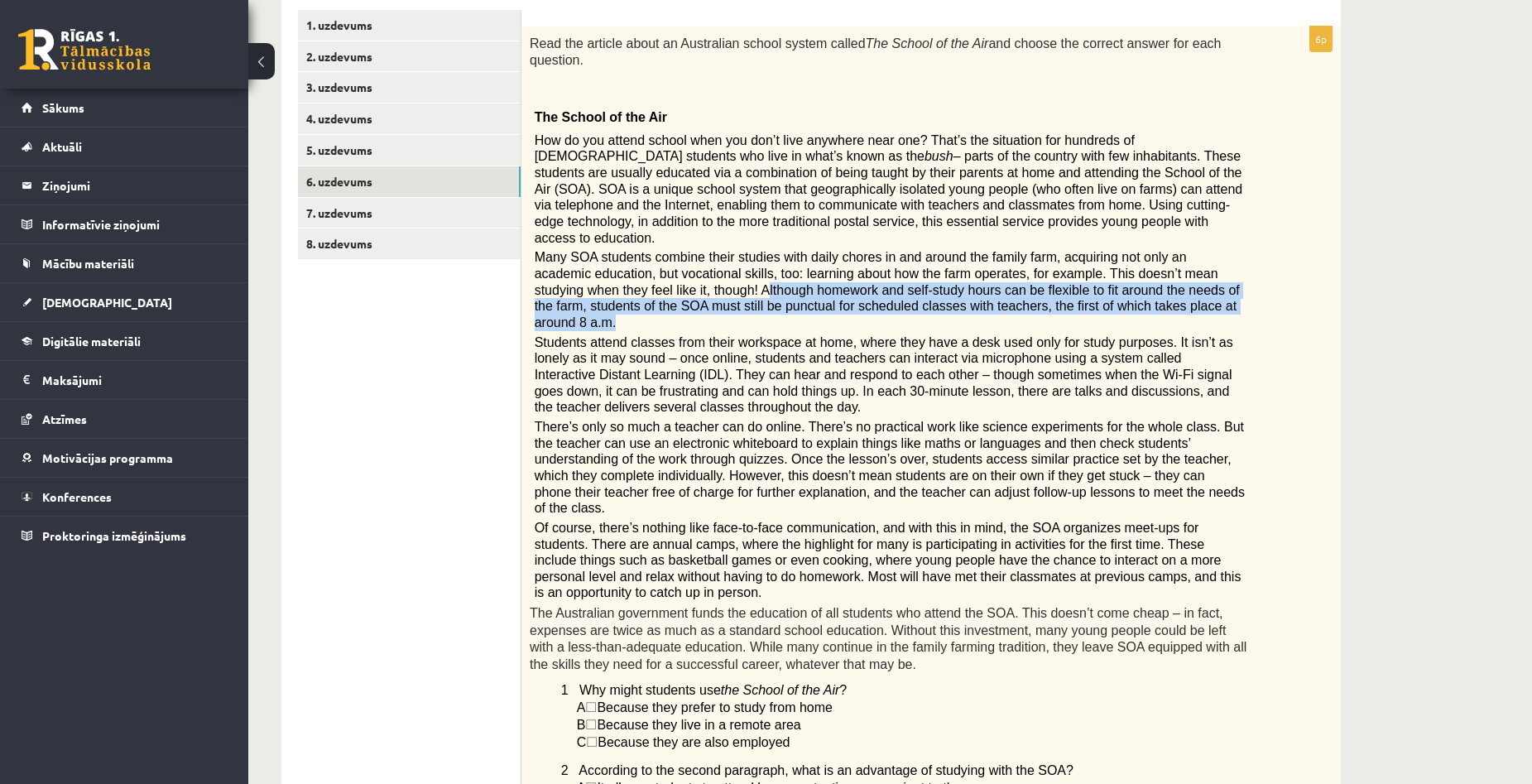
drag, startPoint x: 621, startPoint y: 258, endPoint x: 1154, endPoint y: 270, distance: 533.1
click at [1154, 270] on p "Many SOA students combine their studies with daily chores in and around the fam…" at bounding box center [890, 289] width 711 height 81
click at [1126, 277] on p "Many SOA students combine their studies with daily chores in and around the fam…" at bounding box center [890, 289] width 711 height 81
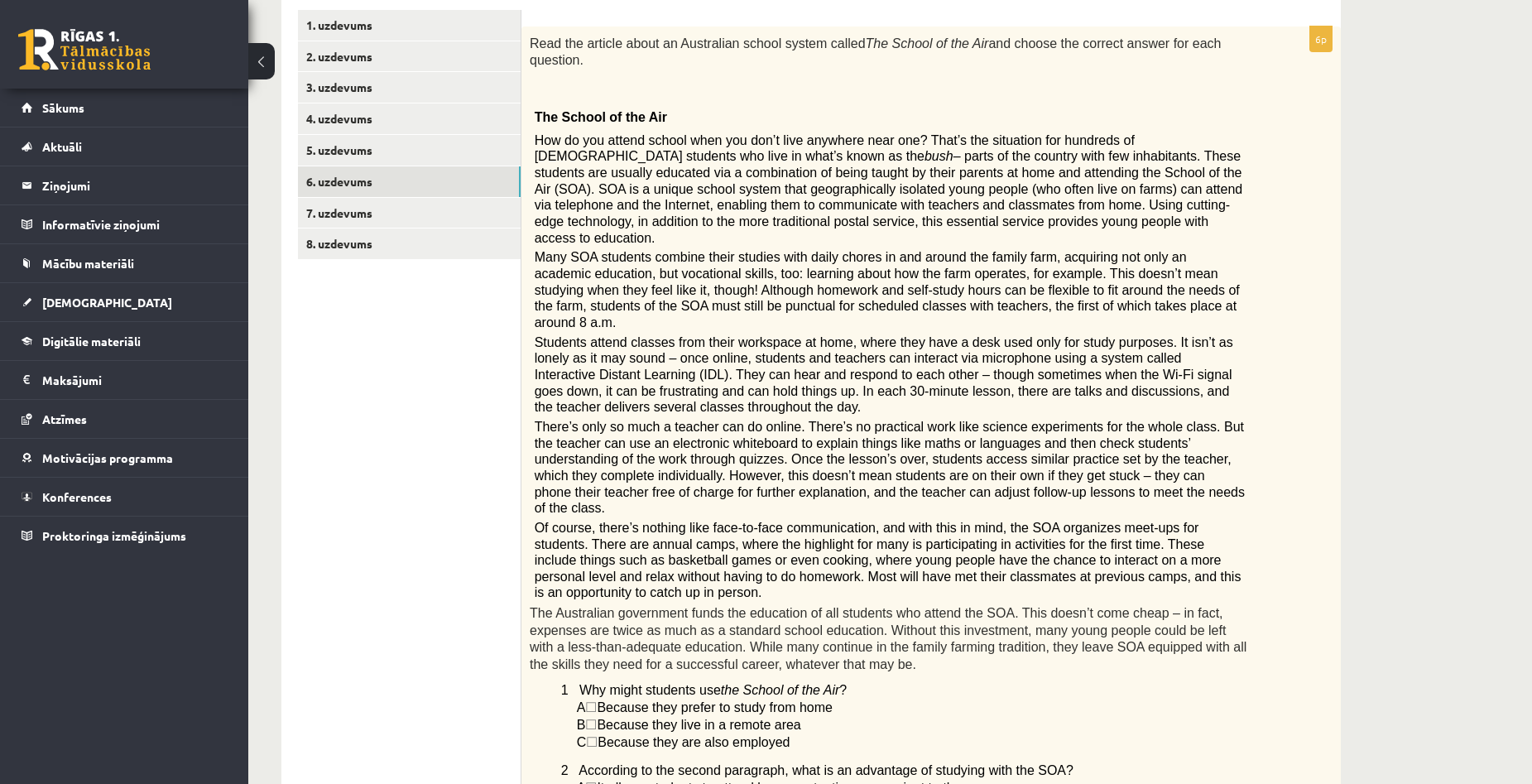
click at [1430, 308] on div "Angļu valoda 1. ieskaite 10.a1 klase , Aivars Brālis (10.a1 klase) Parādīt punk…" at bounding box center [890, 666] width 1284 height 1777
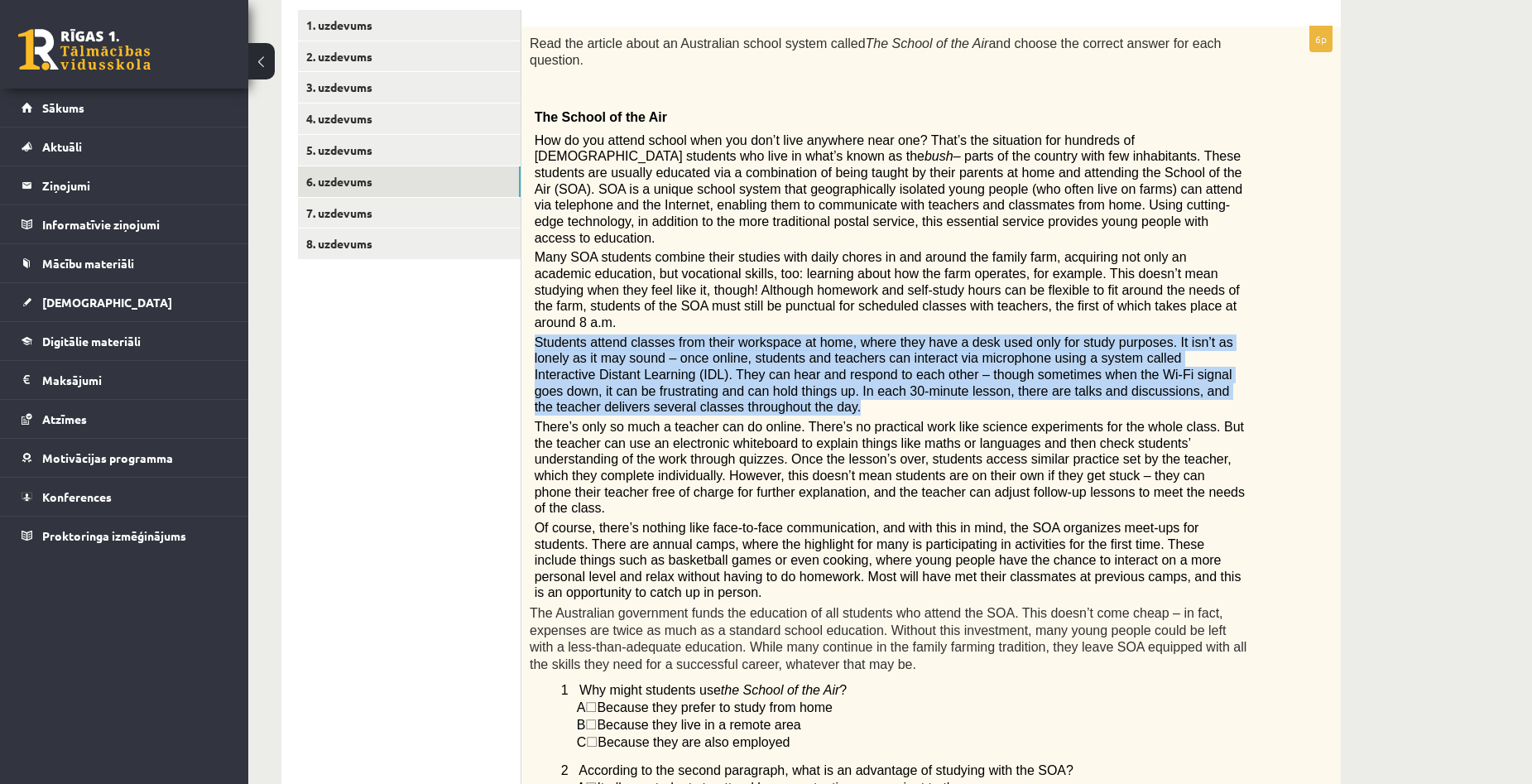
drag, startPoint x: 537, startPoint y: 290, endPoint x: 1223, endPoint y: 335, distance: 687.5
click at [1223, 335] on p "Students attend classes from their workspace at home, where they have a desk us…" at bounding box center [890, 375] width 711 height 81
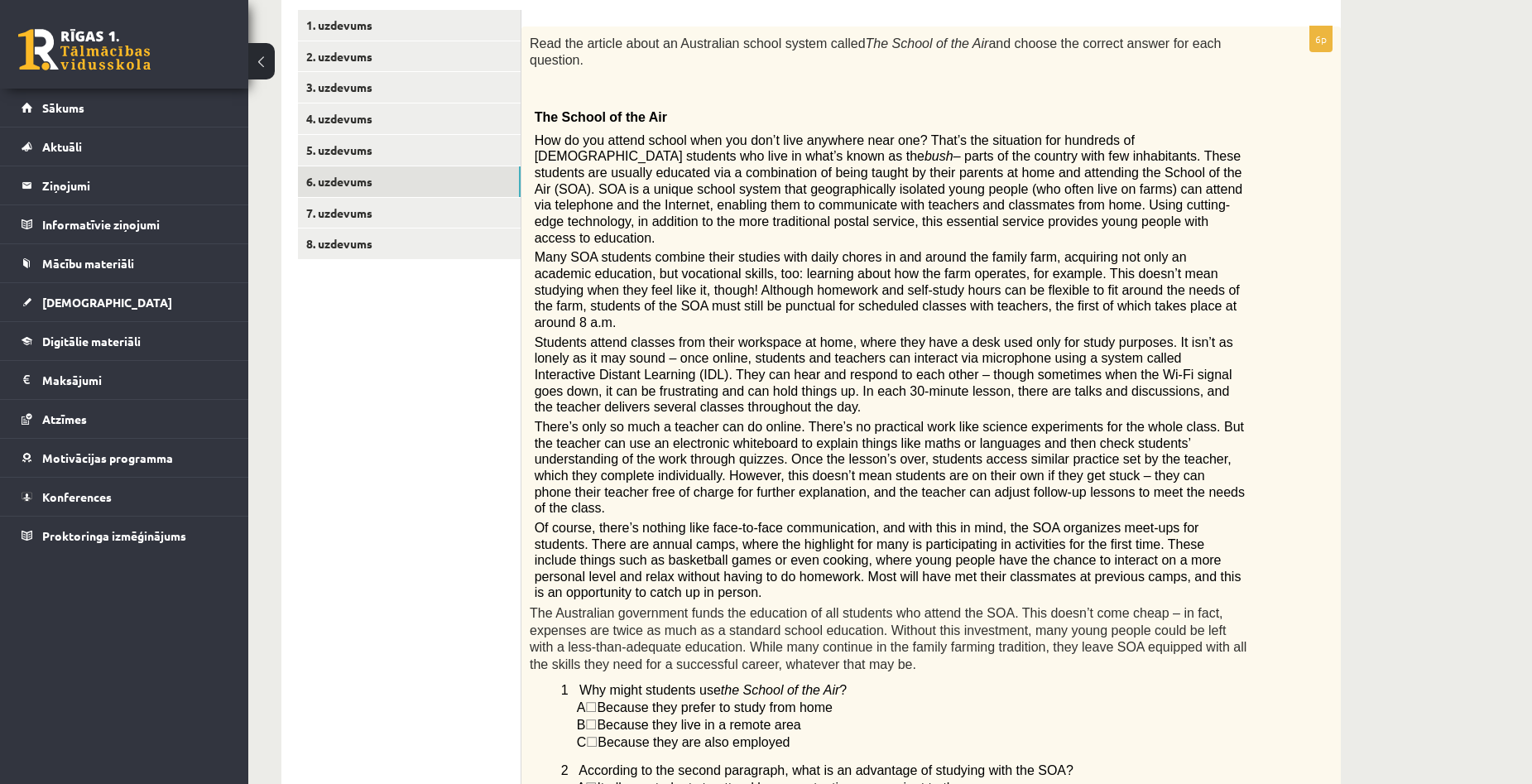
click at [715, 420] on span "There’s only so much a teacher can do online. There’s no practical work like sc…" at bounding box center [889, 467] width 710 height 95
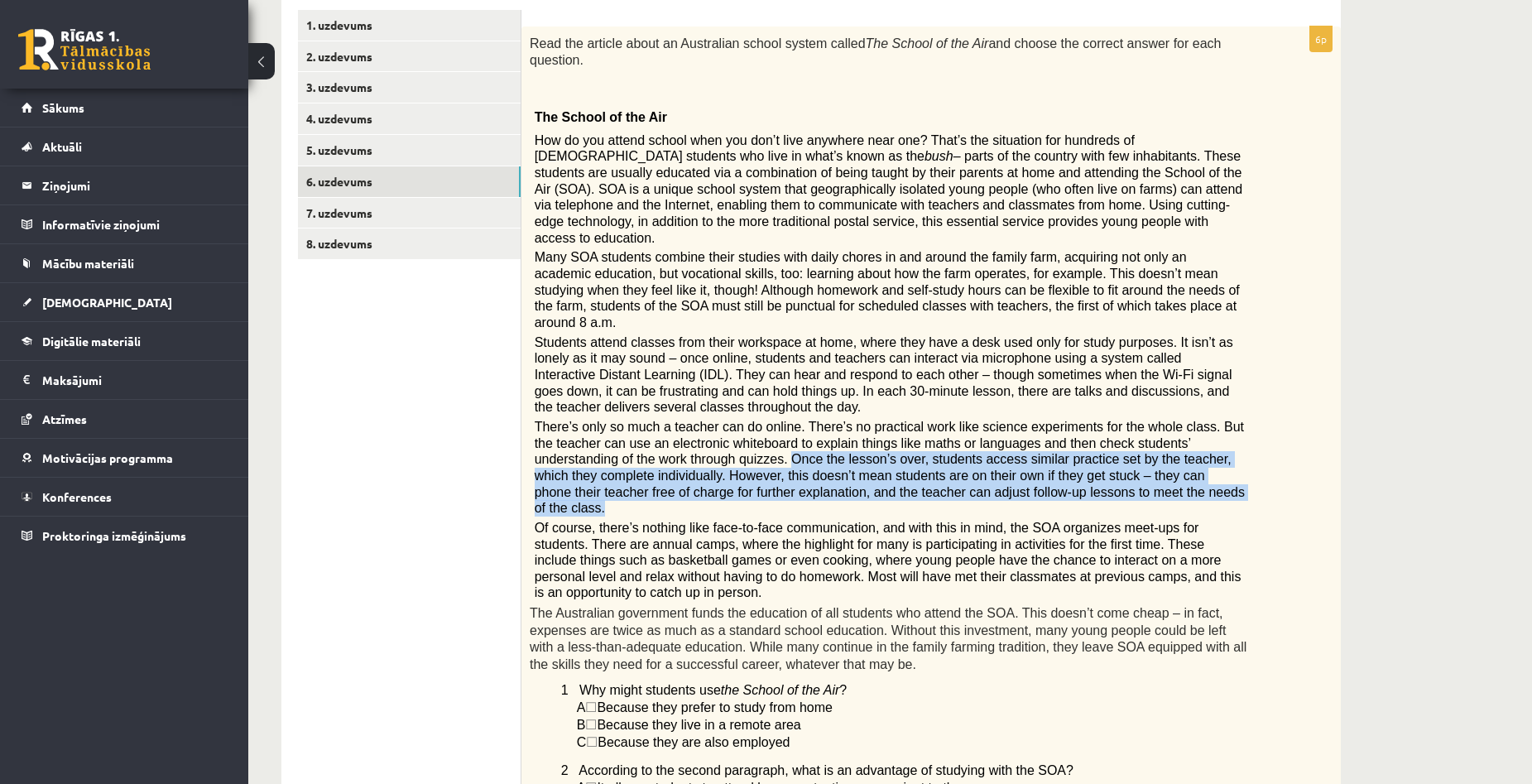
drag, startPoint x: 626, startPoint y: 391, endPoint x: 1200, endPoint y: 419, distance: 574.7
click at [1200, 419] on p "There’s only so much a teacher can do online. There’s no practical work like sc…" at bounding box center [890, 467] width 711 height 98
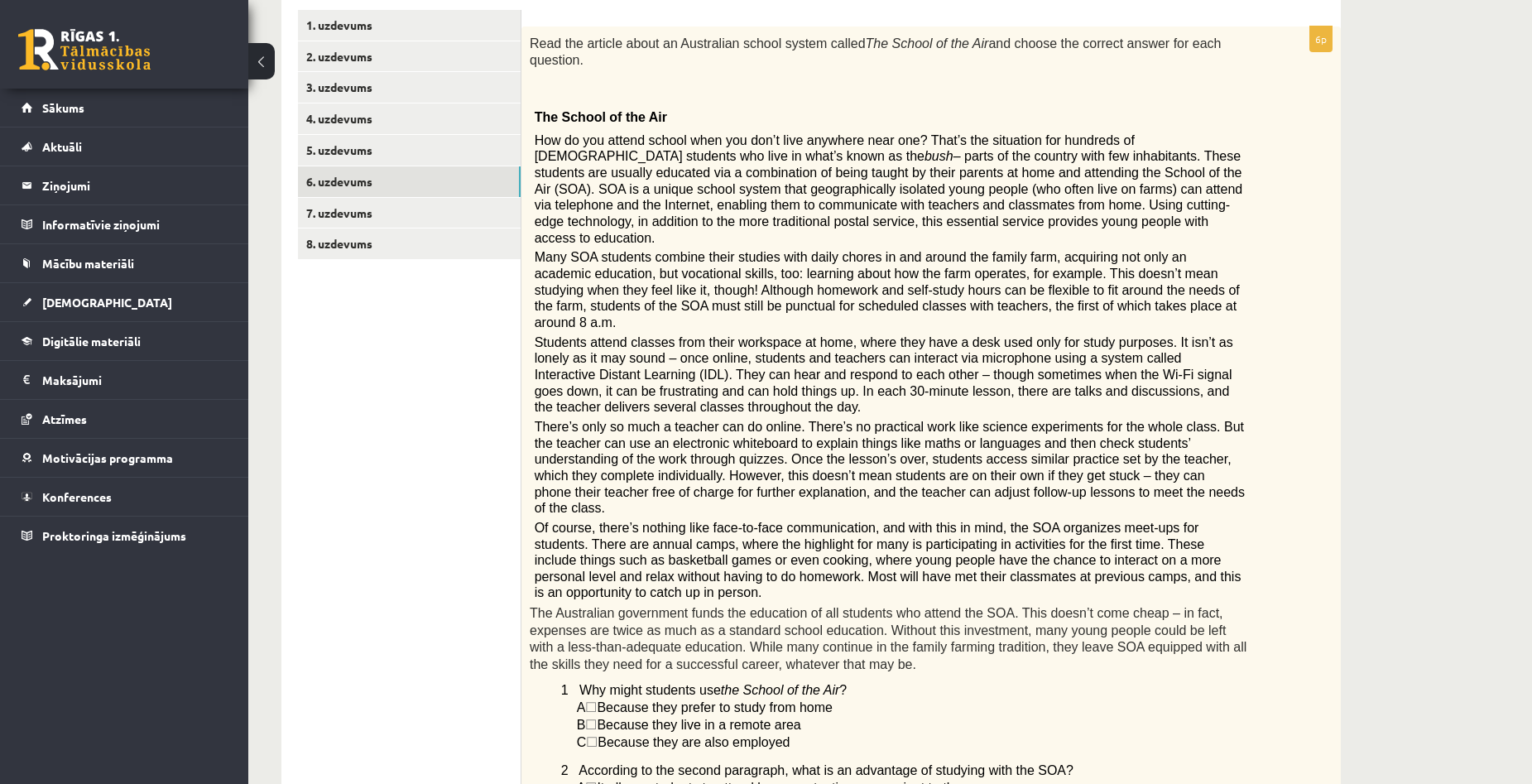
click at [1187, 434] on div "Read the article about an Australian school system called The School of the Air…" at bounding box center [931, 599] width 820 height 1146
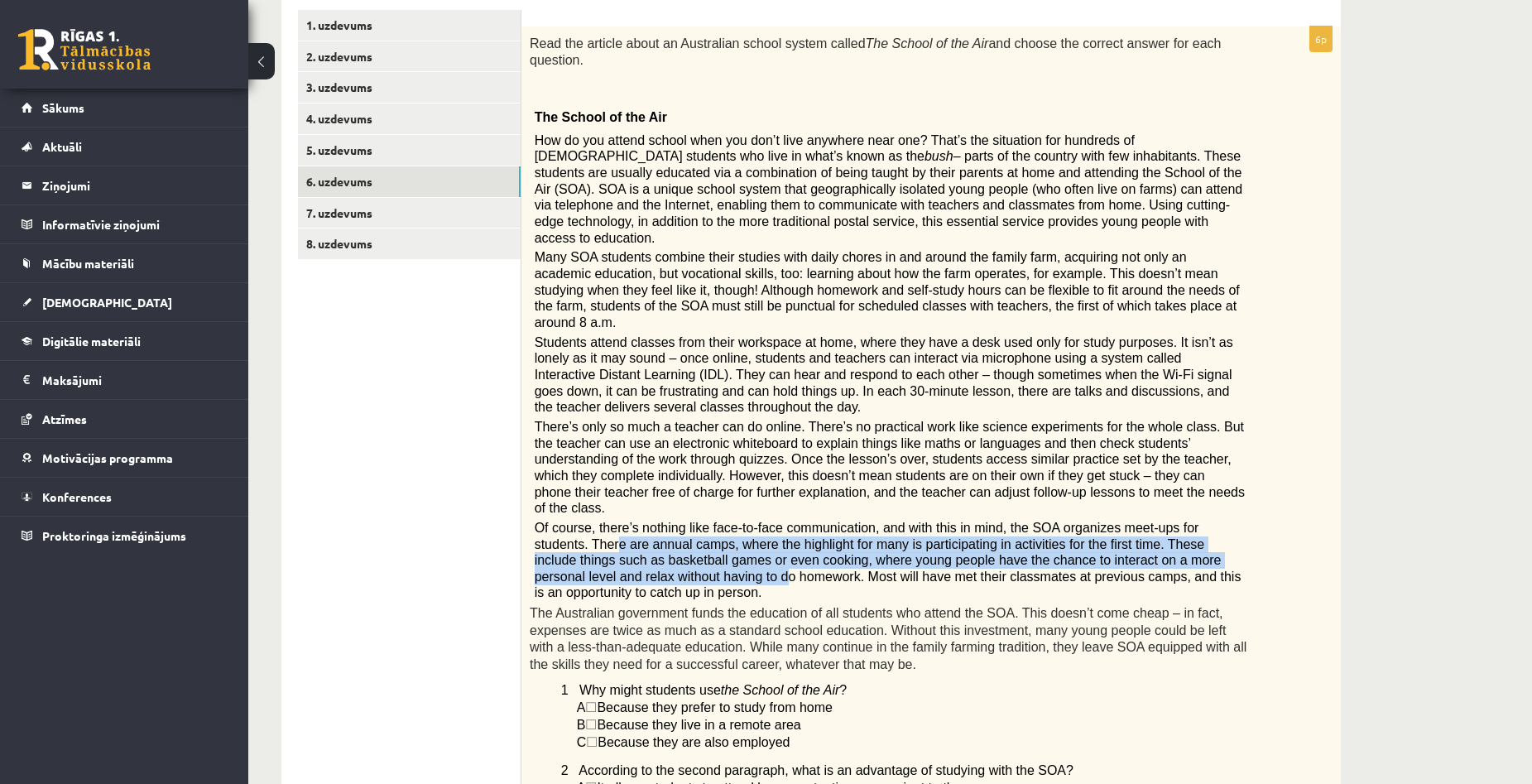
drag, startPoint x: 1225, startPoint y: 447, endPoint x: 1216, endPoint y: 480, distance: 34.2
click at [1216, 520] on span "Of course, there’s nothing like face-to-face communication, and with this in mi…" at bounding box center [888, 560] width 707 height 79
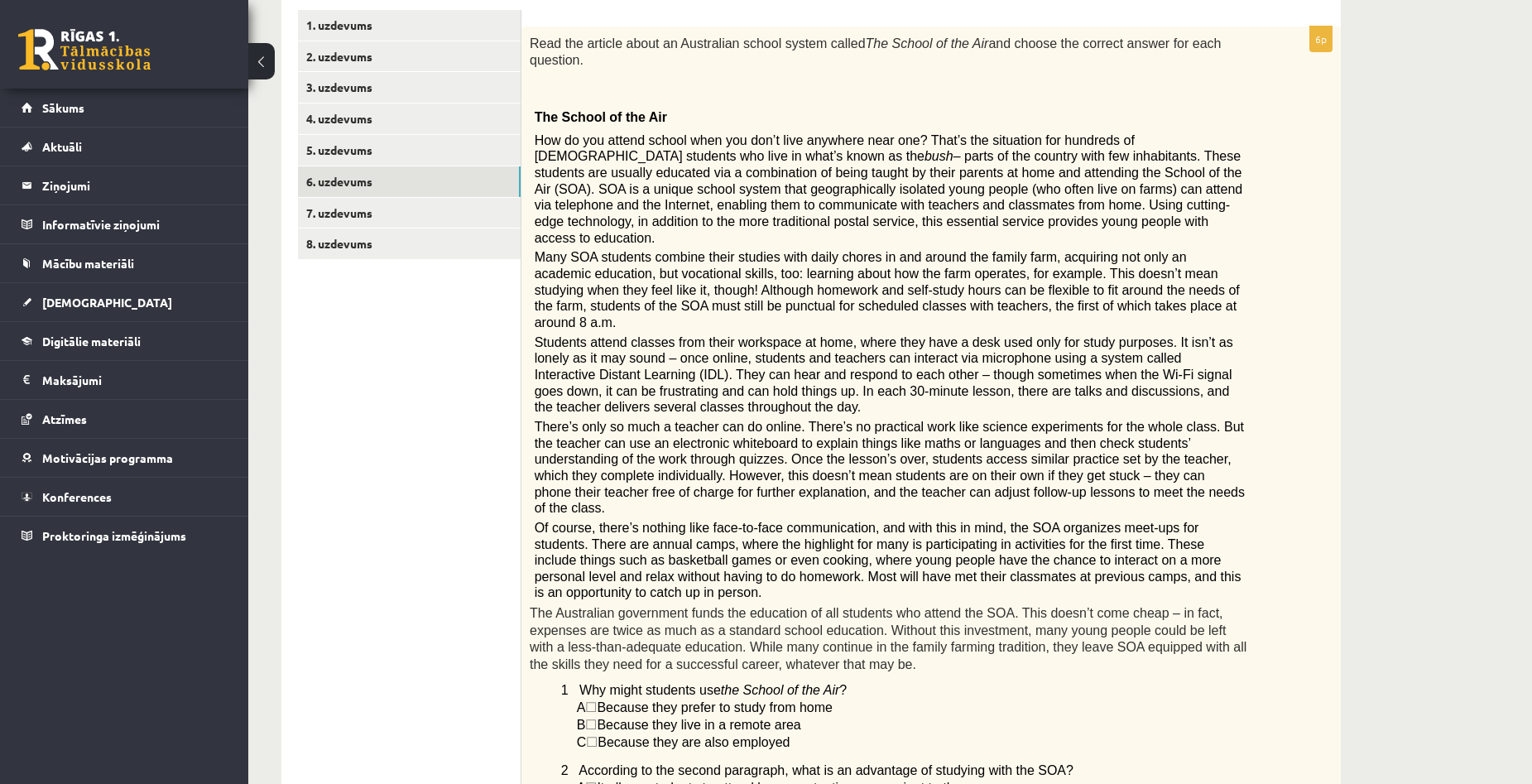
click at [604, 520] on span "Of course, there’s nothing like face-to-face communication, and with this in mi…" at bounding box center [888, 560] width 707 height 79
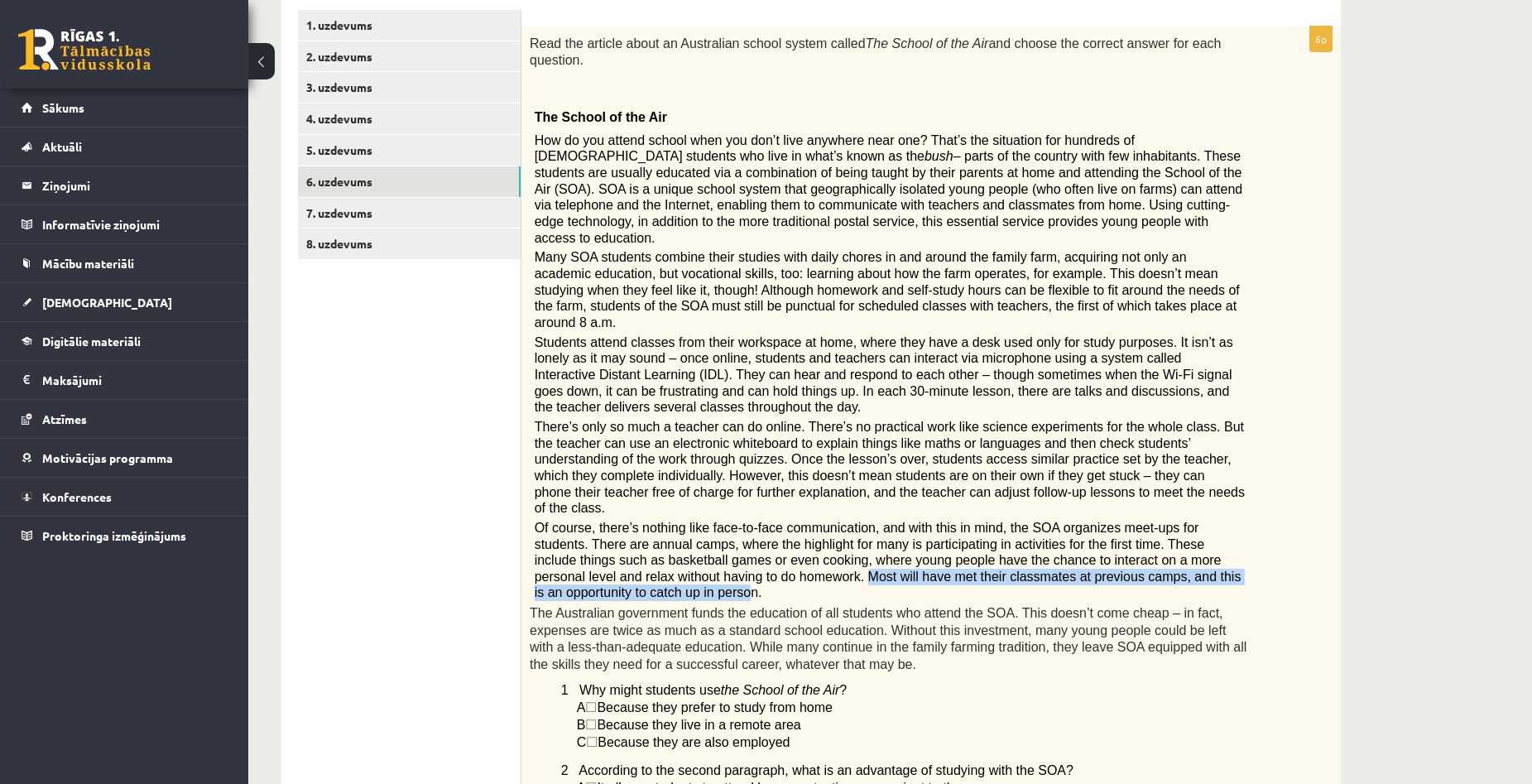
drag, startPoint x: 601, startPoint y: 493, endPoint x: 1146, endPoint y: 490, distance: 545.0
click at [1146, 520] on span "Of course, there’s nothing like face-to-face communication, and with this in mi…" at bounding box center [888, 560] width 707 height 79
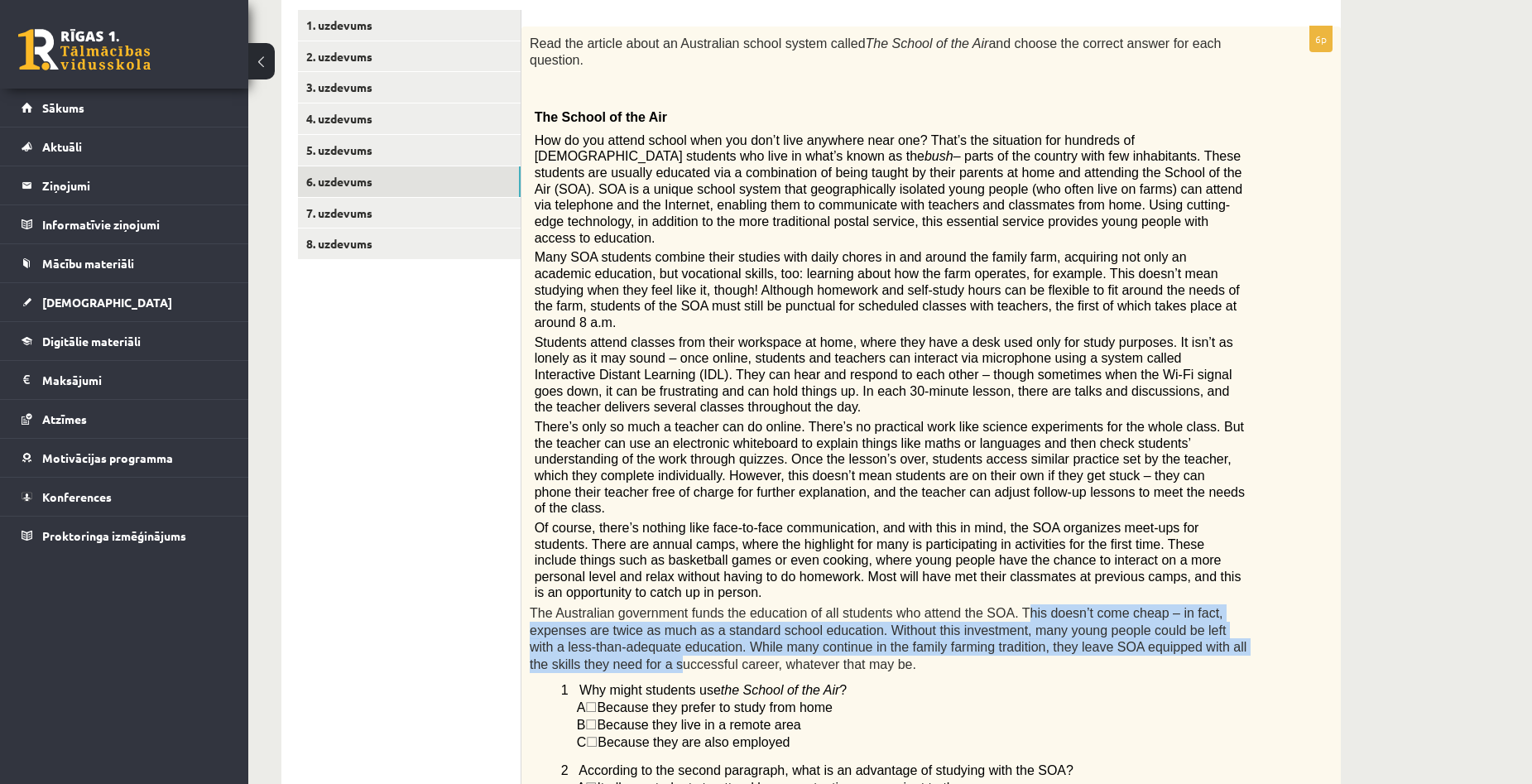
drag, startPoint x: 991, startPoint y: 516, endPoint x: 1192, endPoint y: 540, distance: 202.4
click at [1192, 605] on span "The Australian government funds the education of all students who attend the SO…" at bounding box center [888, 638] width 717 height 65
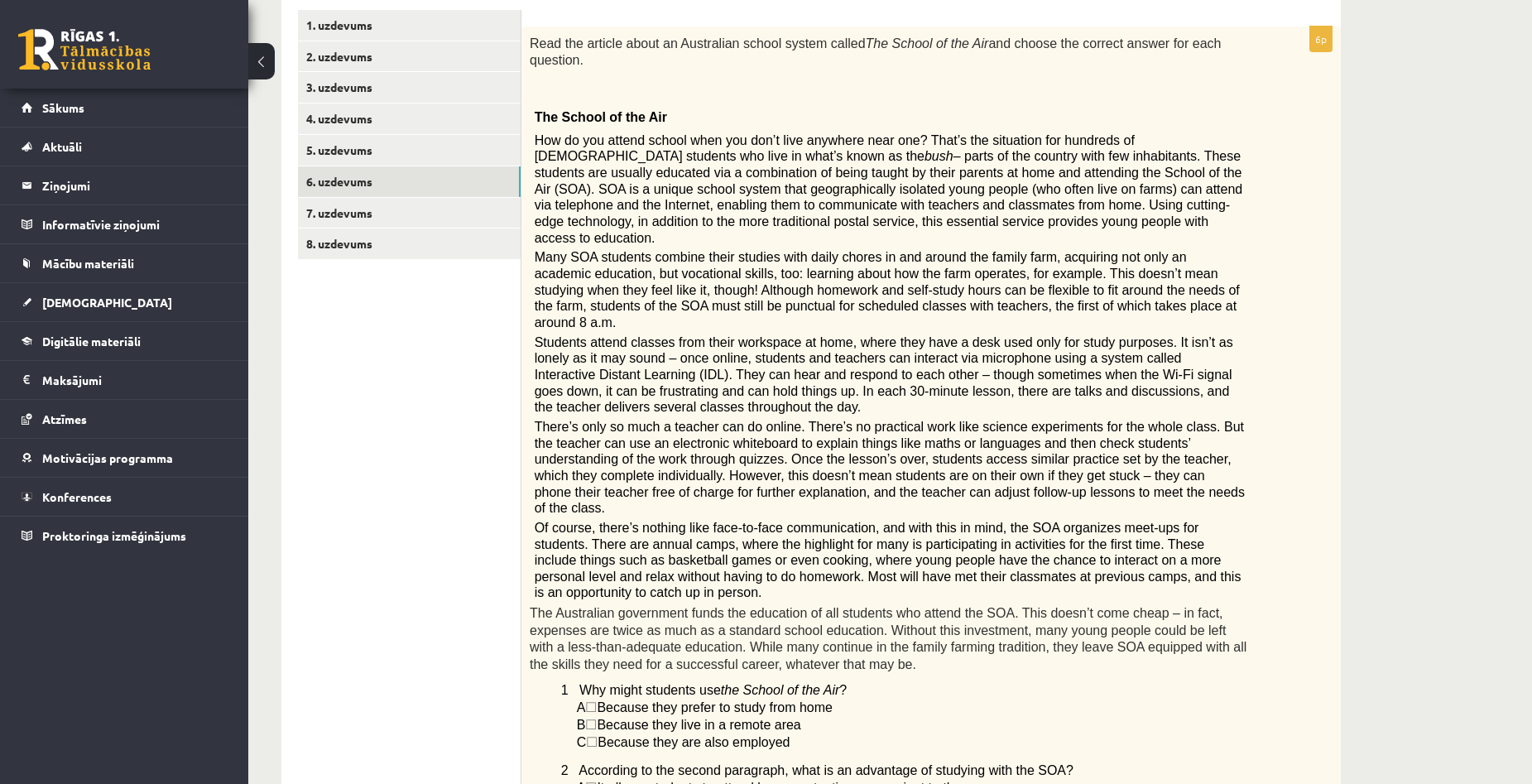
click at [1358, 412] on div "Angļu valoda 1. ieskaite 10.a1 klase , Aivars Brālis (10.a1 klase) Parādīt punk…" at bounding box center [811, 666] width 1126 height 1777
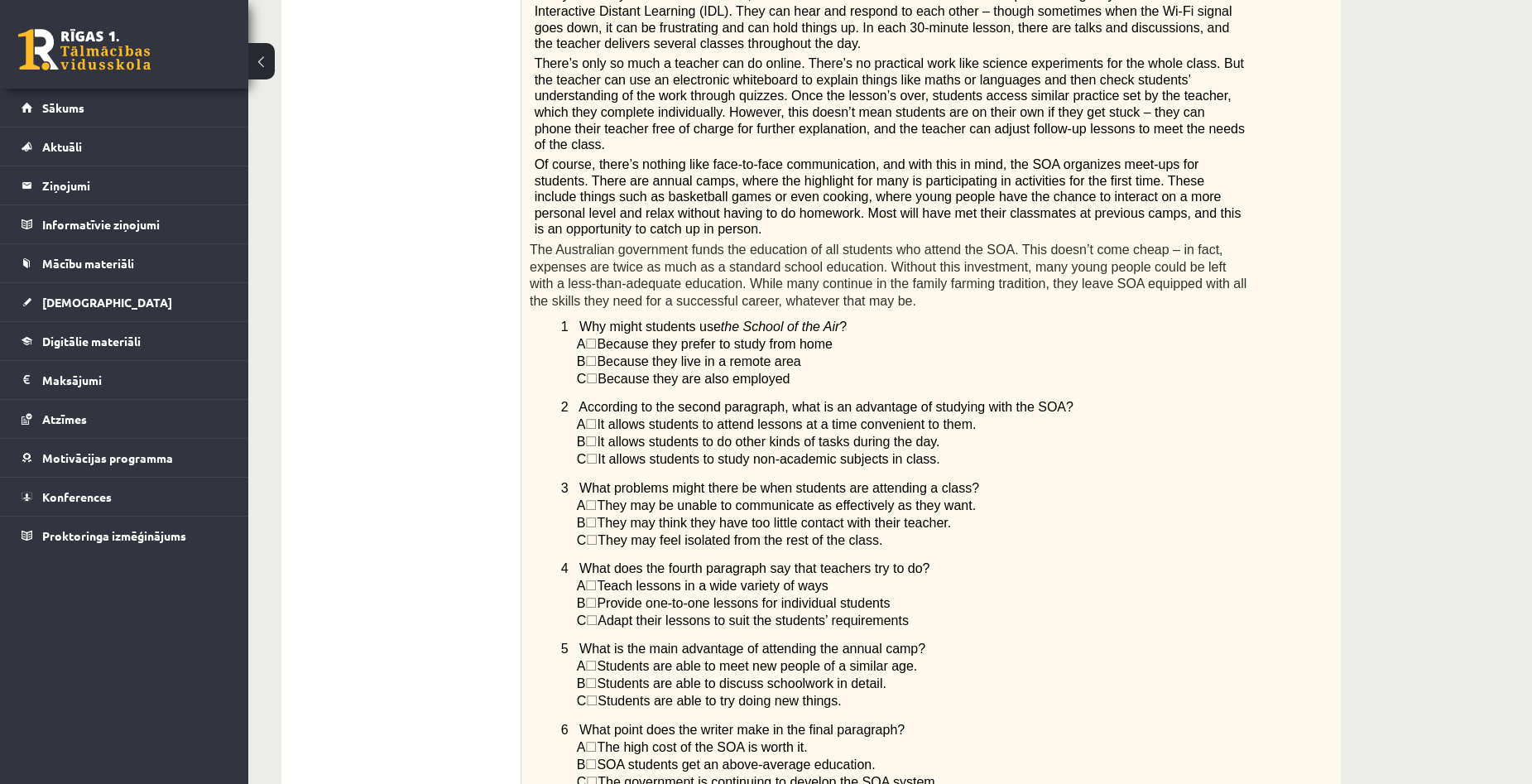
scroll to position [635, 0]
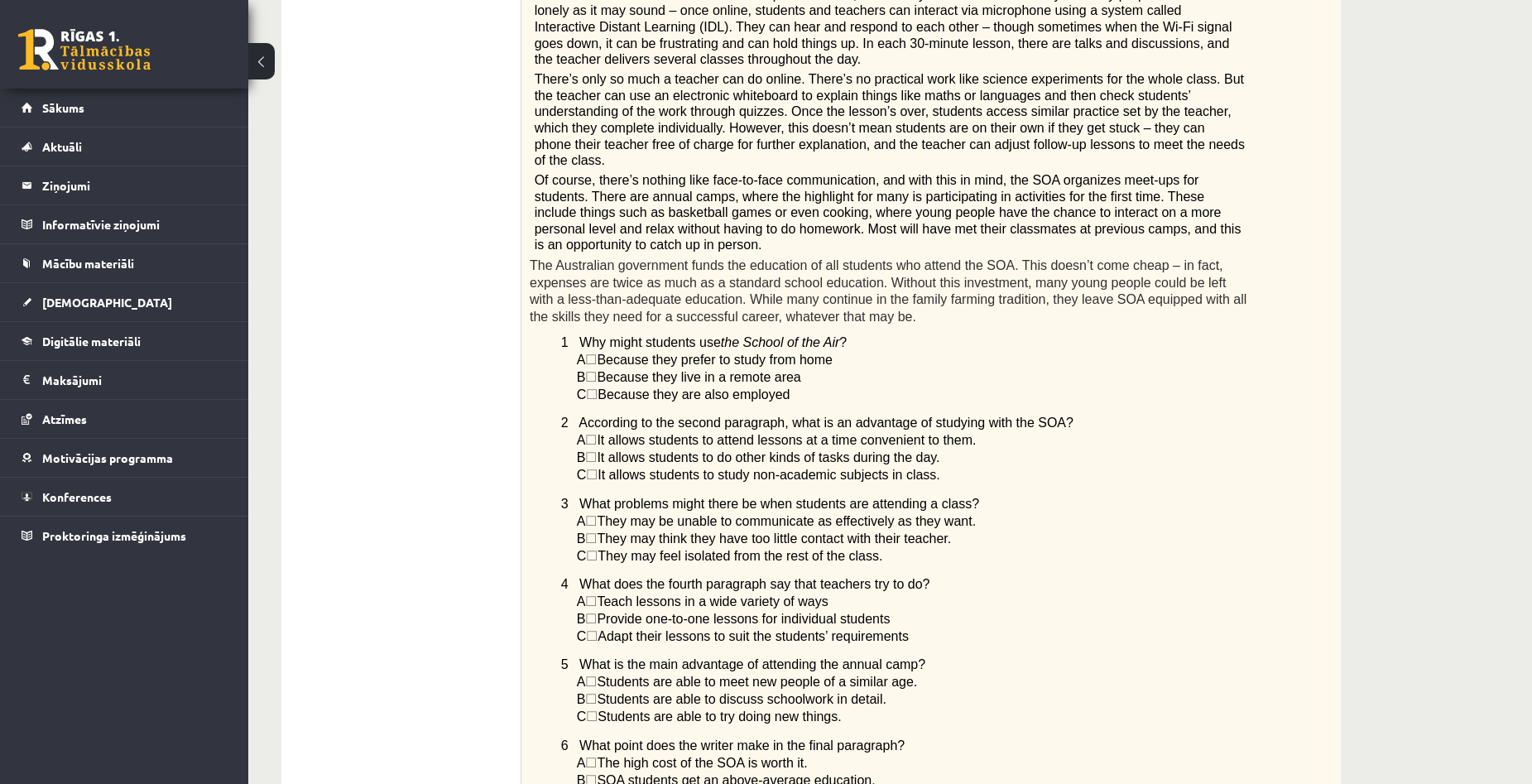
click at [1321, 294] on div "Read the article about an Australian school system called The School of the Air…" at bounding box center [931, 252] width 820 height 1146
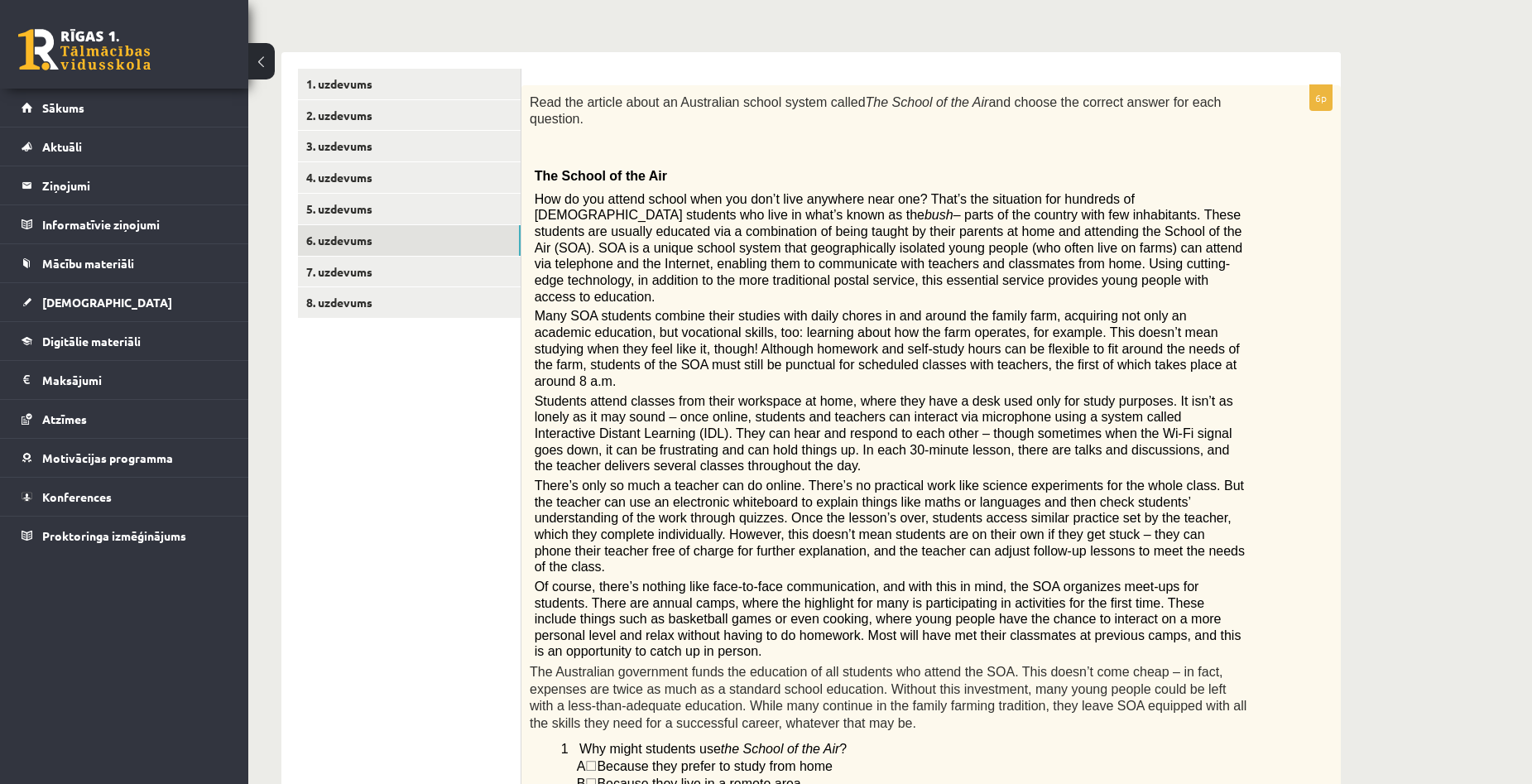
scroll to position [221, 0]
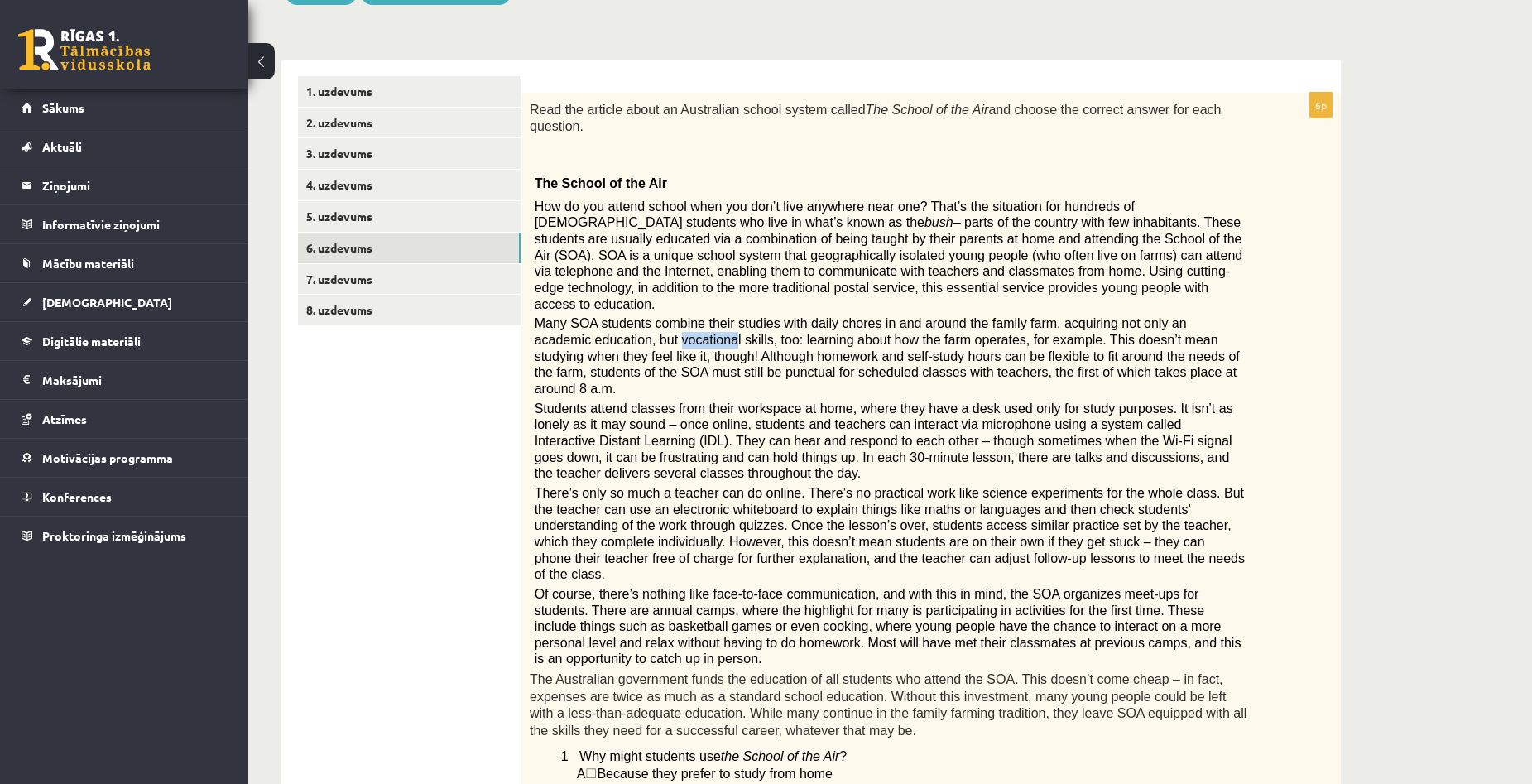
drag, startPoint x: 615, startPoint y: 306, endPoint x: 669, endPoint y: 306, distance: 54.0
click at [669, 316] on span "Many SOA students combine their studies with daily chores in and around the fam…" at bounding box center [887, 355] width 705 height 79
copy span "vocationa"
click at [702, 316] on span "Many SOA students combine their studies with daily chores in and around the fam…" at bounding box center [887, 355] width 705 height 79
drag, startPoint x: 1426, startPoint y: 308, endPoint x: 1413, endPoint y: 314, distance: 14.3
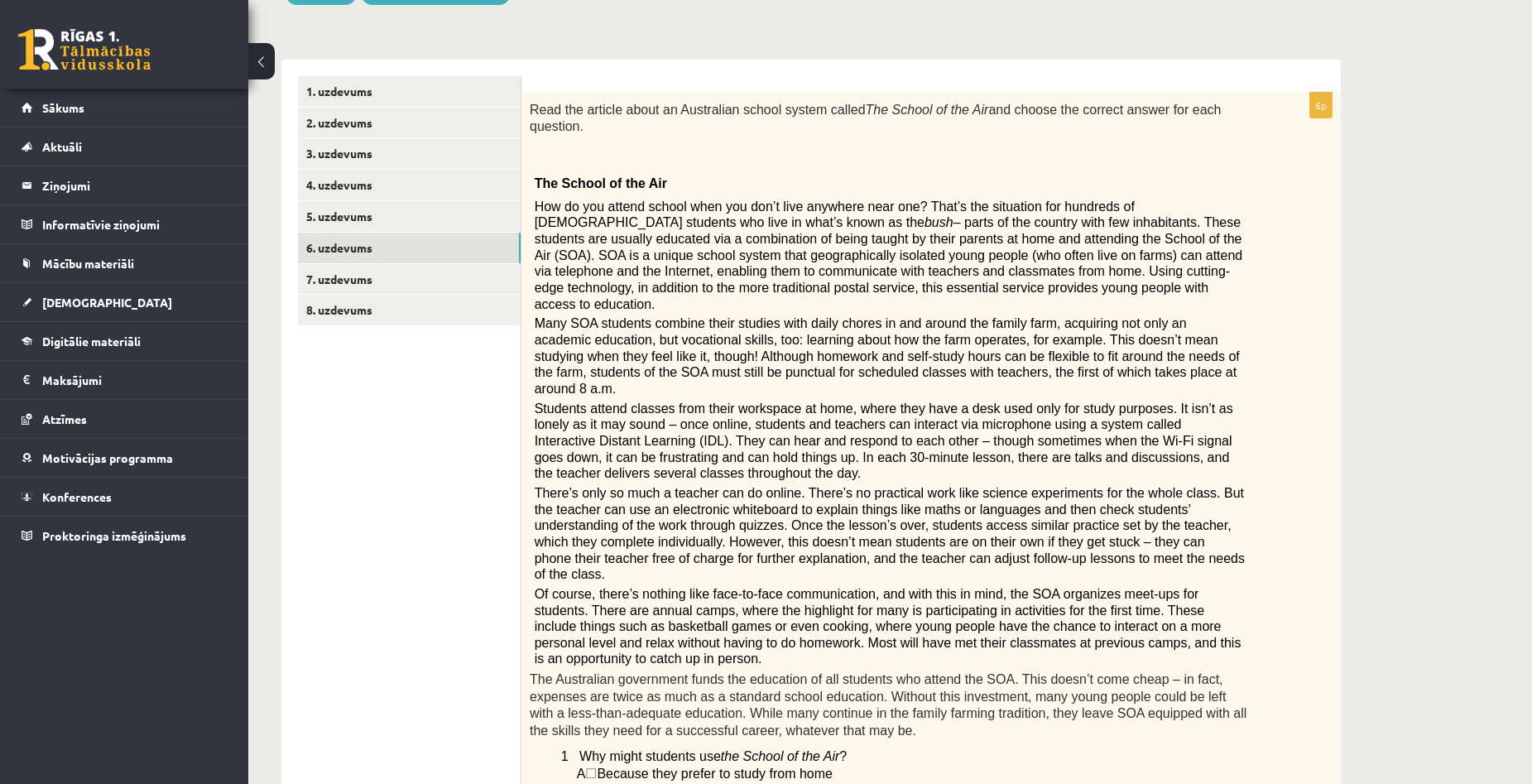
click at [1426, 309] on div "Angļu valoda 1. ieskaite 10.a1 klase , Aivars Brālis (10.a1 klase) Parādīt punk…" at bounding box center [890, 732] width 1284 height 1777
click at [1321, 264] on div "Read the article about an Australian school system called The School of the Air…" at bounding box center [931, 666] width 820 height 1146
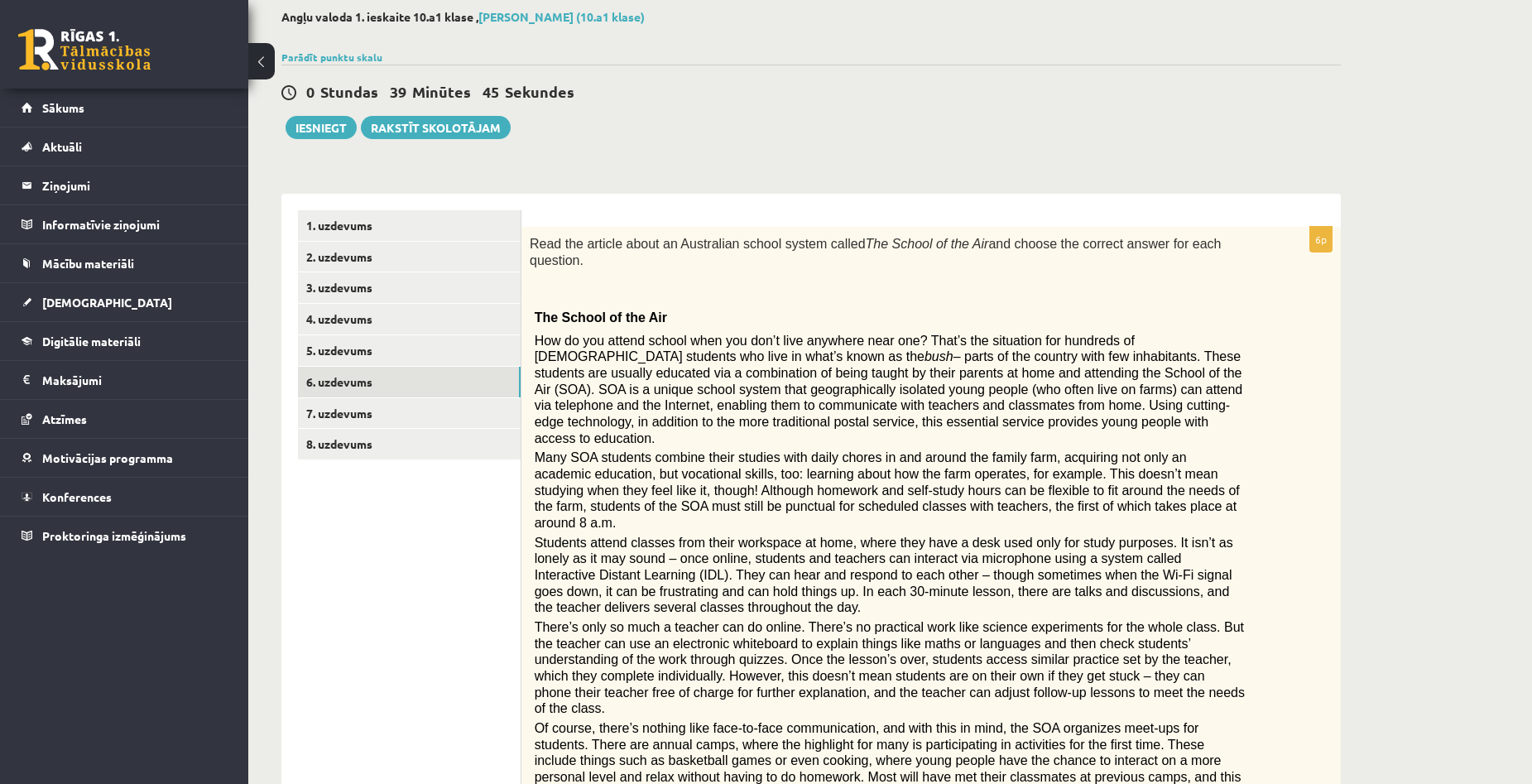
scroll to position [55, 0]
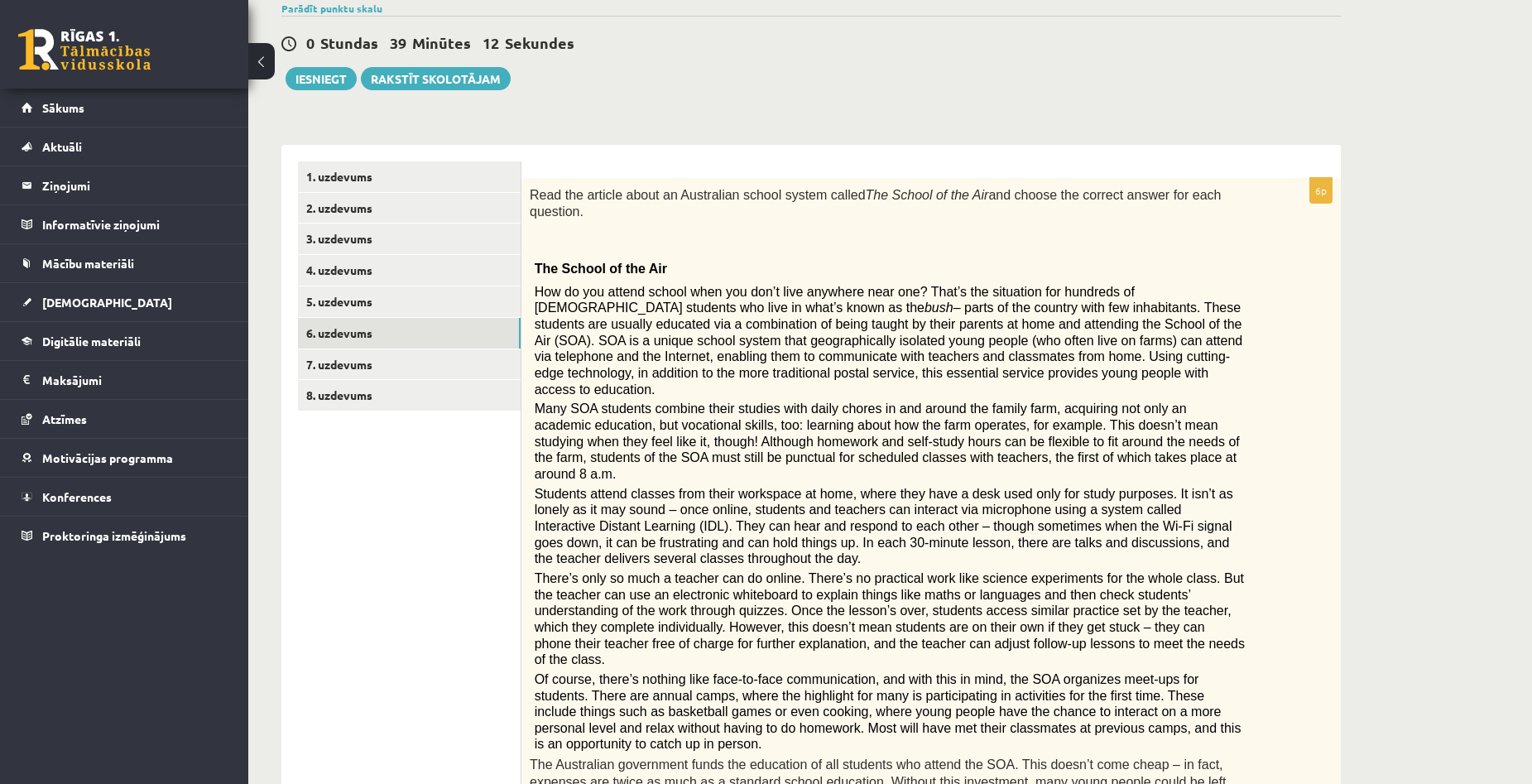
scroll to position [138, 0]
drag, startPoint x: 1460, startPoint y: 347, endPoint x: 1111, endPoint y: 274, distance: 356.6
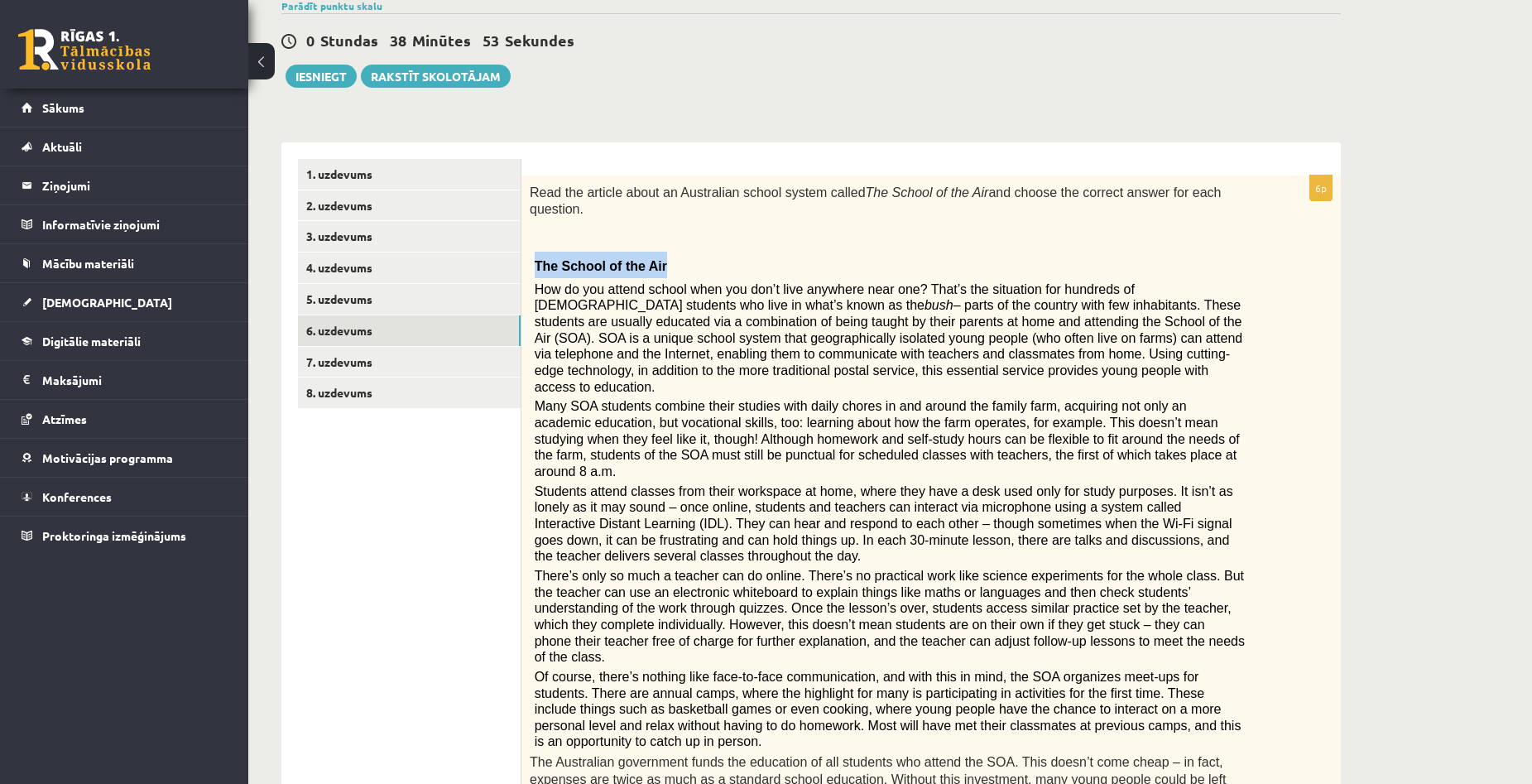
drag, startPoint x: 533, startPoint y: 250, endPoint x: 648, endPoint y: 244, distance: 115.2
click at [648, 259] on span "The School of the Air" at bounding box center [601, 266] width 132 height 14
copy span "The School of the Air"
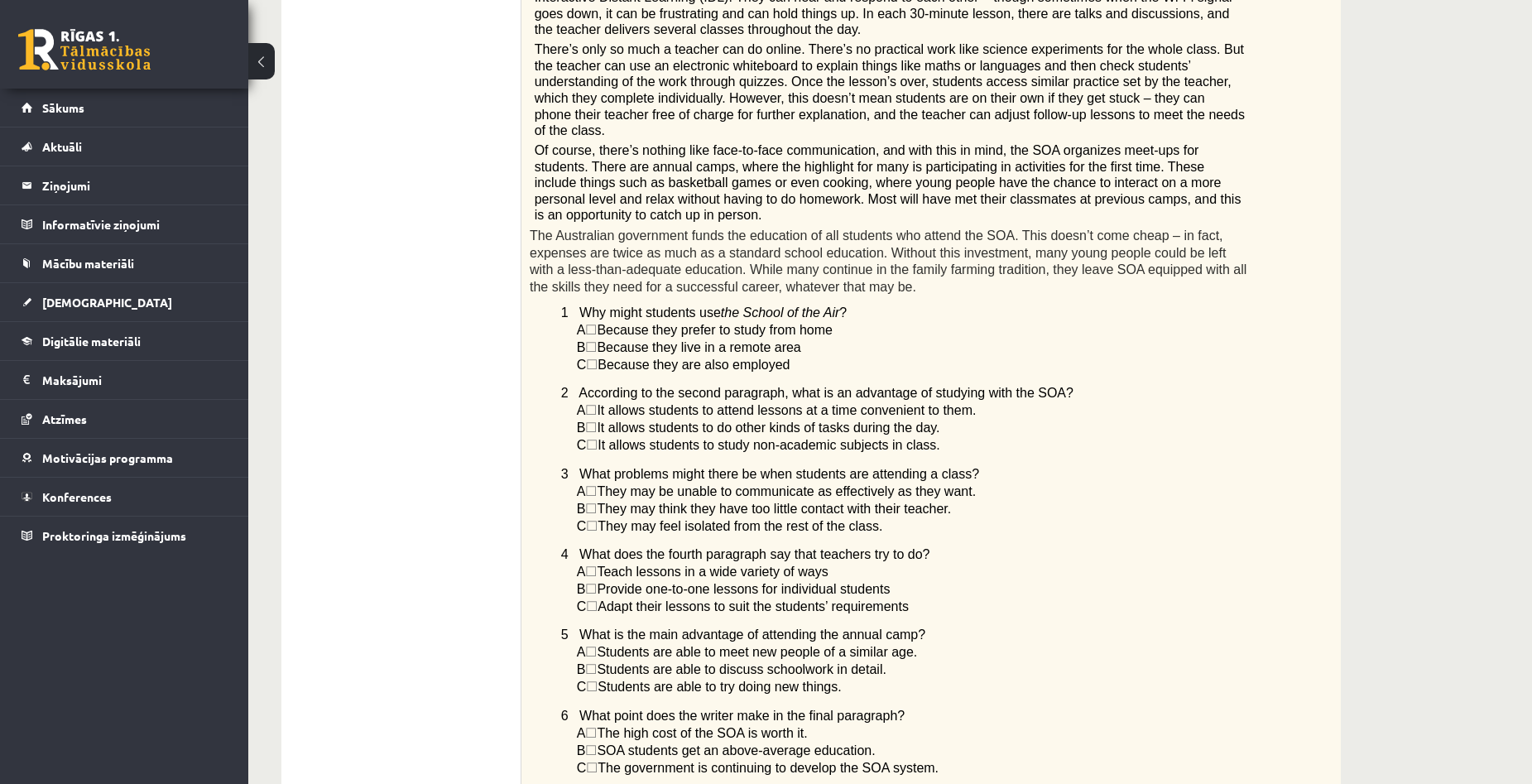
scroll to position [635, 0]
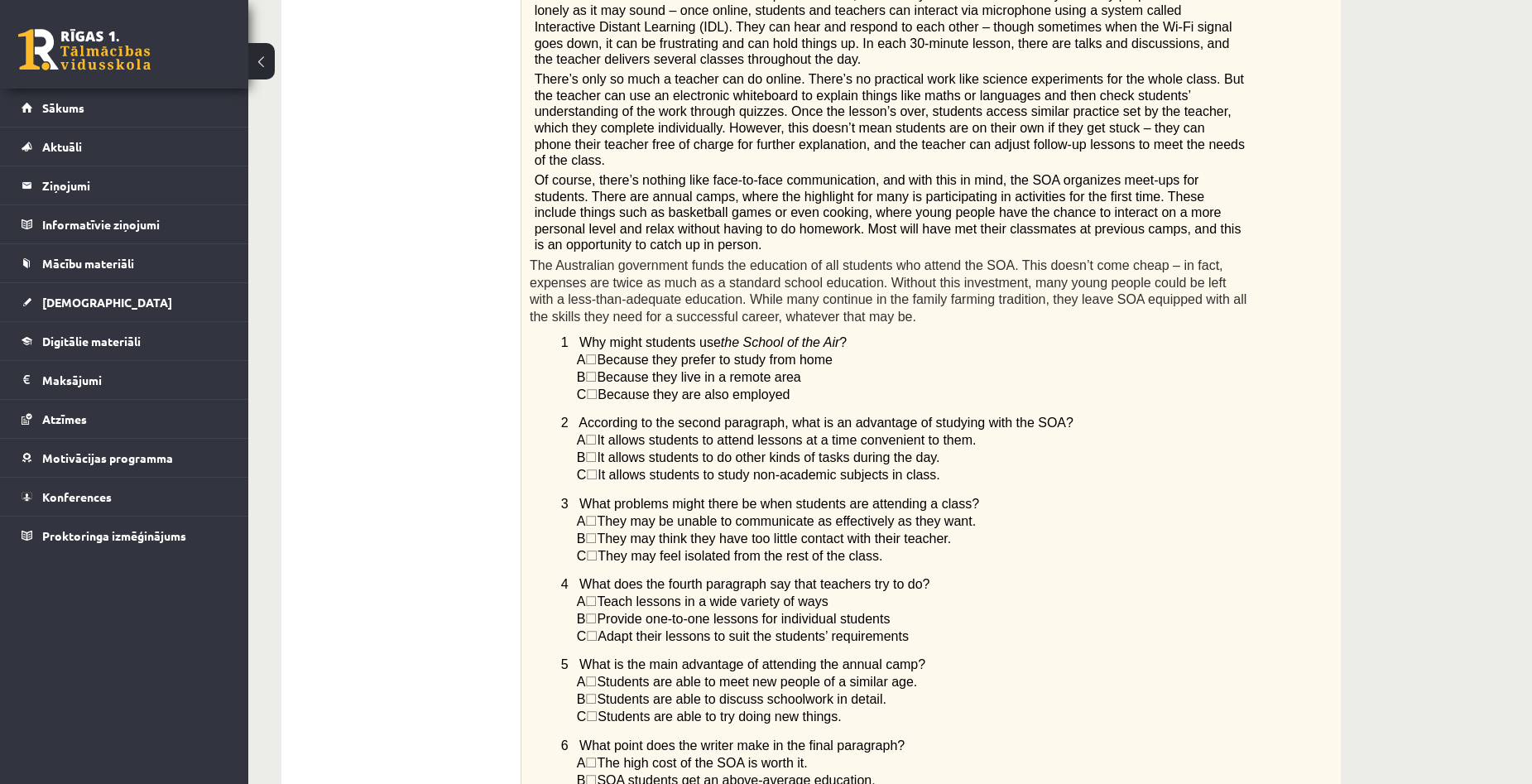
click at [1346, 334] on div "Angļu valoda 1. ieskaite 10.a1 klase , Aivars Brālis (10.a1 klase) Parādīt punk…" at bounding box center [811, 318] width 1126 height 1777
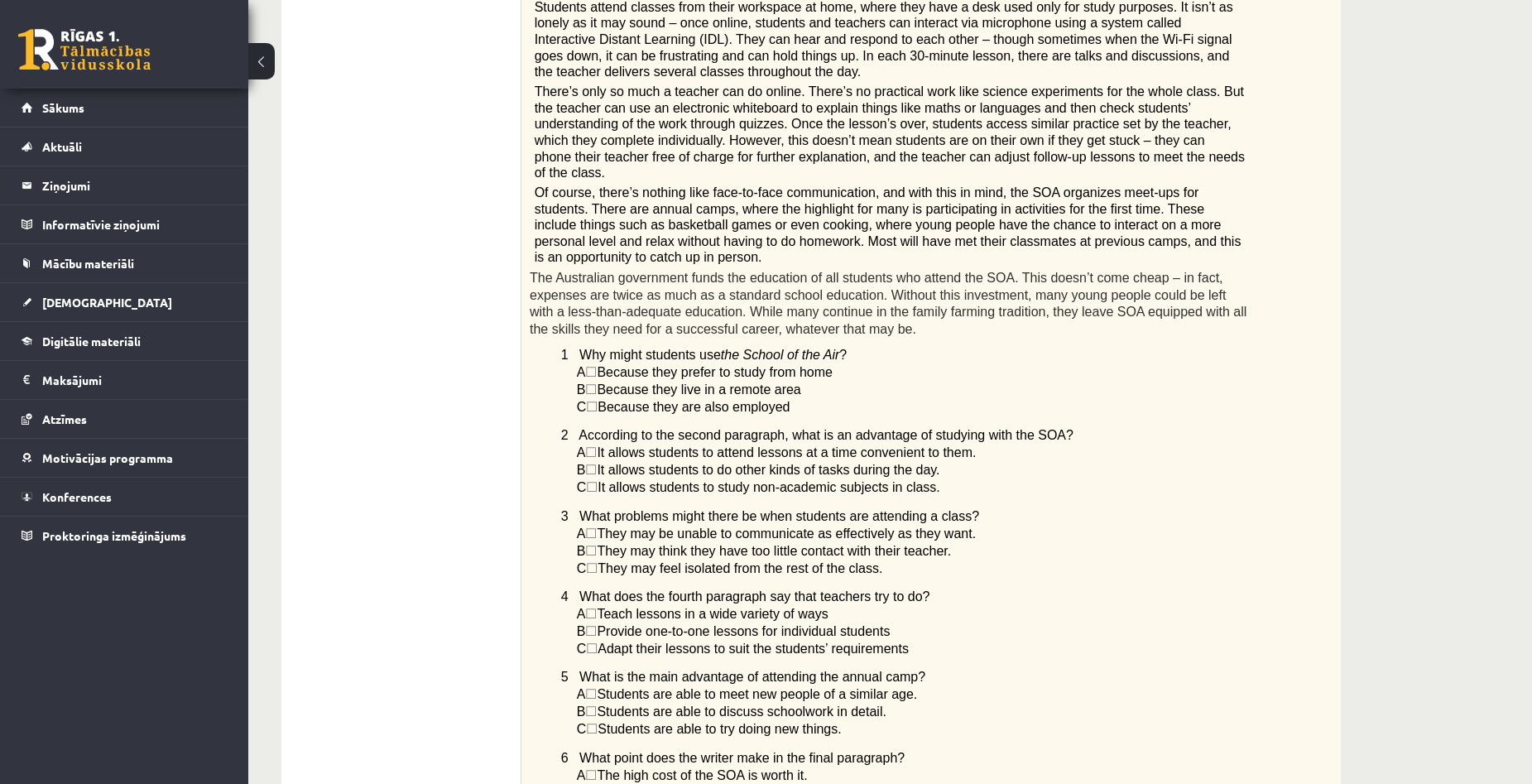
scroll to position [552, 0]
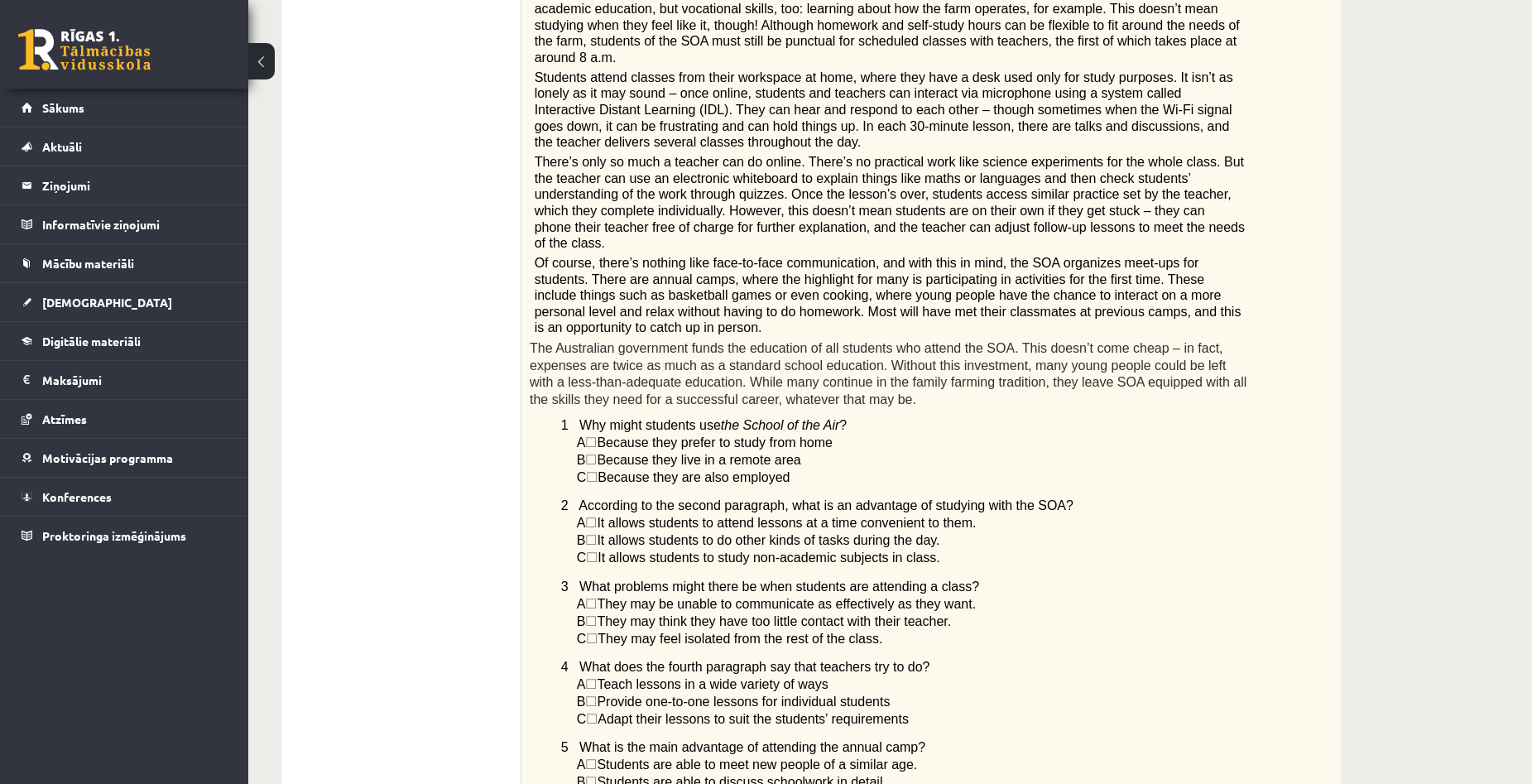
click at [1454, 343] on div "Angļu valoda 1. ieskaite 10.a1 klase , Aivars Brālis (10.a1 klase) Parādīt punk…" at bounding box center [890, 401] width 1284 height 1777
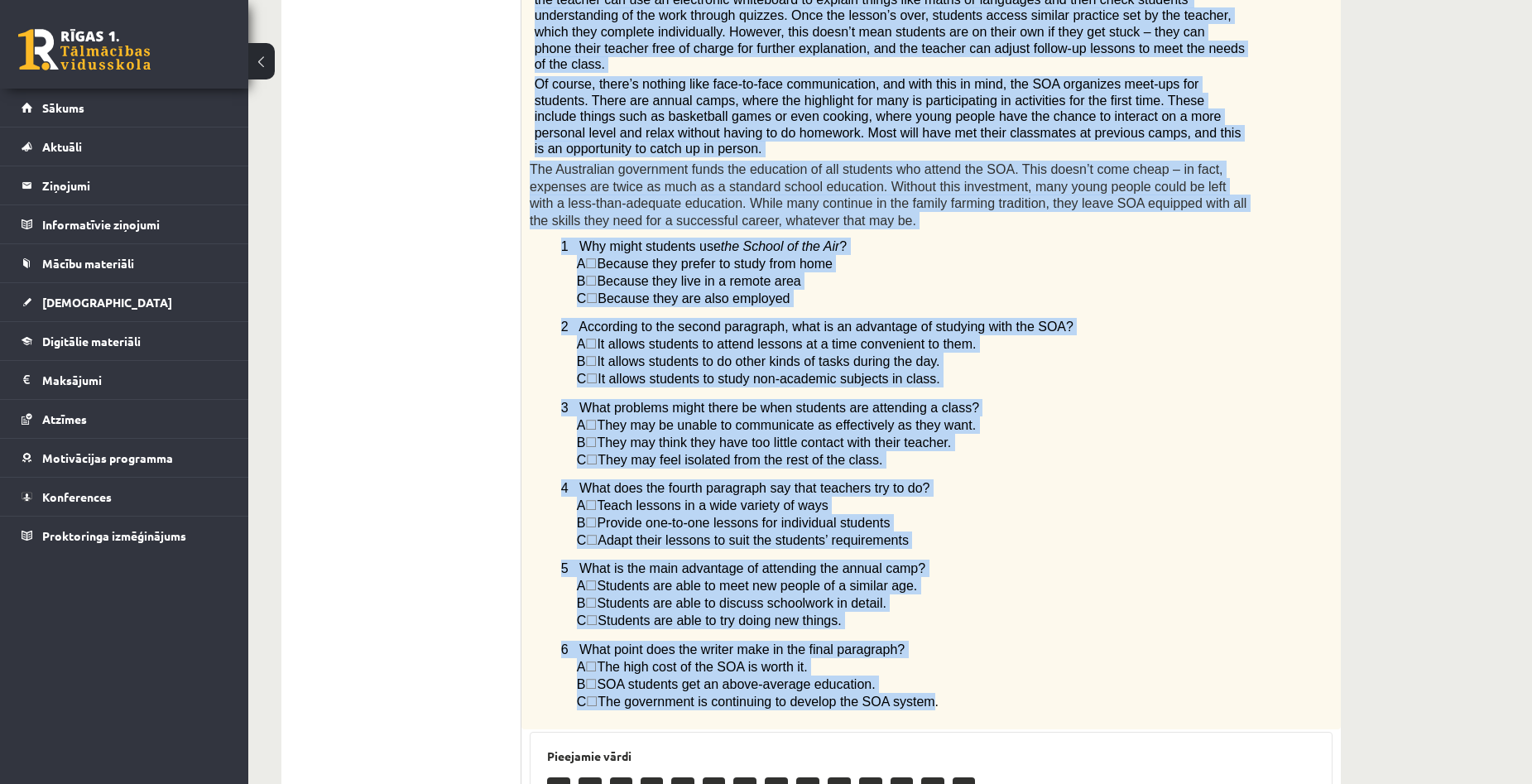
scroll to position [745, 0]
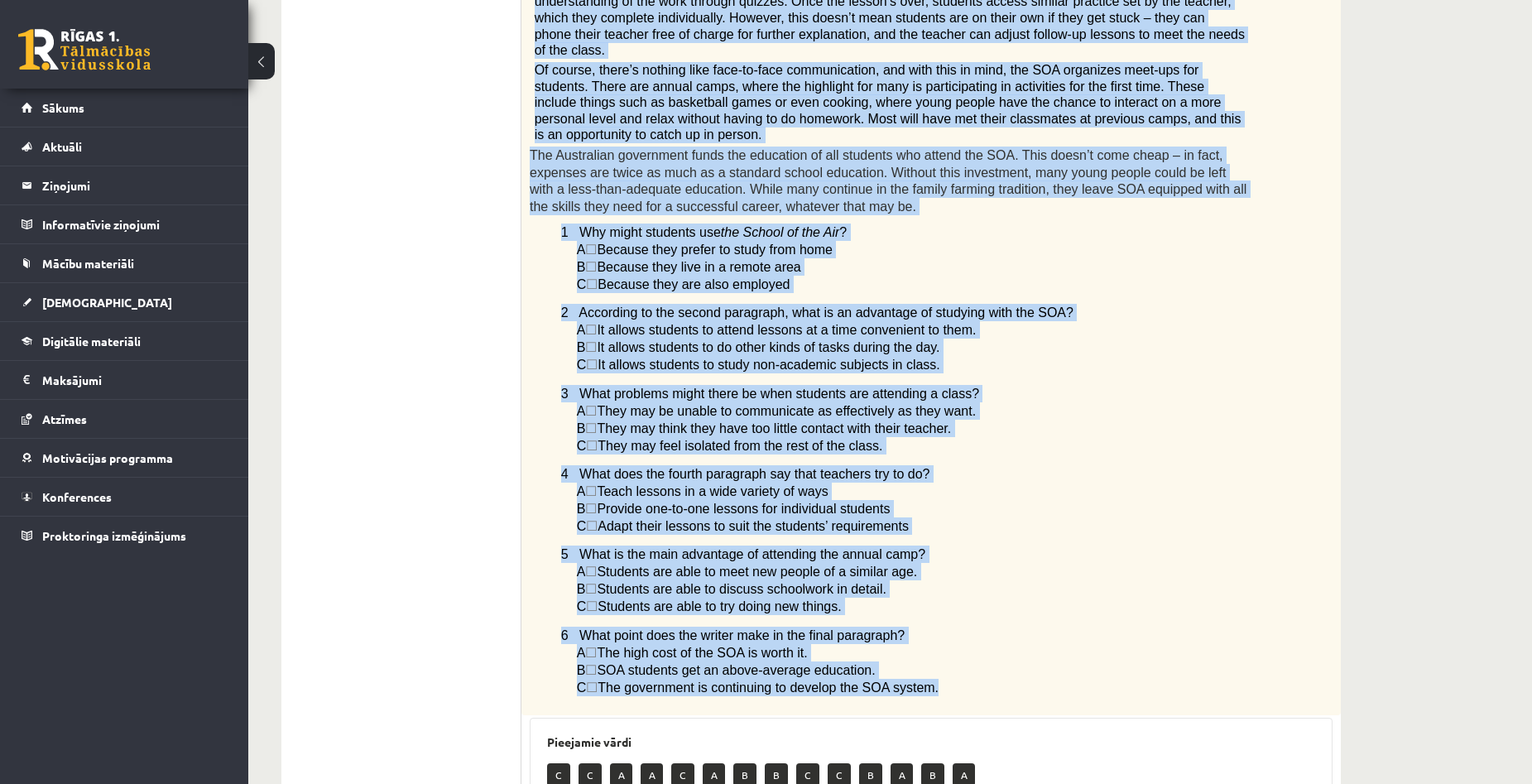
copy div "The School of the Air How do you attend school when you don’t live anywhere nea…"
drag, startPoint x: 536, startPoint y: 308, endPoint x: 914, endPoint y: 605, distance: 480.7
click at [914, 605] on div "Read the article about an Australian school system called The School of the Air…" at bounding box center [931, 141] width 820 height 1146
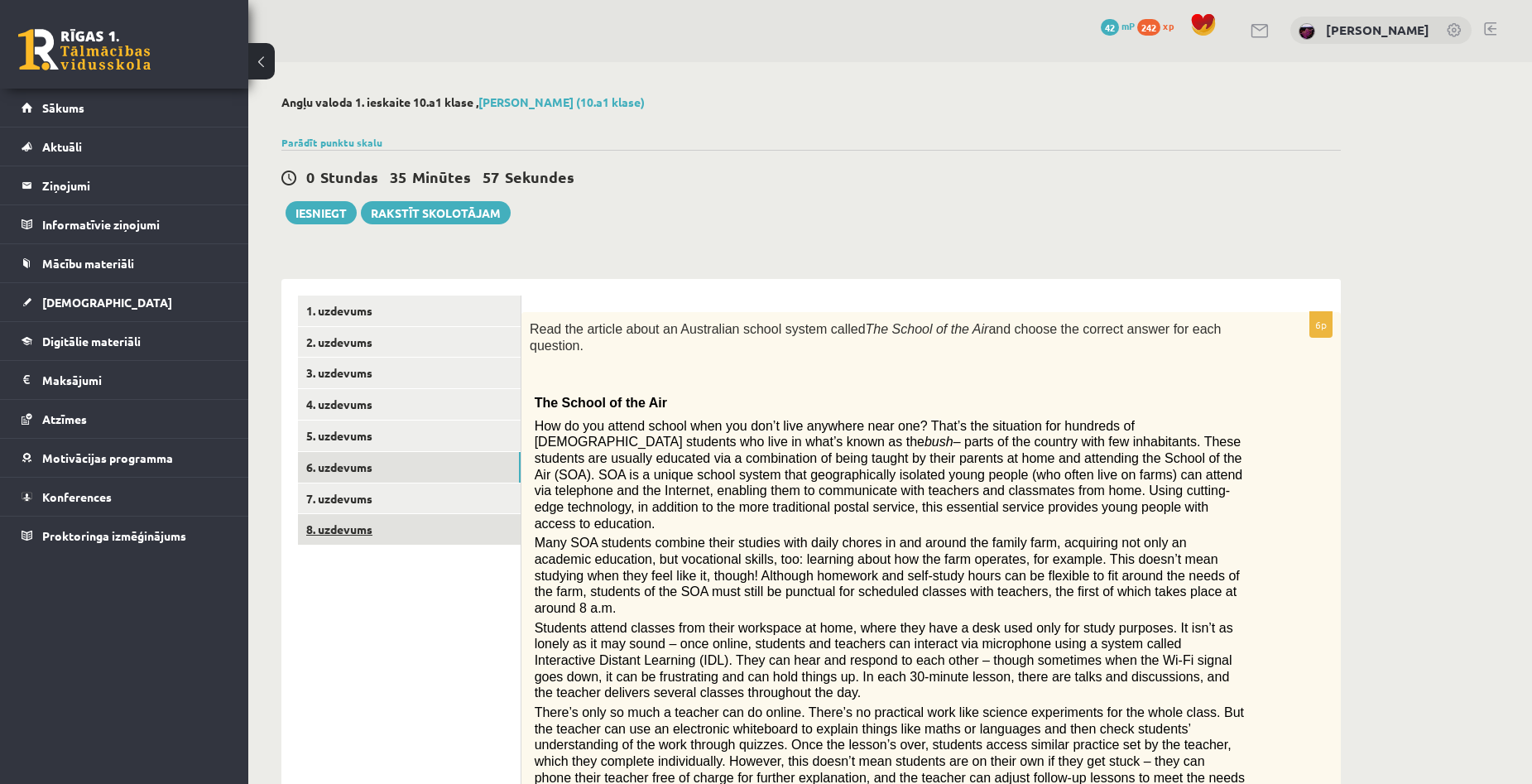
scroll to position [0, 0]
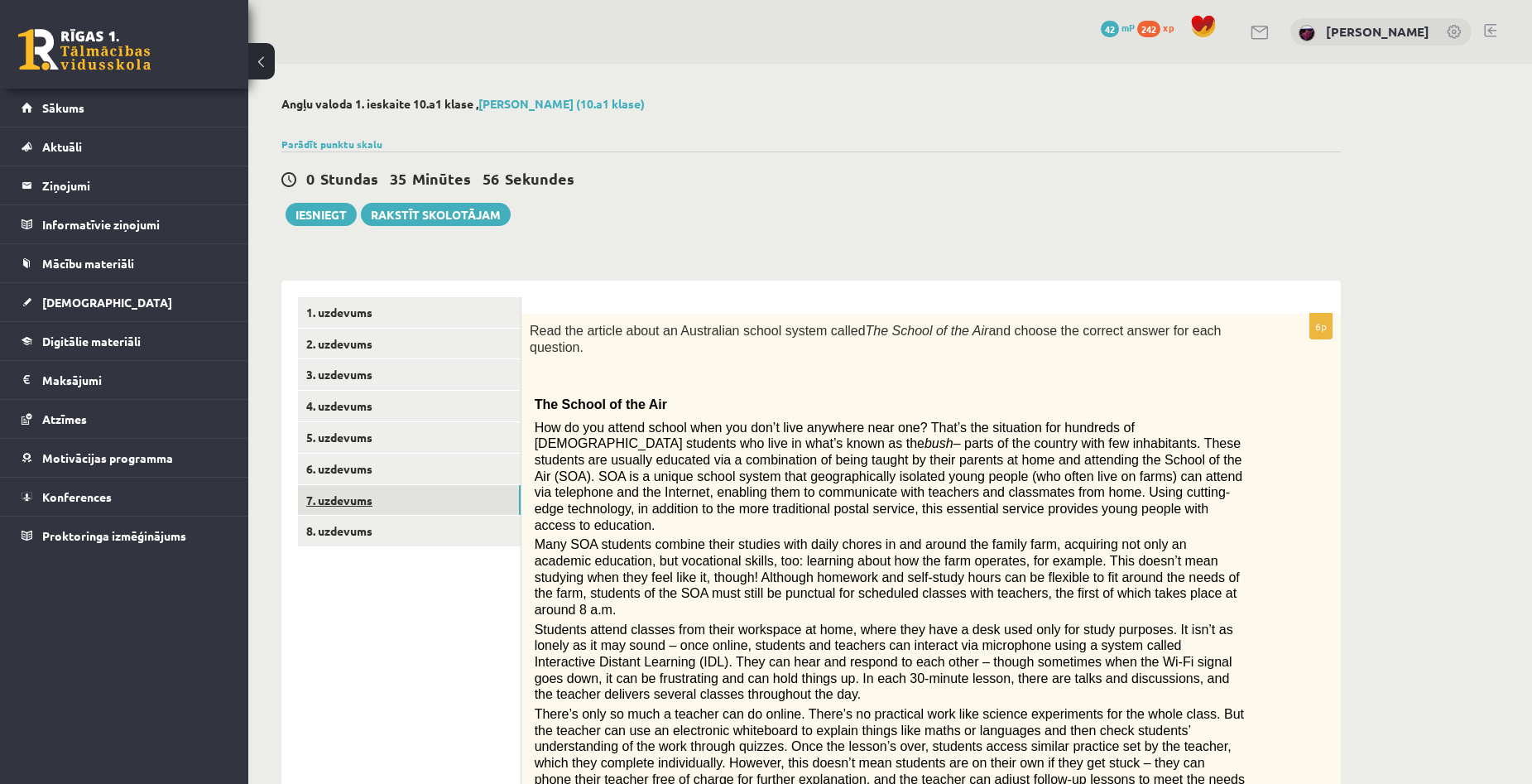
click at [335, 492] on link "7. uzdevums" at bounding box center [409, 500] width 222 height 31
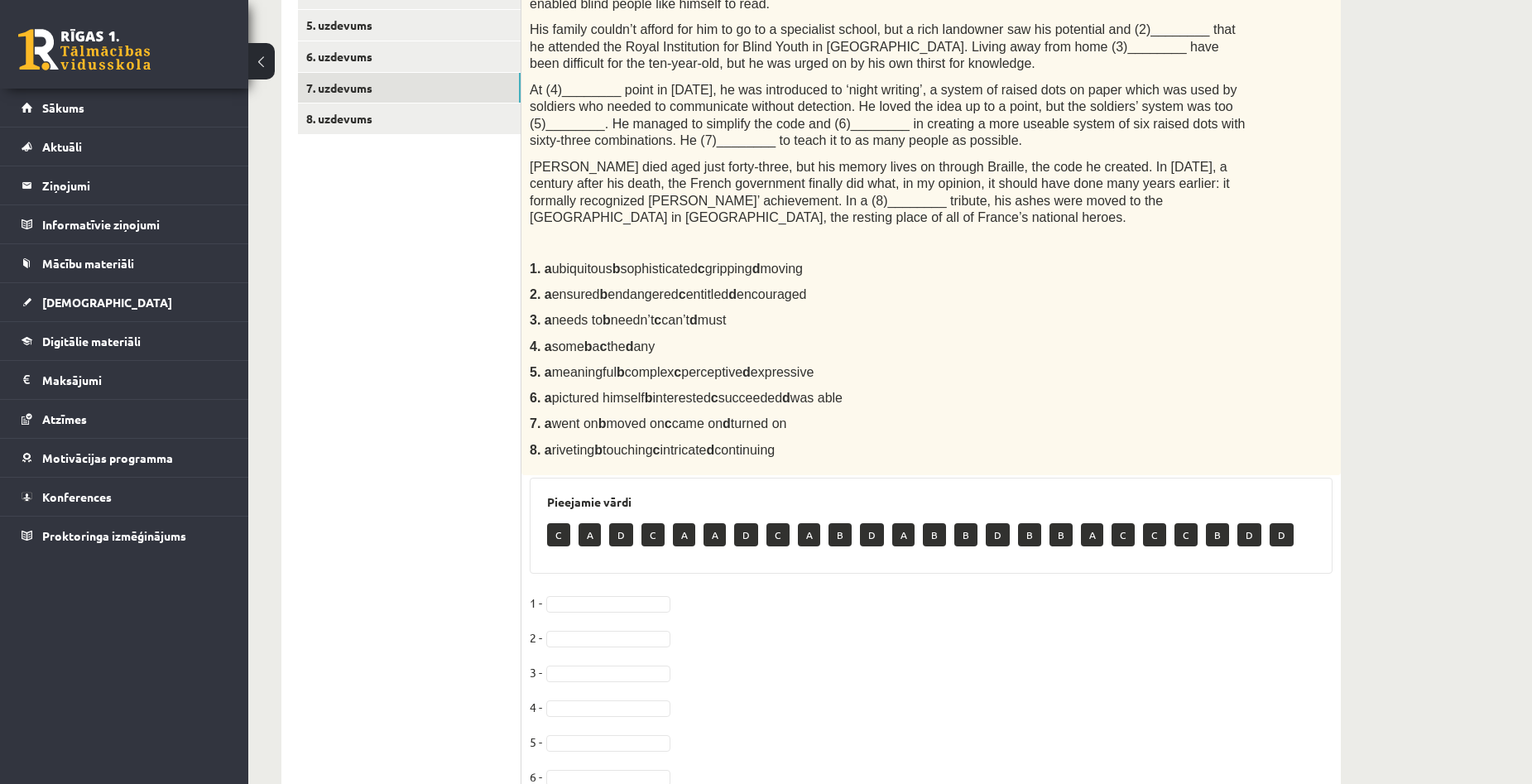
scroll to position [414, 0]
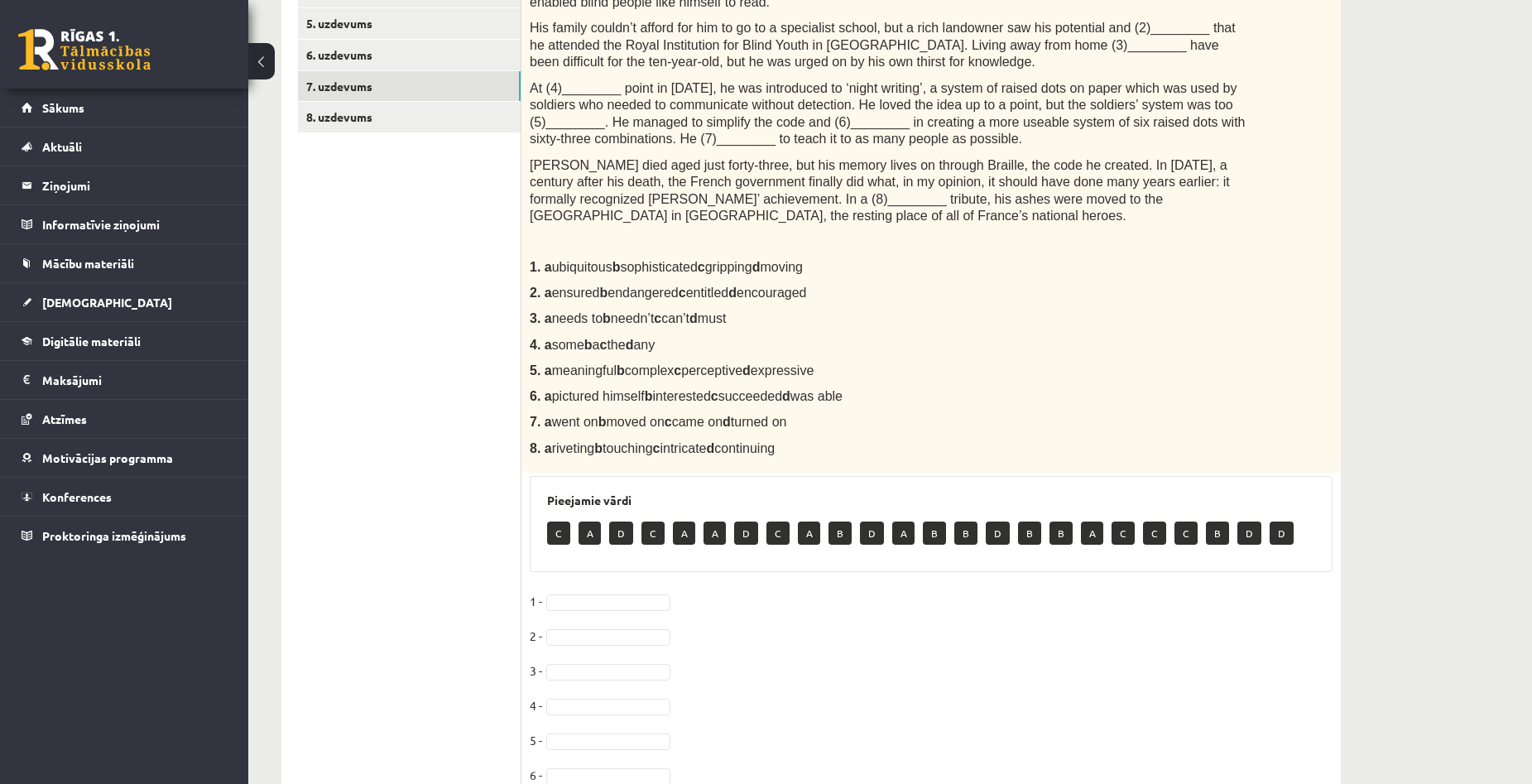
click at [1400, 354] on div "Angļu valoda 1. ieskaite 10.a1 klase , Aivars Brālis (10.a1 klase) Parādīt punk…" at bounding box center [890, 287] width 1284 height 1274
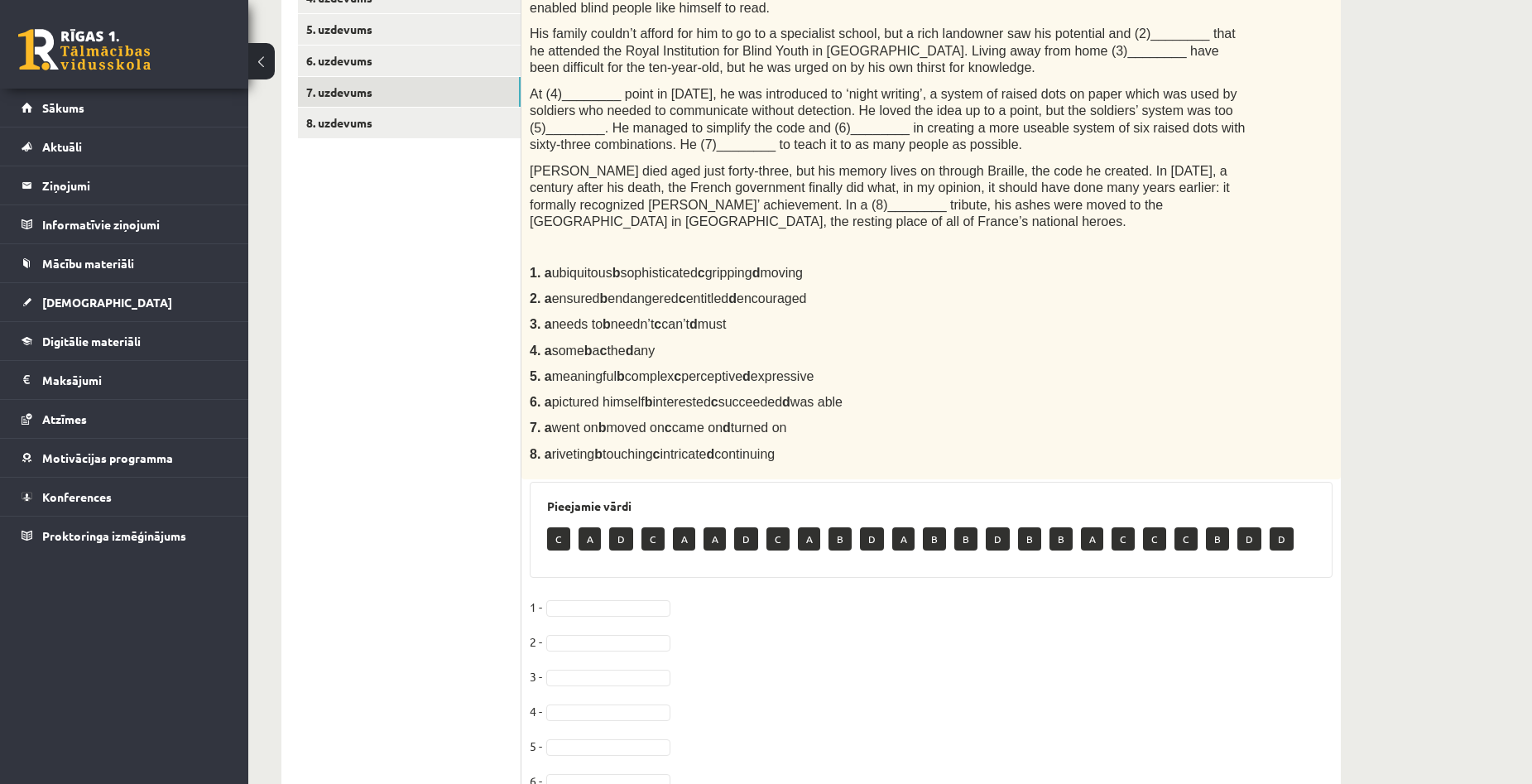
scroll to position [122, 0]
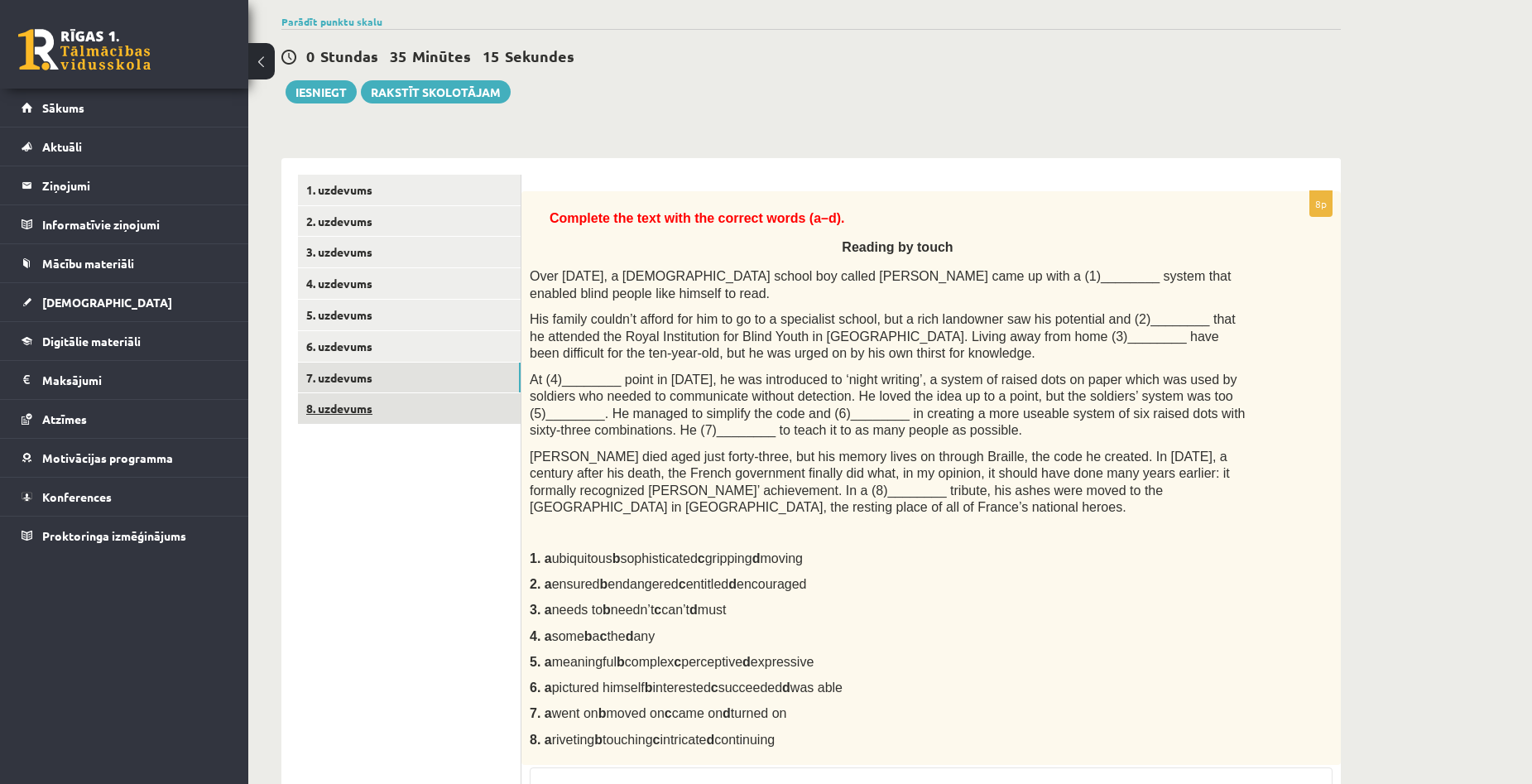
click at [321, 402] on link "8. uzdevums" at bounding box center [409, 408] width 222 height 31
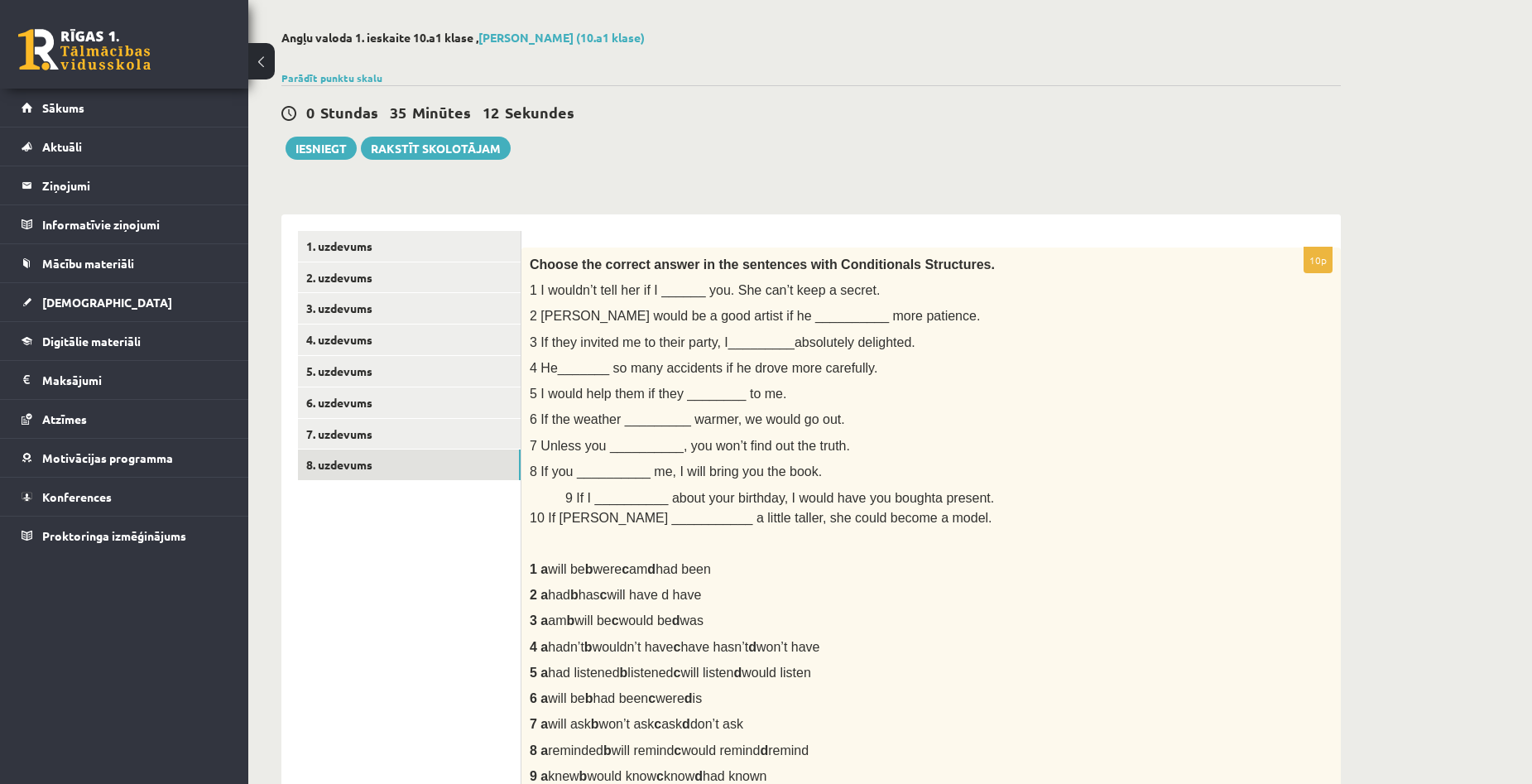
scroll to position [8, 0]
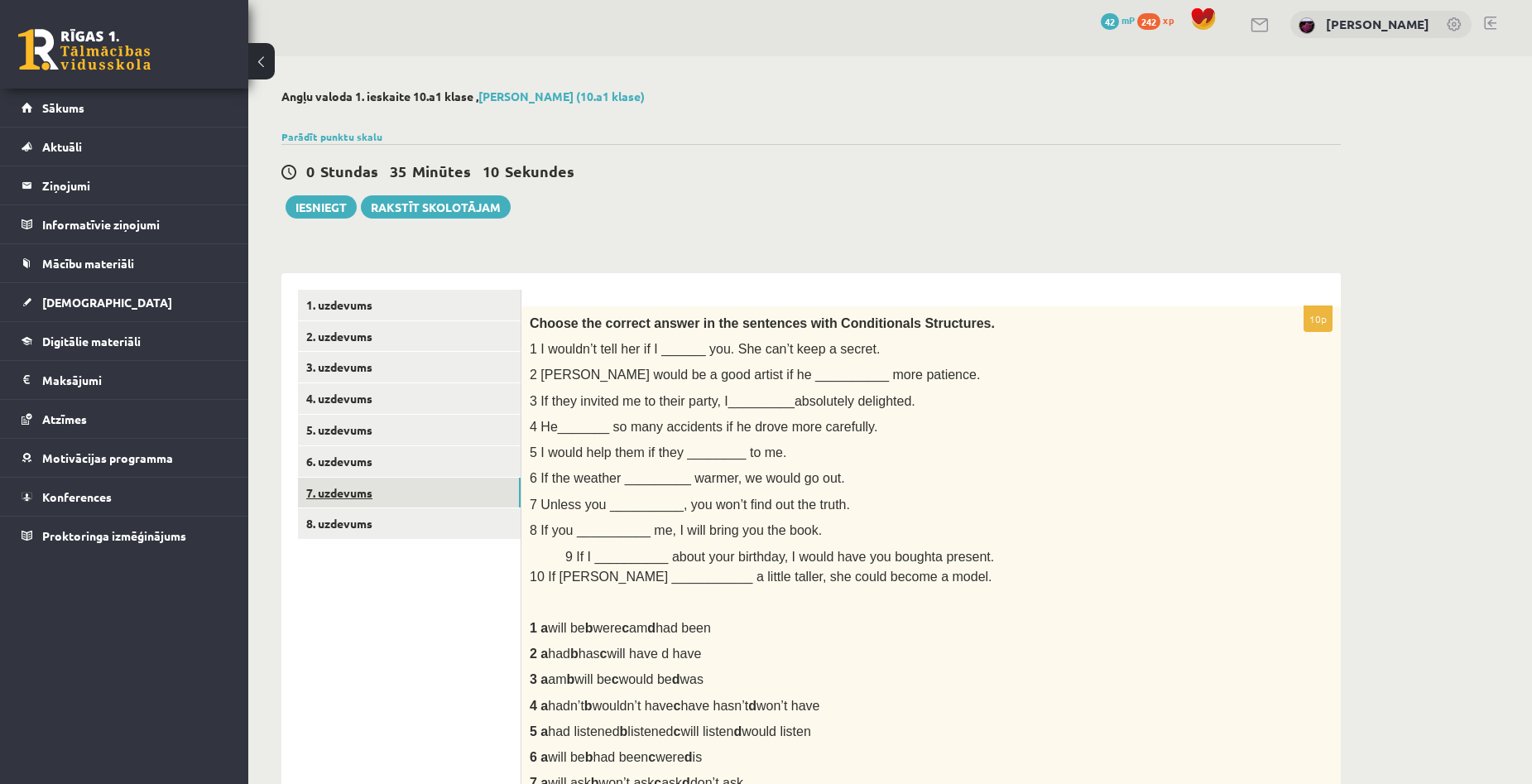
click at [375, 490] on link "7. uzdevums" at bounding box center [409, 492] width 222 height 31
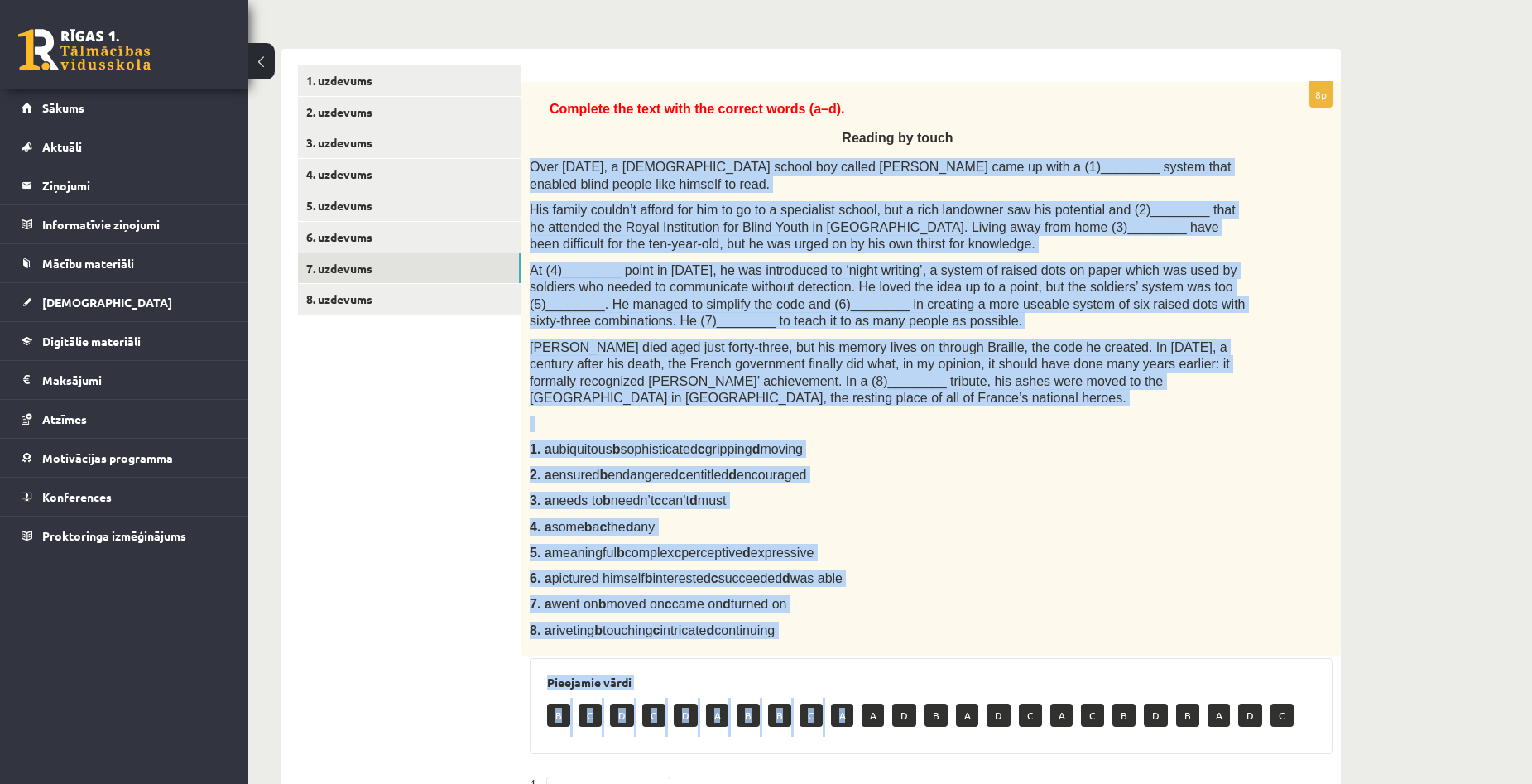
scroll to position [256, 0]
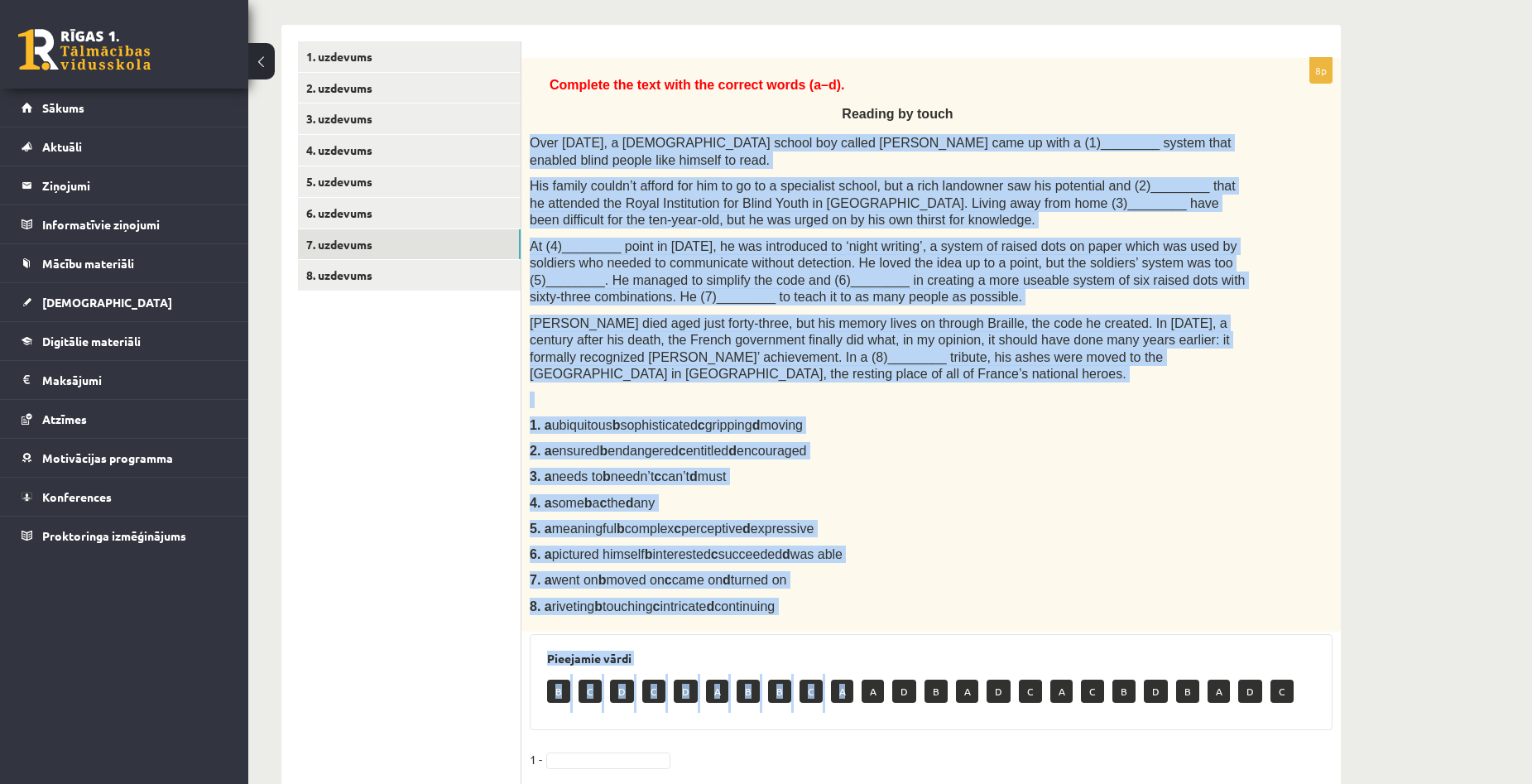
copy div "Over 200 years ago, a French school boy called Louis Braille came up with a (1)…"
drag, startPoint x: 532, startPoint y: 304, endPoint x: 817, endPoint y: 601, distance: 411.6
click at [817, 601] on div "Complete the text with the correct words (a–d). Reading by touch Over 200 years…" at bounding box center [931, 345] width 820 height 574
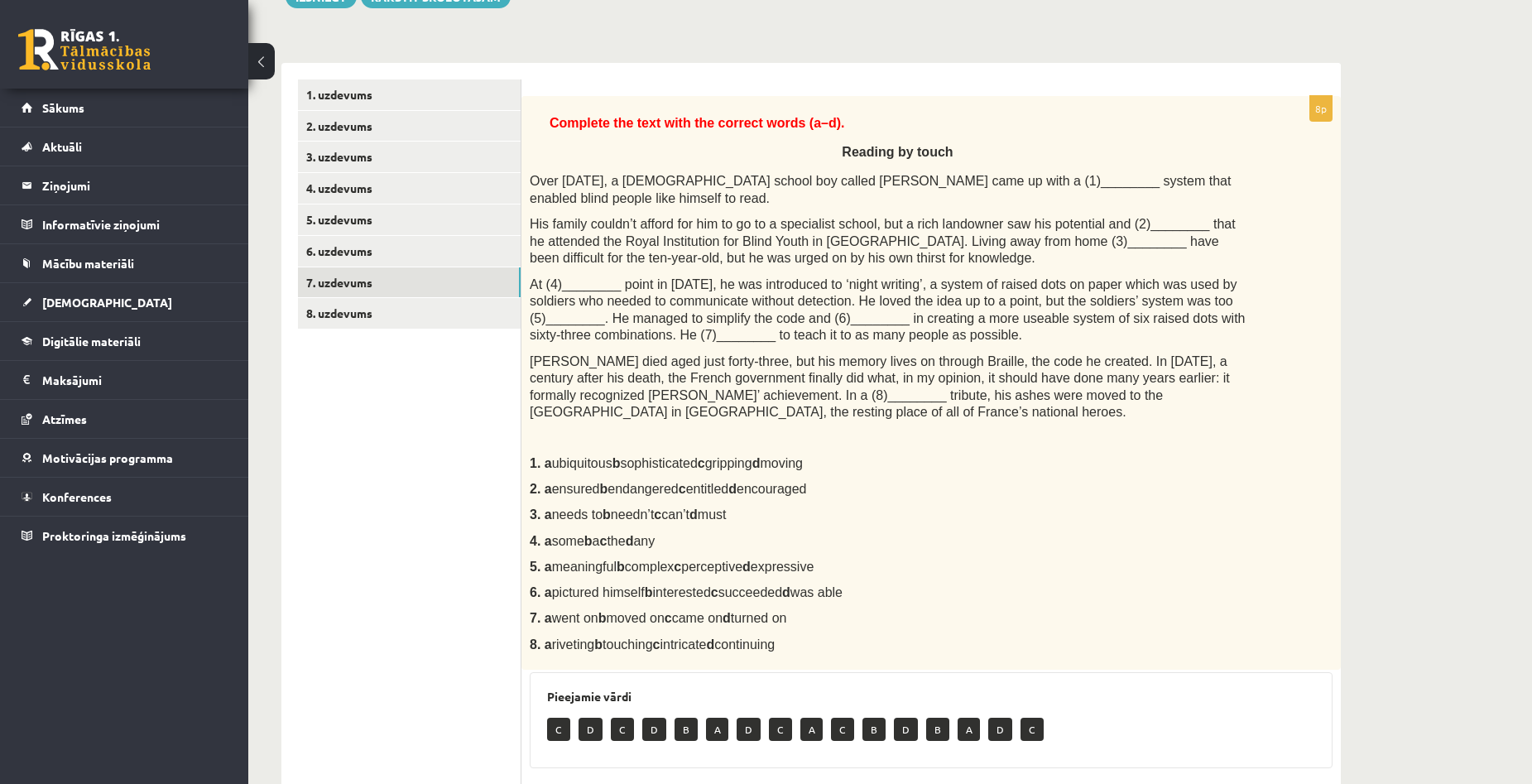
scroll to position [205, 0]
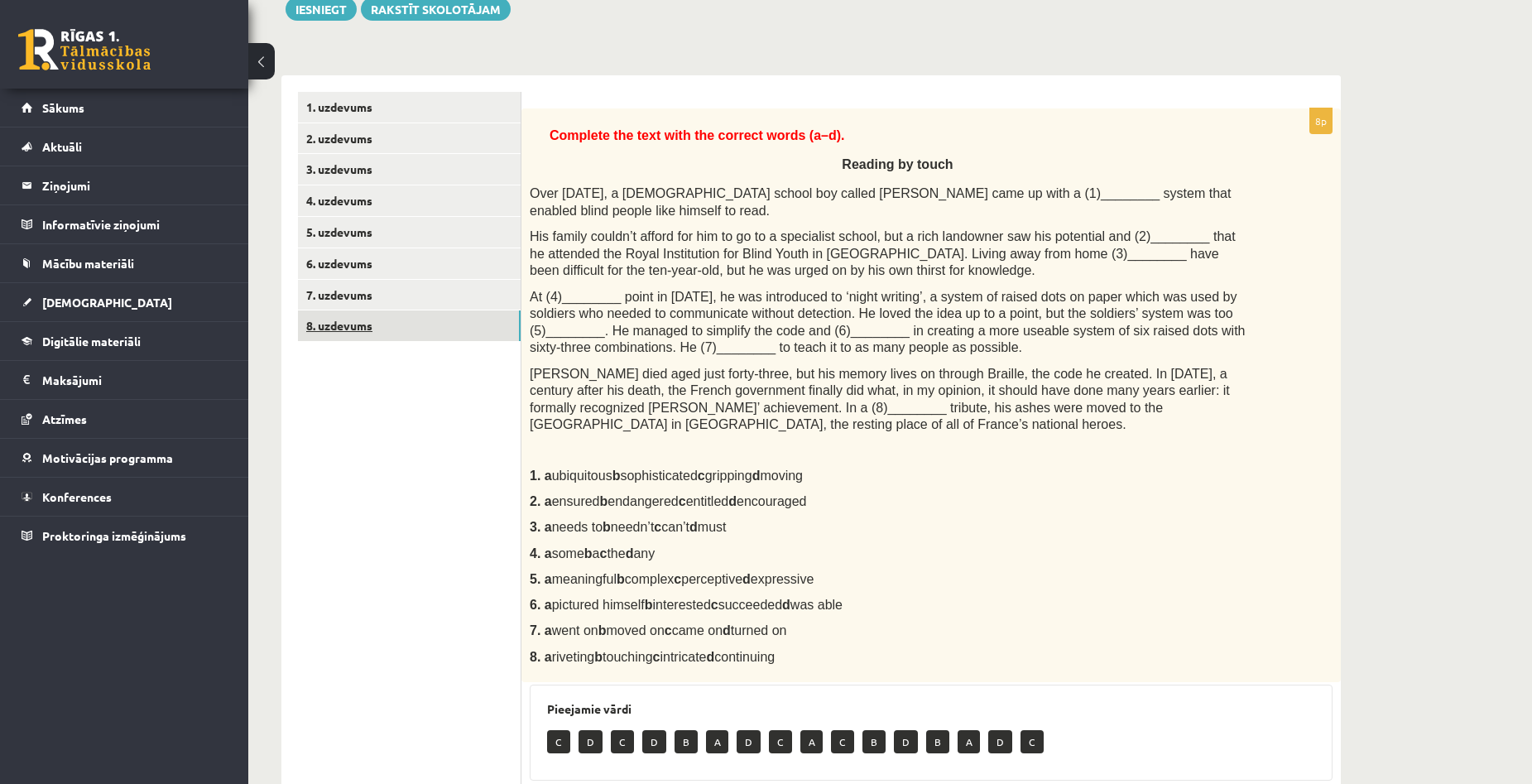
click at [344, 327] on link "8. uzdevums" at bounding box center [409, 325] width 222 height 31
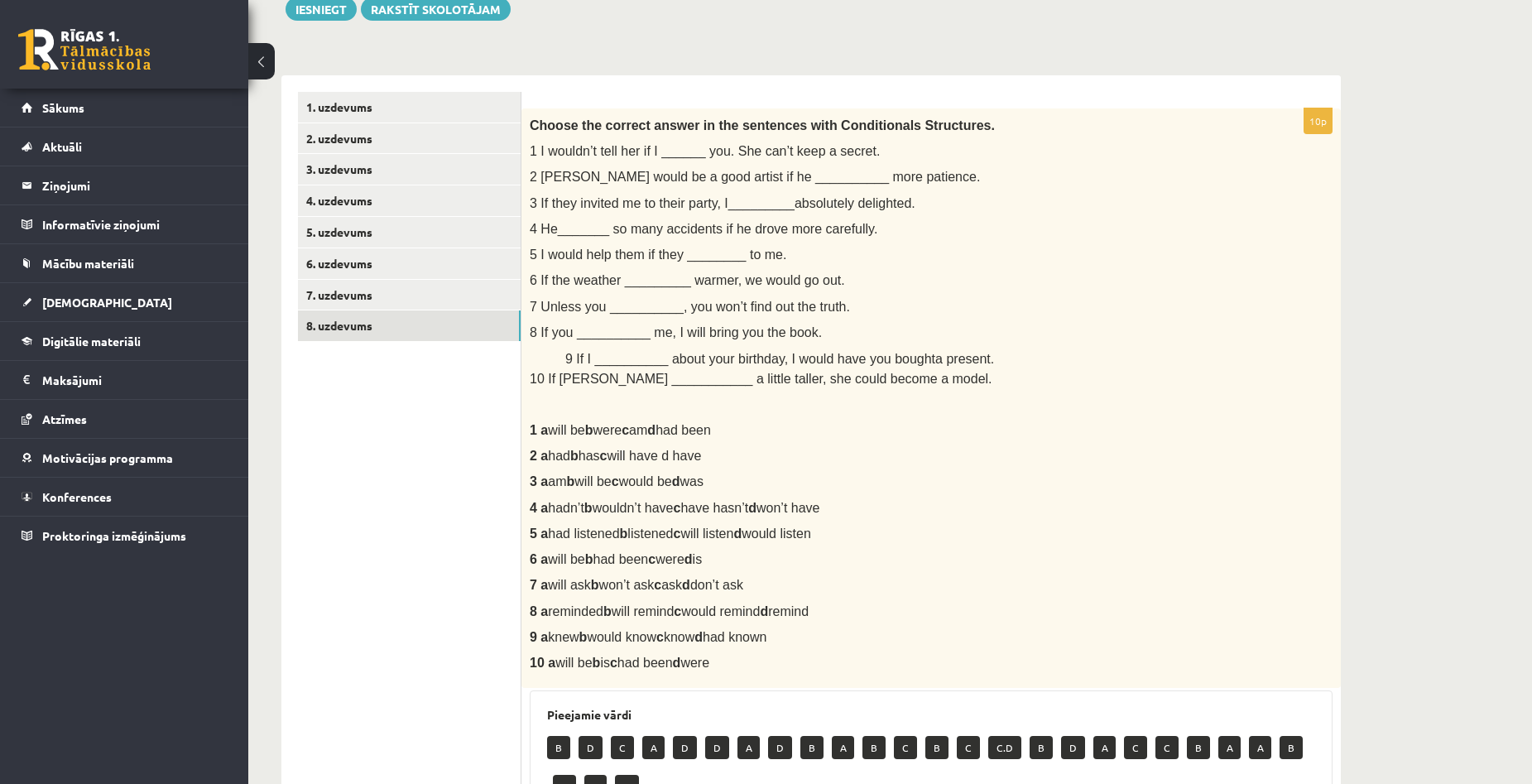
copy div "I wouldn’t tell her if I ______ you. She can’t keep a secret. 2 Paul would be a…"
drag, startPoint x: 539, startPoint y: 143, endPoint x: 840, endPoint y: 664, distance: 601.7
click at [840, 664] on div "Choose the correct answer in the sentences with Conditionals Structures. 1 I wo…" at bounding box center [931, 398] width 820 height 580
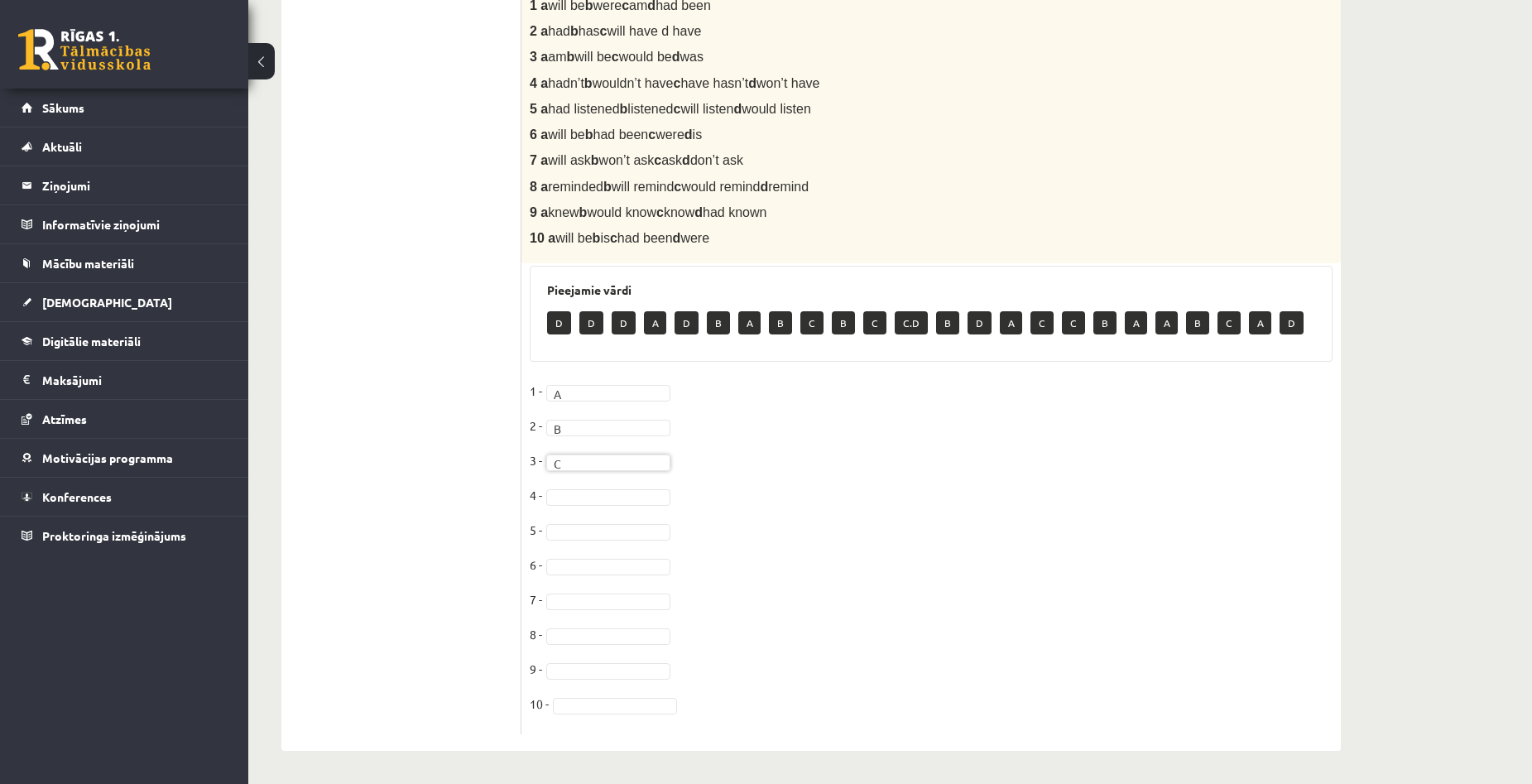
scroll to position [631, 0]
drag, startPoint x: 609, startPoint y: 485, endPoint x: 614, endPoint y: 494, distance: 10.3
click at [609, 485] on fieldset "1 - A * 2 - B * 3 - C * 4 - 5 - 6 - 7 - 8 - 9 - 10 -" at bounding box center [930, 552] width 803 height 348
click at [585, 540] on fieldset "1 - A * 2 - B * 3 - C * 4 - B * 5 - 6 - 7 - 8 - 9 - 10 -" at bounding box center [930, 552] width 803 height 348
click at [1346, 396] on div "Angļu valoda 1. ieskaite 10.a1 klase , Aivars Brālis (10.a1 klase) Parādīt punk…" at bounding box center [811, 109] width 1126 height 1350
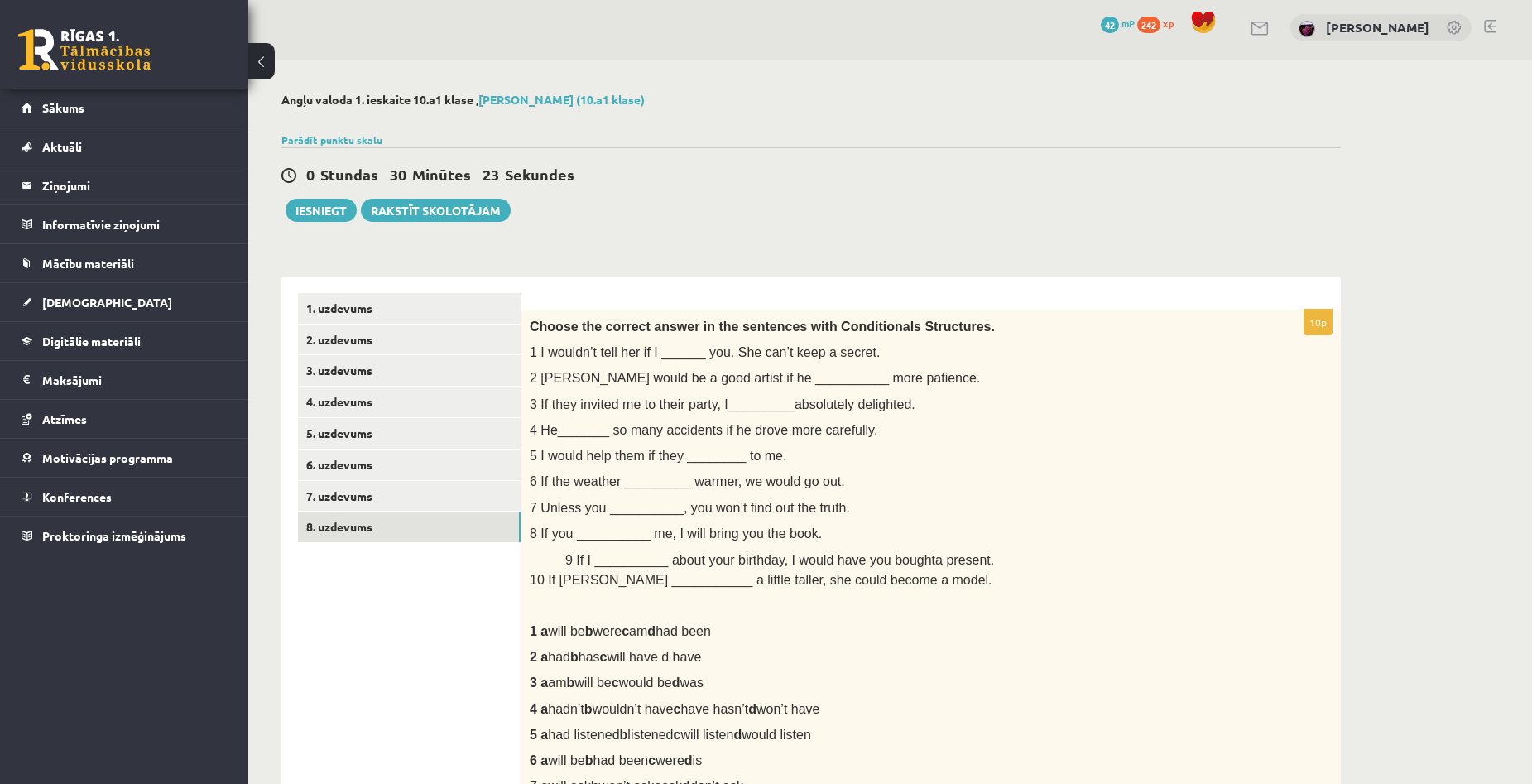
scroll to position [0, 0]
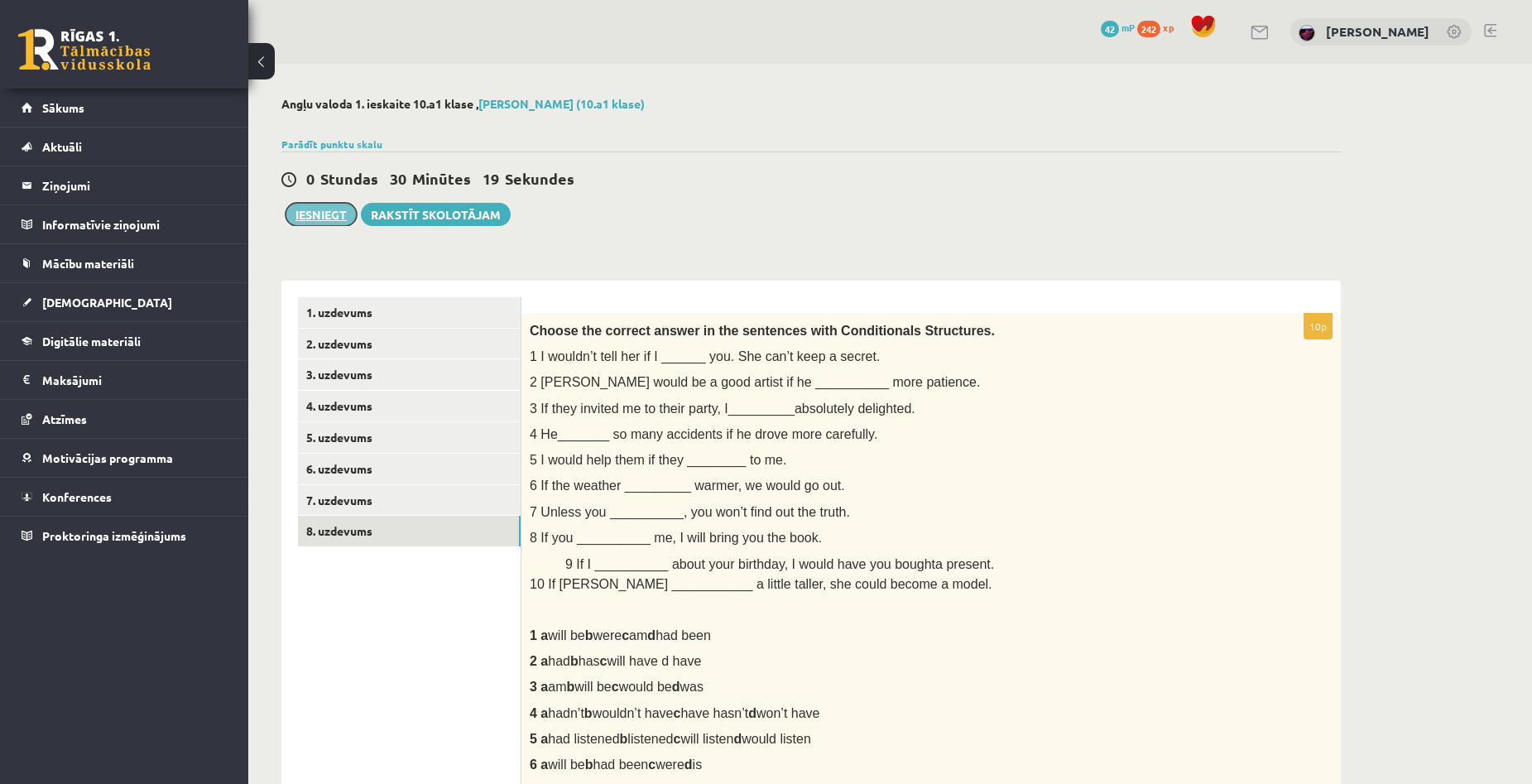
click at [324, 212] on button "Iesniegt" at bounding box center [321, 213] width 71 height 23
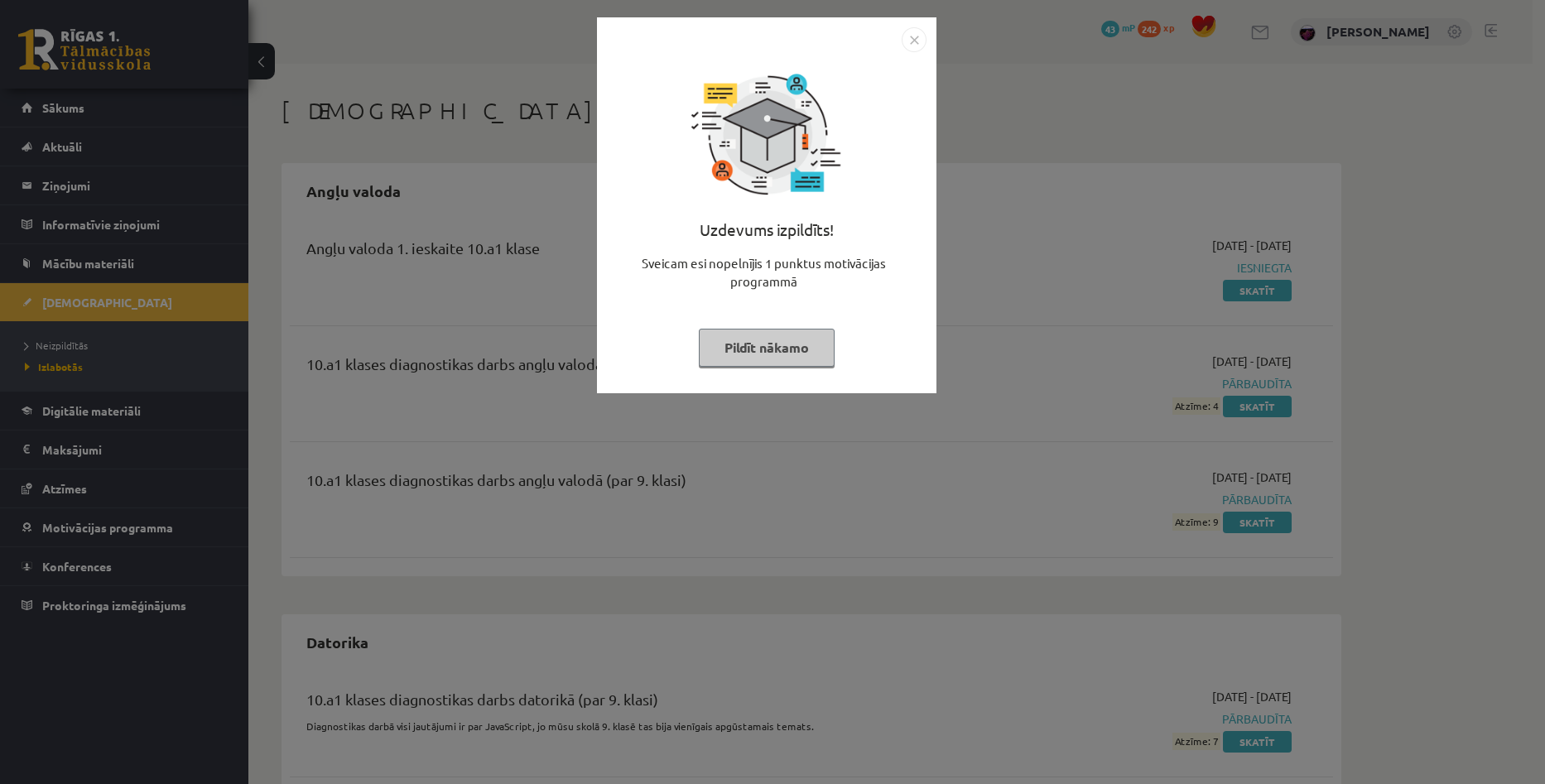
click at [759, 335] on button "Pildīt nākamo" at bounding box center [766, 348] width 135 height 39
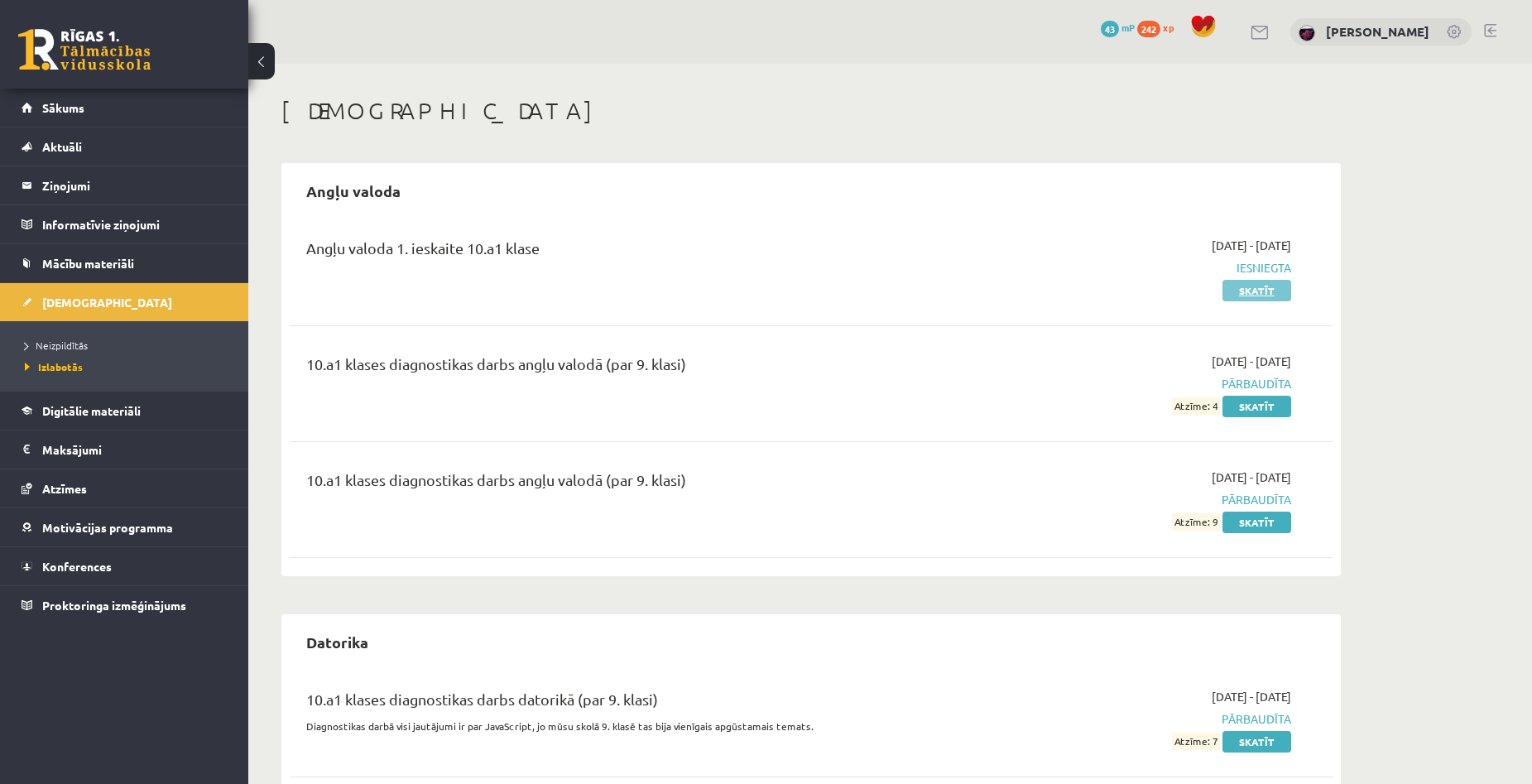
click at [1261, 291] on link "Skatīt" at bounding box center [1257, 290] width 69 height 22
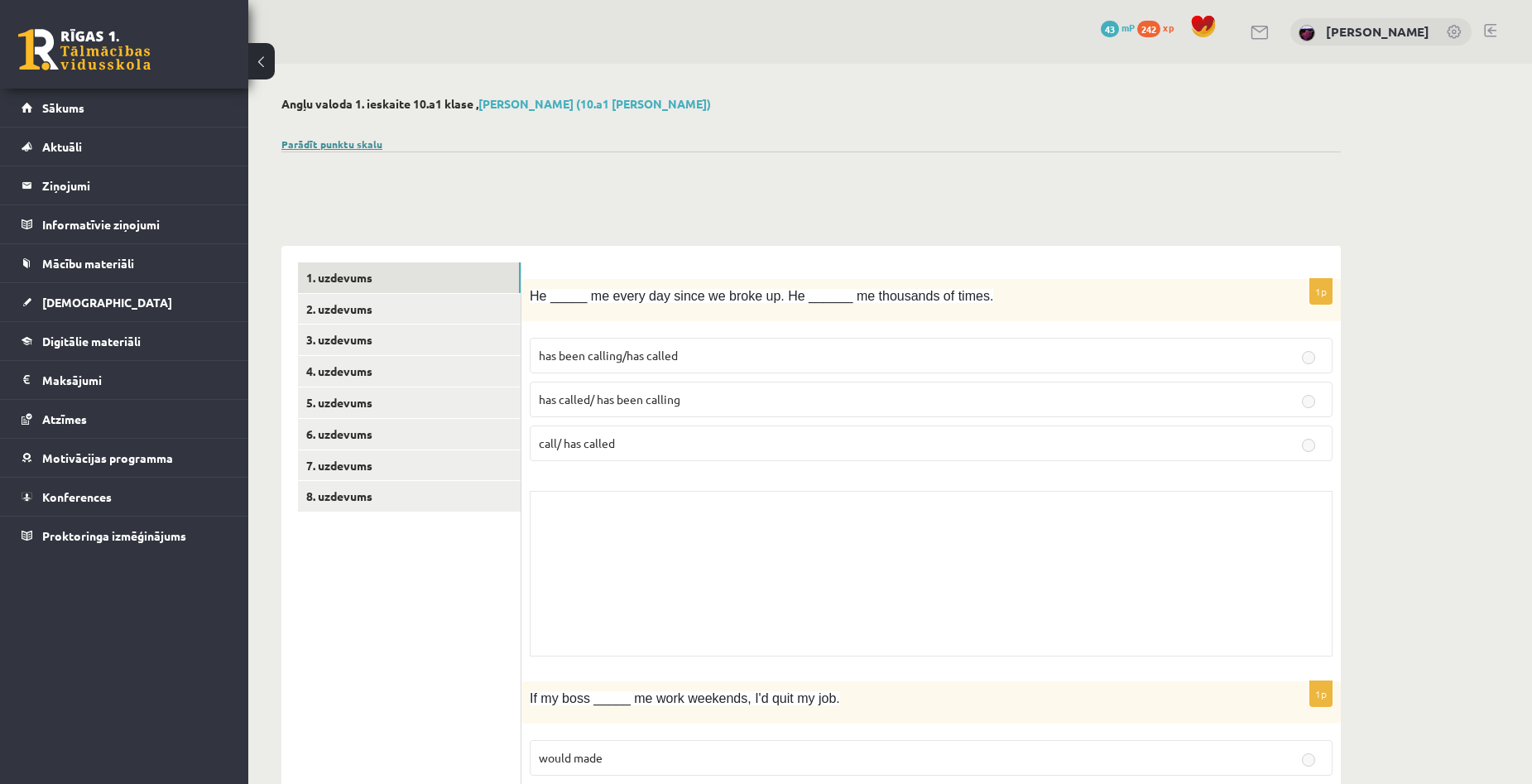
click at [351, 144] on link "Parādīt punktu skalu" at bounding box center [332, 143] width 101 height 13
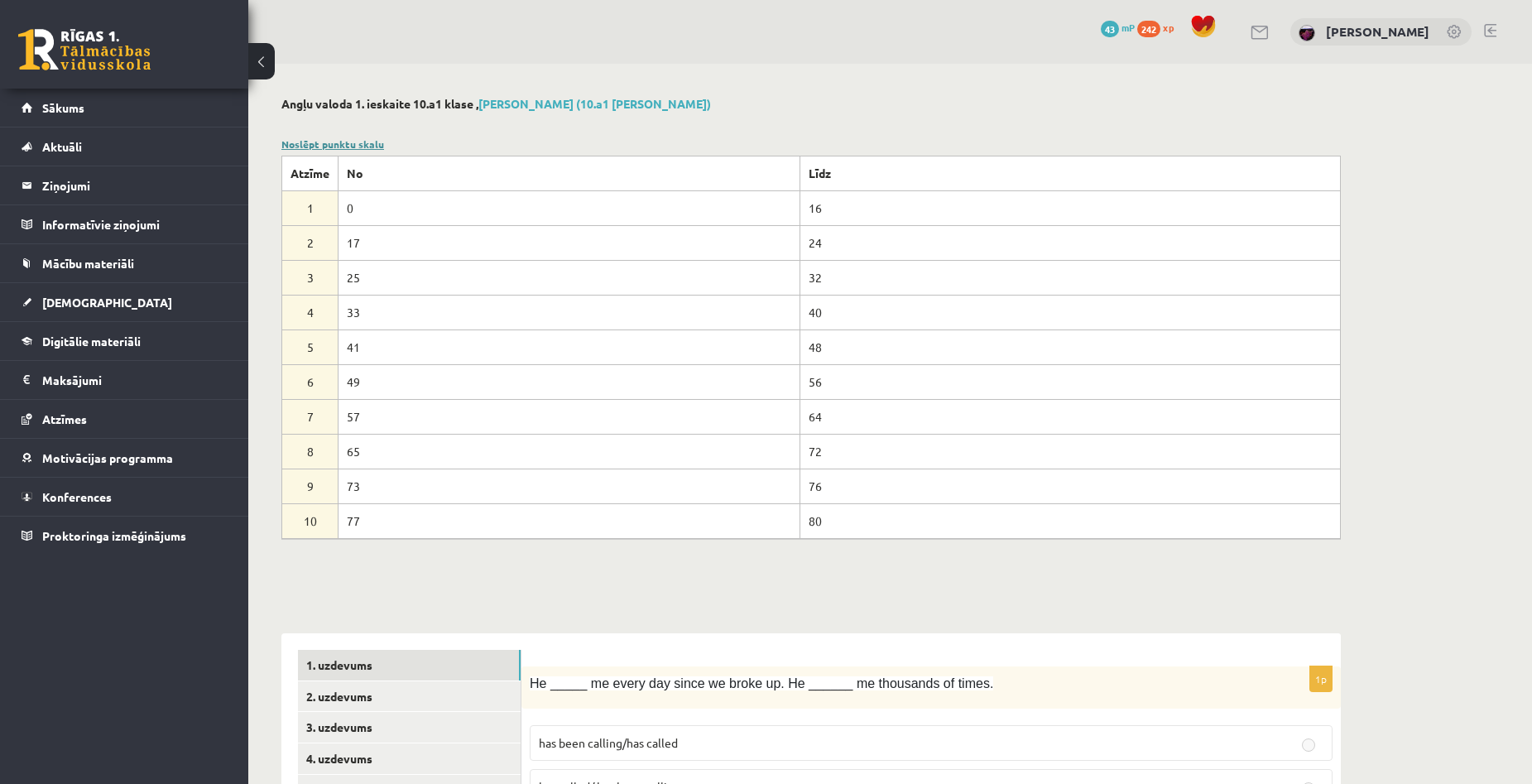
click at [351, 144] on link "Noslēpt punktu skalu" at bounding box center [333, 143] width 103 height 13
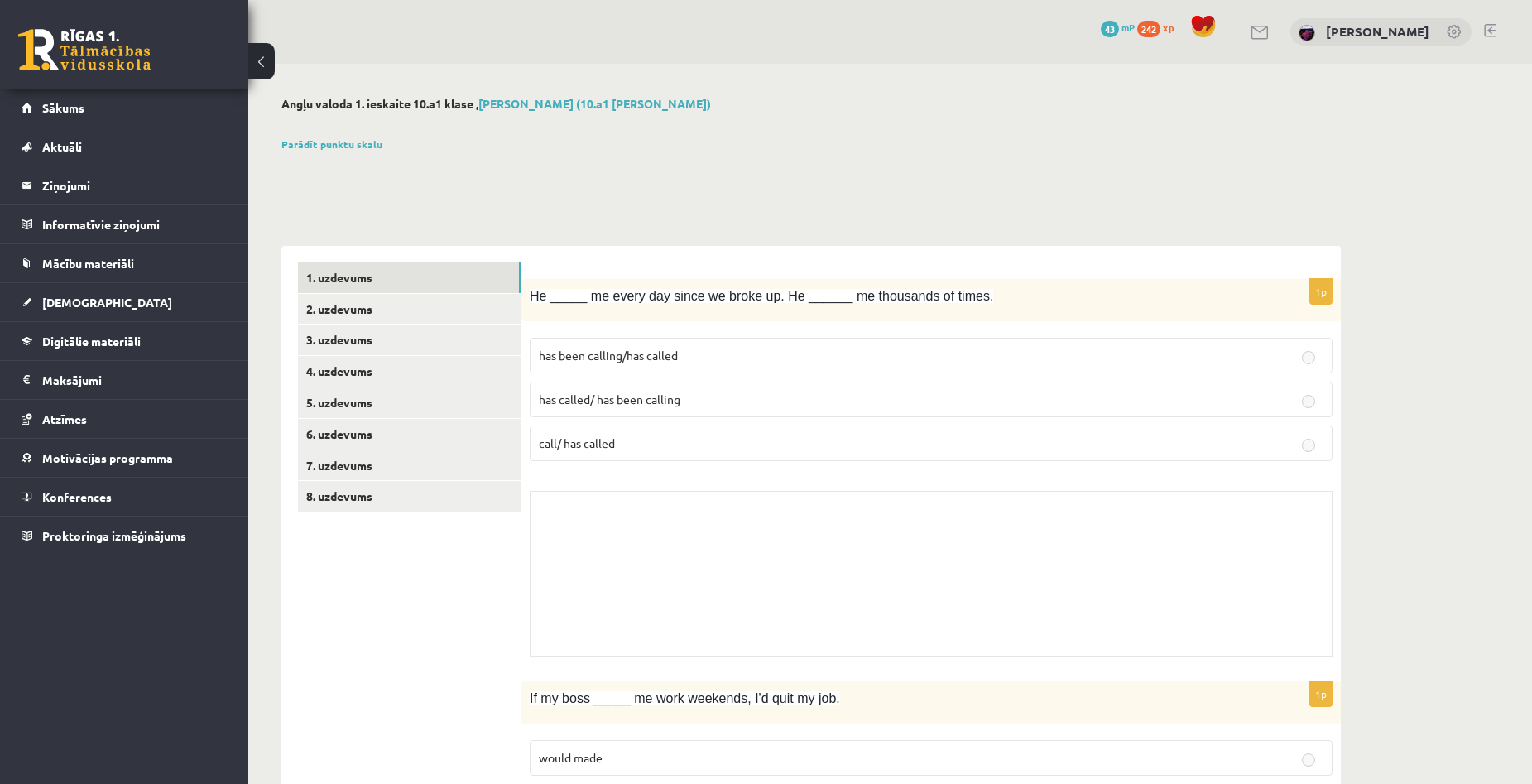
click at [259, 54] on button at bounding box center [261, 61] width 27 height 37
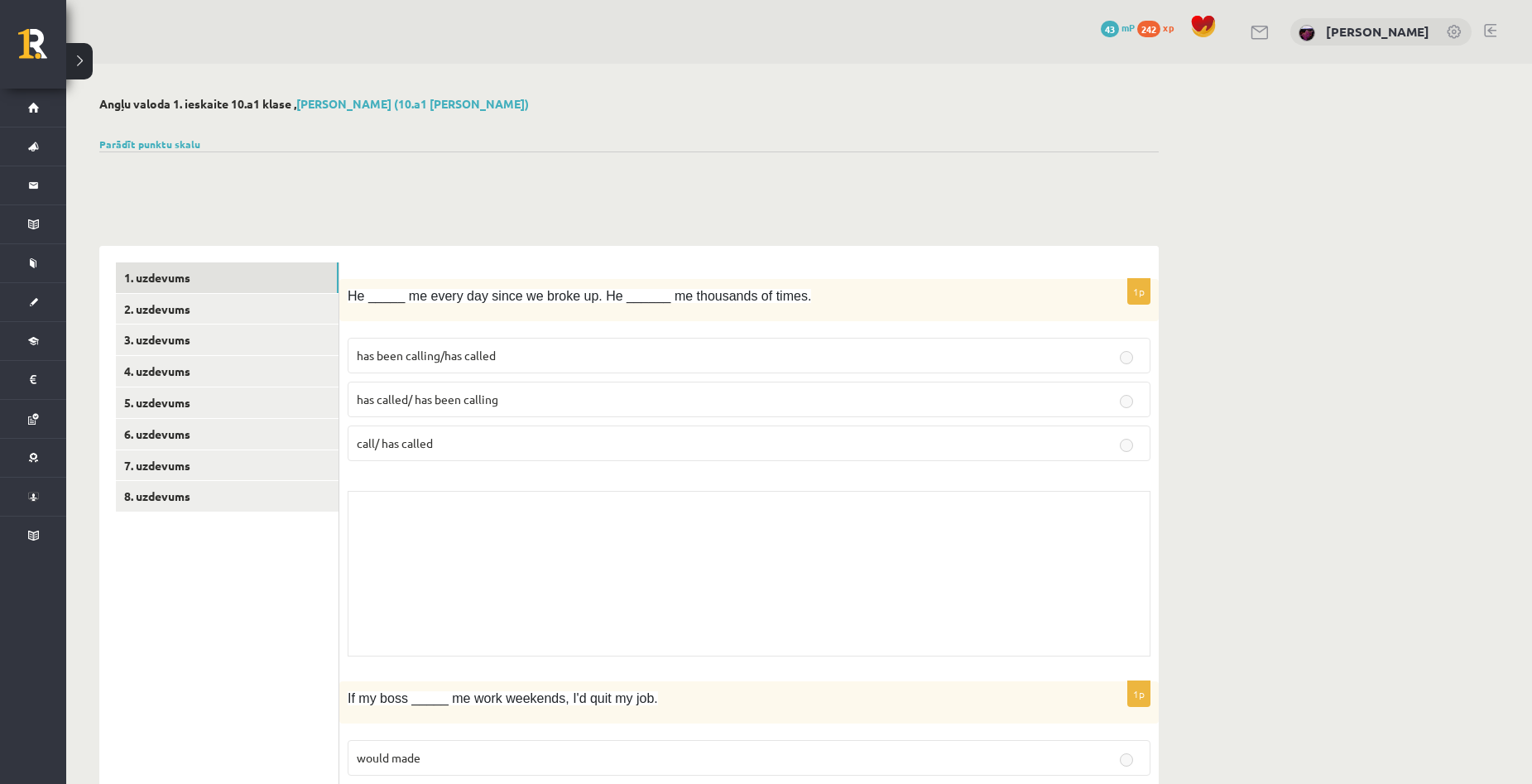
click at [85, 60] on button at bounding box center [79, 61] width 27 height 37
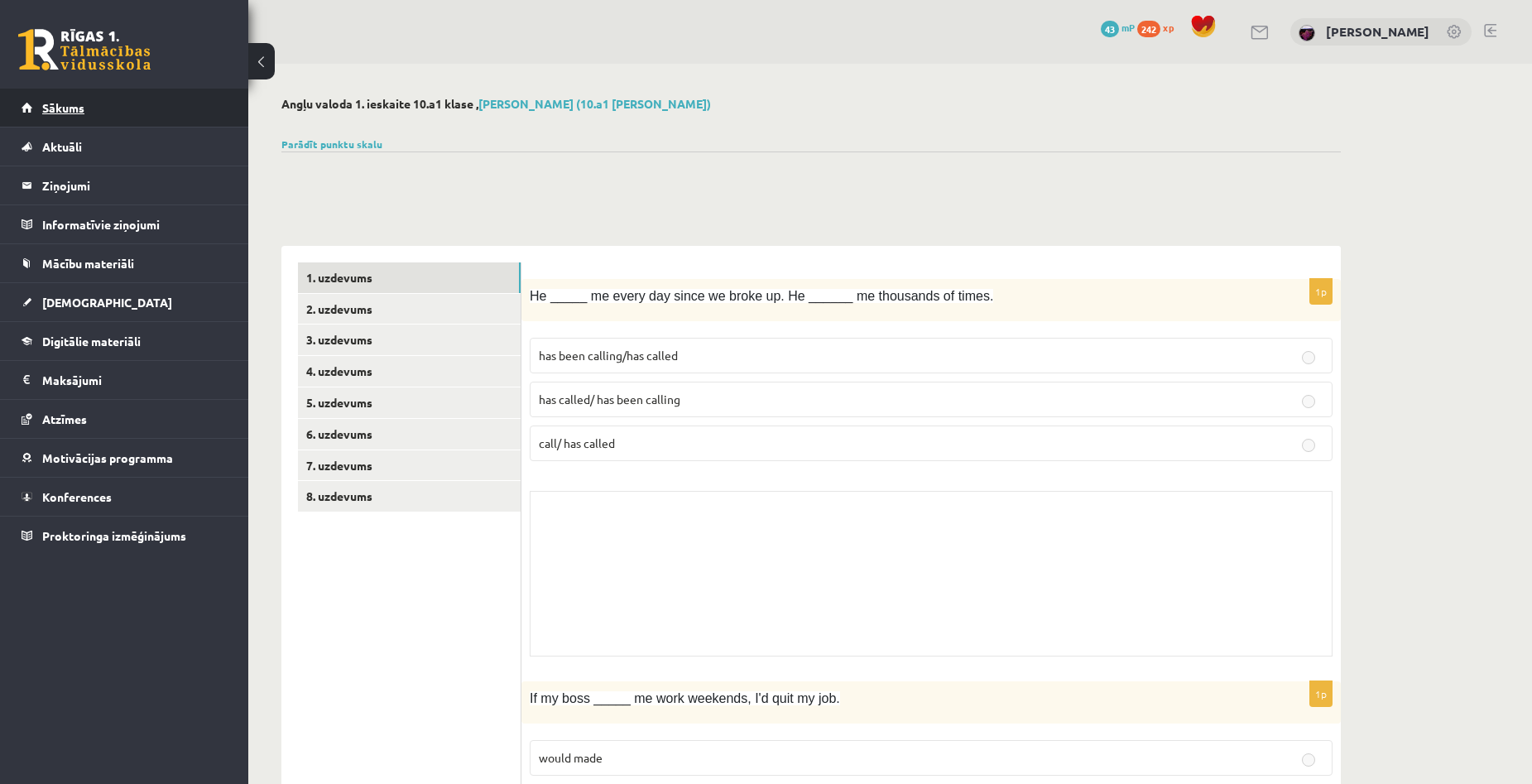
click at [82, 102] on span "Sākums" at bounding box center [63, 107] width 42 height 15
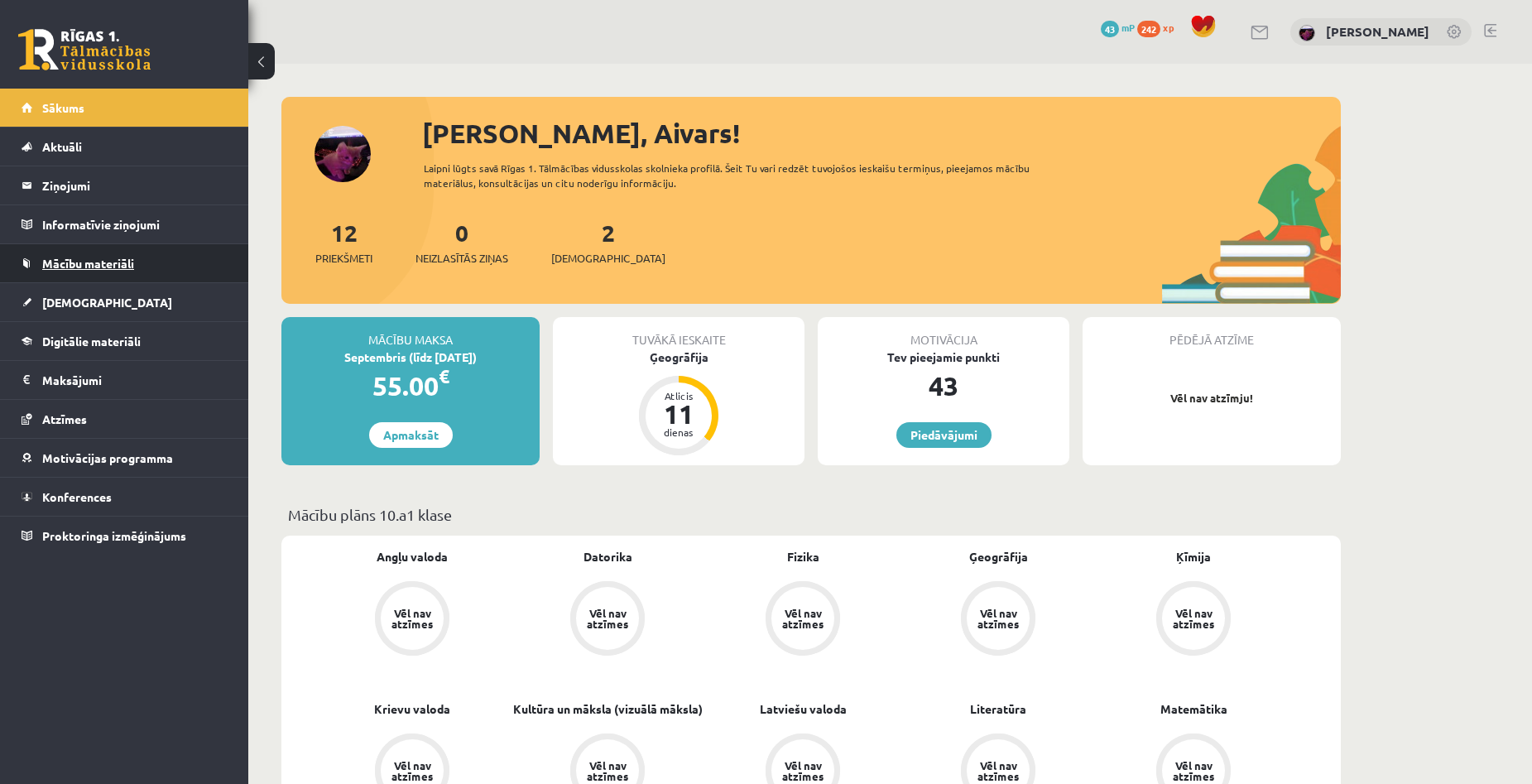
click at [101, 272] on link "Mācību materiāli" at bounding box center [124, 263] width 206 height 39
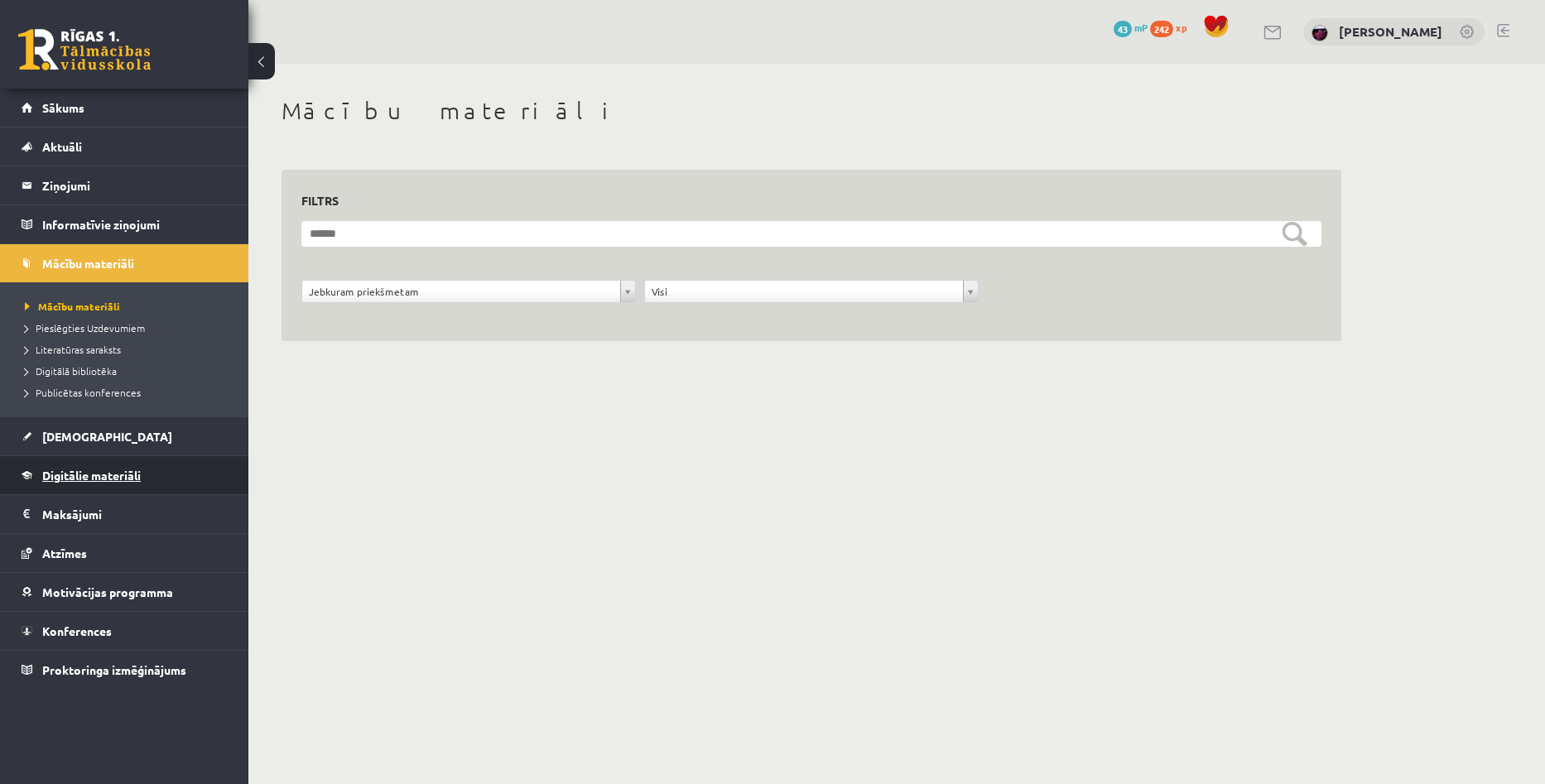
click at [107, 463] on link "Digitālie materiāli" at bounding box center [124, 475] width 206 height 39
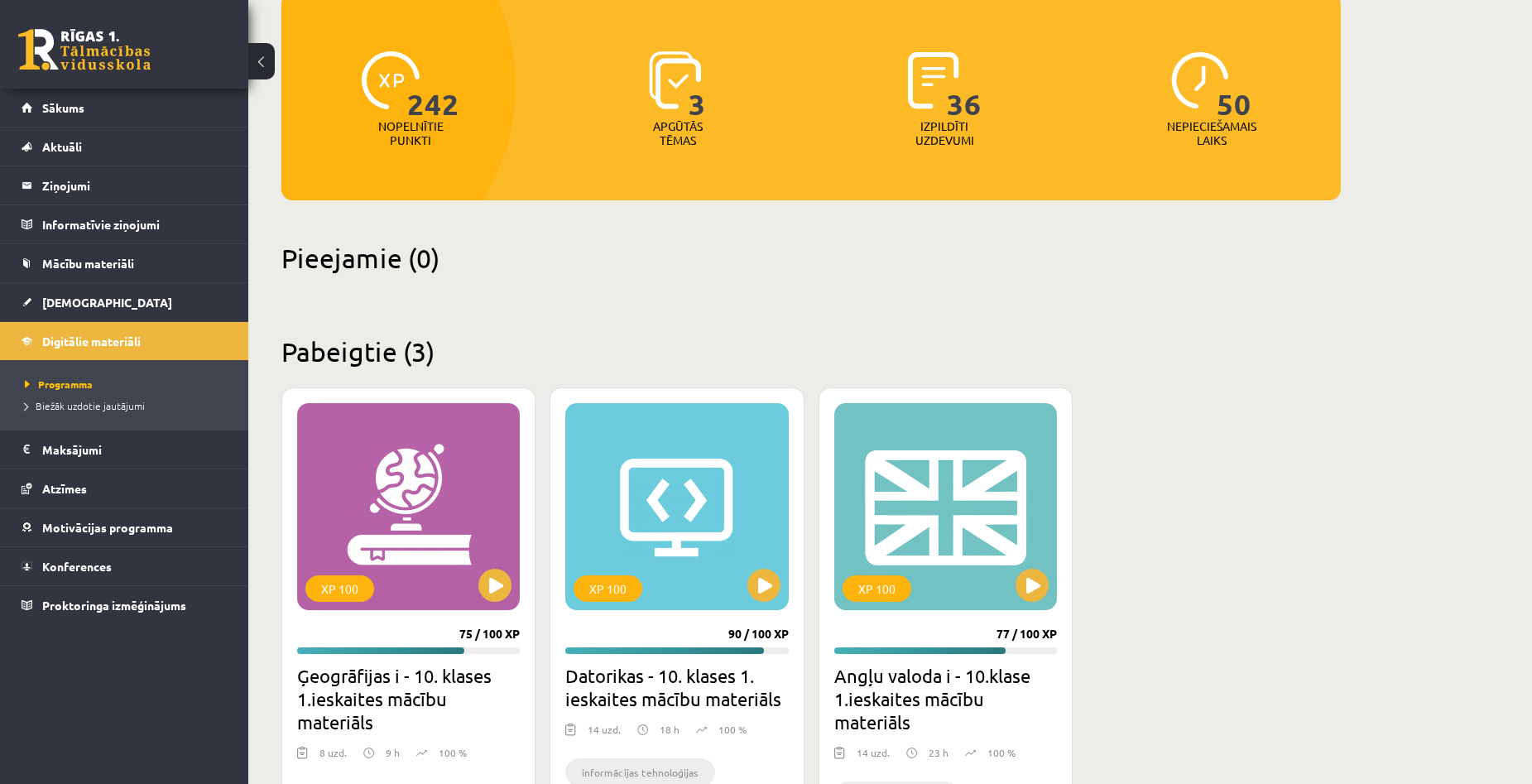
scroll to position [166, 0]
